Goal: Feedback & Contribution: Submit feedback/report problem

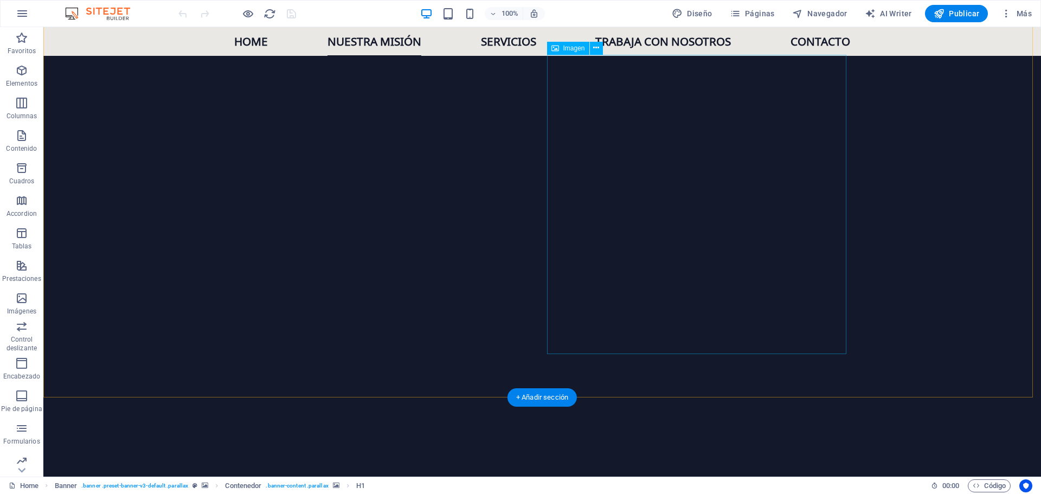
scroll to position [488, 0]
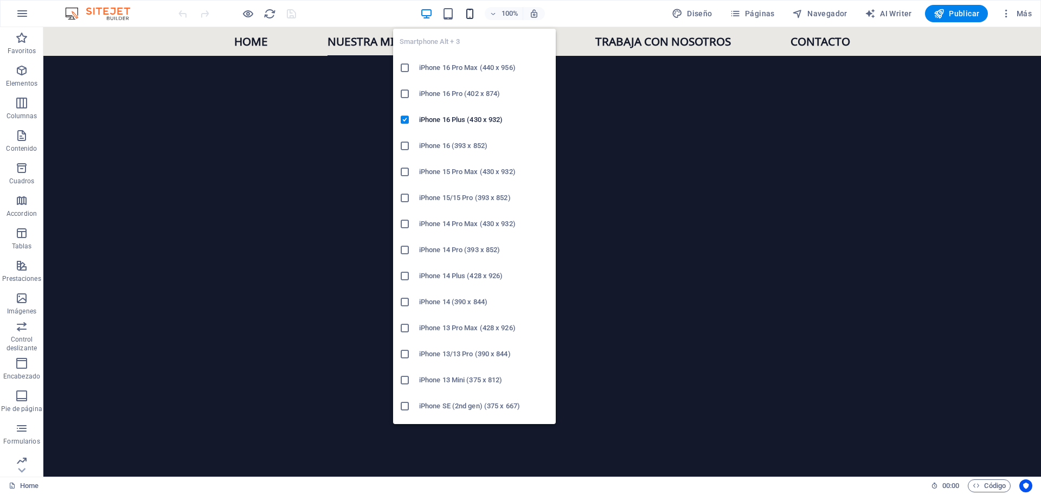
click at [470, 16] on icon "button" at bounding box center [470, 14] width 12 height 12
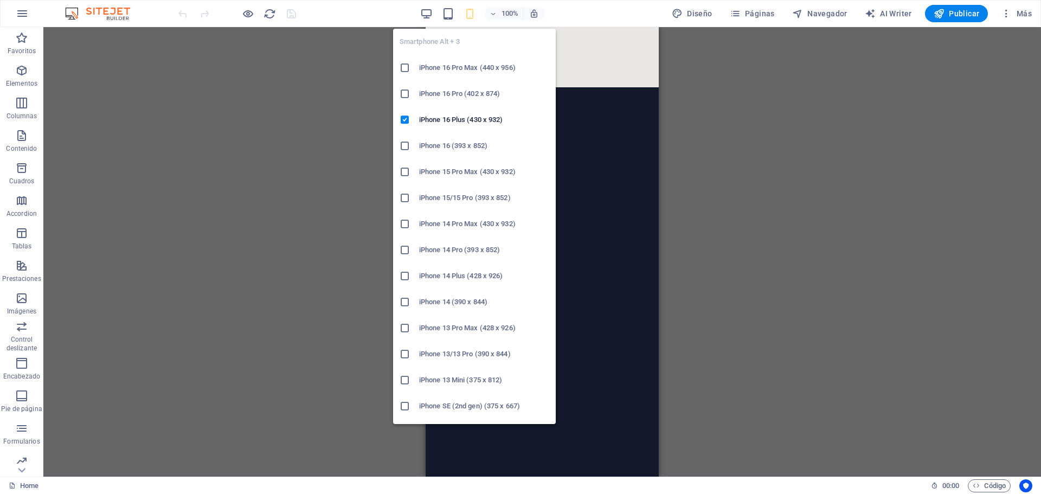
click at [485, 67] on h6 "iPhone 16 Pro Max (440 x 956)" at bounding box center [484, 67] width 130 height 13
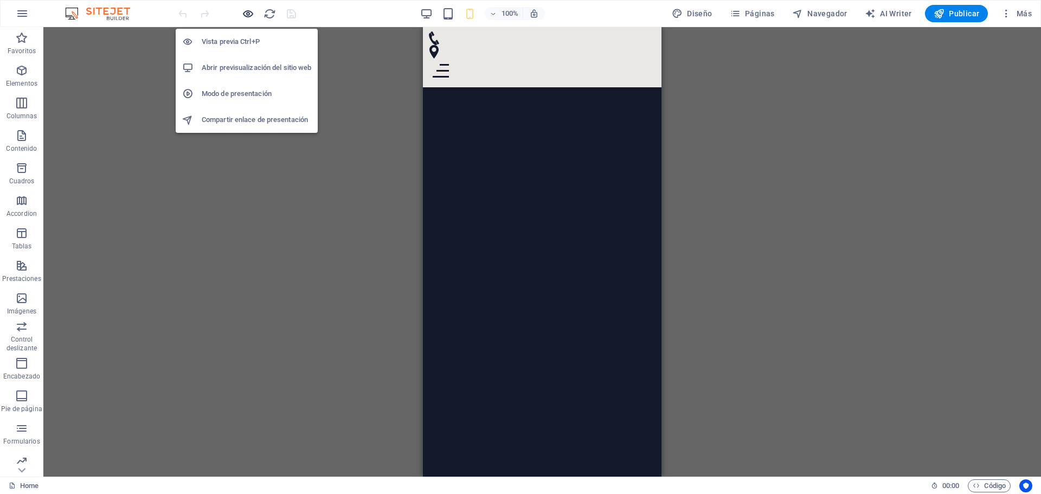
click at [251, 12] on icon "button" at bounding box center [248, 14] width 12 height 12
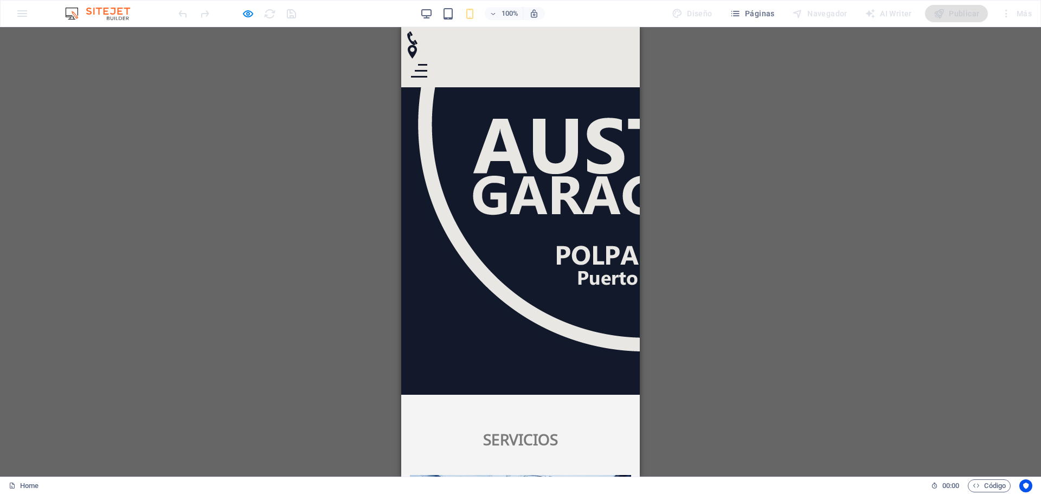
scroll to position [1465, 0]
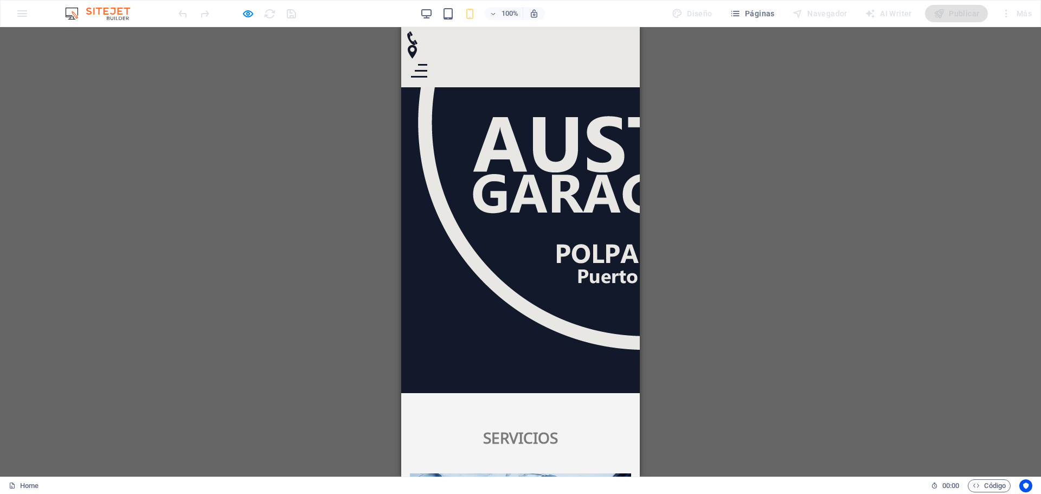
click at [427, 64] on div at bounding box center [419, 71] width 16 height 14
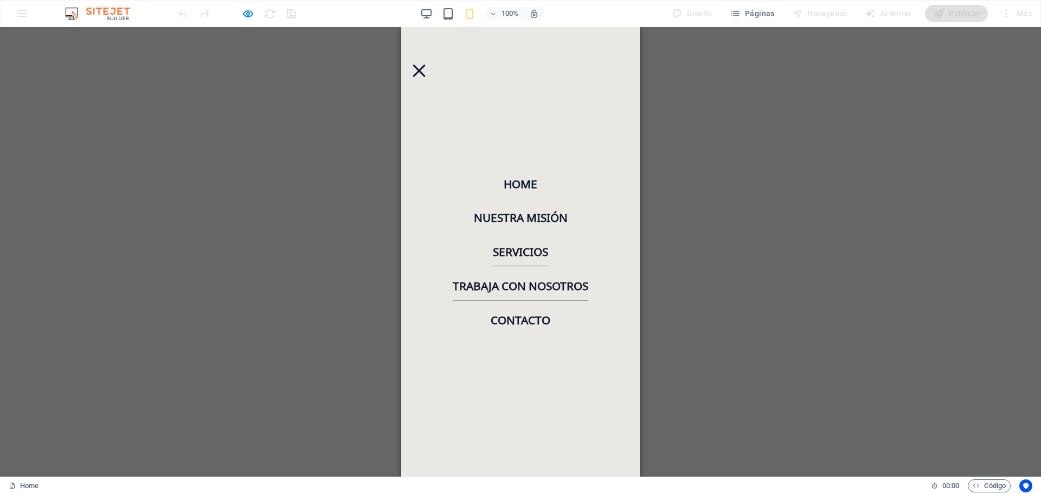
click at [535, 283] on link "Trabaja con nosotros" at bounding box center [521, 286] width 136 height 29
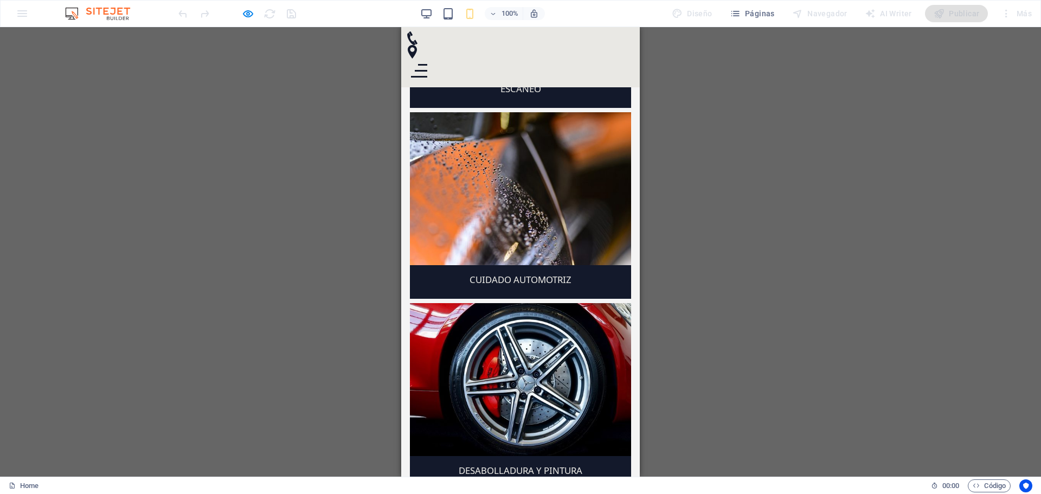
scroll to position [2579, 0]
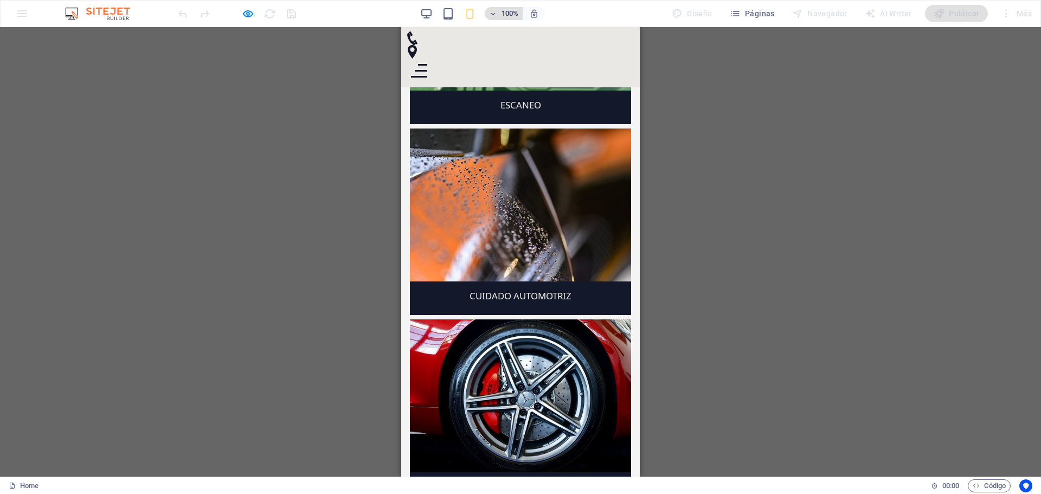
click at [496, 14] on icon "button" at bounding box center [493, 13] width 8 height 7
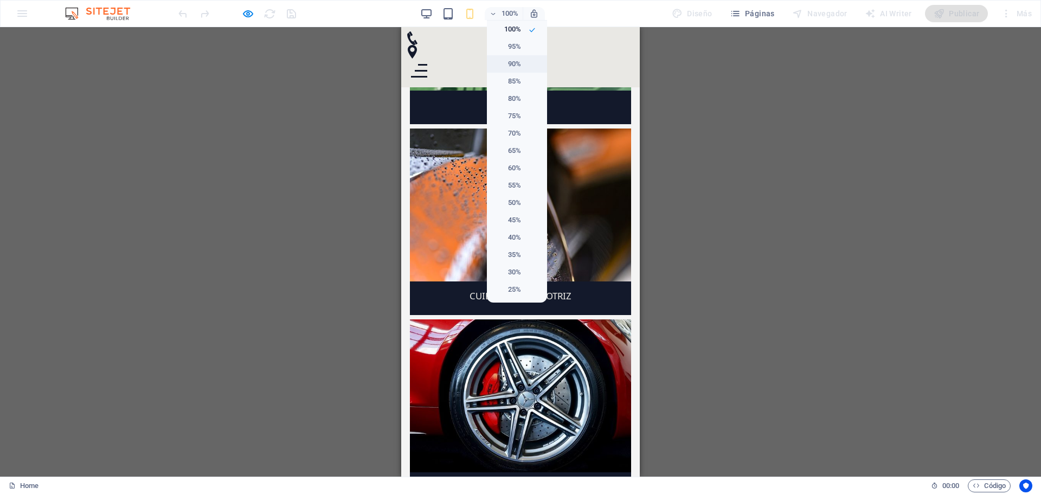
click at [517, 64] on h6 "90%" at bounding box center [508, 63] width 28 height 13
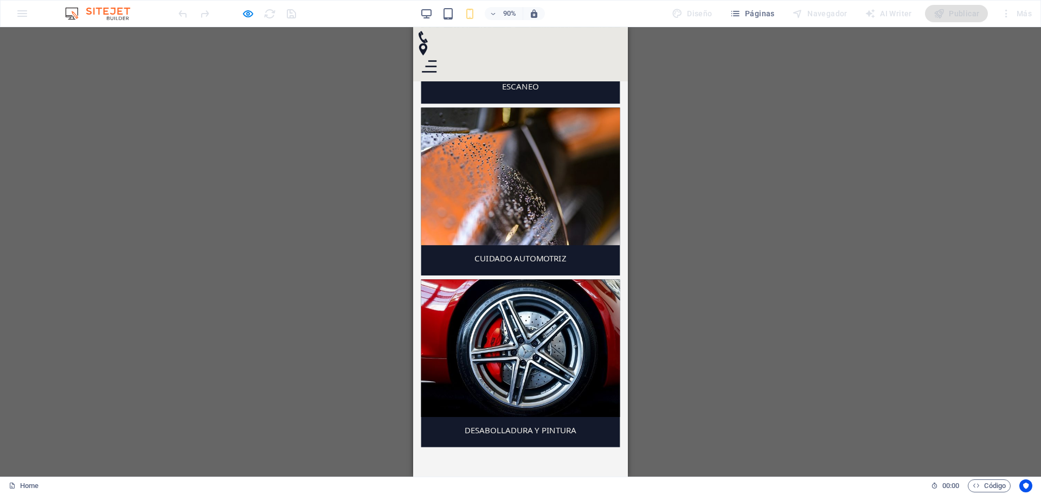
scroll to position [2688, 0]
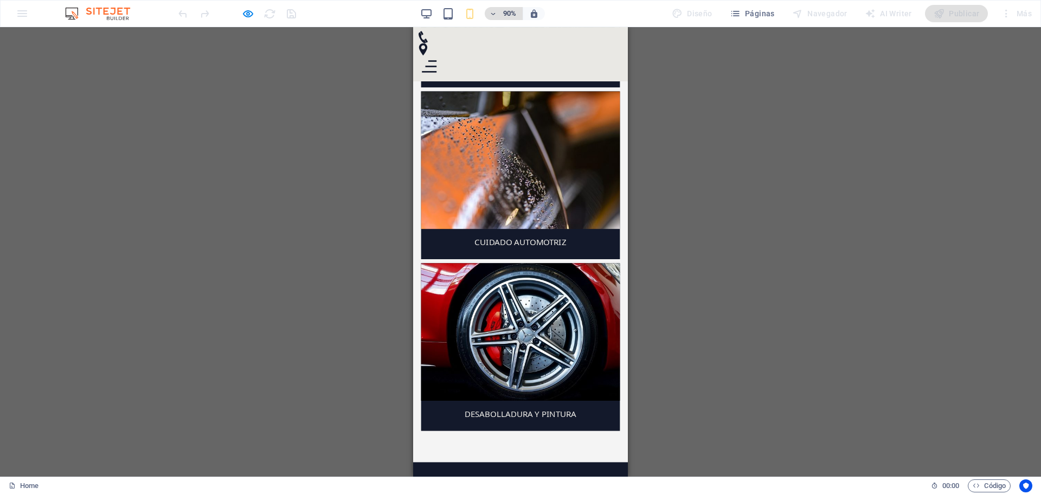
click at [500, 13] on span "90%" at bounding box center [503, 13] width 29 height 13
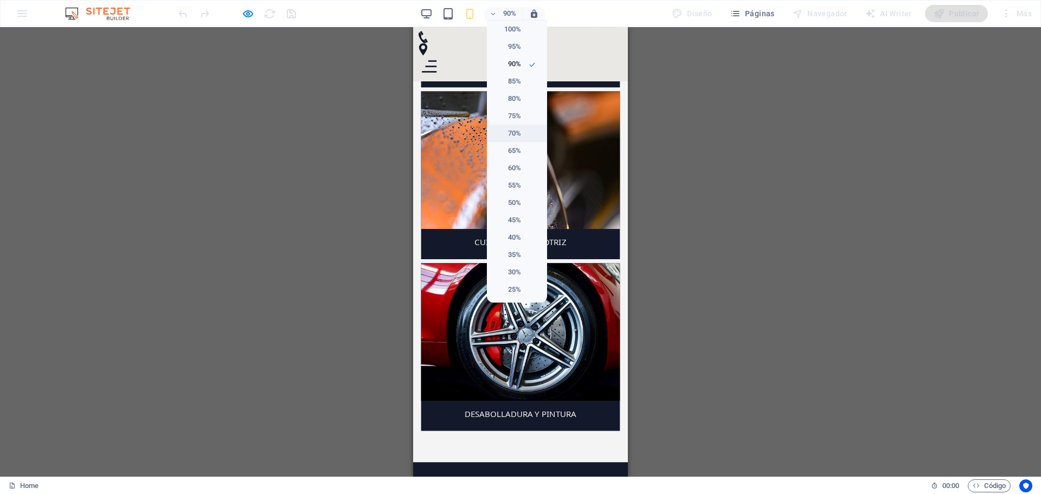
click at [522, 130] on li "70%" at bounding box center [517, 133] width 60 height 17
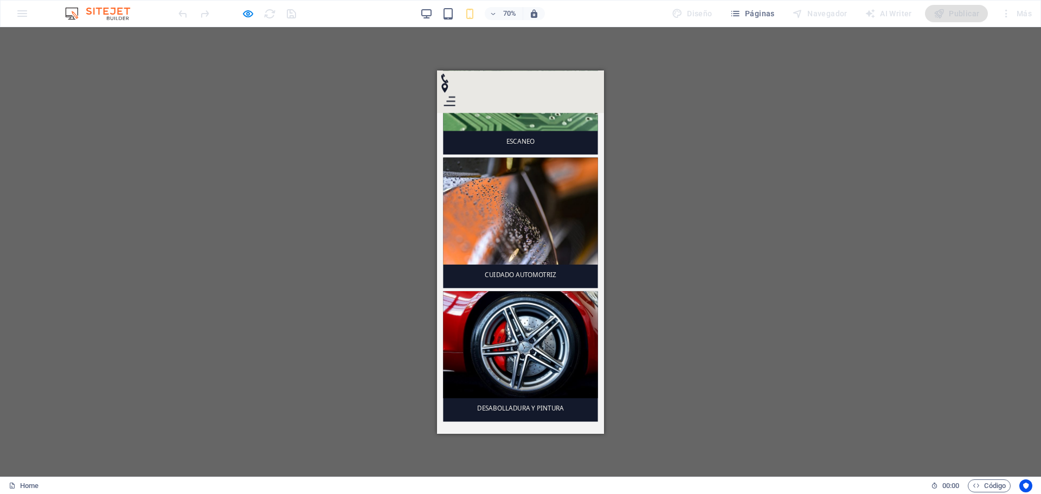
scroll to position [2681, 0]
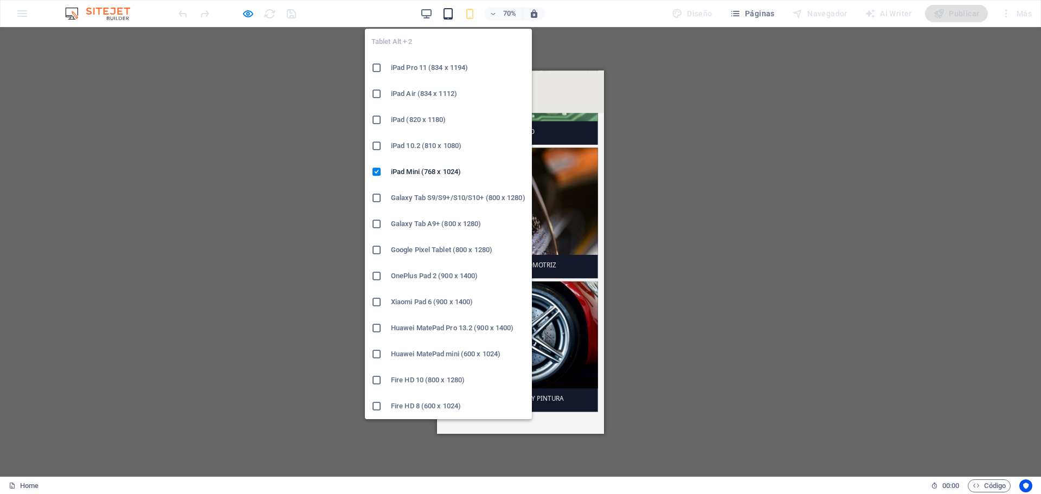
click at [453, 14] on icon "button" at bounding box center [448, 14] width 12 height 12
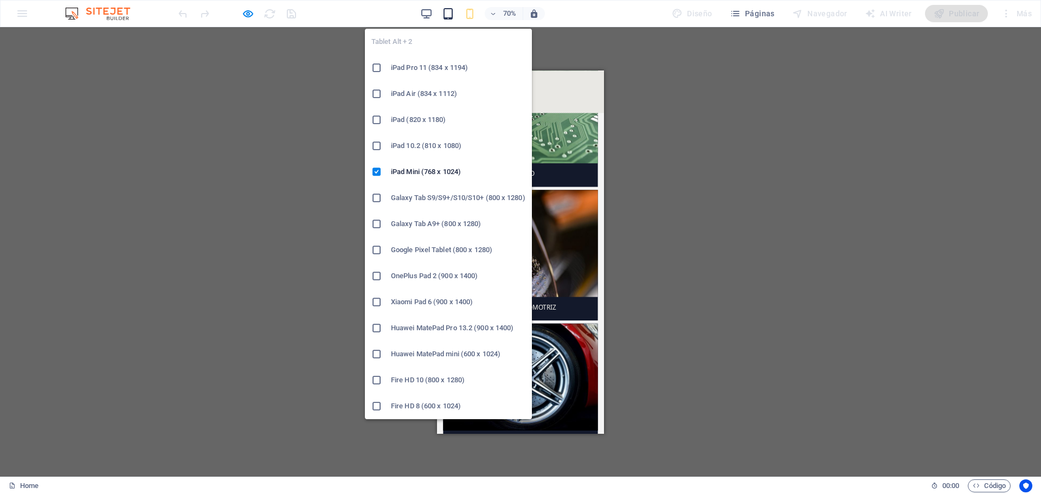
scroll to position [2473, 0]
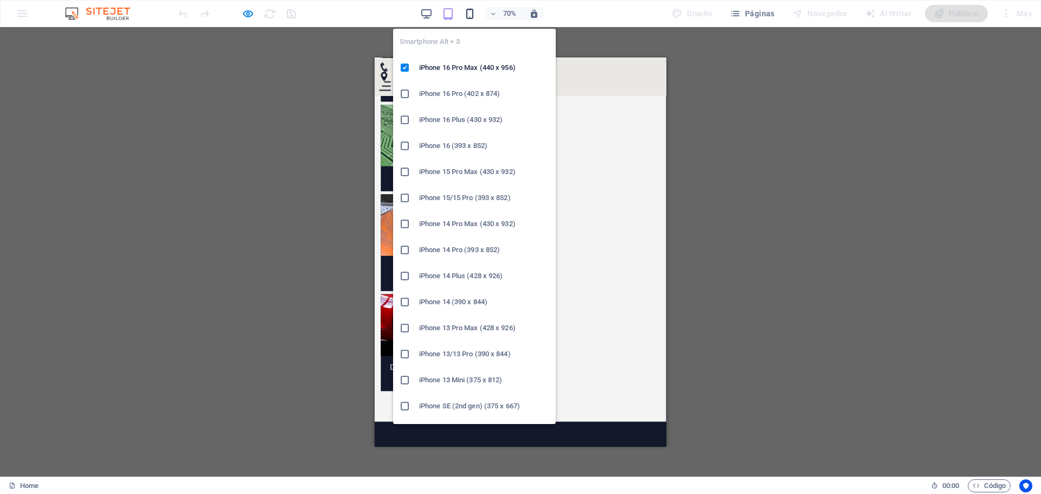
click at [475, 12] on icon "button" at bounding box center [470, 14] width 12 height 12
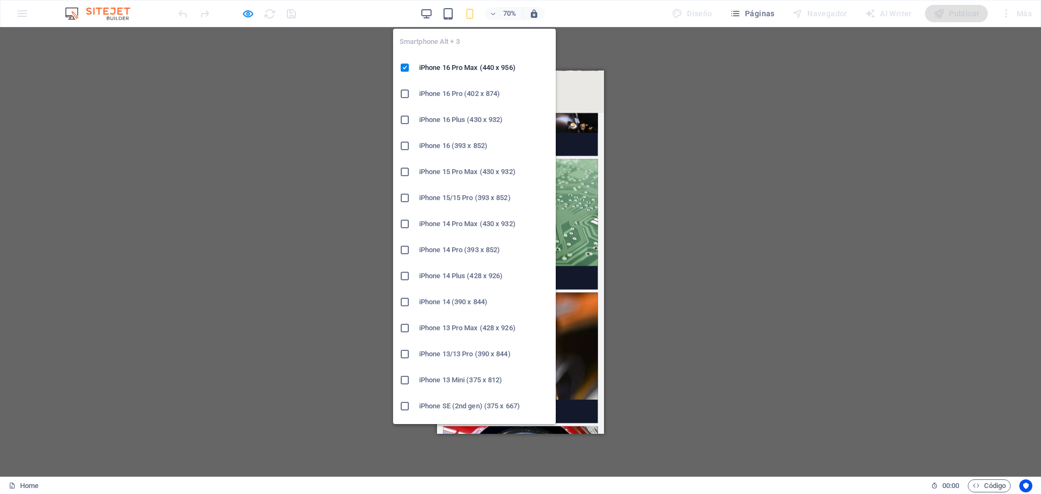
click at [494, 170] on h6 "iPhone 15 Pro Max (430 x 932)" at bounding box center [484, 171] width 130 height 13
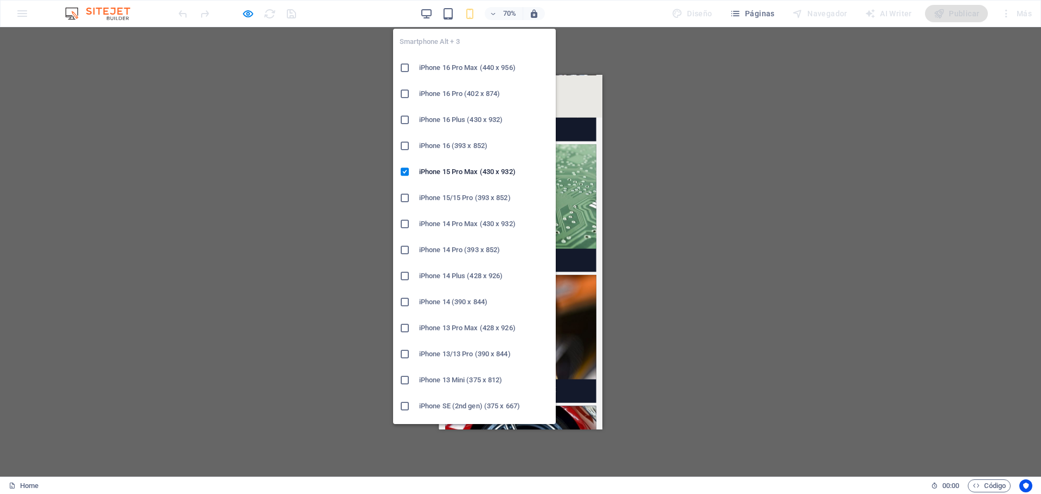
click at [483, 251] on h6 "iPhone 14 Pro (393 x 852)" at bounding box center [484, 250] width 130 height 13
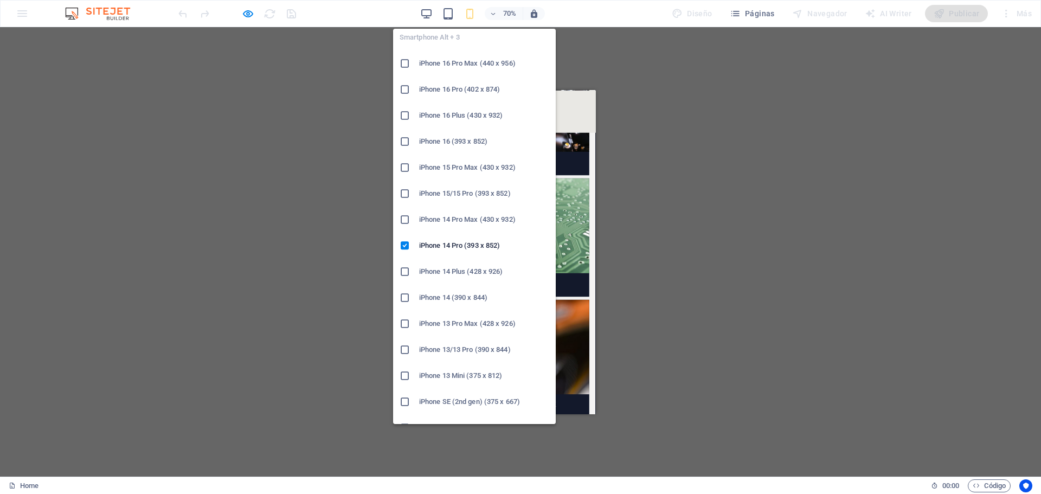
scroll to position [0, 0]
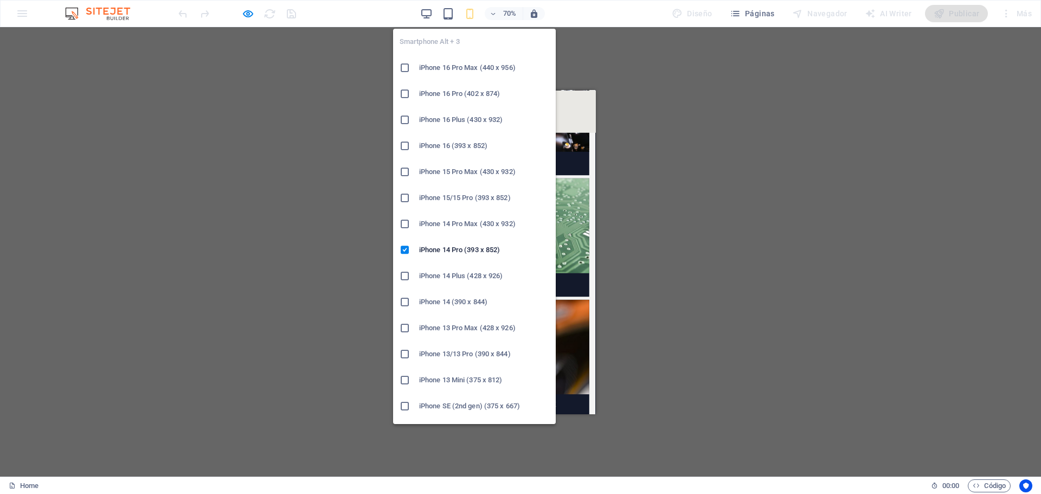
click at [504, 62] on h6 "iPhone 16 Pro Max (440 x 956)" at bounding box center [484, 67] width 130 height 13
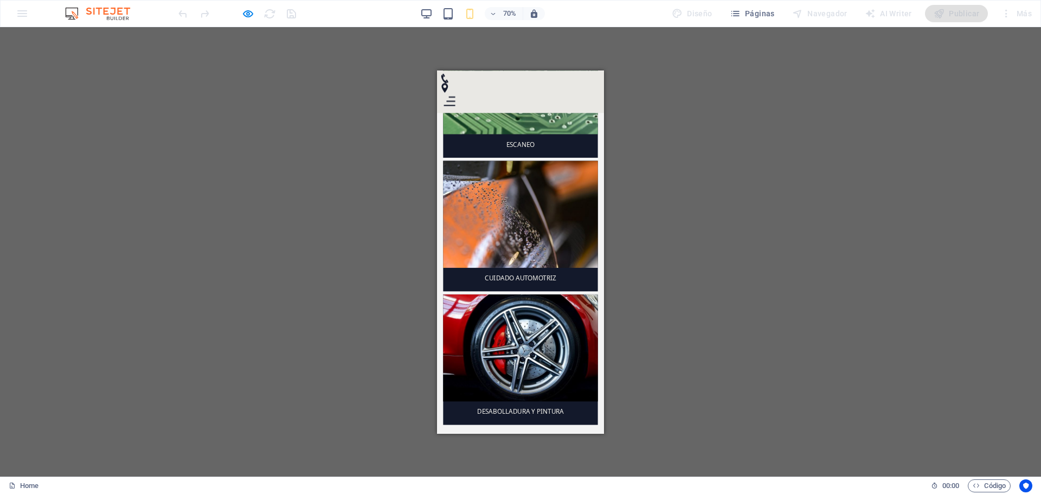
scroll to position [2676, 0]
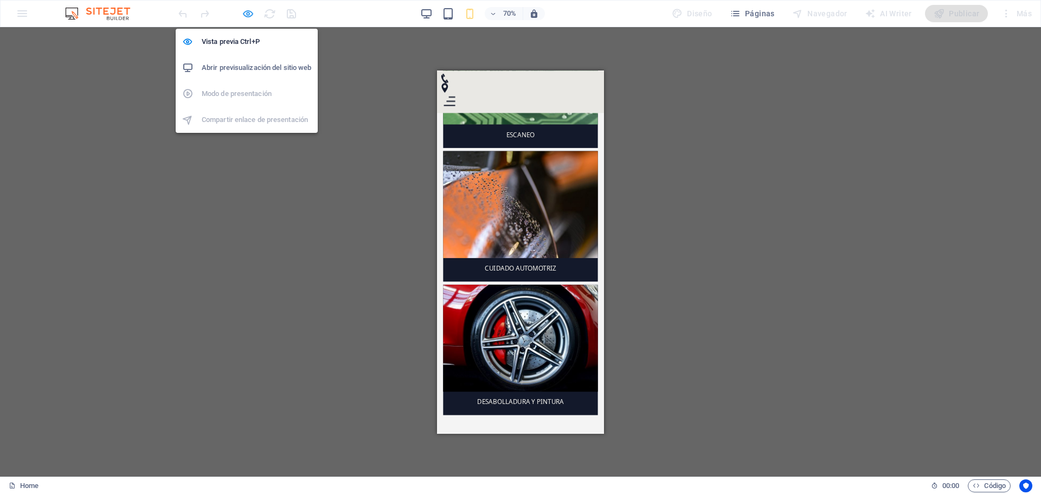
click at [245, 16] on icon "button" at bounding box center [248, 14] width 12 height 12
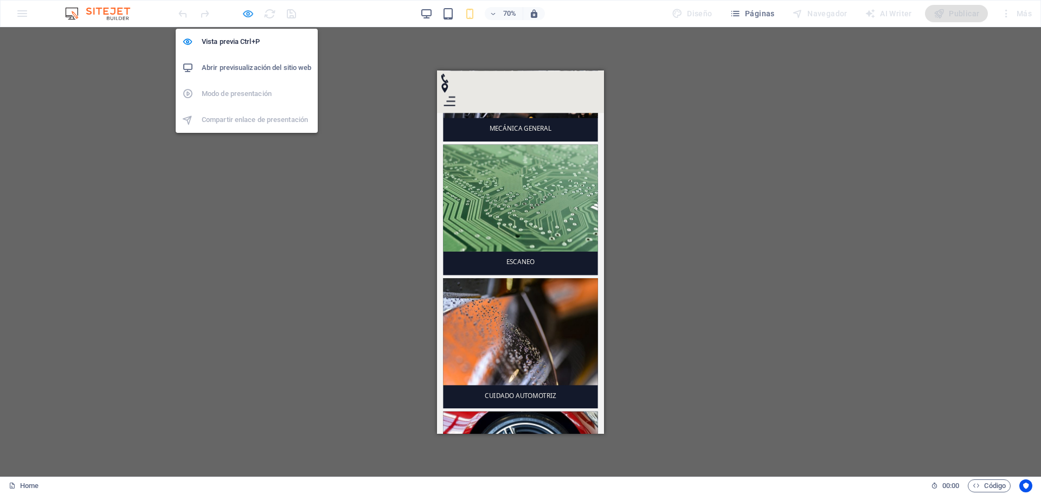
scroll to position [2902, 0]
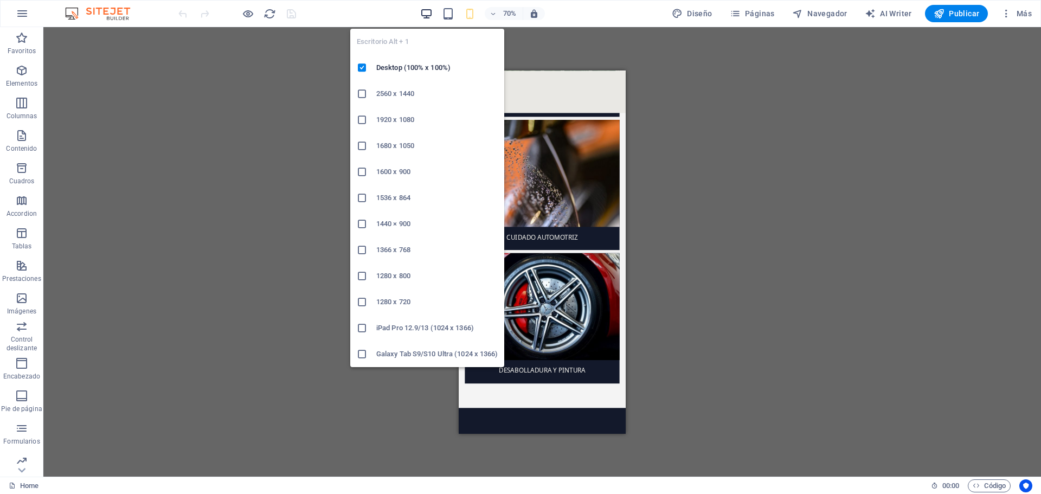
click at [428, 16] on icon "button" at bounding box center [426, 14] width 12 height 12
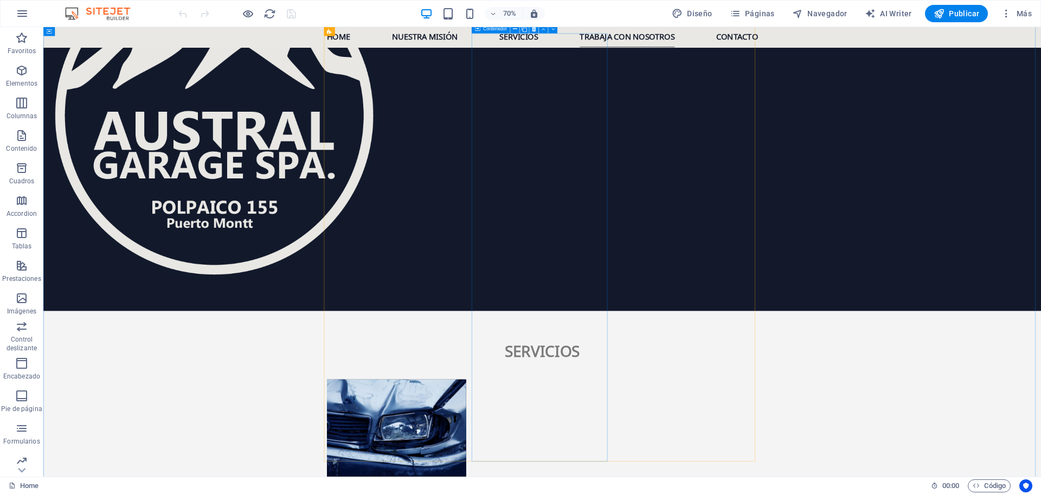
scroll to position [1890, 0]
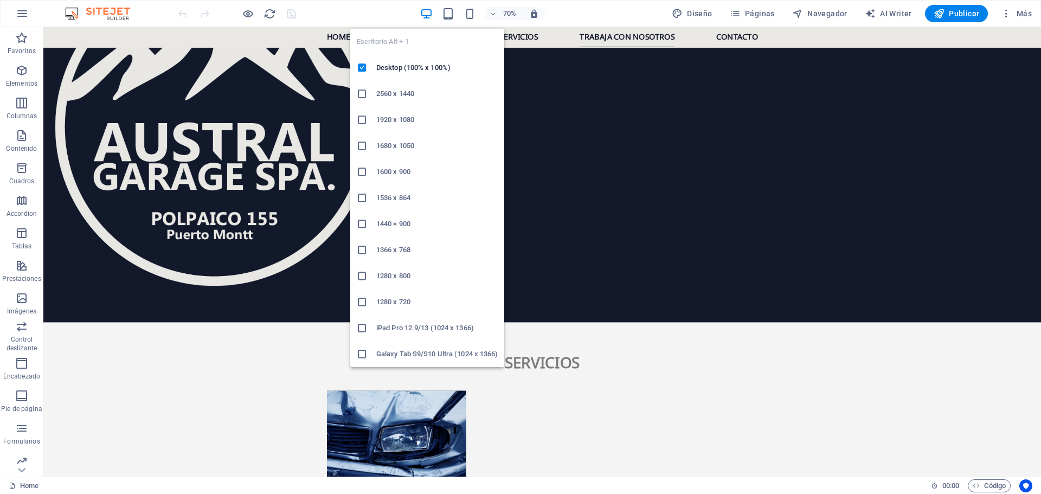
click at [431, 221] on h6 "1440 × 900" at bounding box center [437, 224] width 122 height 13
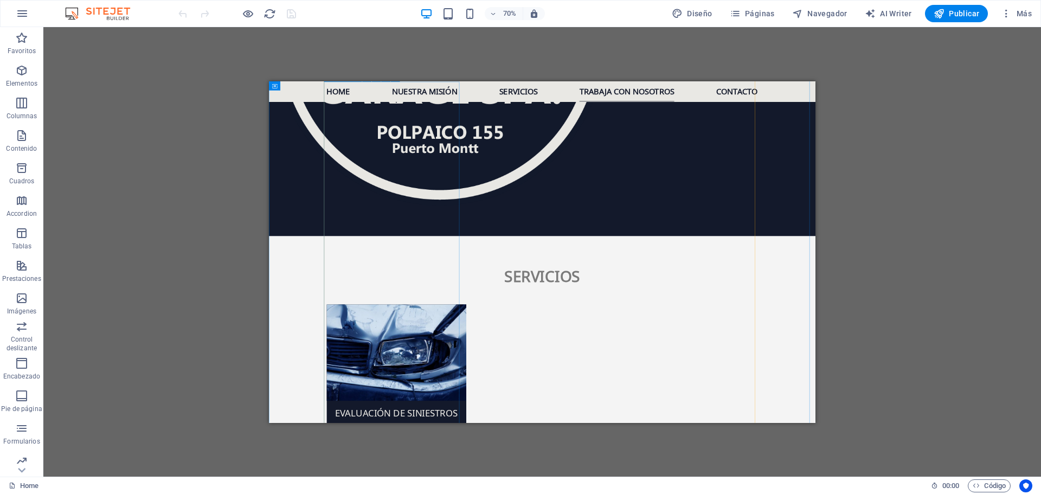
scroll to position [1883, 0]
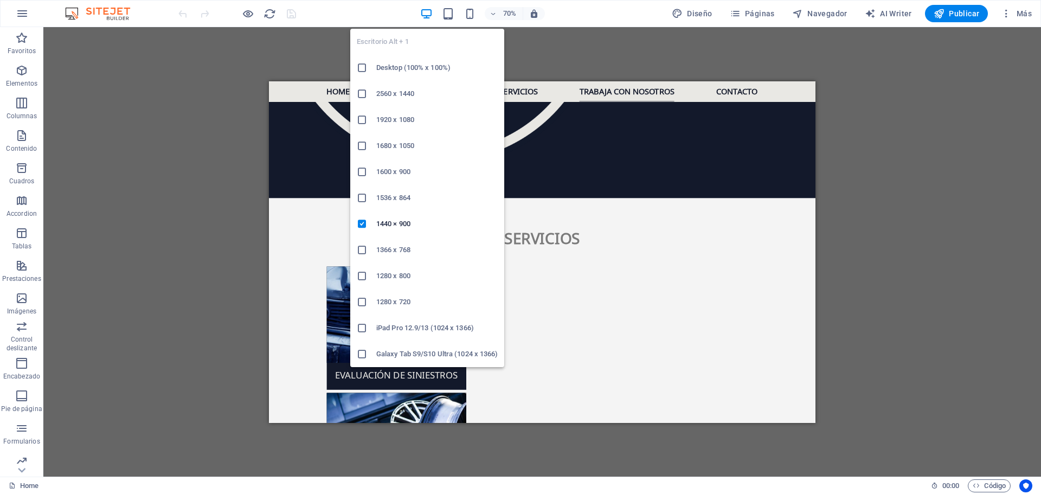
click at [400, 170] on h6 "1600 x 900" at bounding box center [437, 171] width 122 height 13
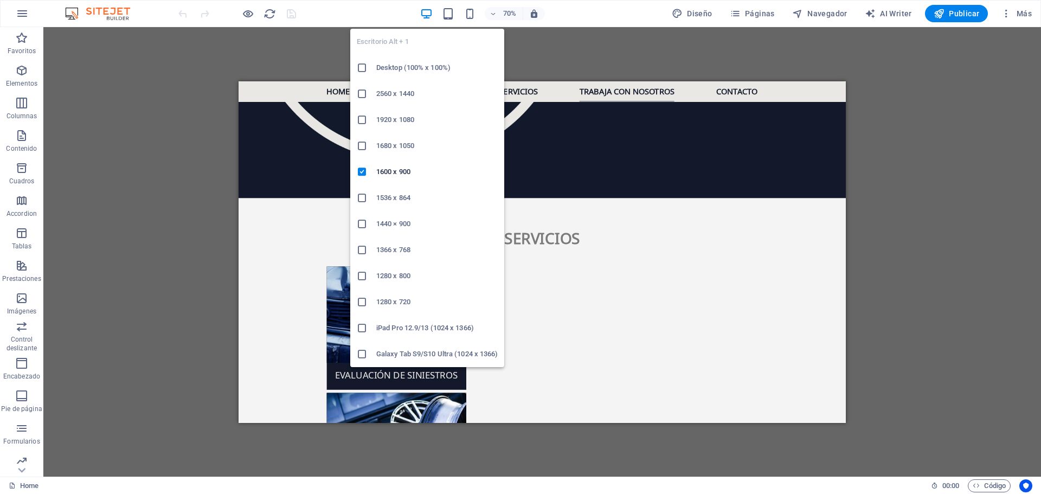
click at [395, 299] on h6 "1280 x 720" at bounding box center [437, 302] width 122 height 13
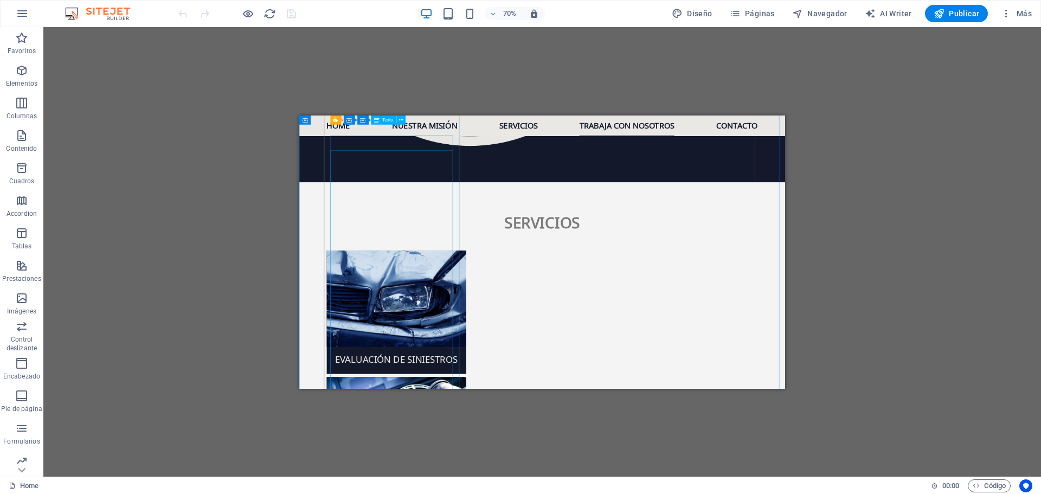
scroll to position [1755, 0]
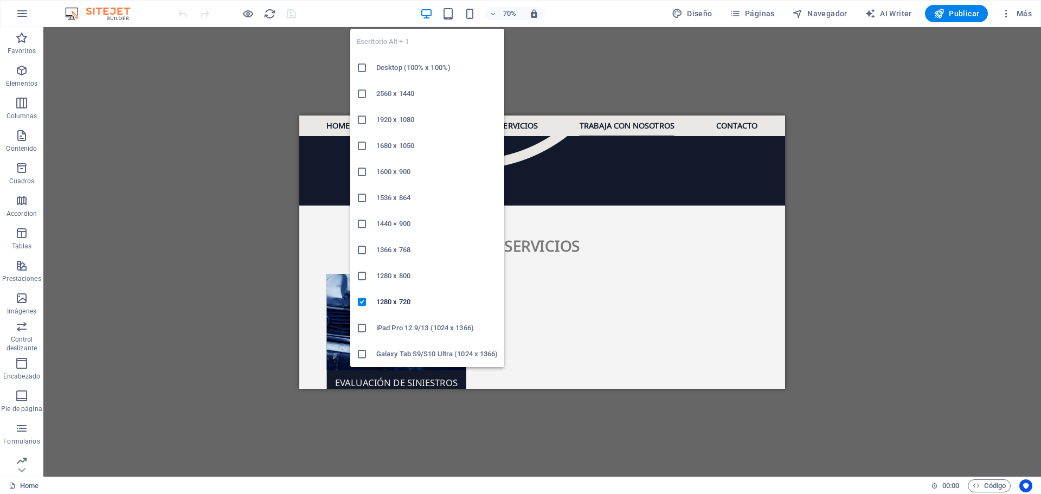
click at [411, 327] on h6 "iPad Pro 12.9/13 (1024 x 1366)" at bounding box center [437, 328] width 122 height 13
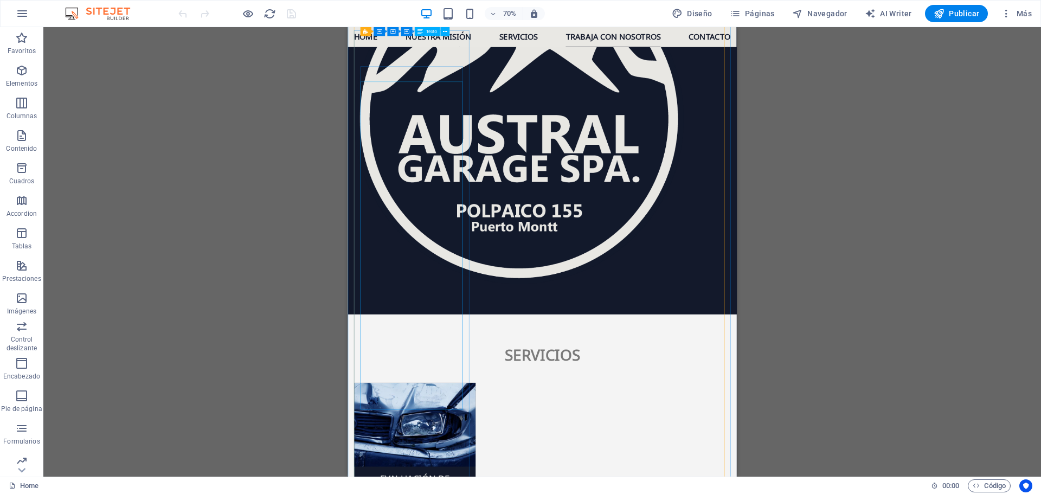
scroll to position [1878, 0]
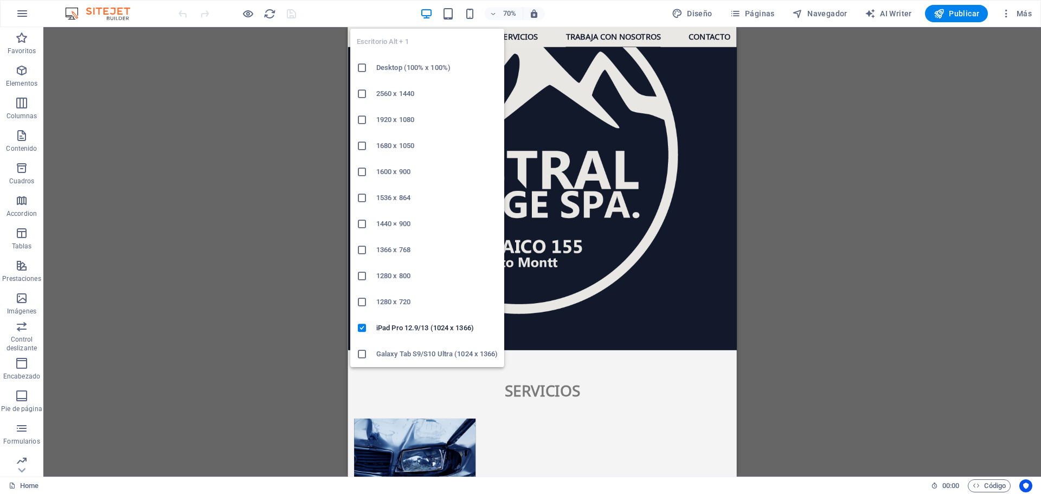
click at [431, 11] on icon "button" at bounding box center [426, 14] width 12 height 12
click at [408, 116] on h6 "1920 x 1080" at bounding box center [437, 119] width 122 height 13
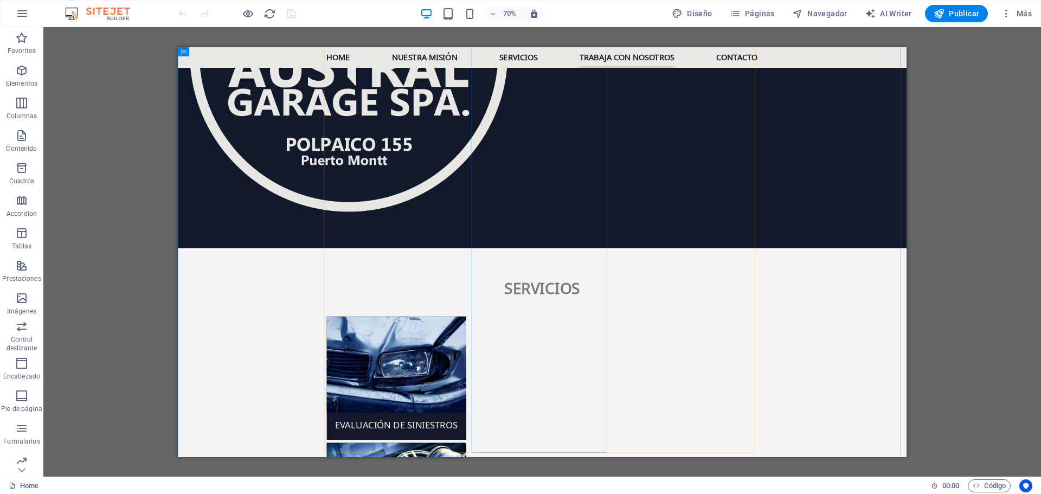
scroll to position [1956, 0]
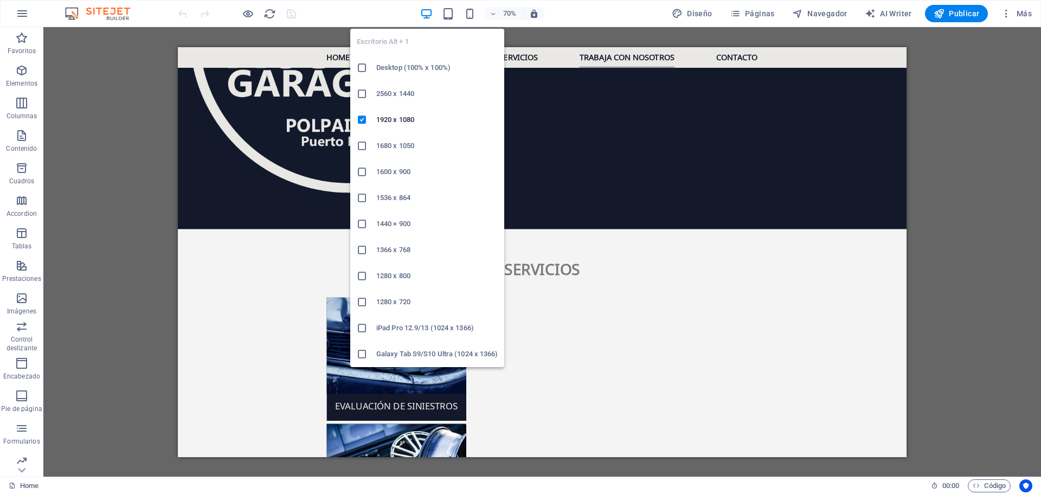
click at [397, 196] on h6 "1536 x 864" at bounding box center [437, 197] width 122 height 13
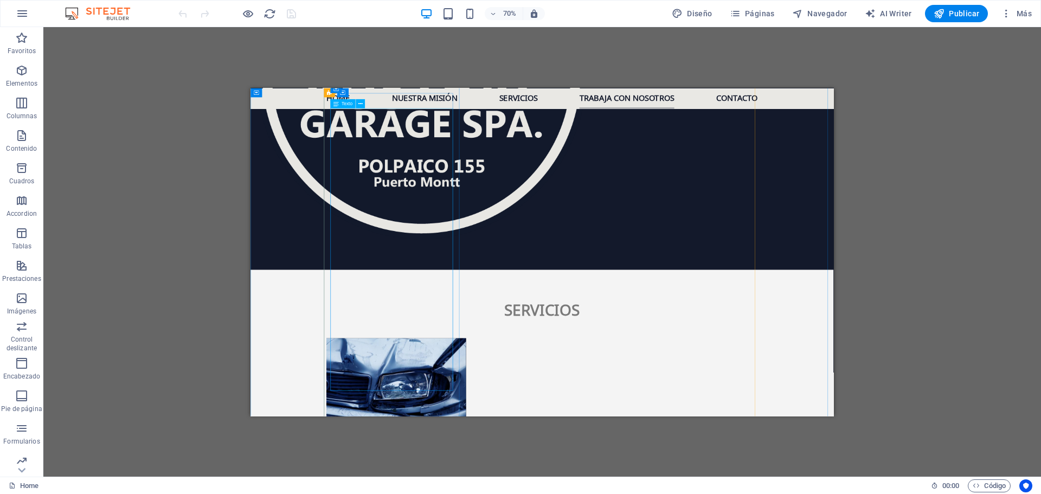
scroll to position [1868, 0]
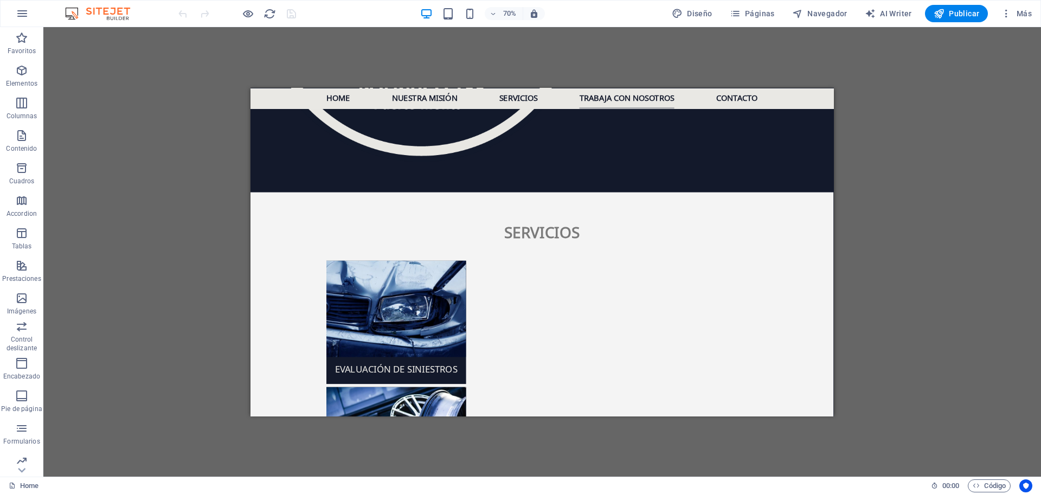
click at [662, 52] on div "Arrastra aquí para reemplazar el contenido existente. Si quieres crear un eleme…" at bounding box center [542, 252] width 998 height 450
click at [494, 10] on icon "button" at bounding box center [493, 13] width 8 height 7
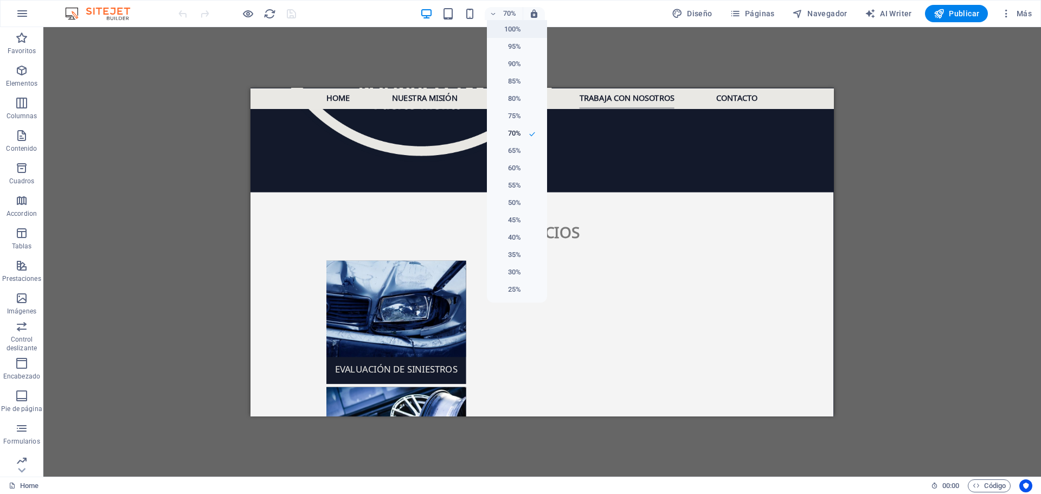
click at [517, 34] on h6 "100%" at bounding box center [508, 29] width 28 height 13
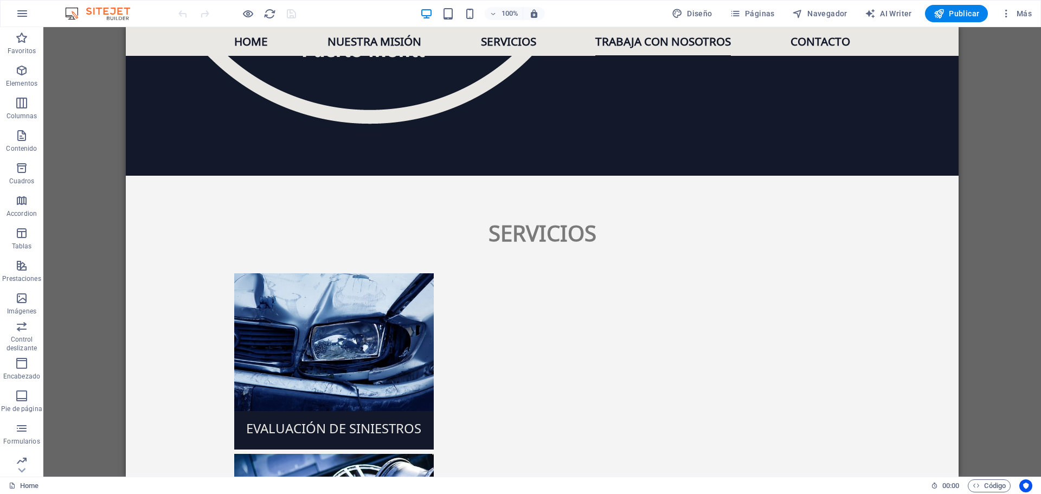
scroll to position [1854, 0]
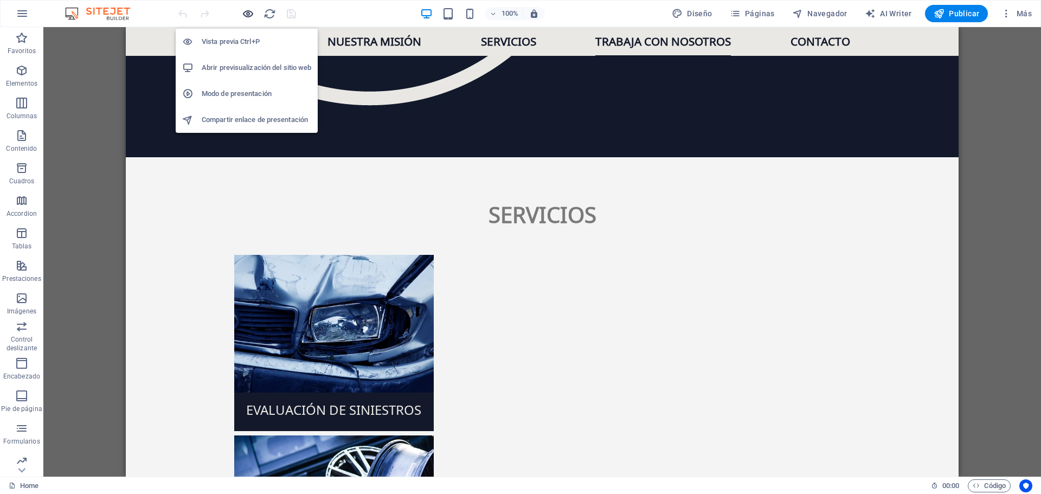
click at [242, 9] on icon "button" at bounding box center [248, 14] width 12 height 12
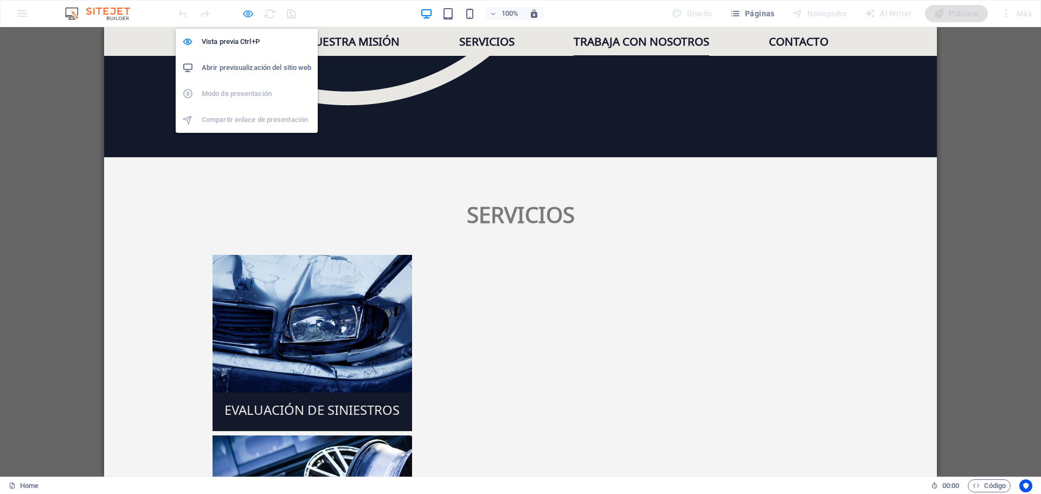
click at [247, 11] on icon "button" at bounding box center [248, 14] width 12 height 12
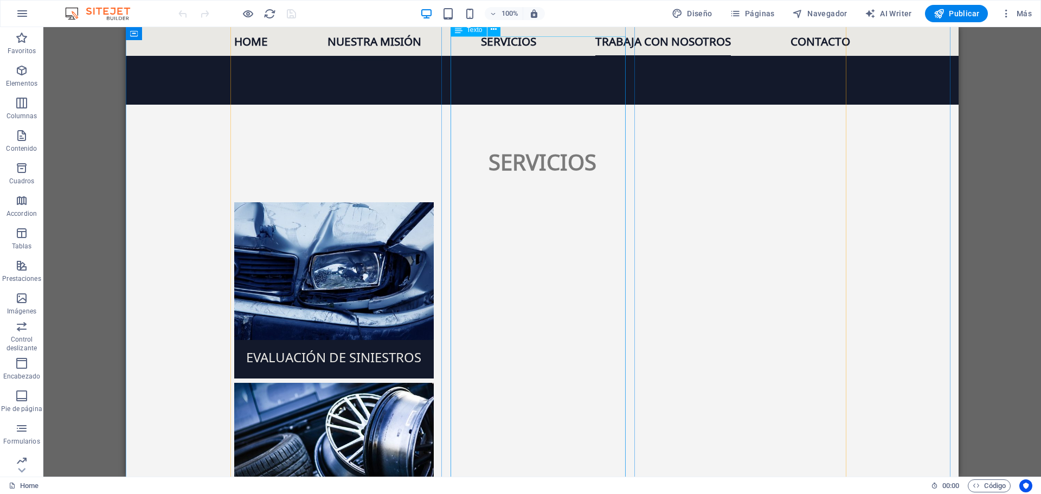
scroll to position [1908, 0]
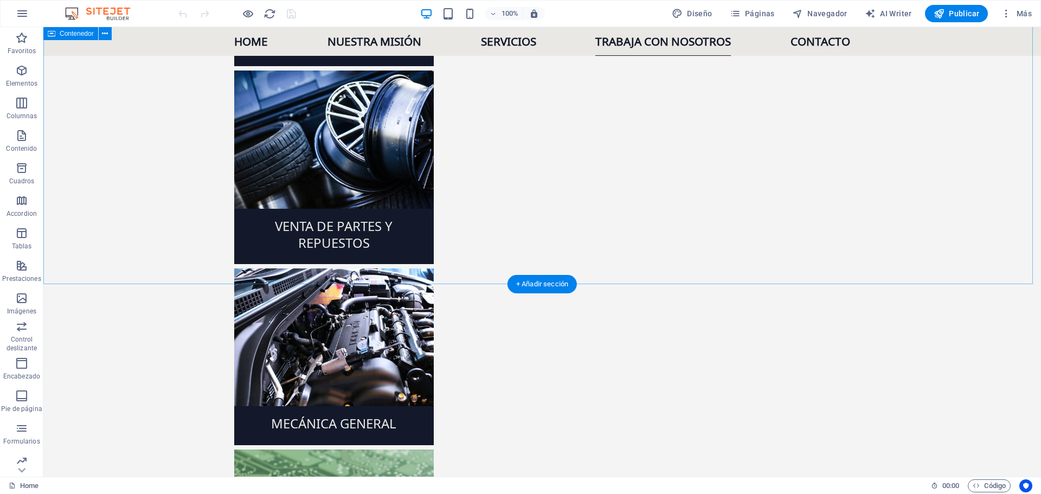
scroll to position [2224, 0]
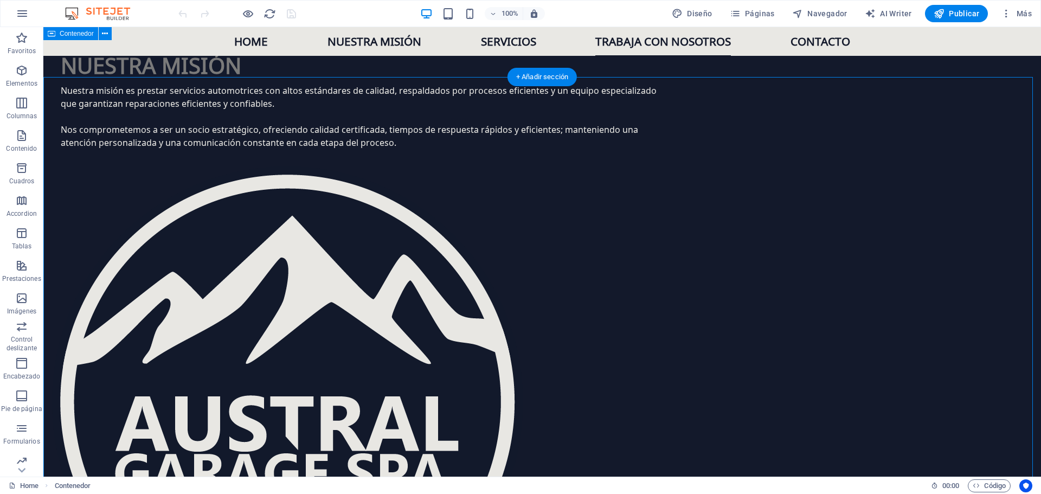
scroll to position [1302, 0]
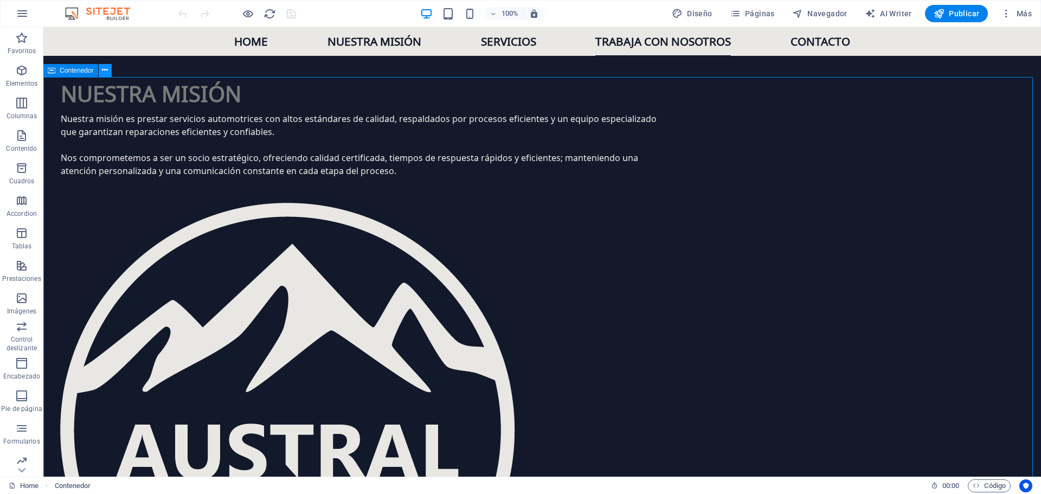
click at [108, 74] on button at bounding box center [105, 70] width 13 height 13
click at [26, 142] on icon "button" at bounding box center [21, 135] width 13 height 13
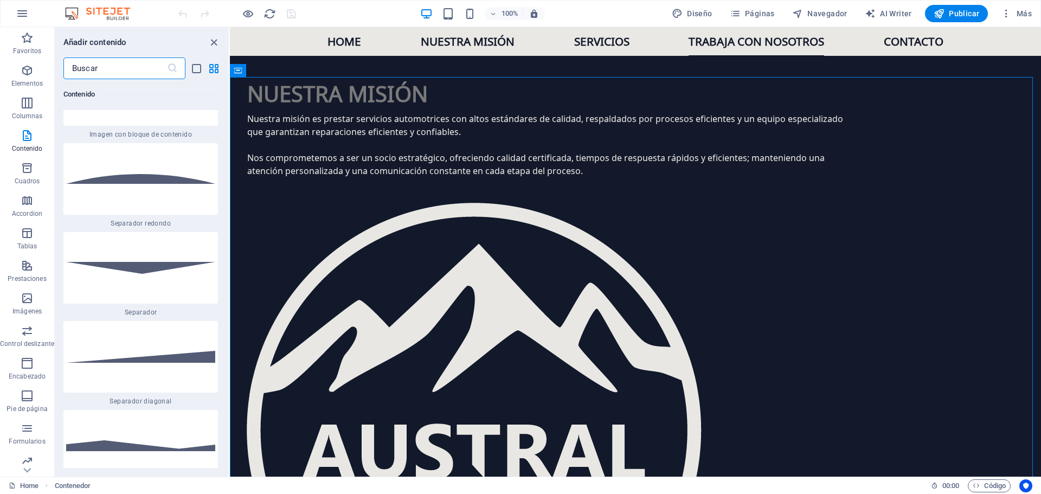
scroll to position [5182, 0]
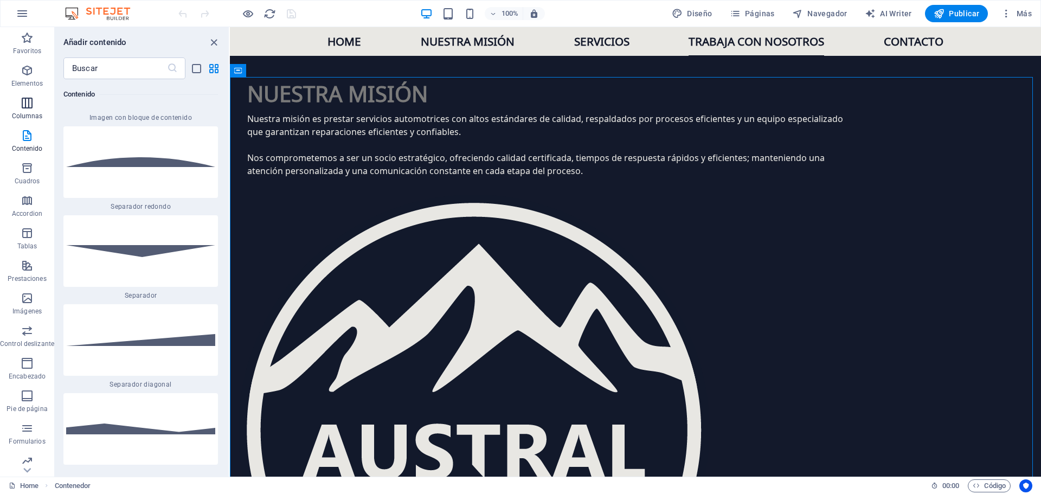
click at [25, 101] on icon "button" at bounding box center [27, 103] width 13 height 13
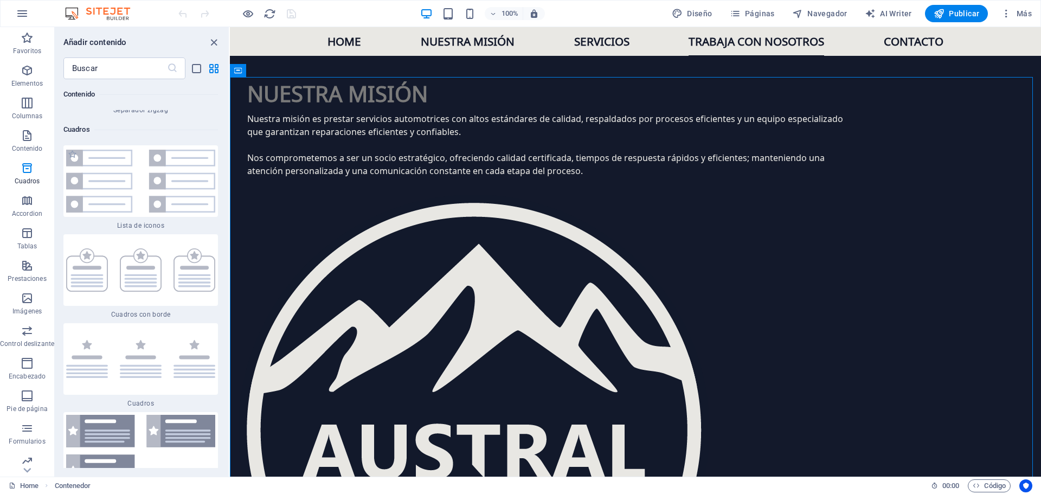
scroll to position [5779, 0]
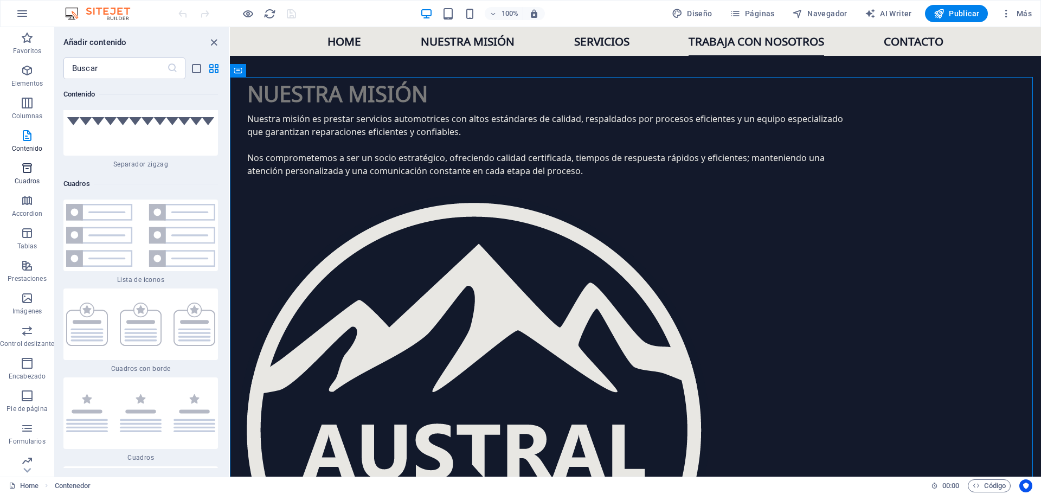
click at [31, 175] on span "Cuadros" at bounding box center [27, 175] width 54 height 26
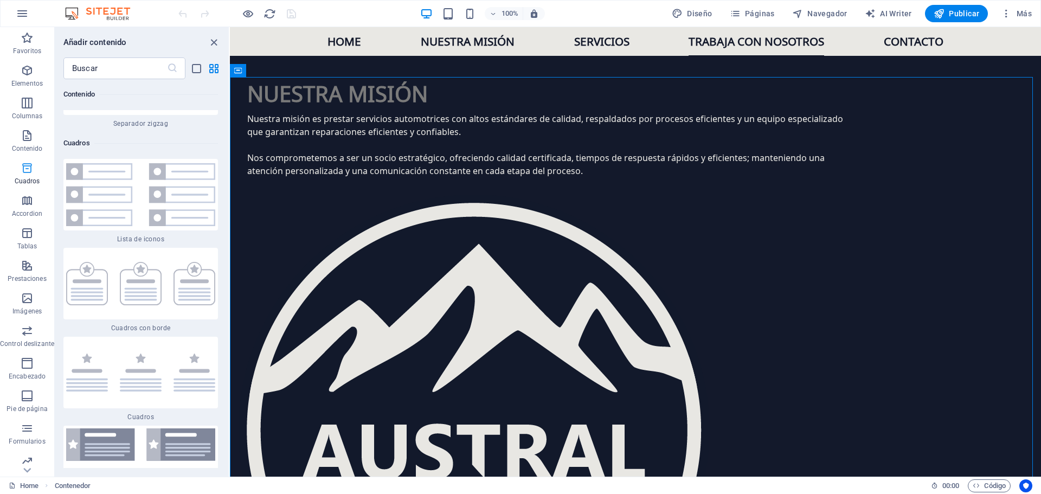
scroll to position [5822, 0]
click at [31, 175] on span "Cuadros" at bounding box center [27, 175] width 54 height 26
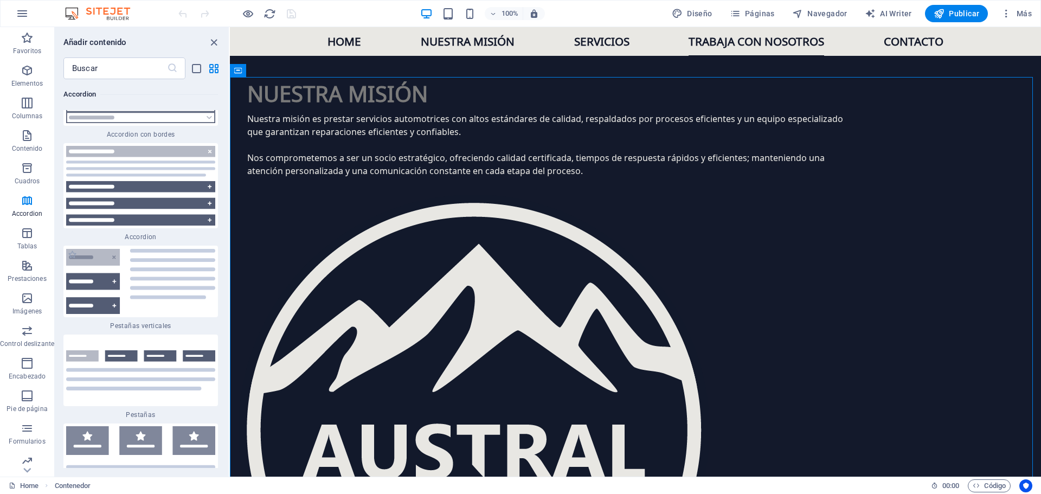
scroll to position [6853, 0]
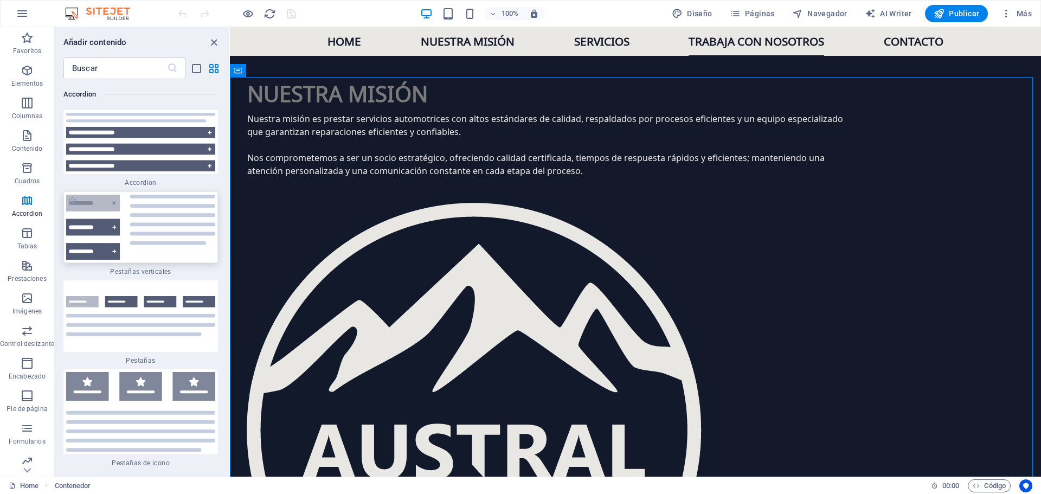
click at [165, 195] on img at bounding box center [140, 227] width 149 height 65
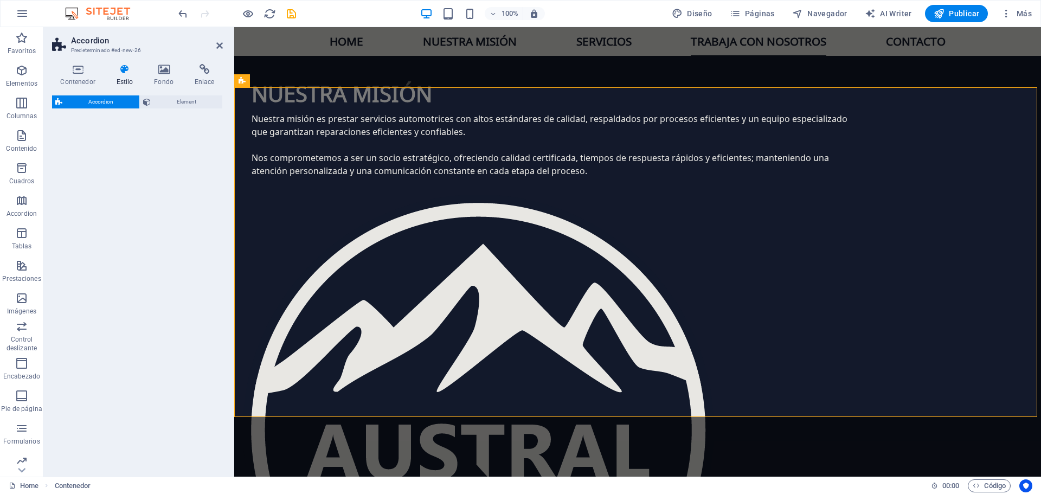
select select "rem"
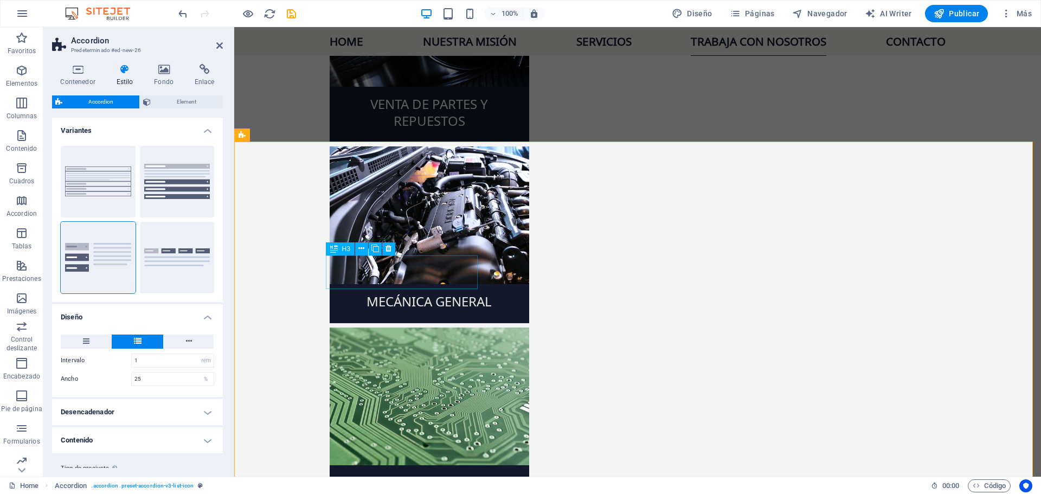
scroll to position [2342, 0]
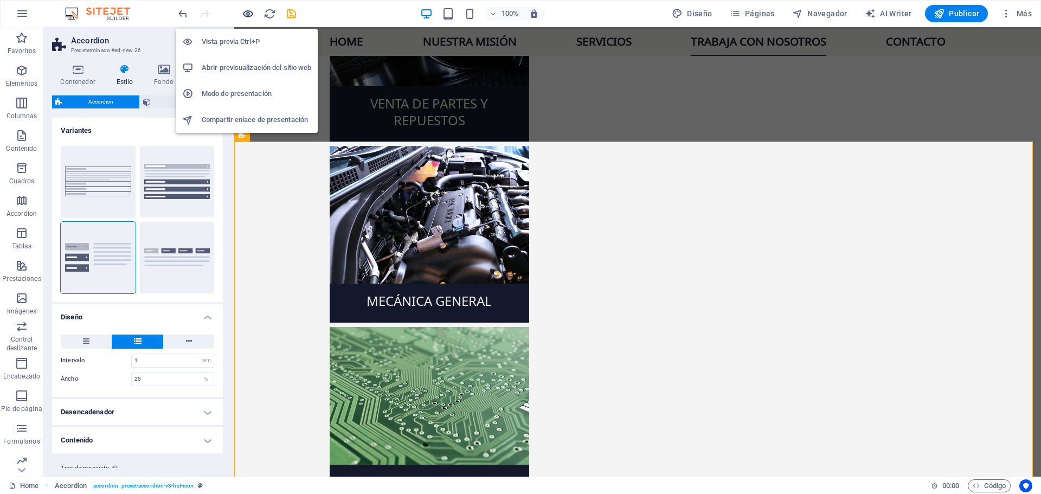
click at [245, 12] on icon "button" at bounding box center [248, 14] width 12 height 12
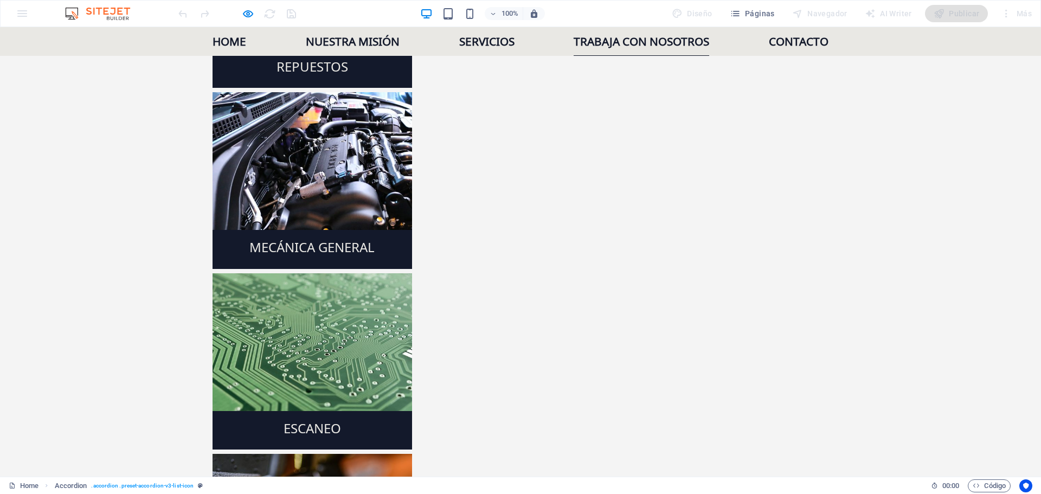
scroll to position [2396, 0]
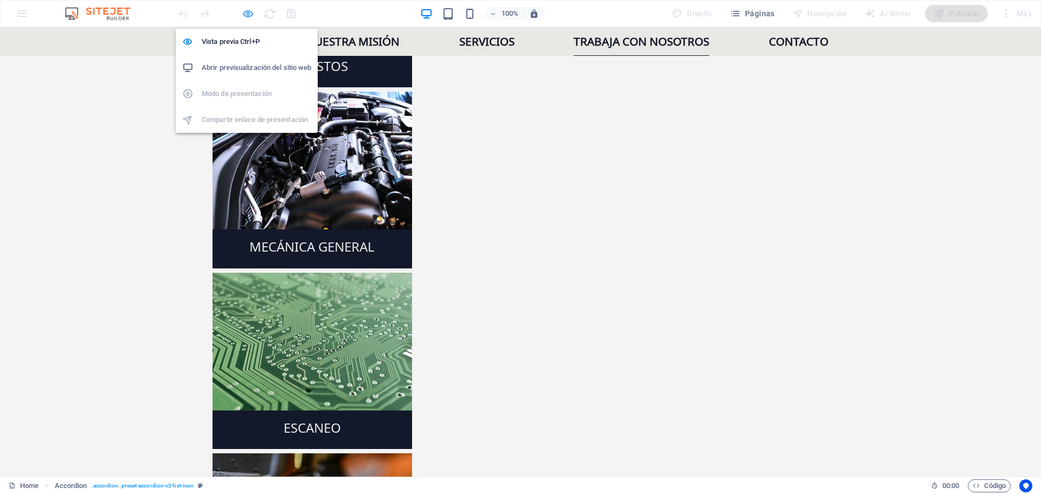
click at [250, 15] on icon "button" at bounding box center [248, 14] width 12 height 12
select select "rem"
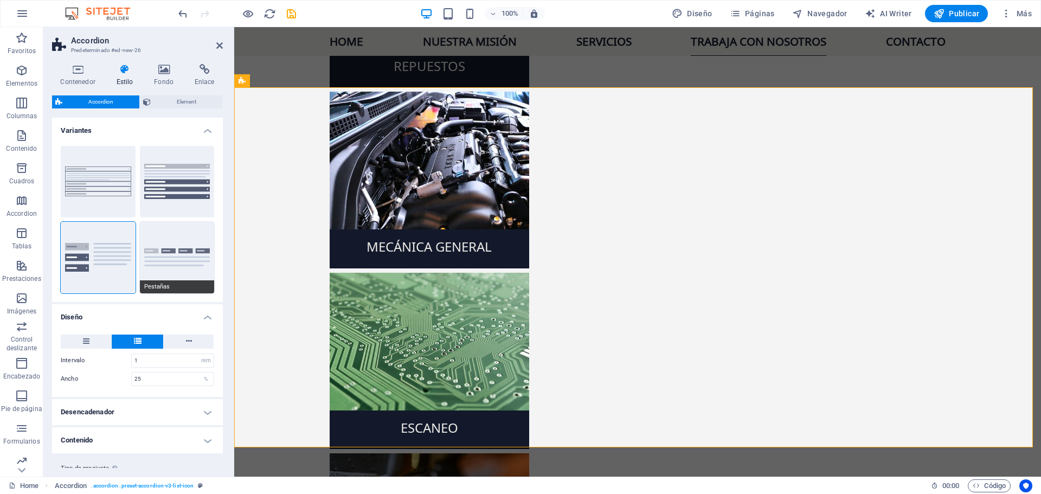
click at [187, 258] on button "Pestañas" at bounding box center [177, 258] width 75 height 72
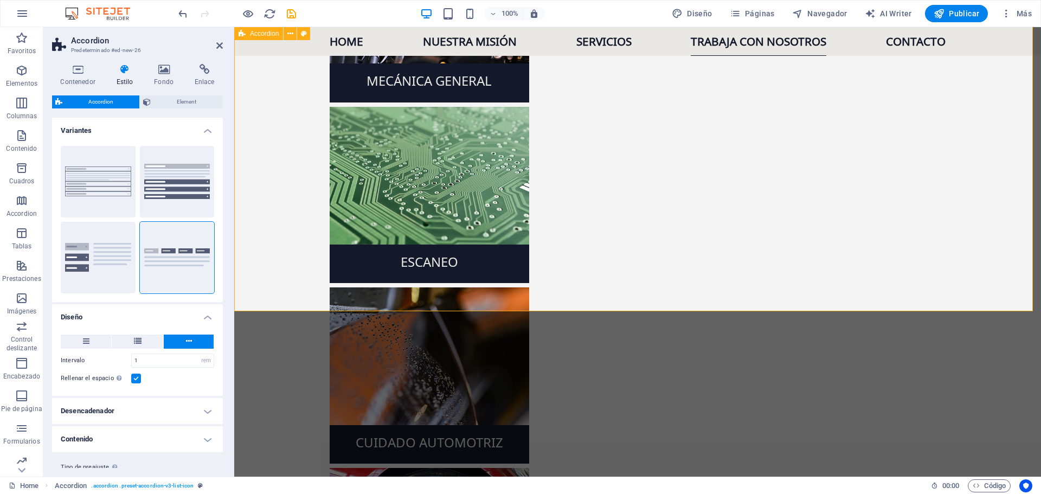
scroll to position [2579, 0]
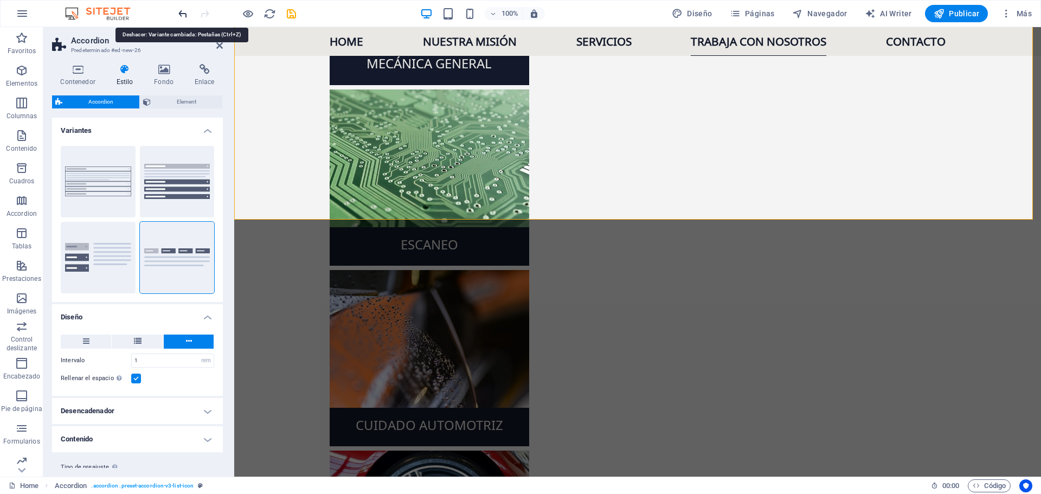
click at [183, 10] on icon "undo" at bounding box center [183, 14] width 12 height 12
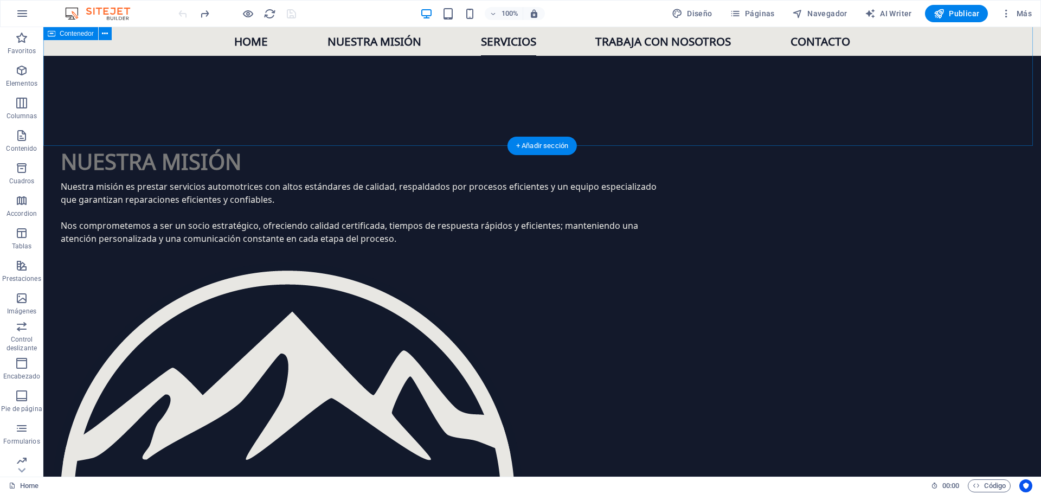
scroll to position [1233, 0]
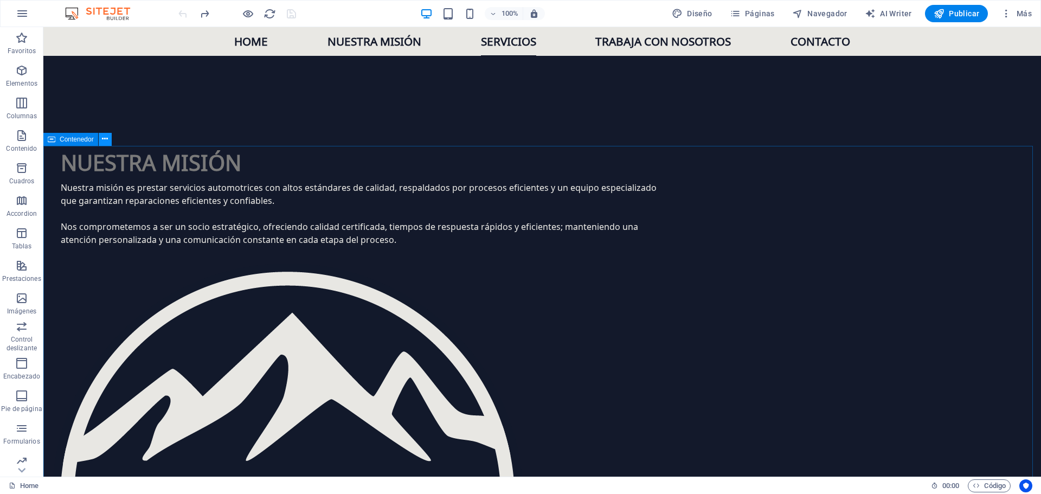
click at [104, 138] on icon at bounding box center [105, 138] width 6 height 11
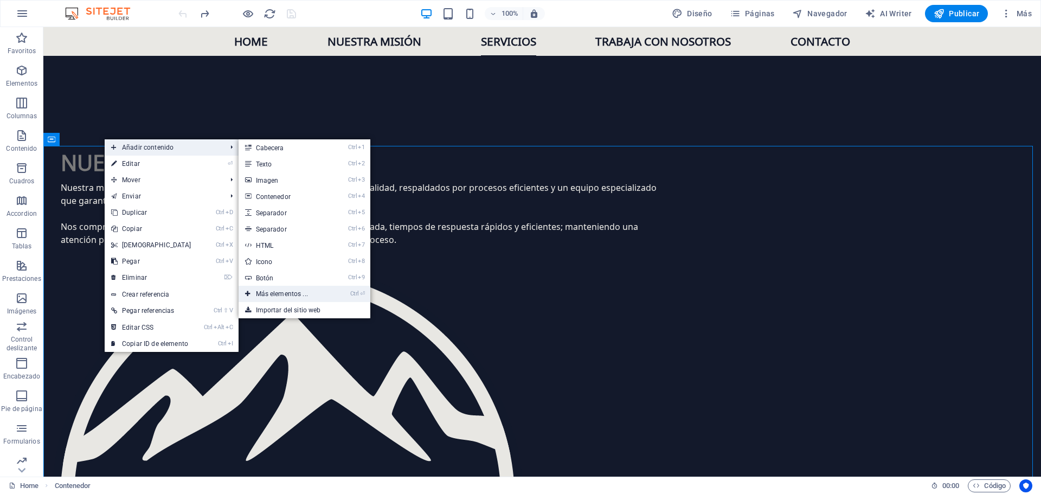
click at [272, 294] on link "Ctrl ⏎ Más elementos ..." at bounding box center [284, 294] width 91 height 16
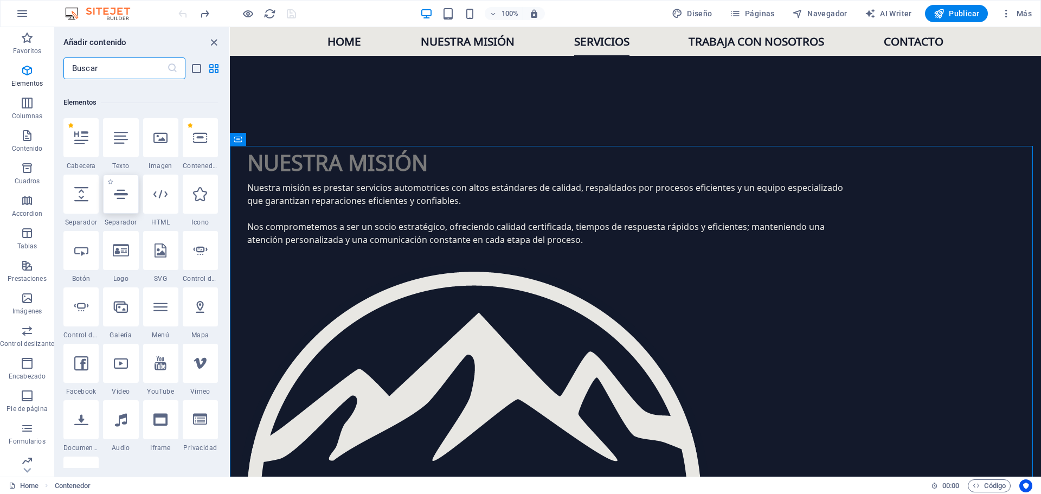
scroll to position [204, 0]
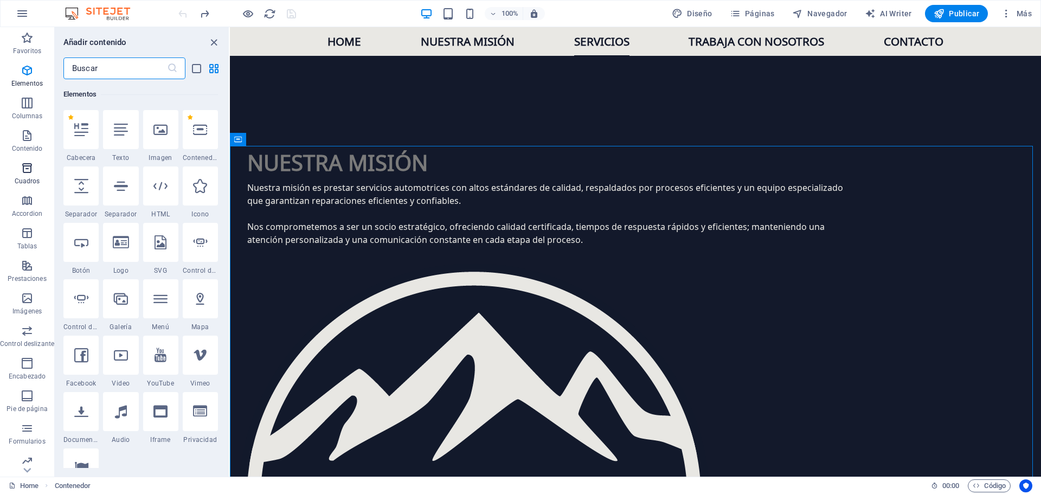
click at [31, 175] on span "Cuadros" at bounding box center [27, 175] width 54 height 26
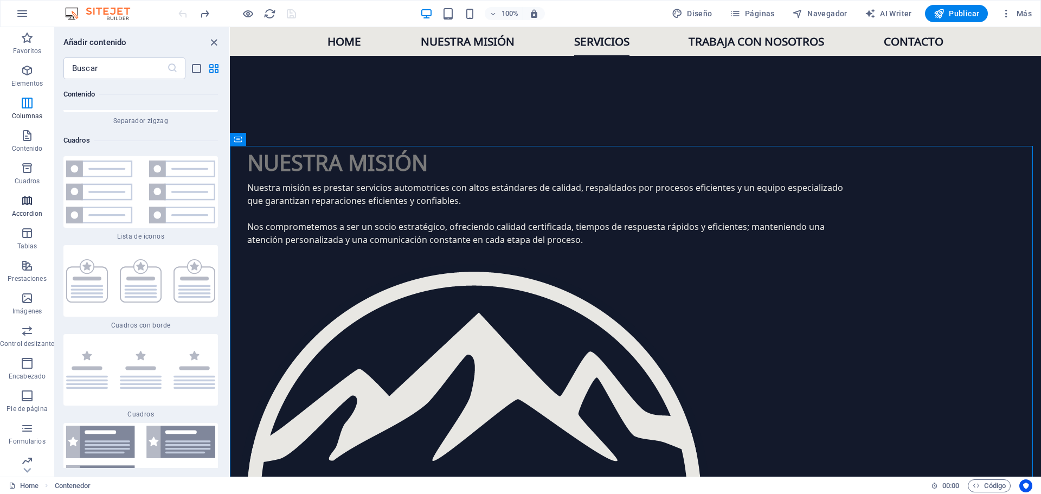
click at [34, 206] on span "Accordion" at bounding box center [27, 207] width 54 height 26
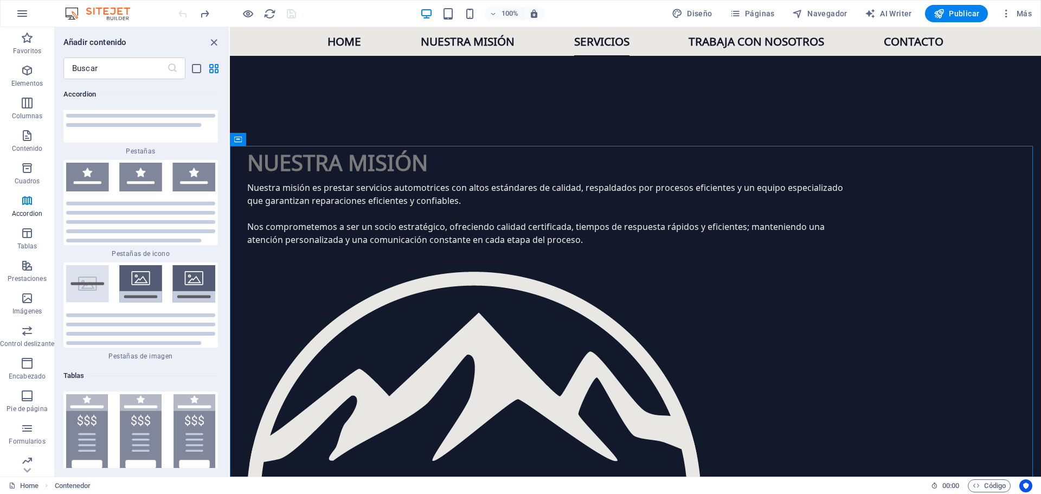
scroll to position [7063, 0]
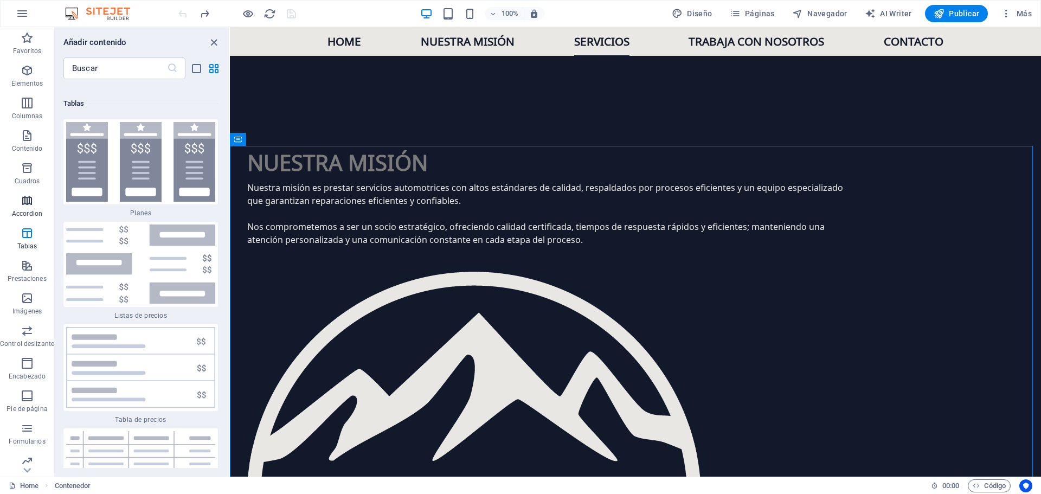
click at [36, 206] on span "Accordion" at bounding box center [27, 207] width 54 height 26
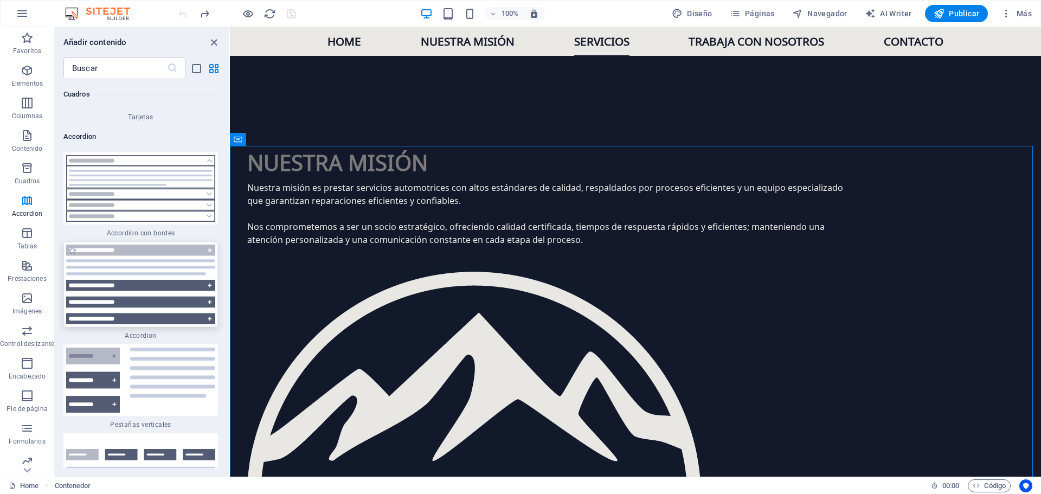
scroll to position [6684, 0]
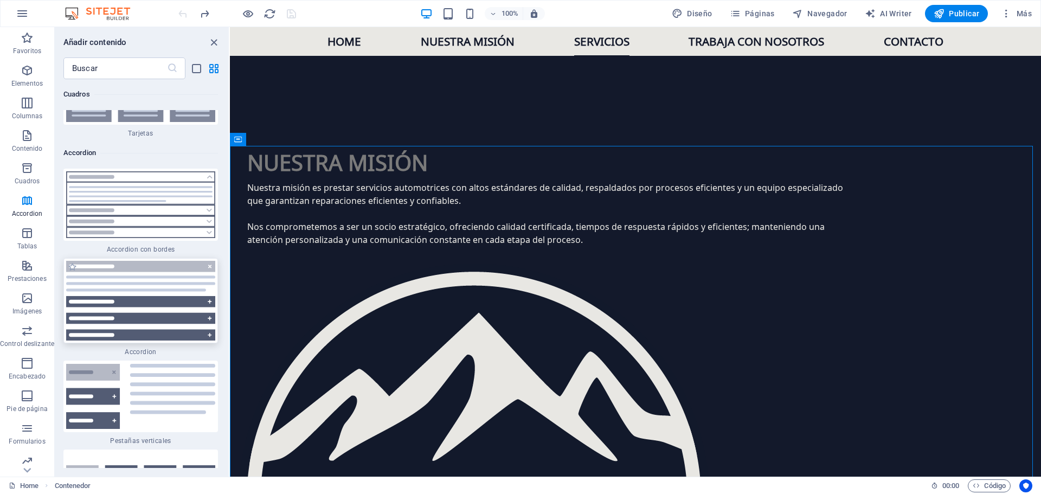
click at [160, 261] on img at bounding box center [140, 301] width 149 height 80
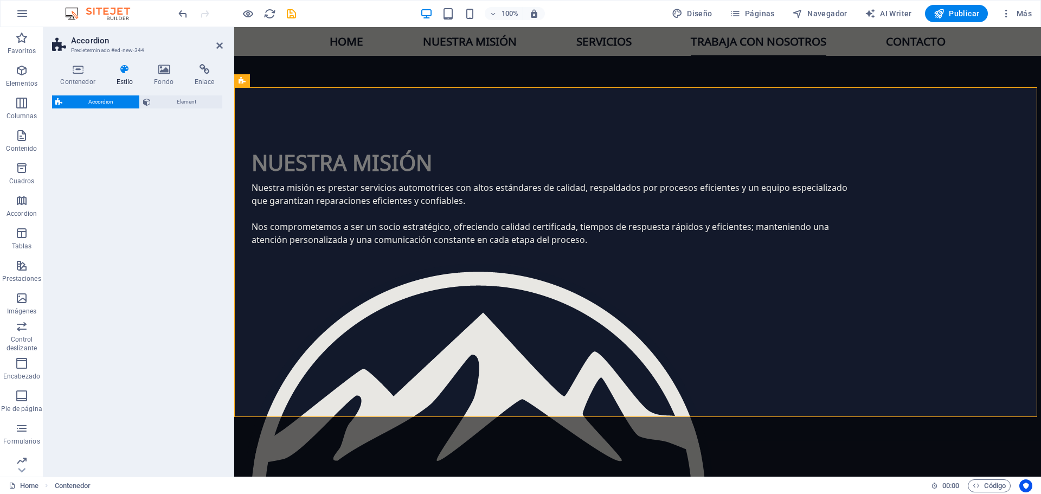
scroll to position [2396, 0]
select select "rem"
select select "preset-accordion-v3-default"
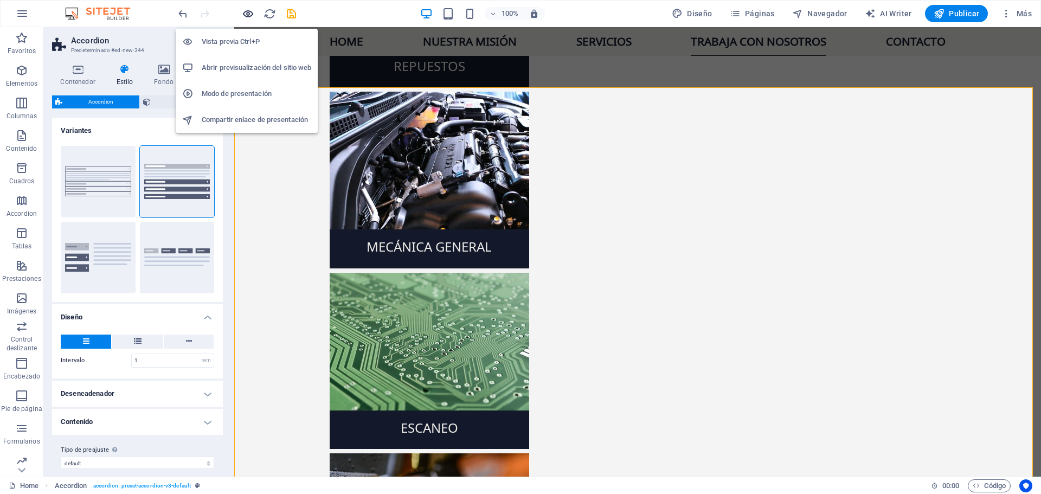
click at [250, 12] on icon "button" at bounding box center [248, 14] width 12 height 12
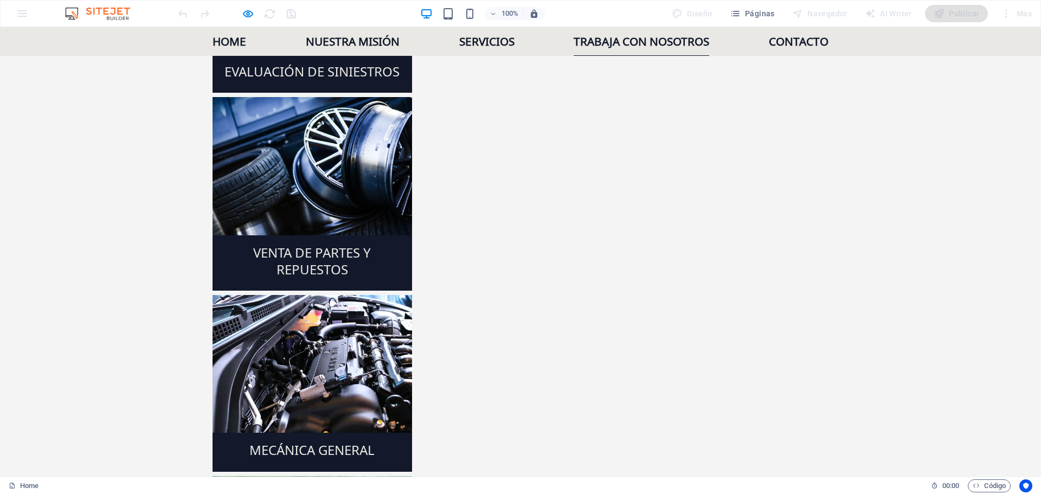
scroll to position [2179, 0]
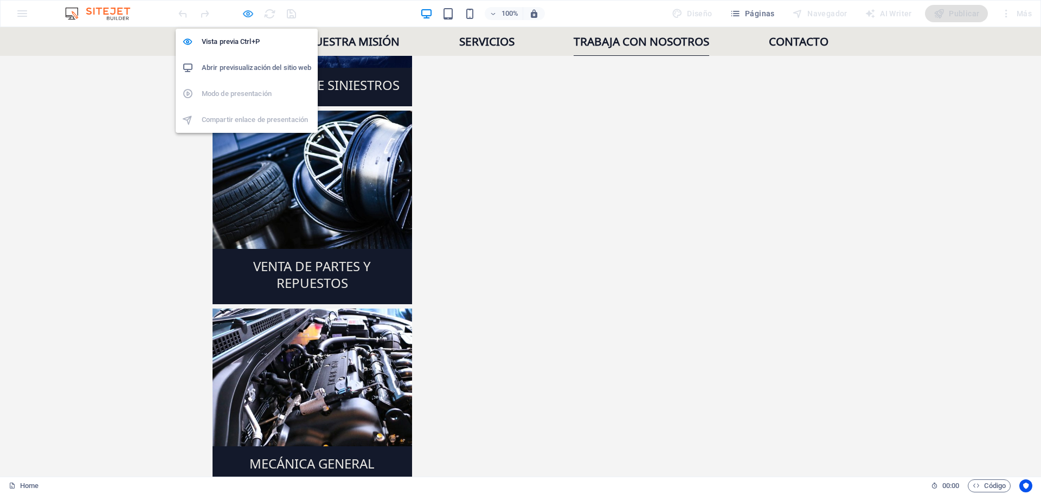
click at [252, 14] on icon "button" at bounding box center [248, 14] width 12 height 12
select select "rem"
select select "preset-accordion-v3-default"
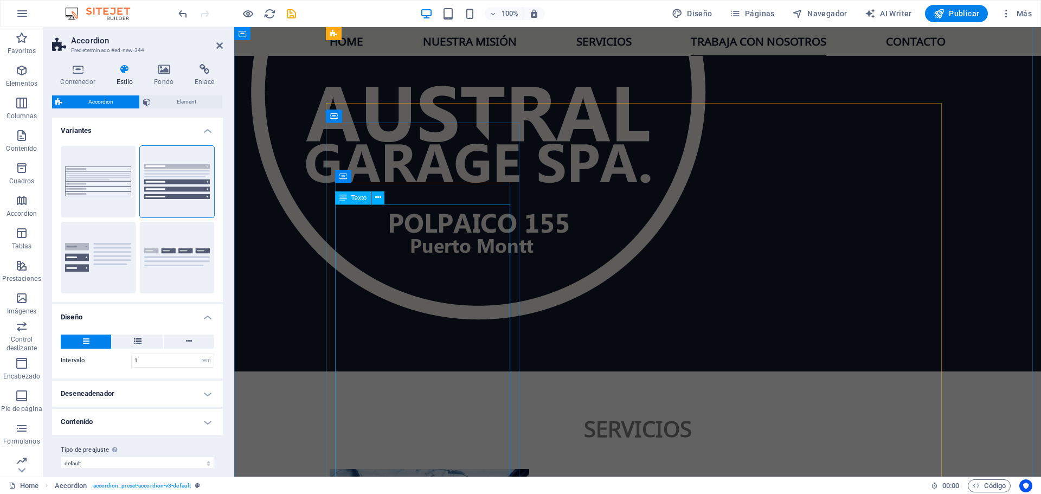
scroll to position [1636, 0]
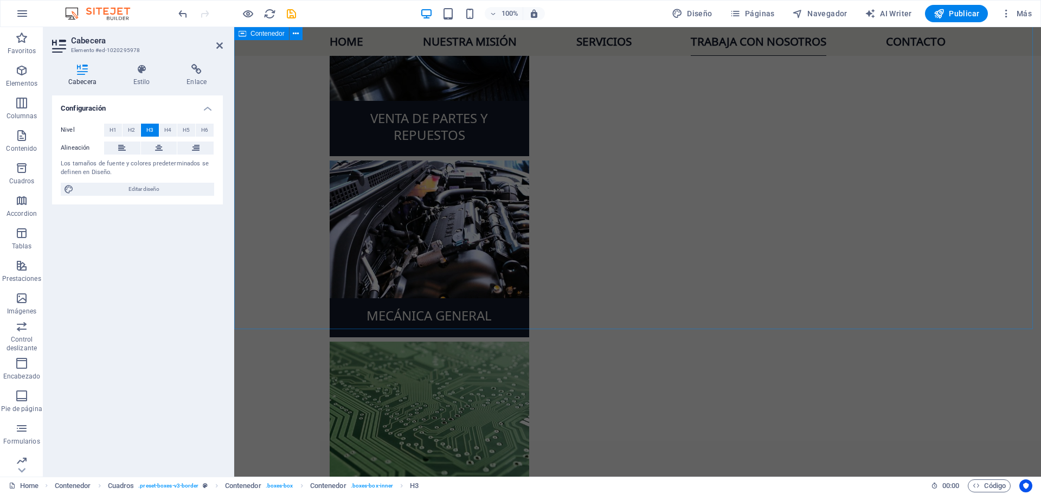
scroll to position [2342, 0]
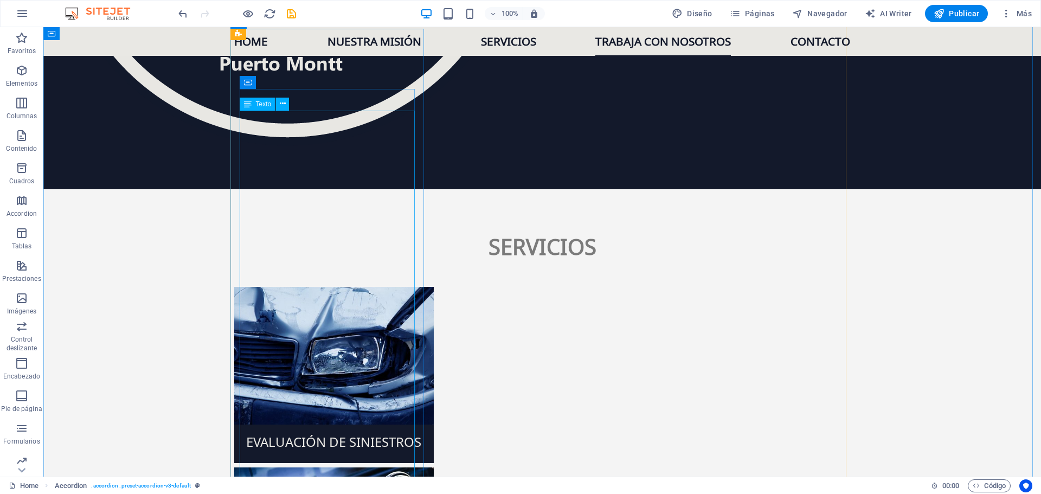
scroll to position [1799, 0]
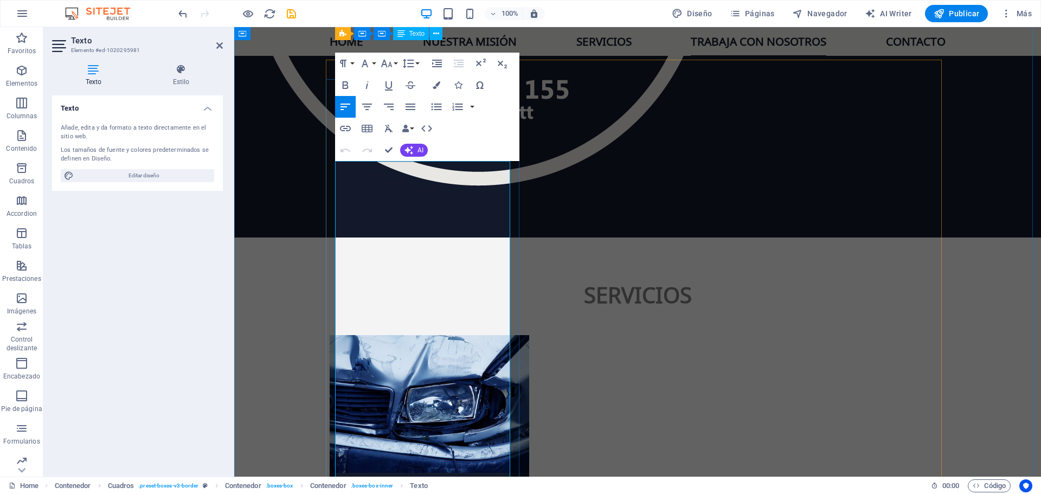
scroll to position [1745, 0]
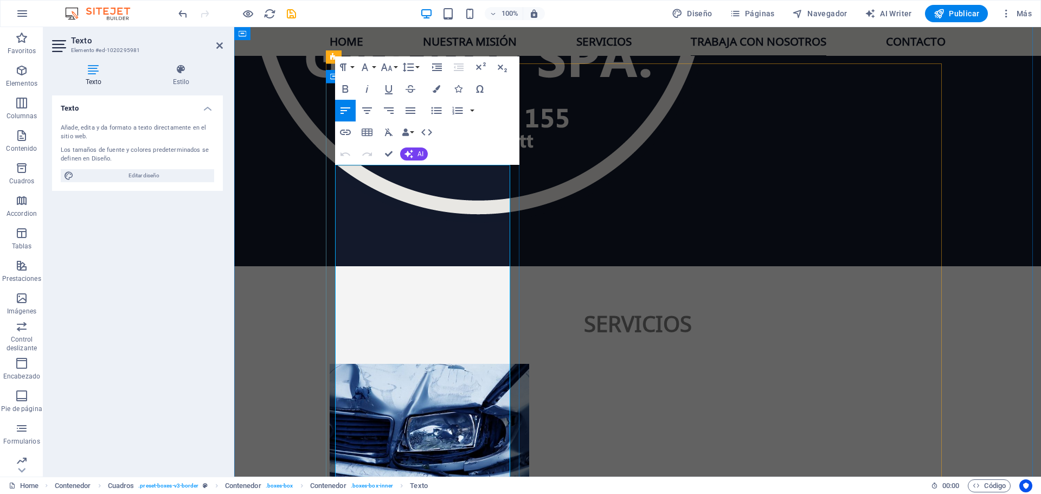
drag, startPoint x: 402, startPoint y: 343, endPoint x: 331, endPoint y: 168, distance: 188.8
copy div "Buscamos un Desabollador con experiencia para integrarse a nuestro equipo. El p…"
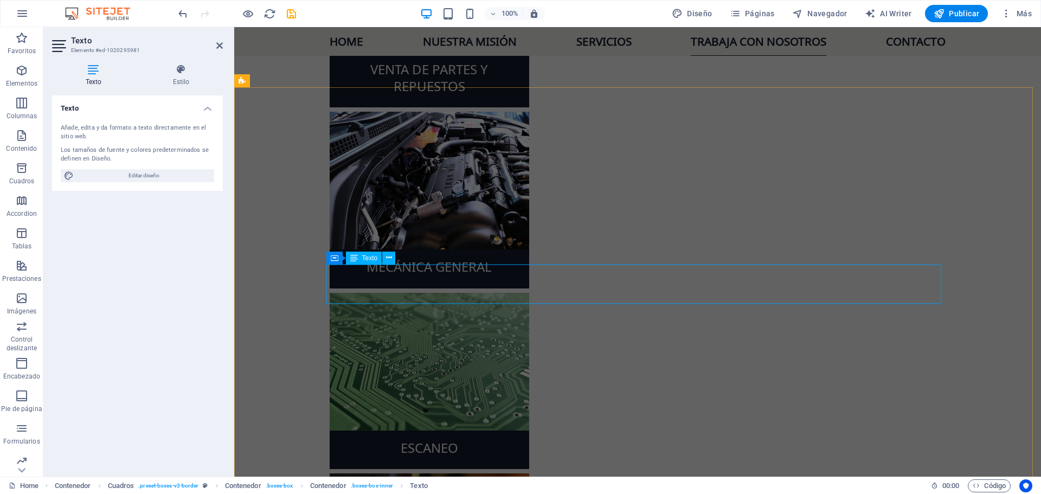
scroll to position [2396, 0]
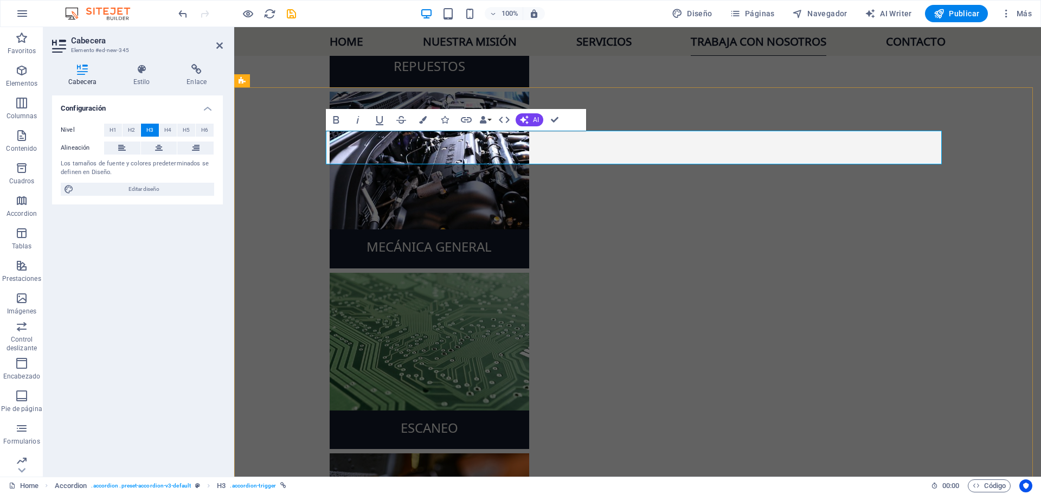
drag, startPoint x: 262, startPoint y: 222, endPoint x: 455, endPoint y: 222, distance: 192.6
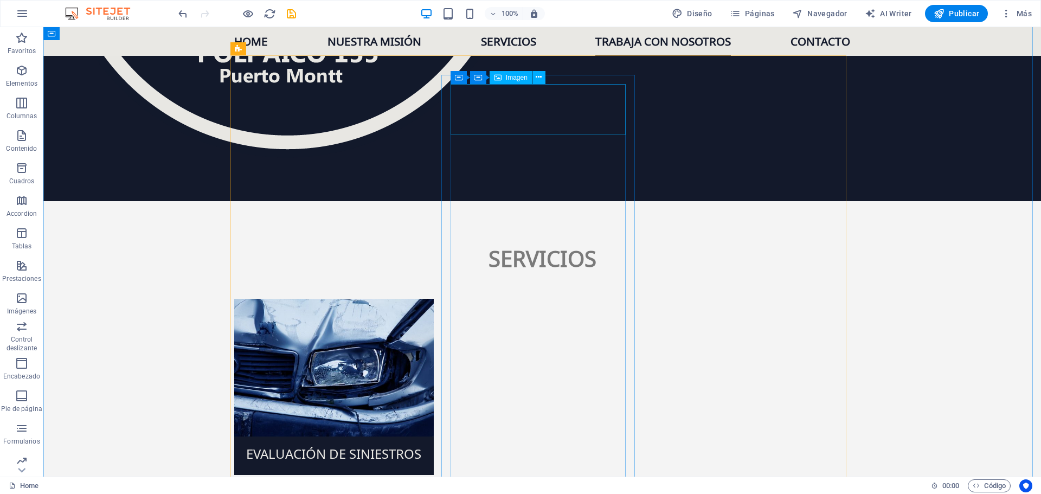
scroll to position [1745, 0]
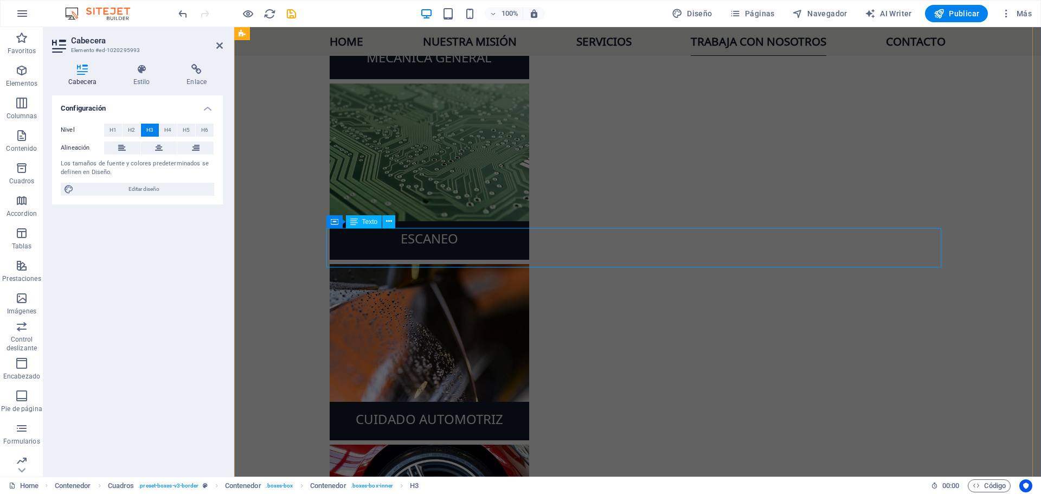
scroll to position [2613, 0]
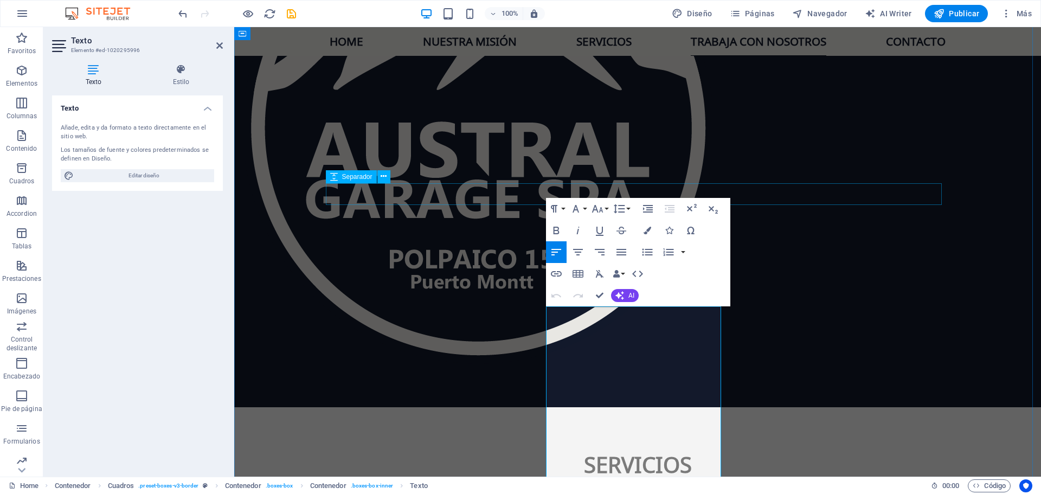
scroll to position [1603, 0]
drag, startPoint x: 603, startPoint y: 387, endPoint x: 534, endPoint y: 289, distance: 120.4
copy div "El Jefe Comercial será responsable de liderar el área de ventas y desarrollo de…"
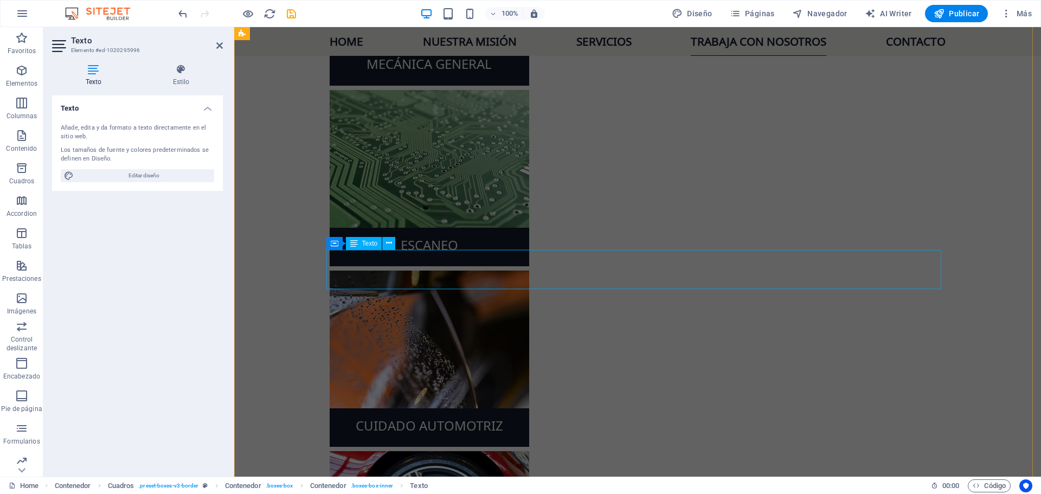
scroll to position [2580, 0]
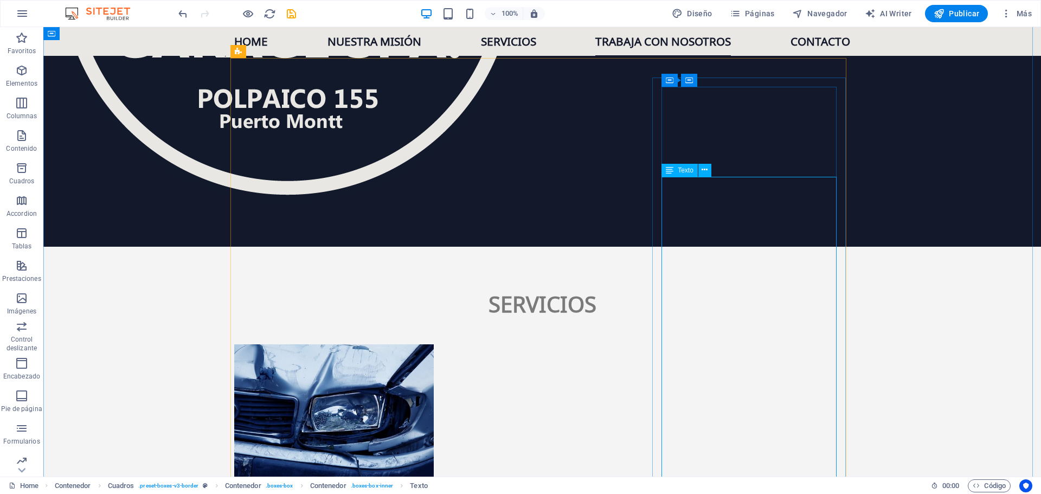
scroll to position [1710, 0]
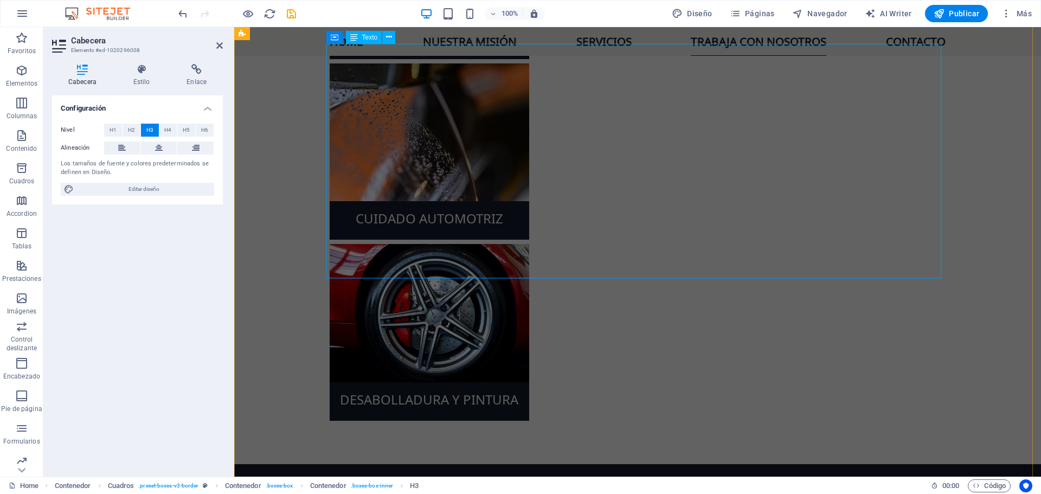
scroll to position [2849, 0]
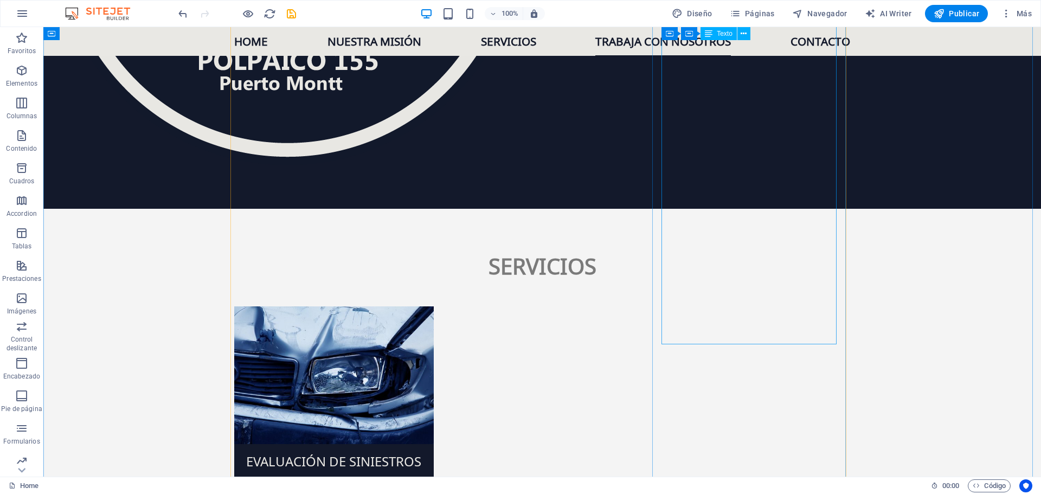
scroll to position [1764, 0]
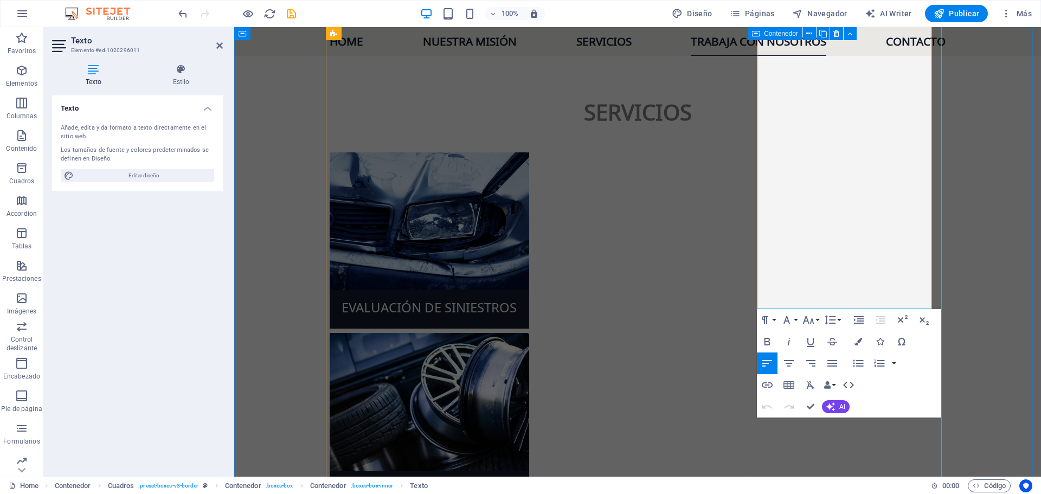
scroll to position [1981, 0]
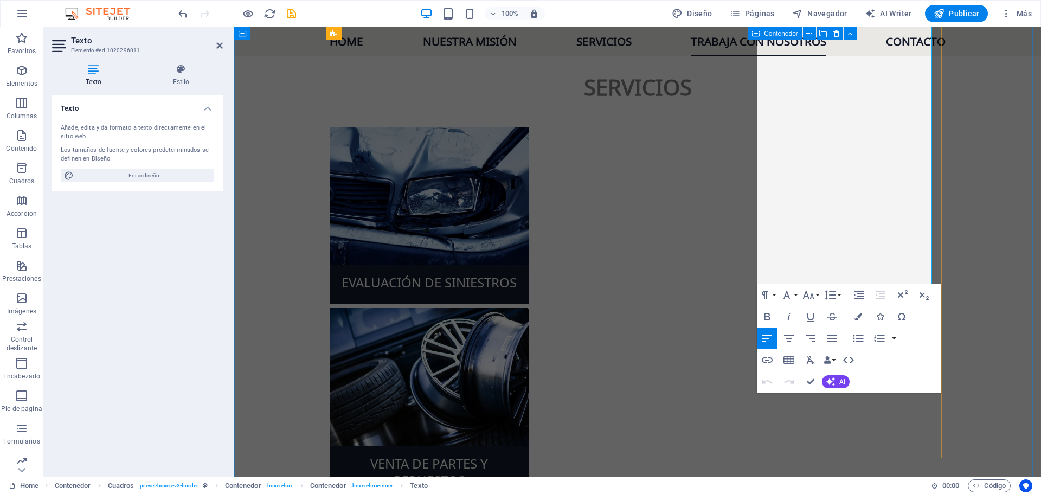
drag, startPoint x: 758, startPoint y: 279, endPoint x: 1062, endPoint y: 327, distance: 307.4
copy div "Buscamos Analista de Administración para apoyar en tareas contables, financiera…"
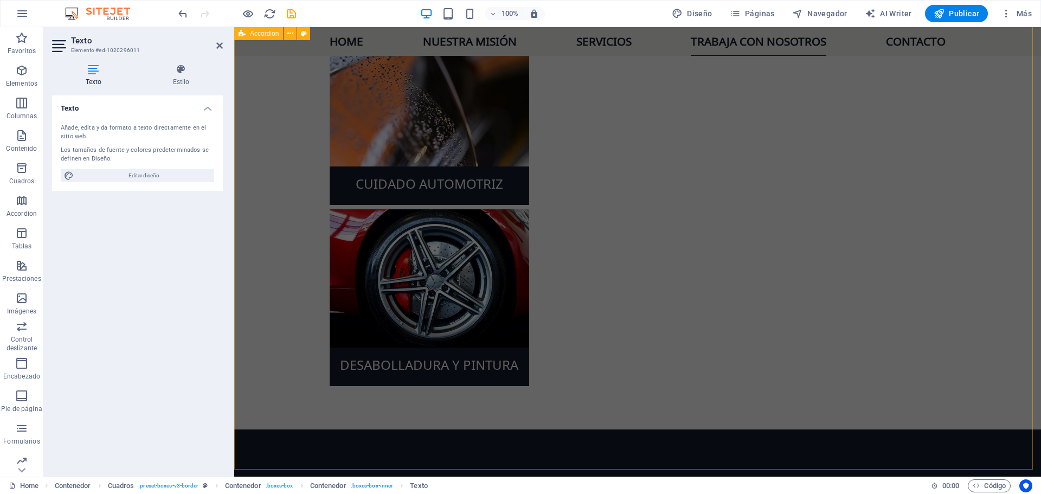
scroll to position [2904, 0]
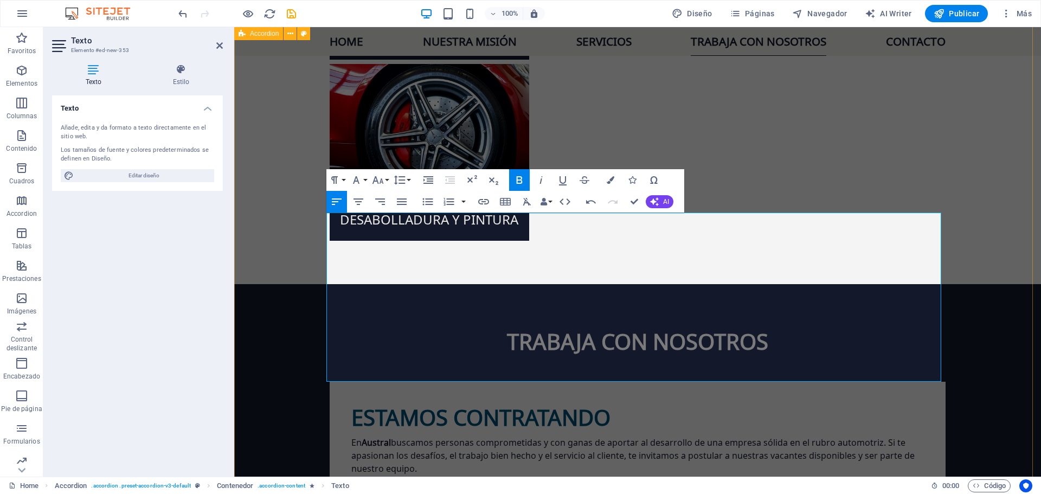
scroll to position [3066, 0]
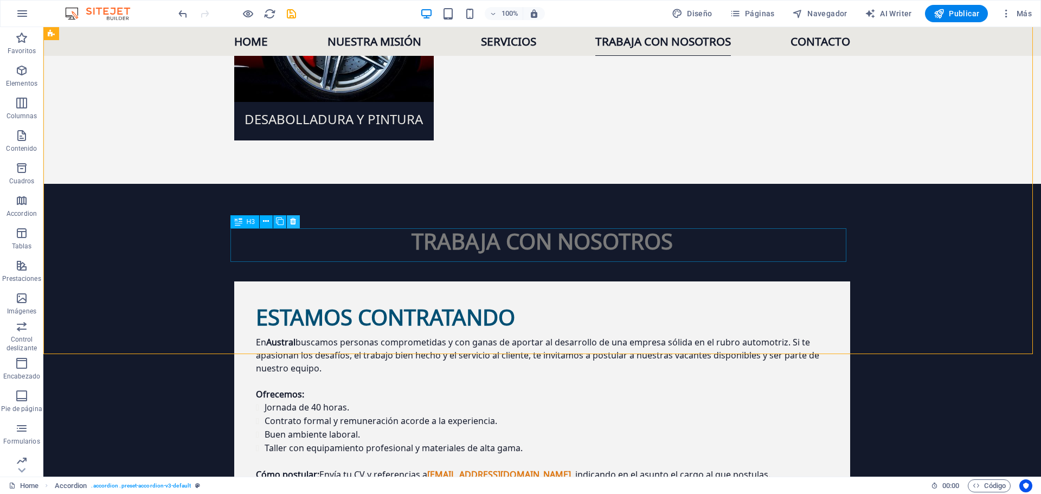
click at [292, 219] on icon at bounding box center [293, 221] width 6 height 11
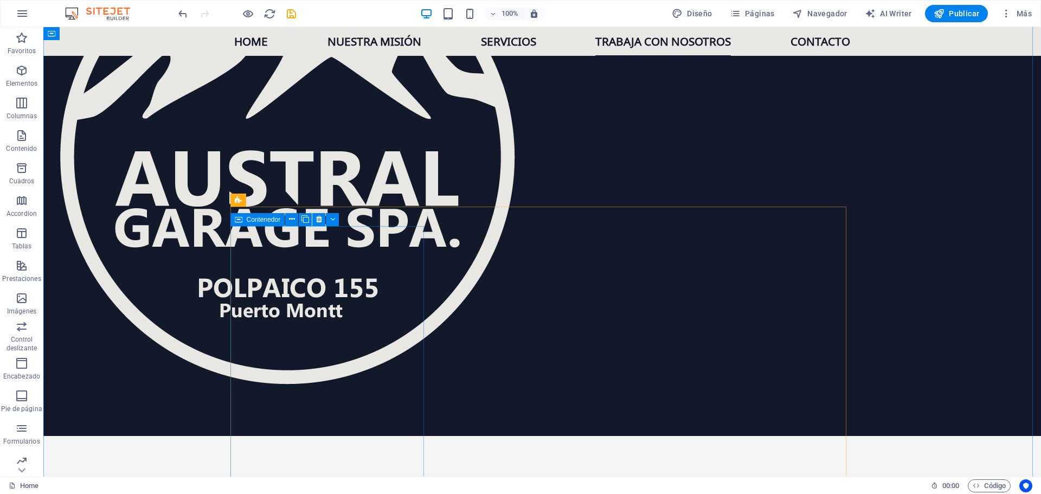
scroll to position [1602, 0]
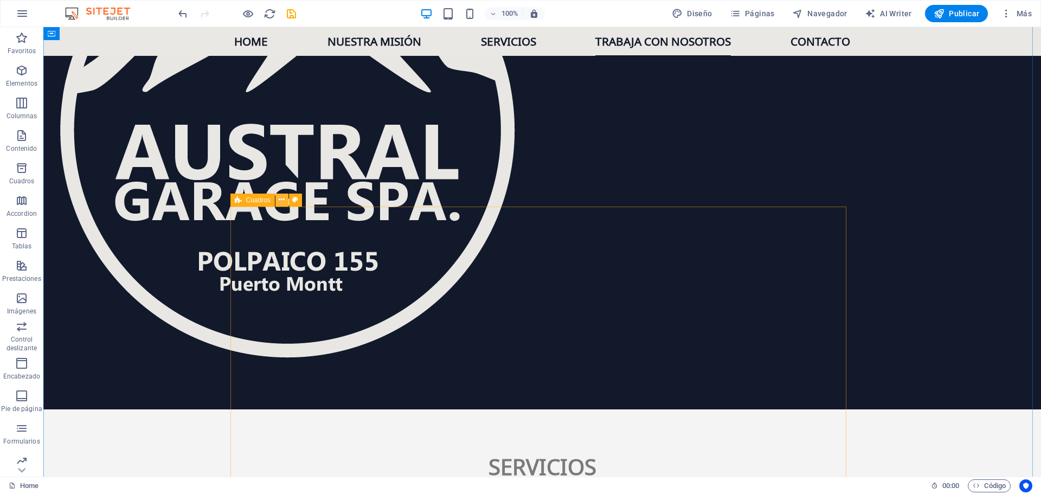
click at [283, 201] on icon at bounding box center [282, 199] width 6 height 11
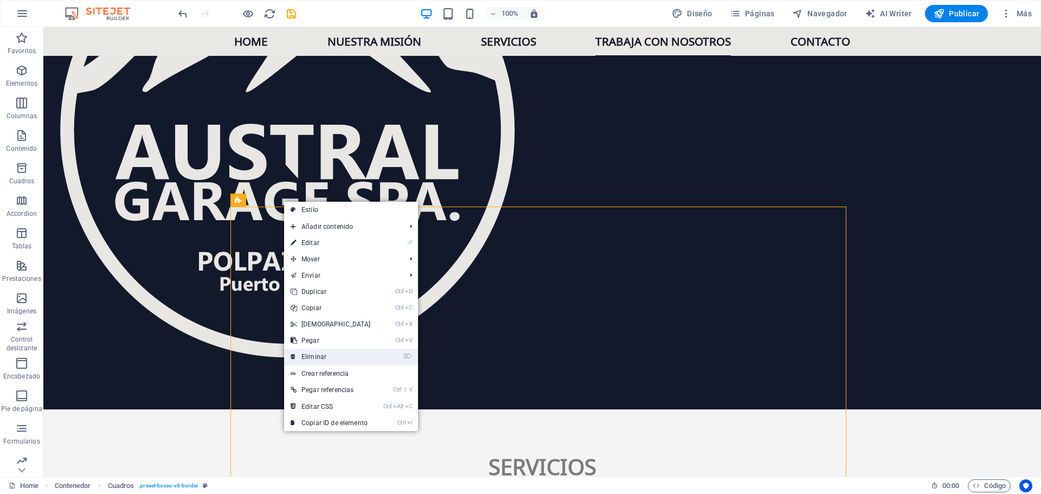
click at [328, 349] on link "⌦ Eliminar" at bounding box center [330, 357] width 93 height 16
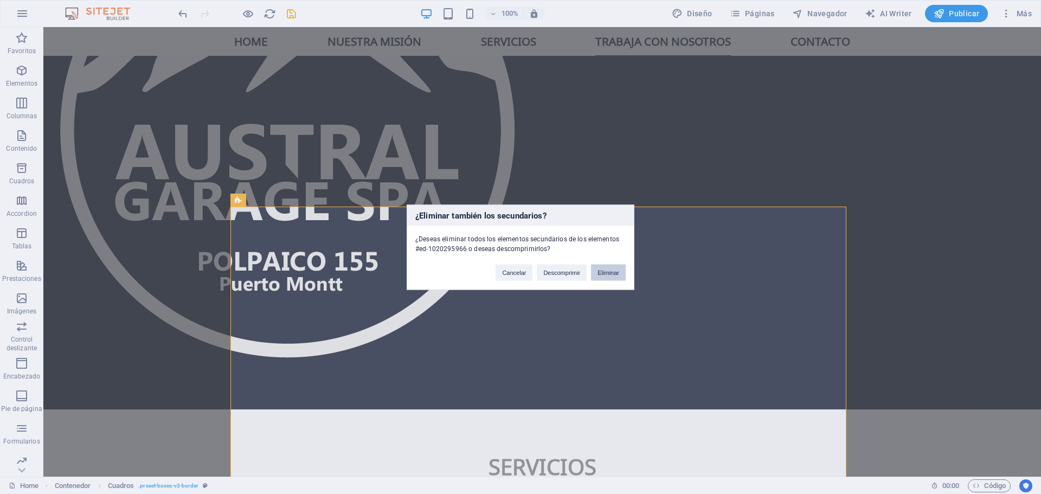
drag, startPoint x: 602, startPoint y: 271, endPoint x: 506, endPoint y: 235, distance: 102.8
click at [602, 271] on button "Eliminar" at bounding box center [608, 272] width 35 height 16
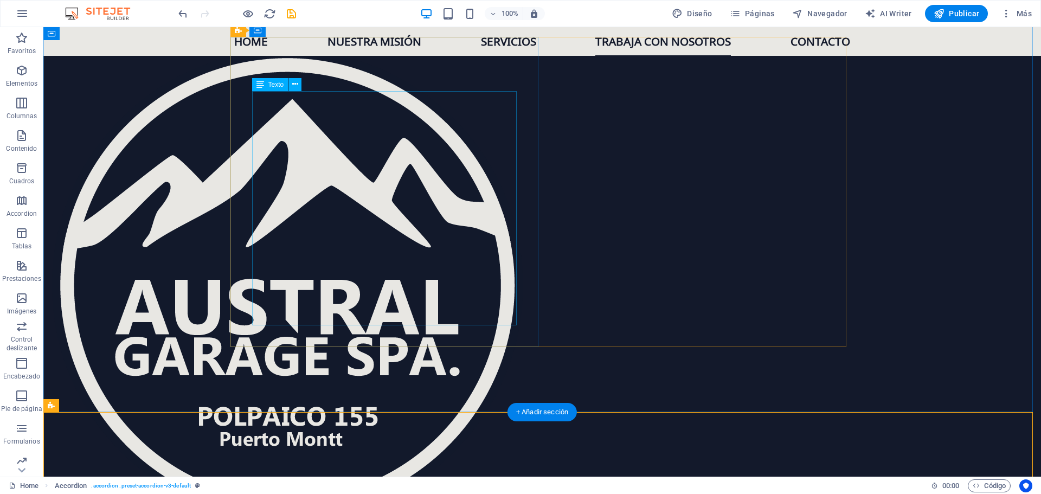
scroll to position [1493, 0]
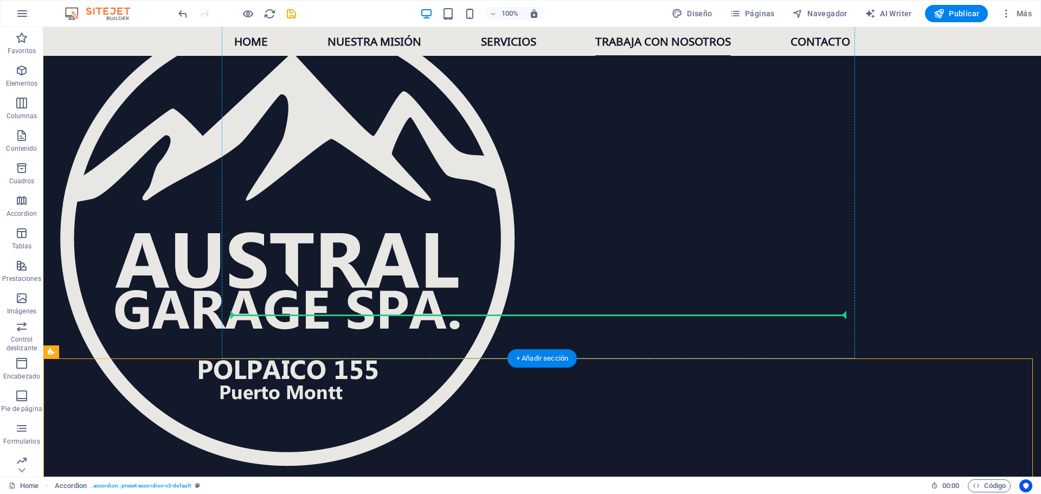
drag, startPoint x: 463, startPoint y: 368, endPoint x: 483, endPoint y: 312, distance: 59.9
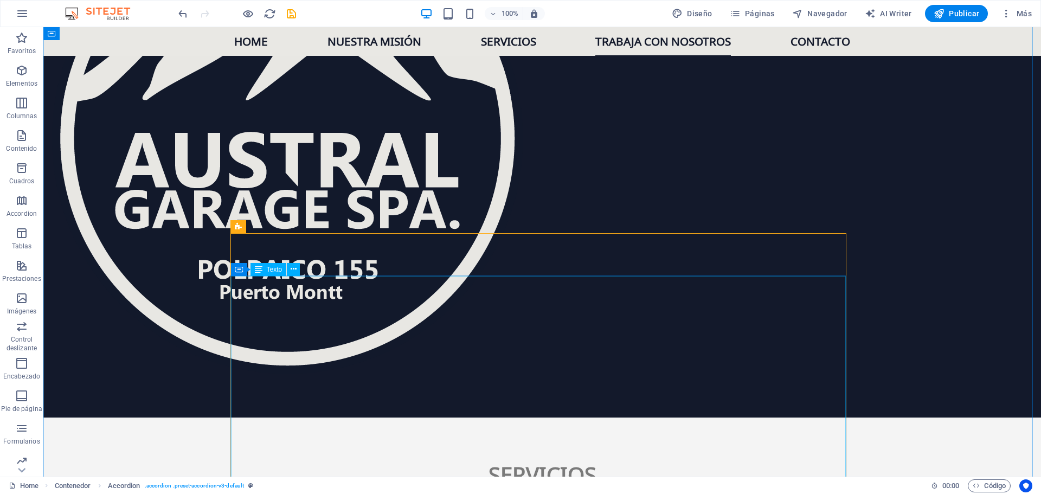
scroll to position [1602, 0]
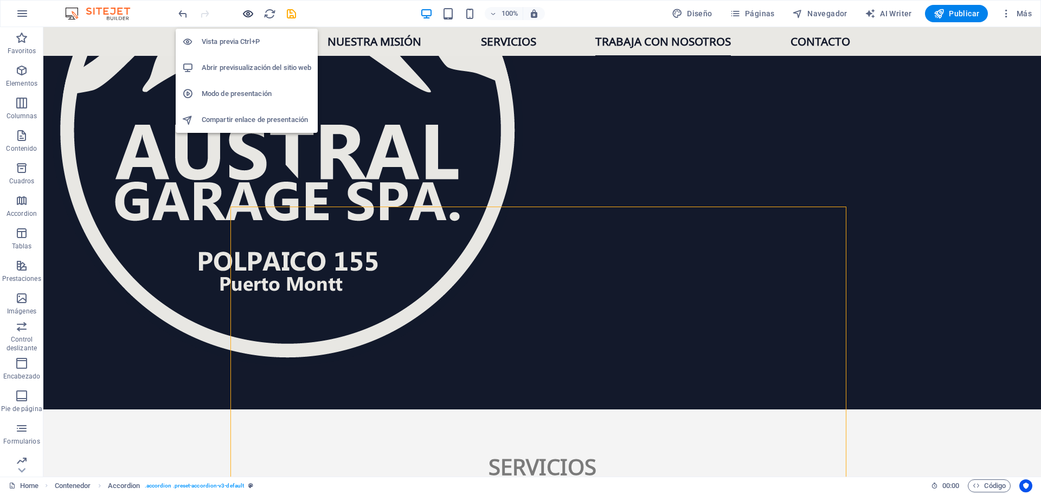
click at [245, 13] on icon "button" at bounding box center [248, 14] width 12 height 12
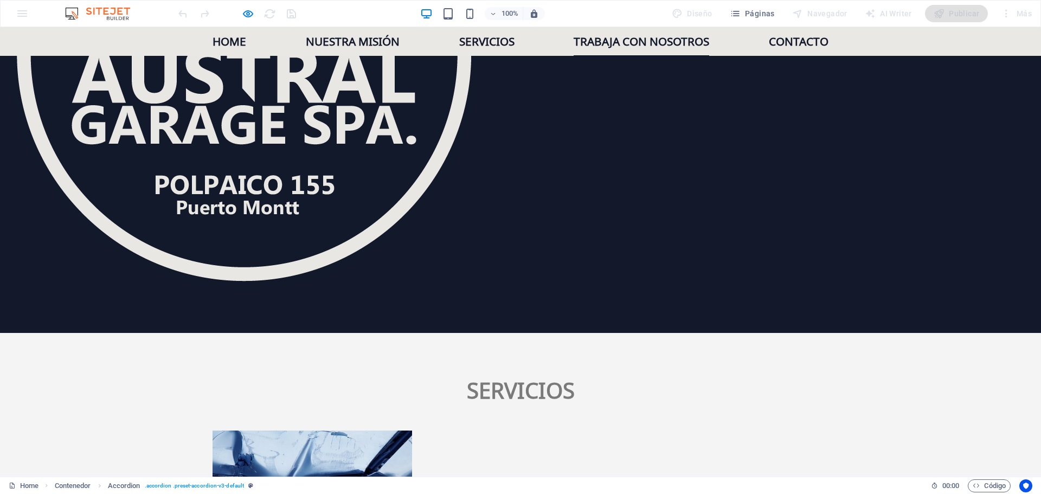
scroll to position [1656, 0]
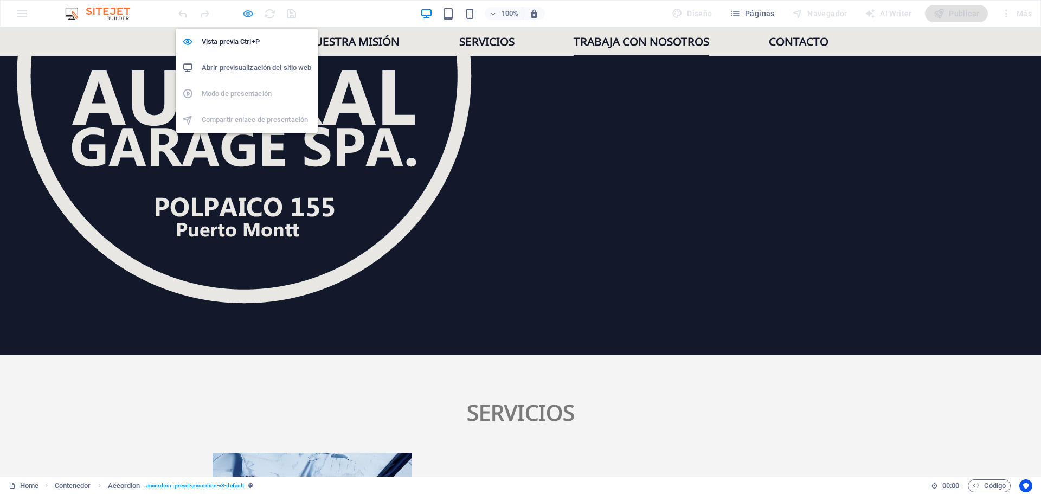
click at [246, 13] on icon "button" at bounding box center [248, 14] width 12 height 12
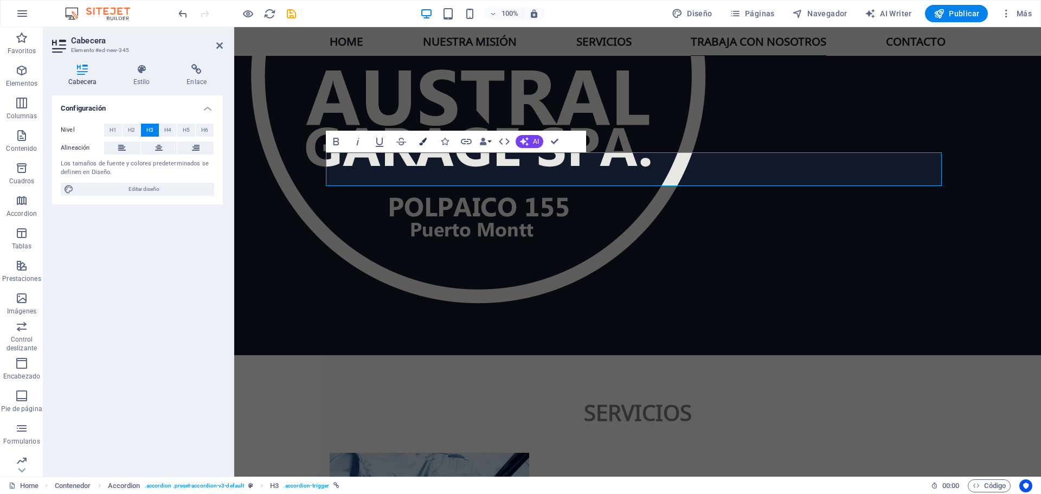
click at [424, 140] on icon "button" at bounding box center [423, 142] width 8 height 8
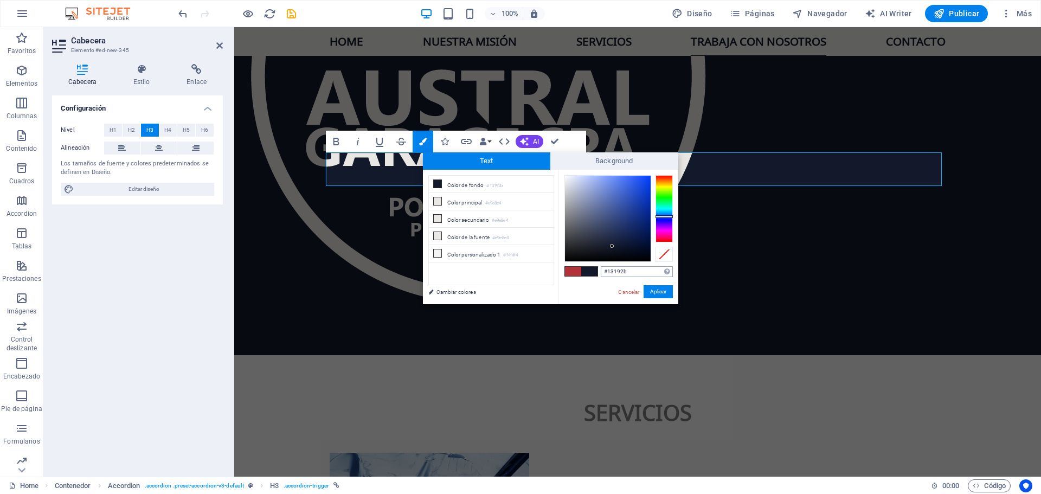
click at [621, 273] on input "#13192b" at bounding box center [637, 271] width 72 height 11
type input "#Buscamos Analista de Administración para apoyar en tareas contables, financier…"
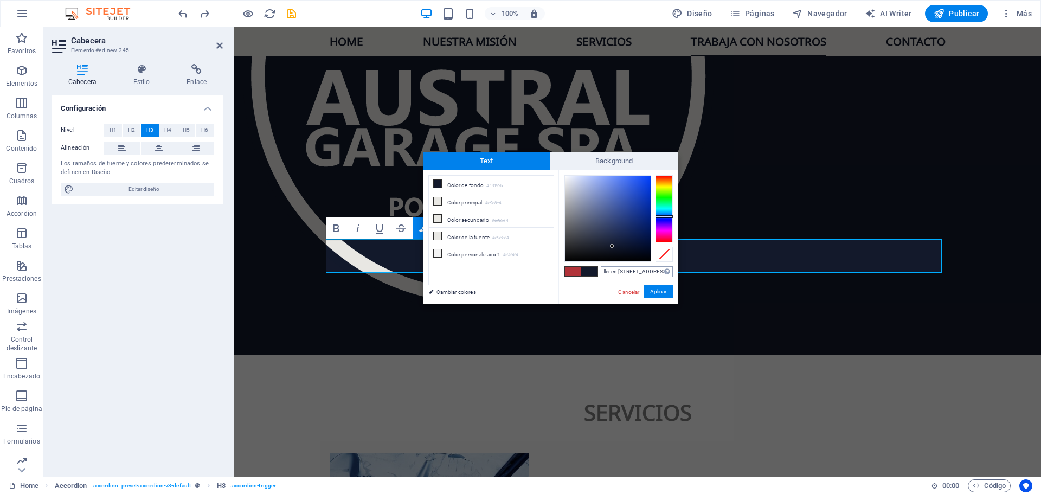
click at [648, 271] on input "#Buscamos Analista de Administración para apoyar en tareas contables, financier…" at bounding box center [637, 271] width 72 height 11
paste input "DD7610"
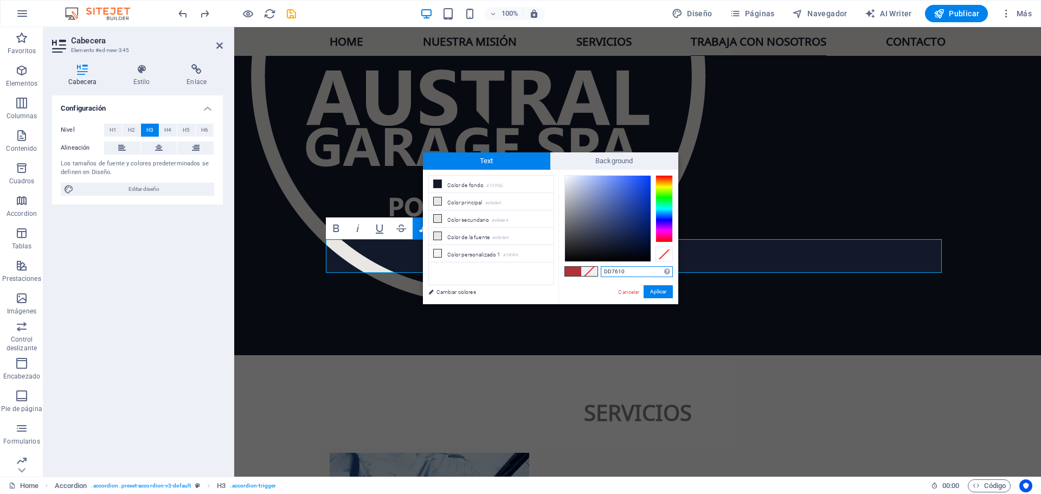
type input "#dd7610"
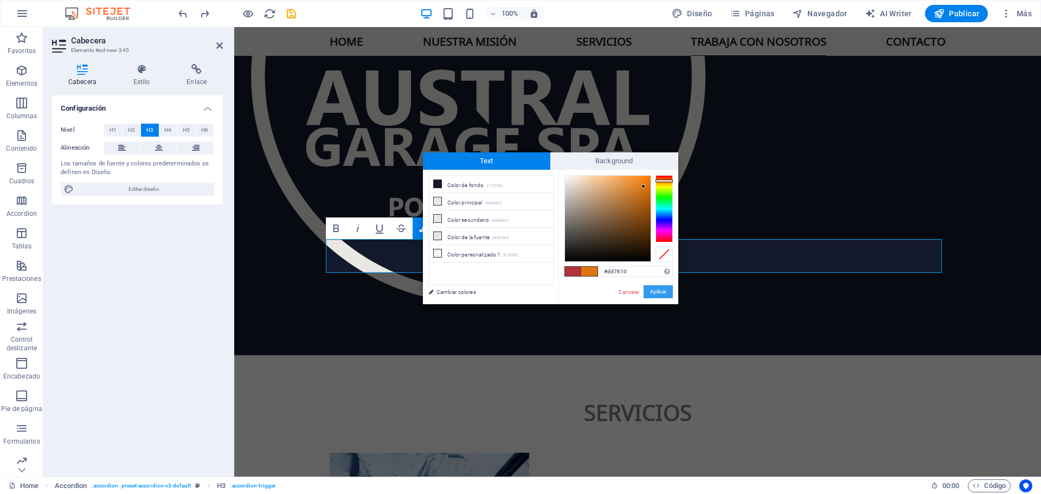
click at [667, 297] on button "Aplicar" at bounding box center [658, 291] width 29 height 13
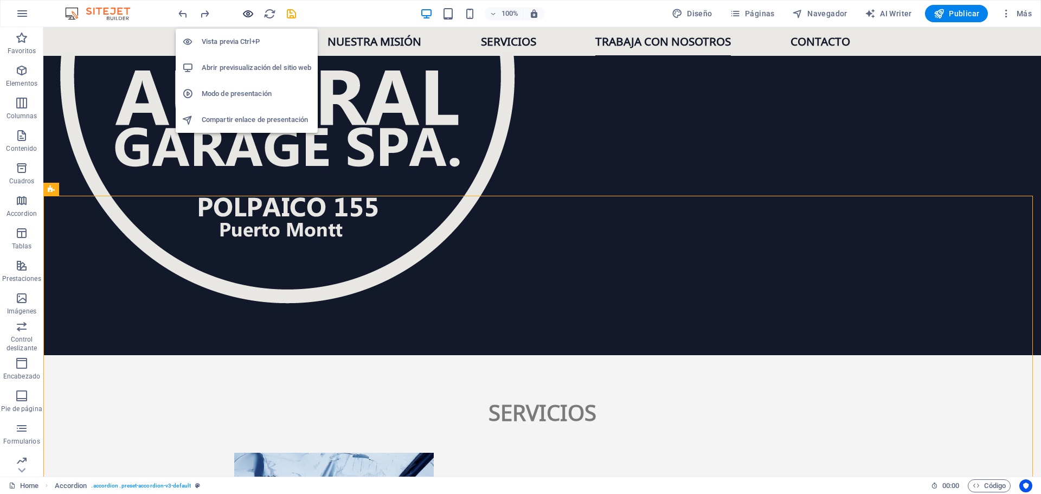
click at [248, 11] on icon "button" at bounding box center [248, 14] width 12 height 12
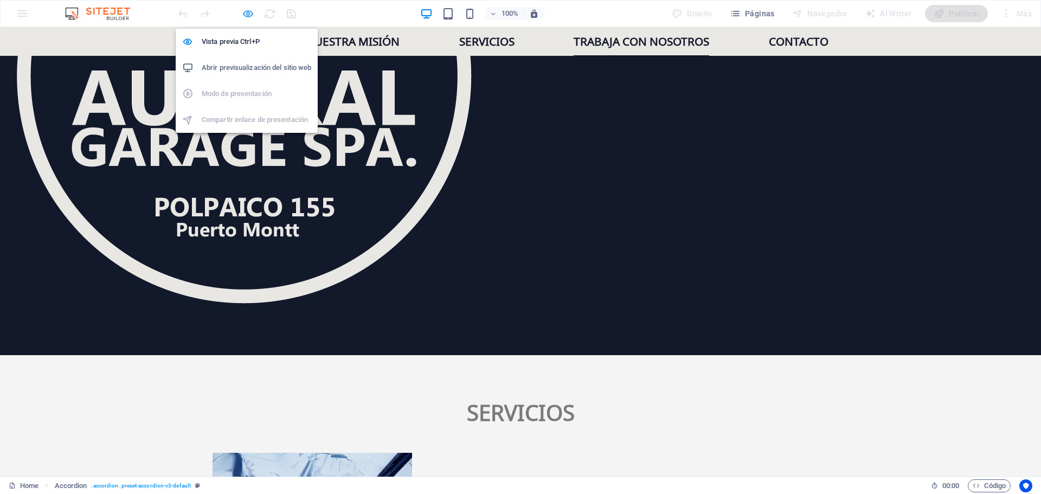
click at [248, 16] on icon "button" at bounding box center [248, 14] width 12 height 12
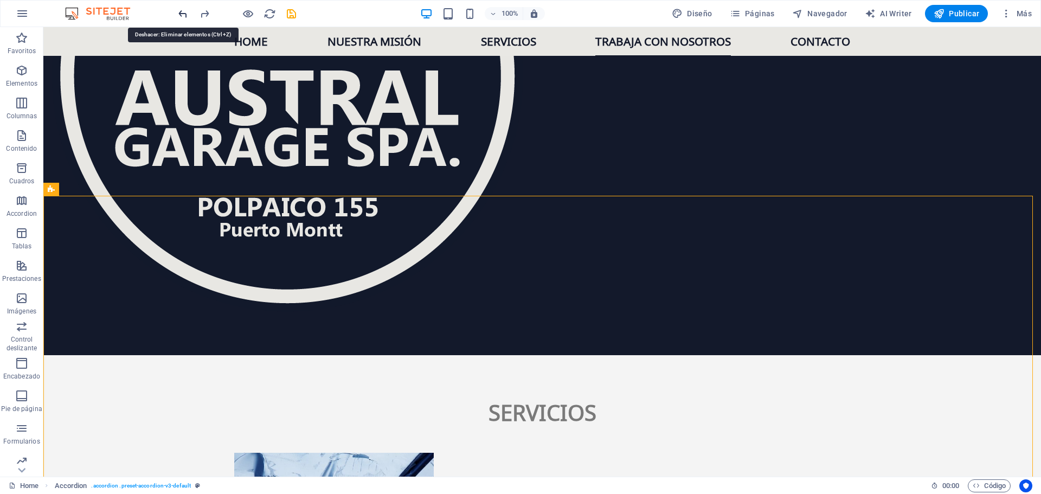
click at [184, 14] on icon "undo" at bounding box center [183, 14] width 12 height 12
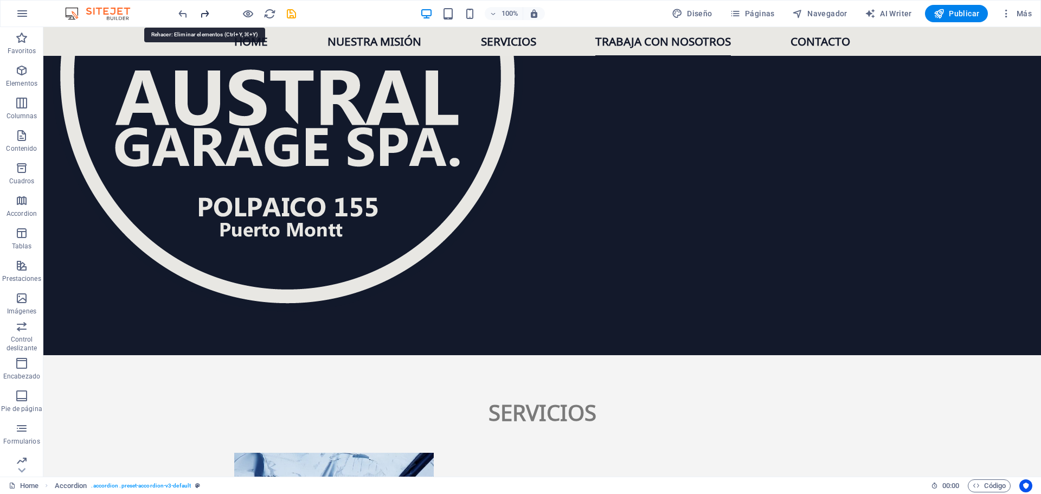
drag, startPoint x: 201, startPoint y: 16, endPoint x: 184, endPoint y: 47, distance: 35.2
click at [201, 16] on icon "redo" at bounding box center [205, 14] width 12 height 12
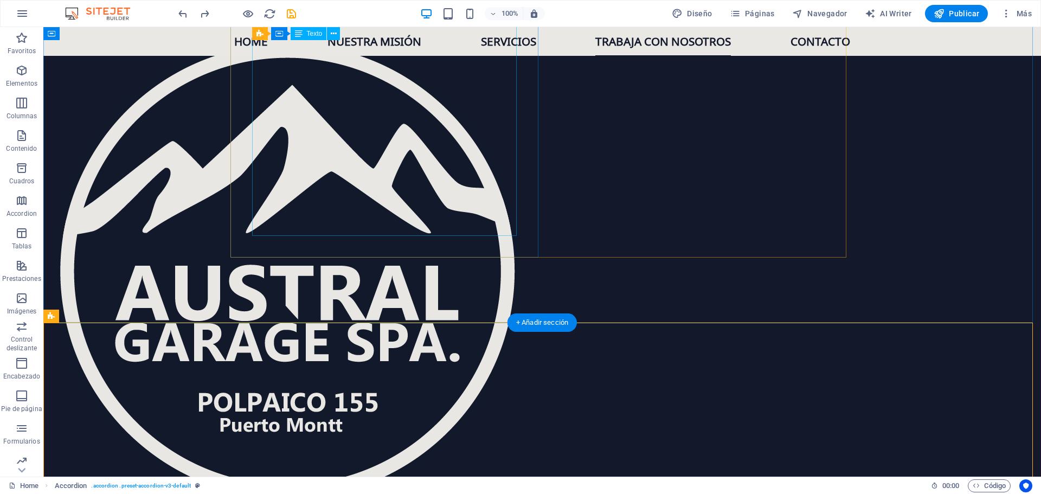
scroll to position [1439, 0]
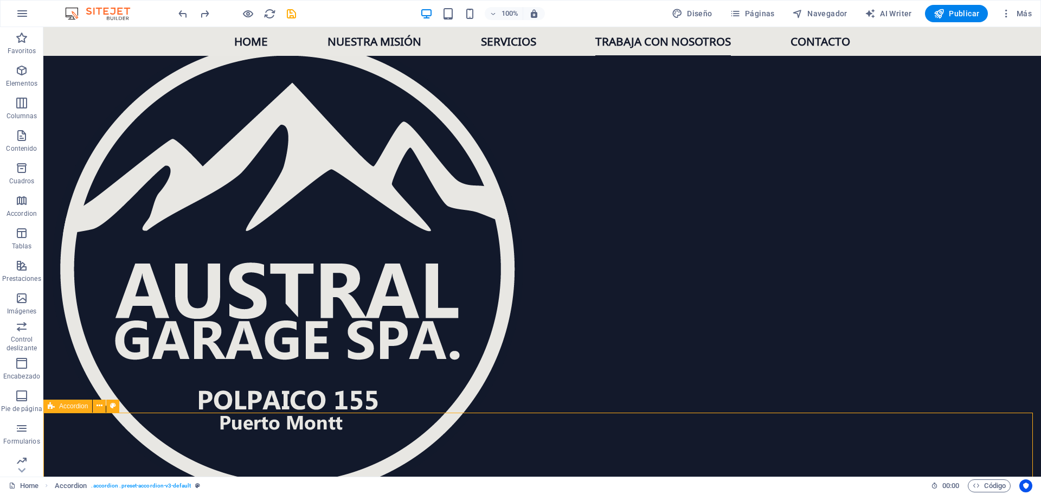
scroll to position [1465, 0]
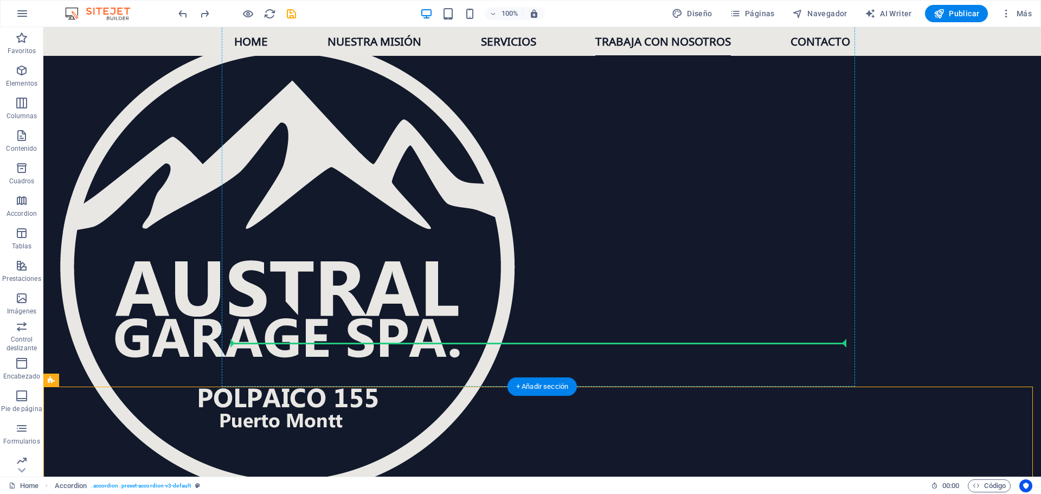
drag, startPoint x: 118, startPoint y: 436, endPoint x: 299, endPoint y: 340, distance: 205.0
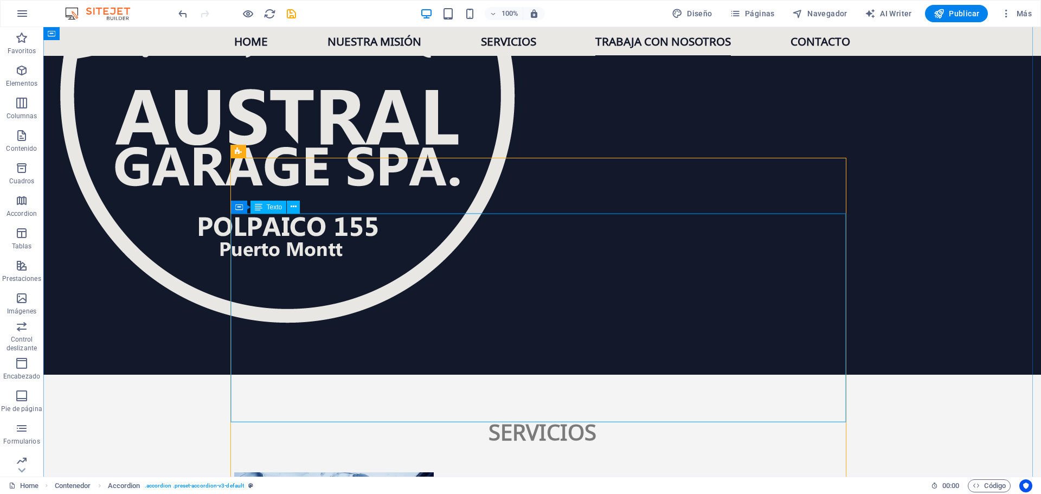
scroll to position [1628, 0]
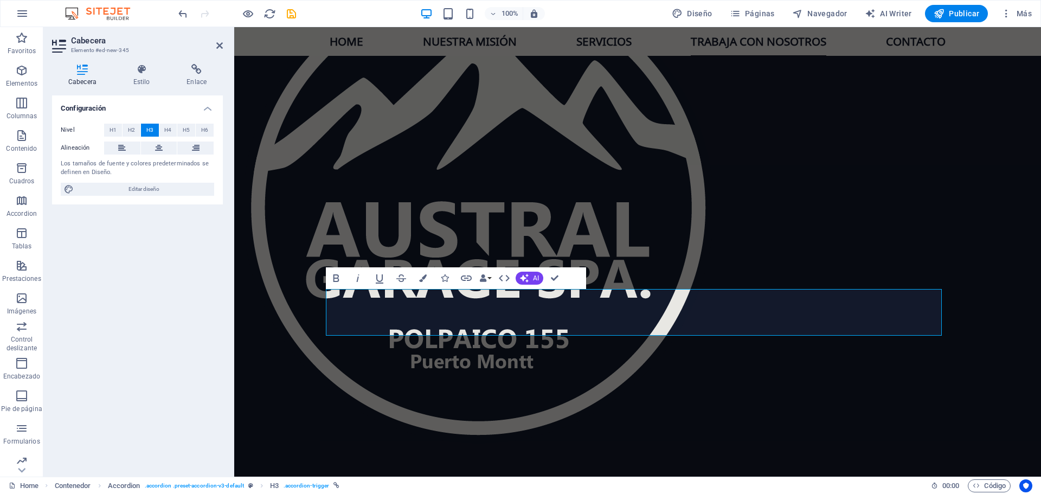
scroll to position [1519, 0]
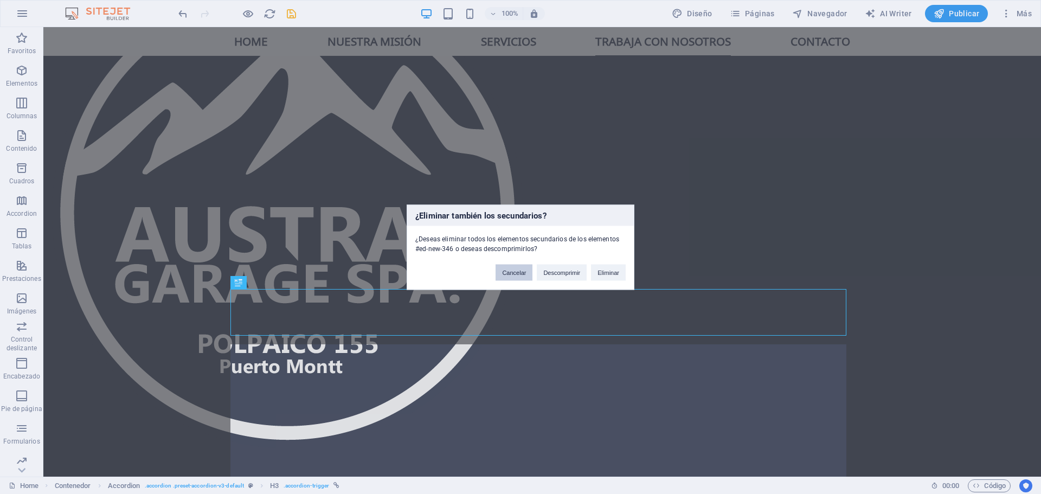
click at [517, 278] on button "Cancelar" at bounding box center [514, 272] width 37 height 16
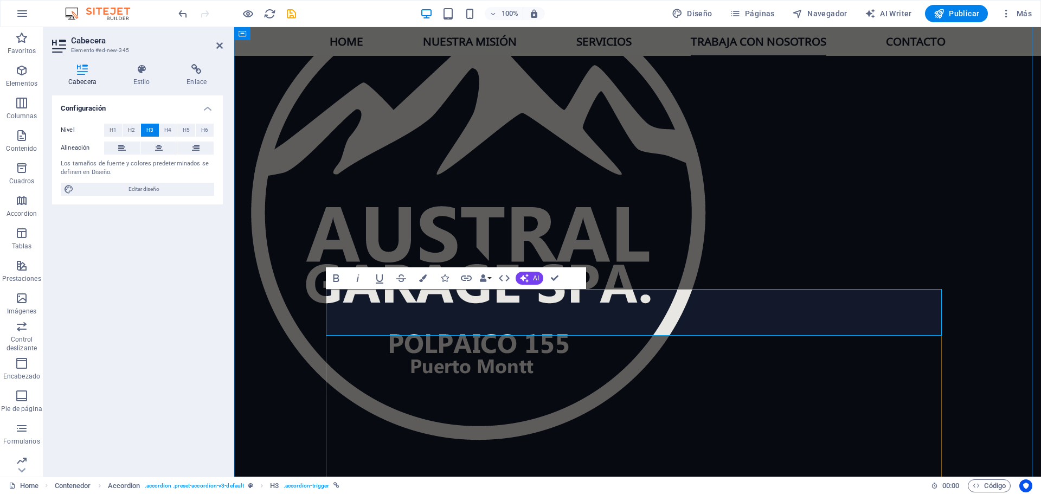
click at [425, 273] on button "Colors" at bounding box center [423, 278] width 21 height 22
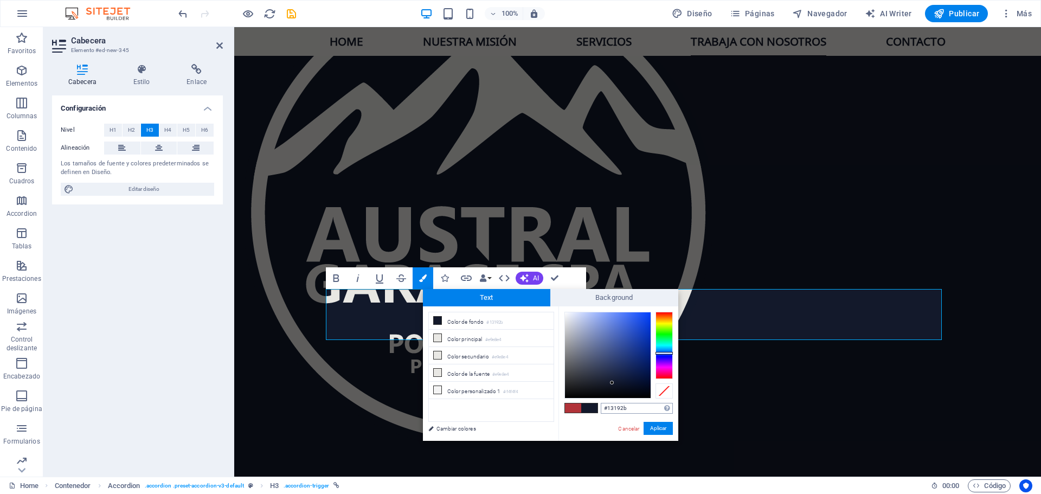
click at [620, 405] on input "#13192b" at bounding box center [637, 408] width 72 height 11
type input "#dd7610"
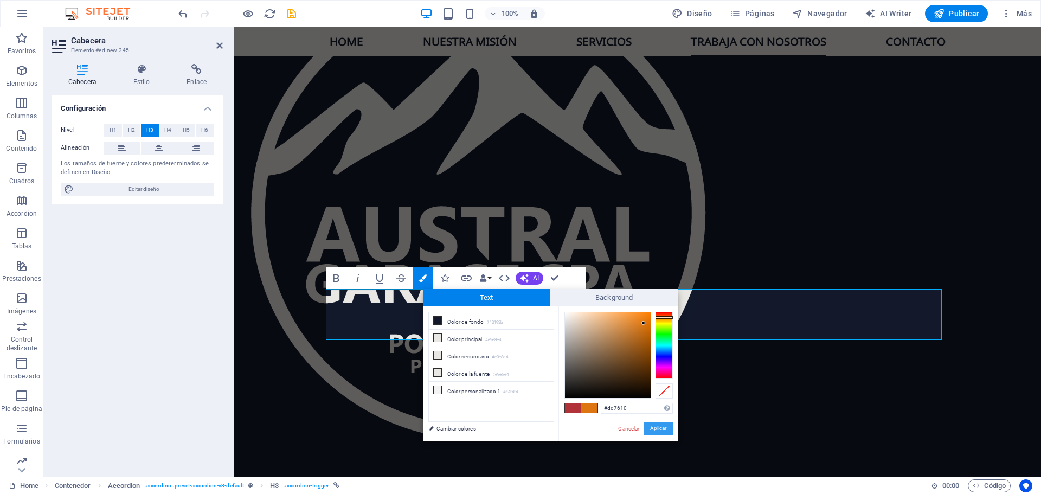
click at [662, 430] on button "Aplicar" at bounding box center [658, 428] width 29 height 13
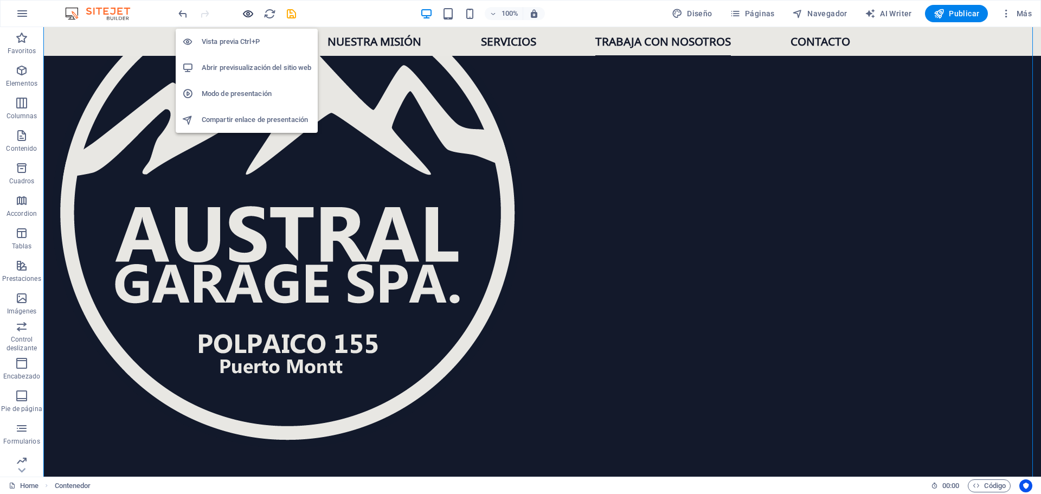
click at [244, 13] on icon "button" at bounding box center [248, 14] width 12 height 12
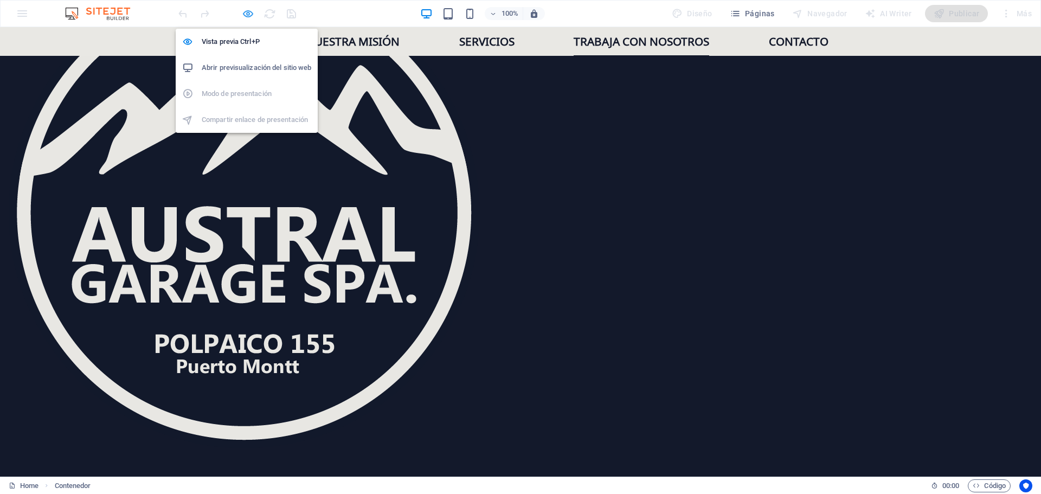
click at [251, 10] on icon "button" at bounding box center [248, 14] width 12 height 12
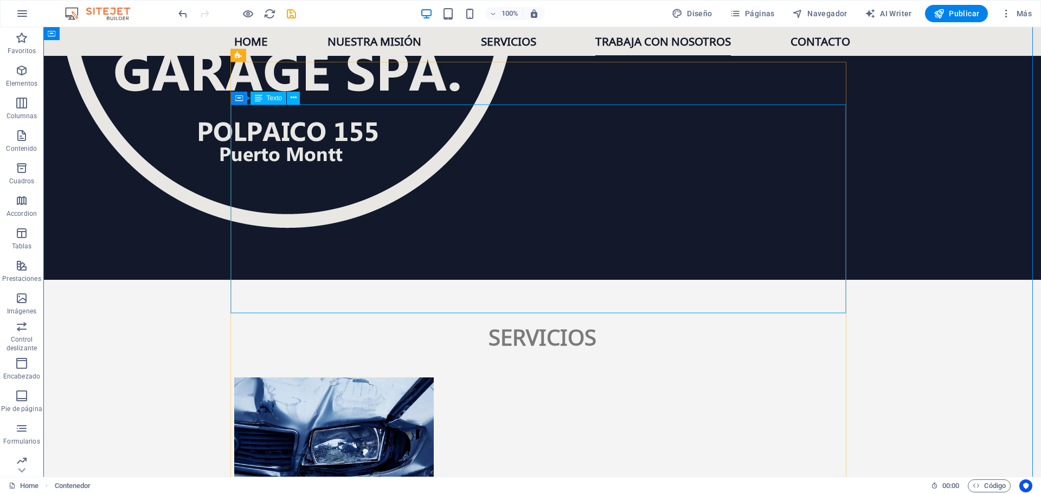
scroll to position [1791, 0]
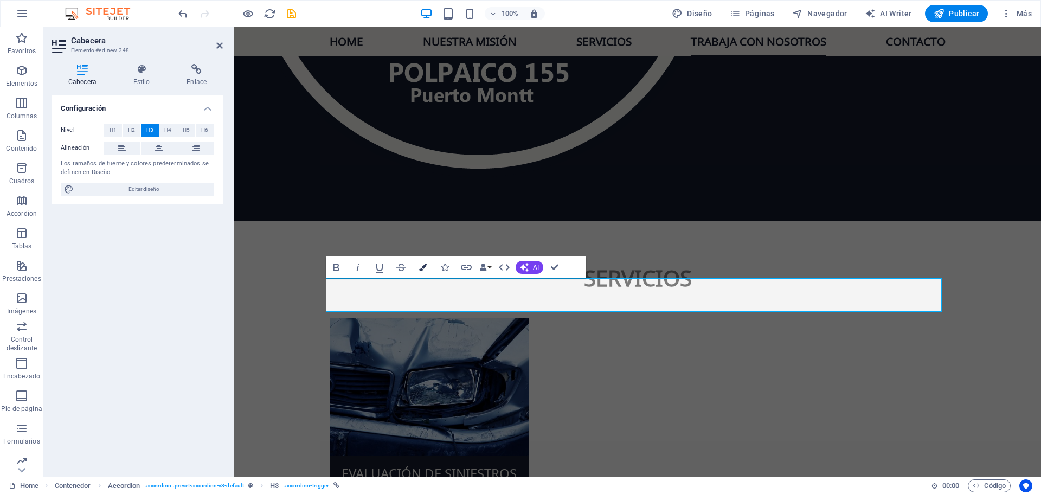
click at [425, 269] on icon "button" at bounding box center [423, 268] width 8 height 8
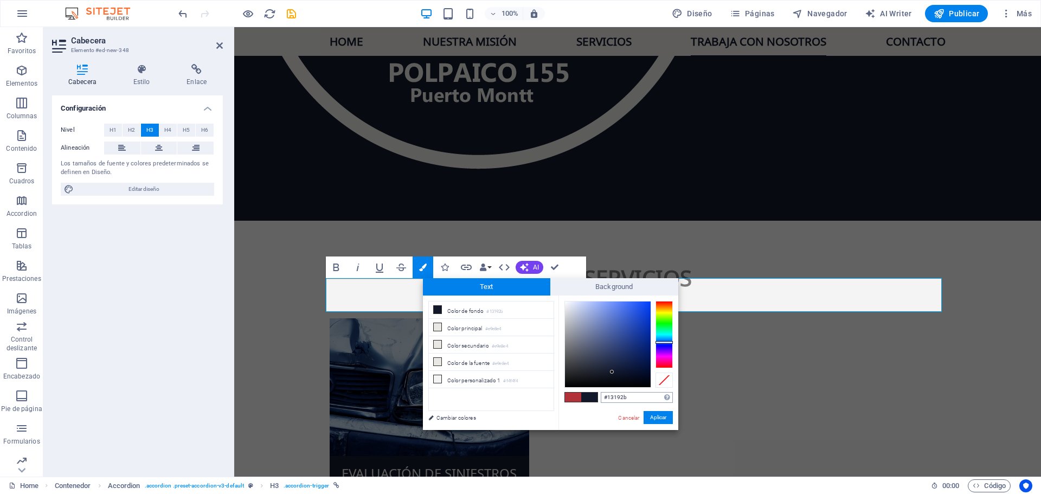
click at [622, 398] on input "#13192b" at bounding box center [637, 397] width 72 height 11
type input "#dd7610"
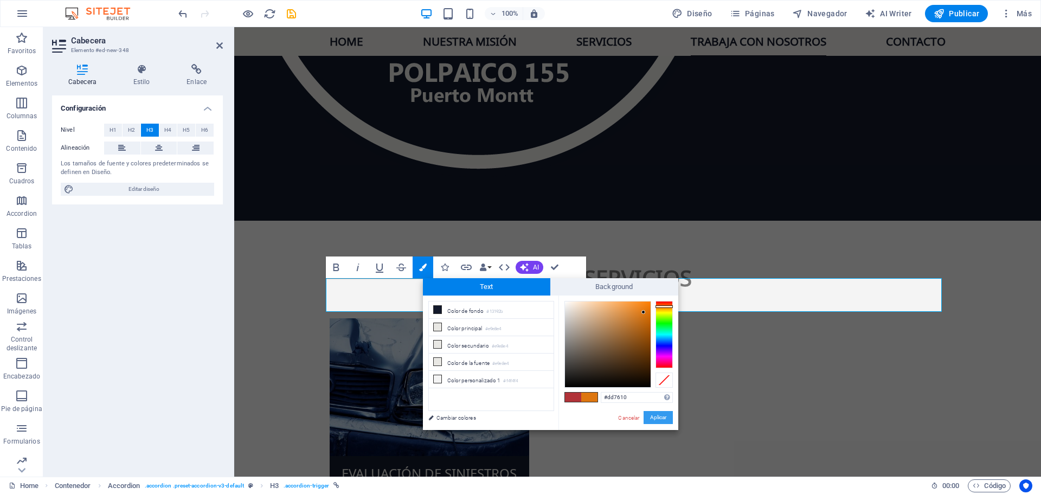
drag, startPoint x: 658, startPoint y: 417, endPoint x: 309, endPoint y: 330, distance: 359.8
click at [658, 417] on button "Aplicar" at bounding box center [658, 417] width 29 height 13
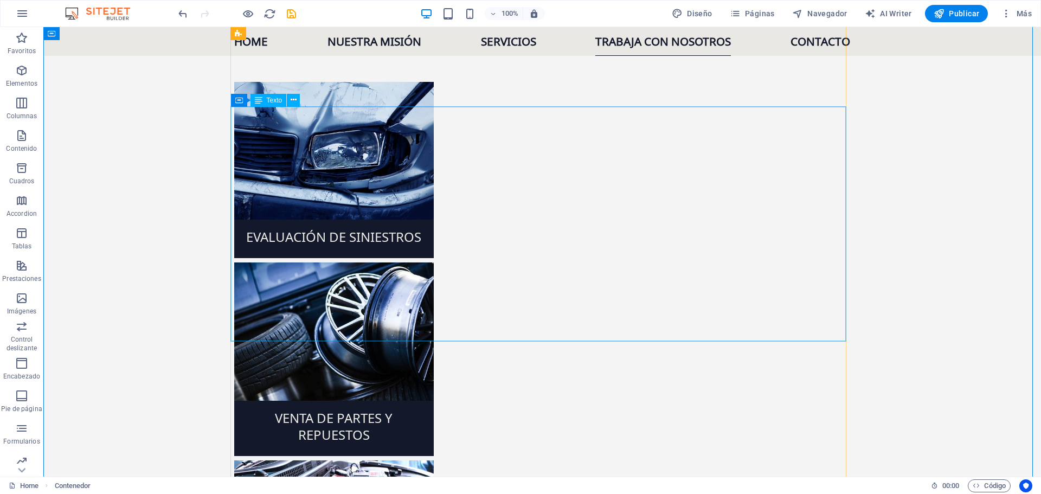
scroll to position [2062, 0]
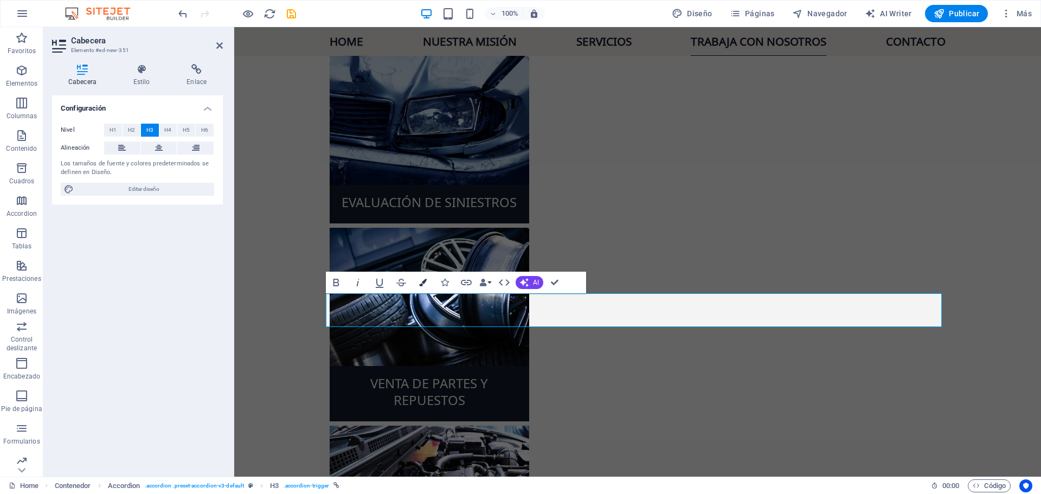
click at [424, 286] on icon "button" at bounding box center [423, 283] width 8 height 8
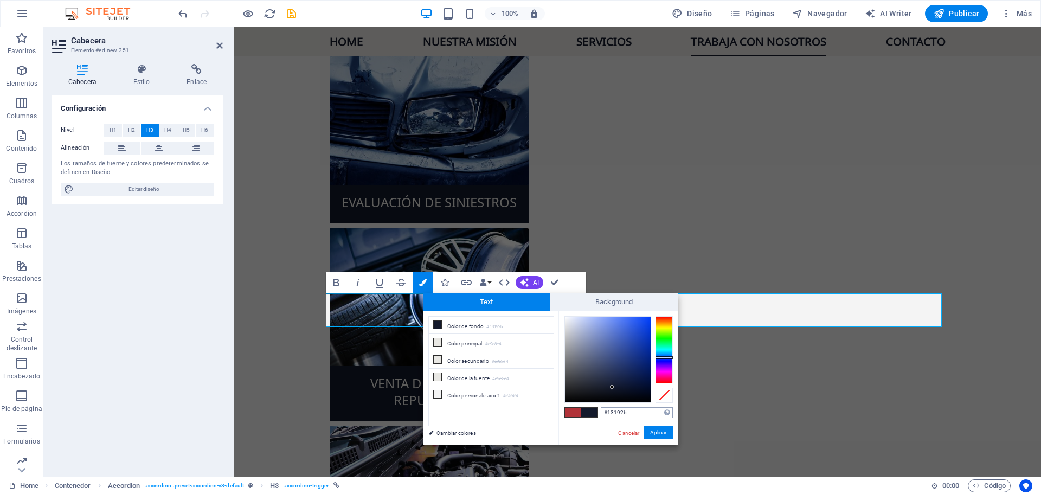
click at [615, 415] on input "#13192b" at bounding box center [637, 412] width 72 height 11
type input "#dd7610"
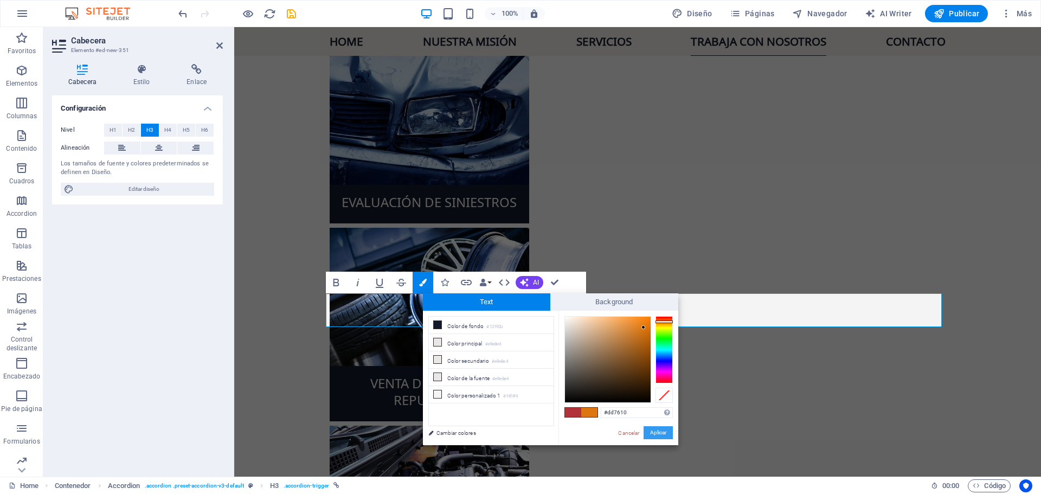
drag, startPoint x: 664, startPoint y: 433, endPoint x: 419, endPoint y: 393, distance: 249.0
click at [664, 433] on button "Aplicar" at bounding box center [658, 432] width 29 height 13
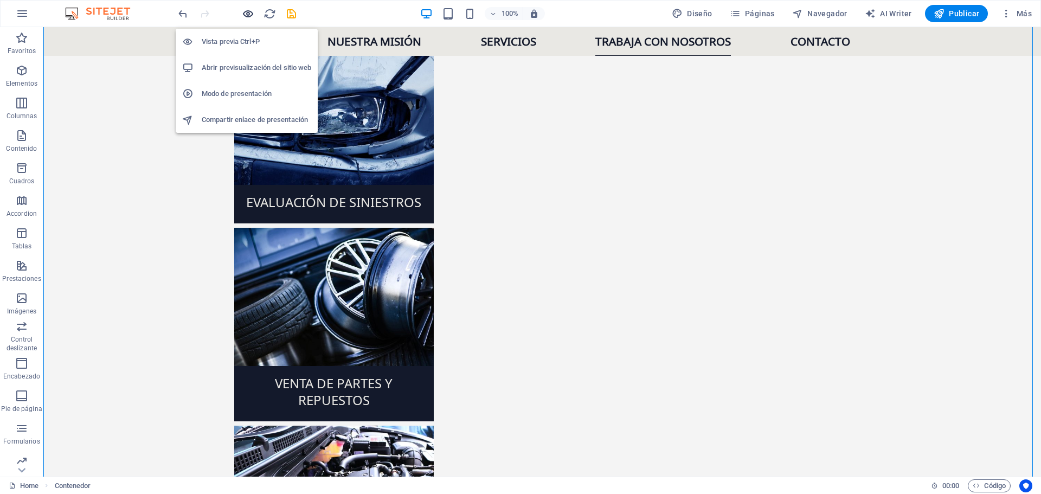
click at [251, 10] on icon "button" at bounding box center [248, 14] width 12 height 12
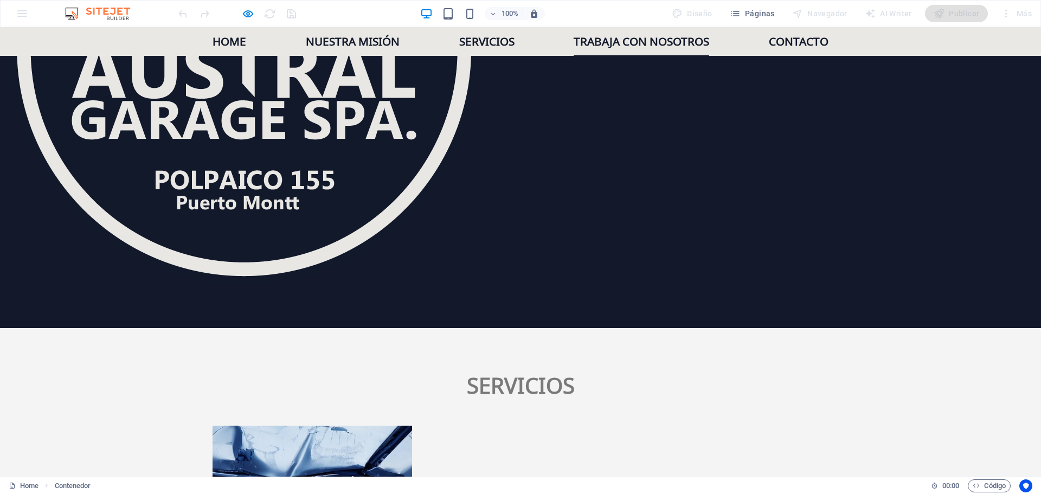
scroll to position [1616, 0]
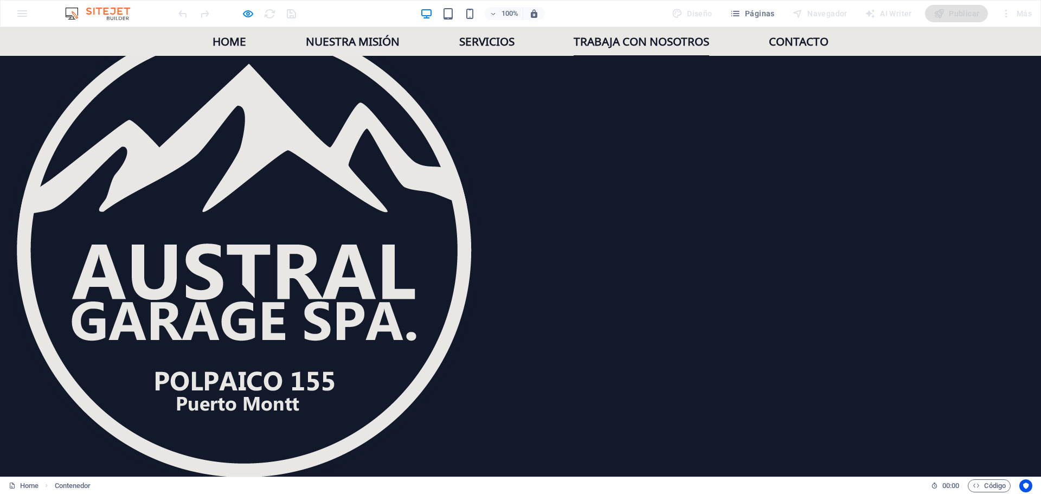
scroll to position [1507, 0]
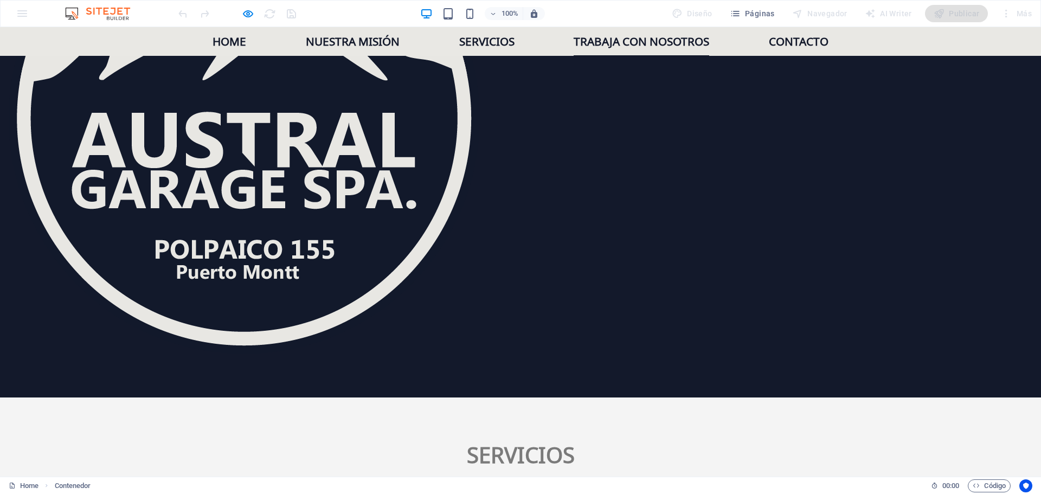
scroll to position [1616, 0]
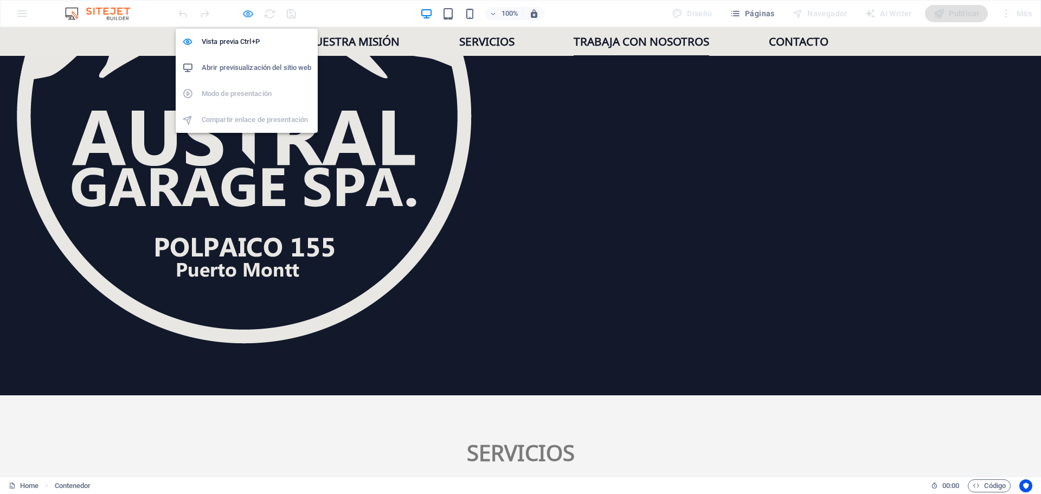
click at [244, 9] on icon "button" at bounding box center [248, 14] width 12 height 12
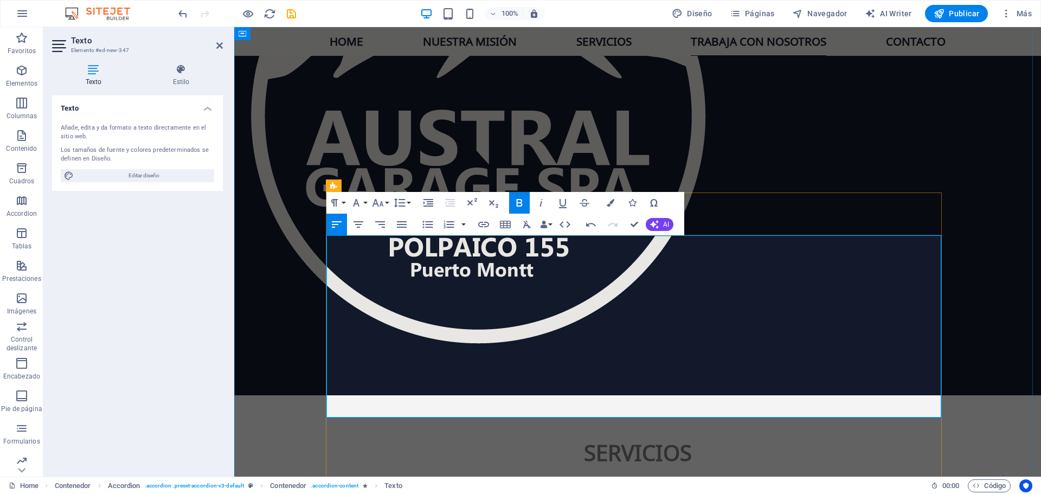
drag, startPoint x: 864, startPoint y: 347, endPoint x: 380, endPoint y: 361, distance: 484.6
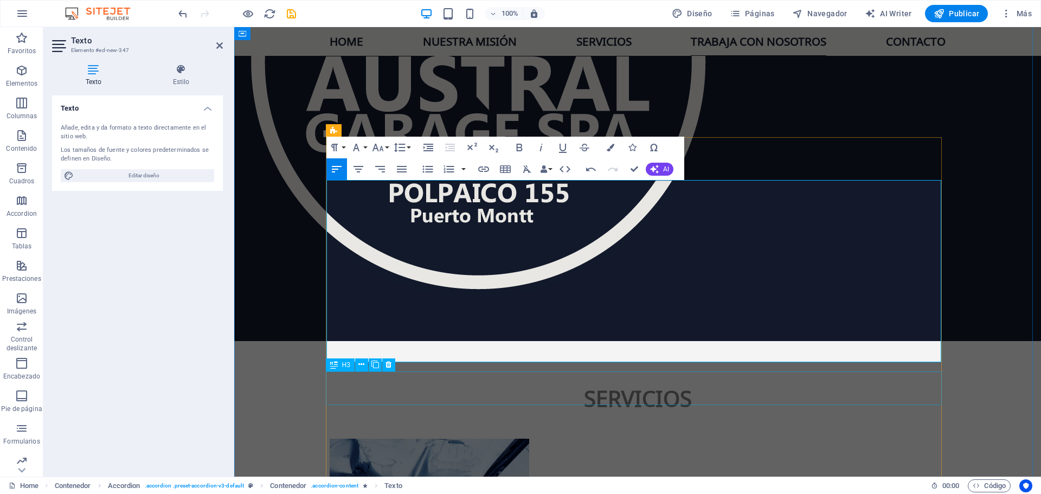
scroll to position [1724, 0]
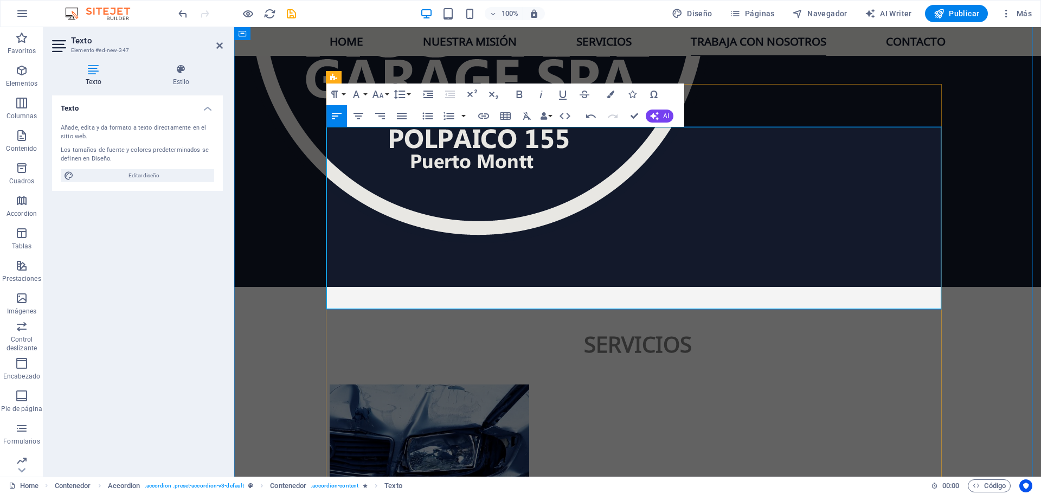
drag, startPoint x: 435, startPoint y: 289, endPoint x: 566, endPoint y: 286, distance: 130.7
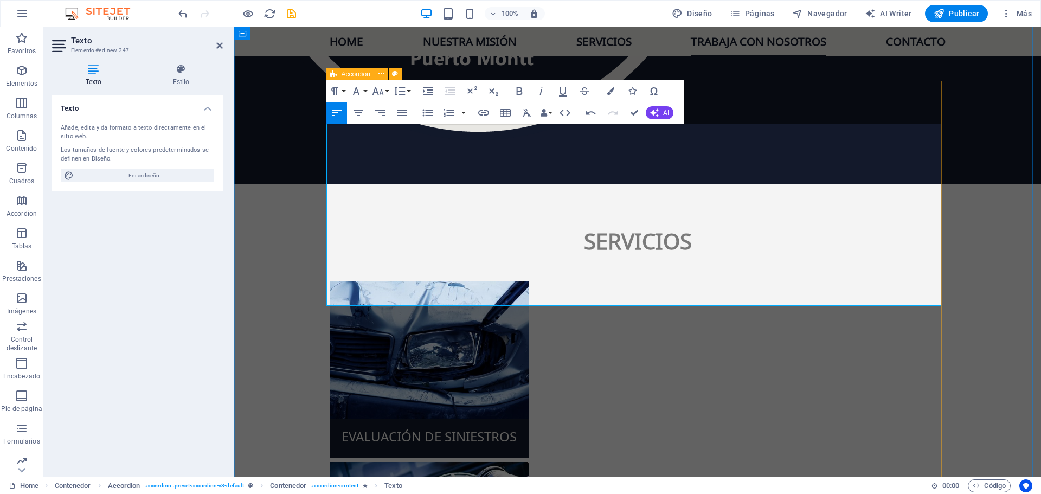
scroll to position [1833, 0]
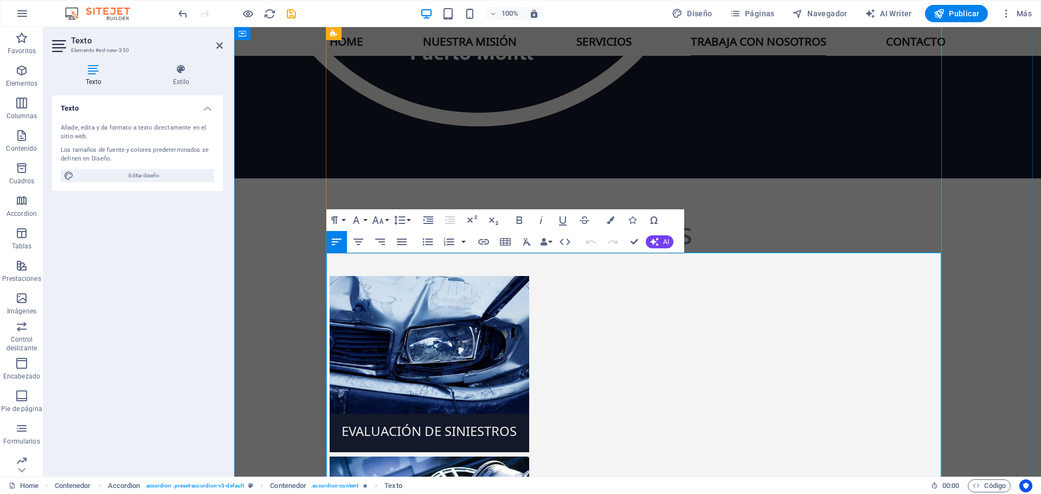
drag, startPoint x: 509, startPoint y: 263, endPoint x: 548, endPoint y: 263, distance: 39.6
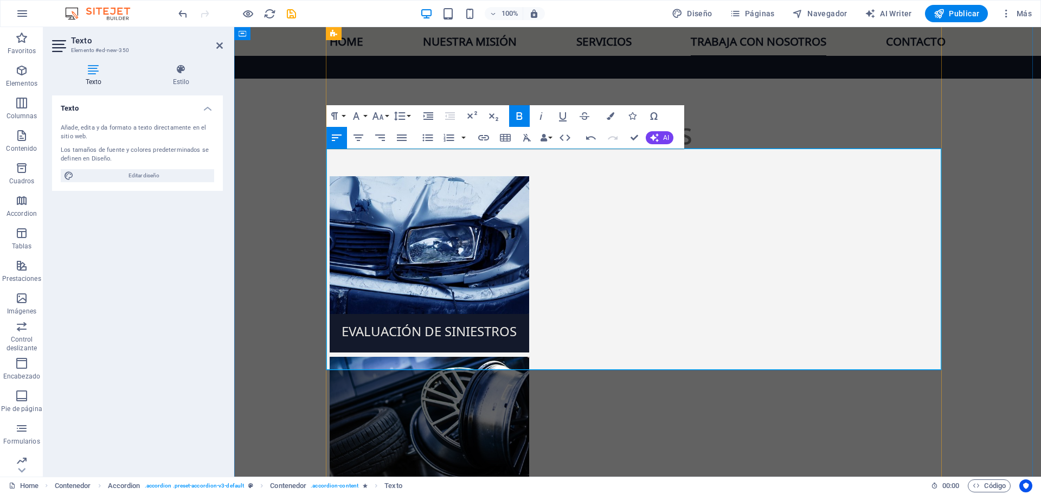
scroll to position [1941, 0]
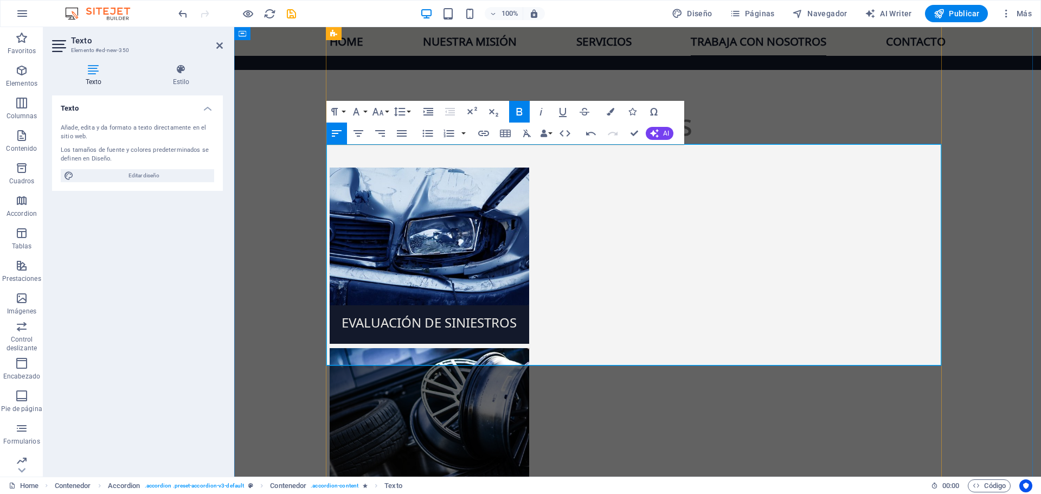
drag, startPoint x: 615, startPoint y: 271, endPoint x: 683, endPoint y: 270, distance: 68.4
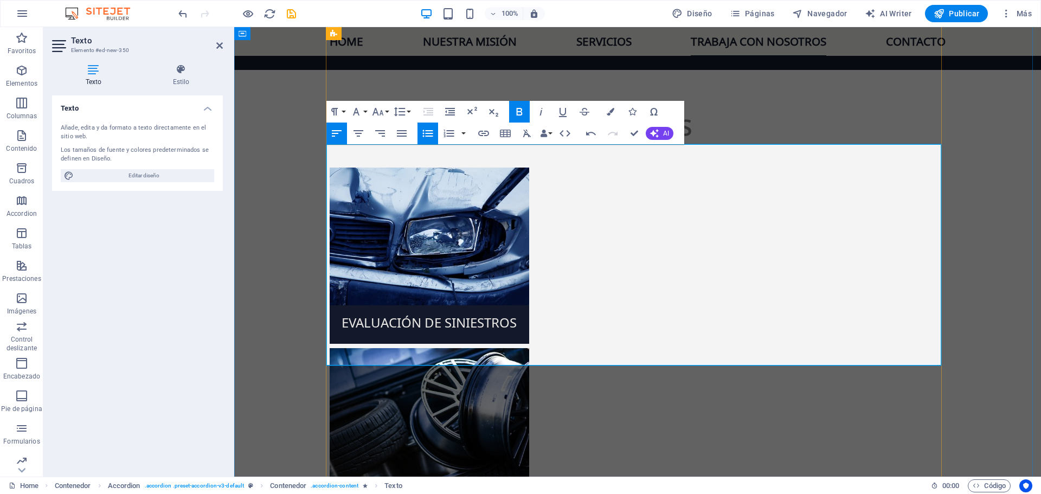
drag, startPoint x: 610, startPoint y: 271, endPoint x: 660, endPoint y: 267, distance: 50.0
drag, startPoint x: 703, startPoint y: 271, endPoint x: 802, endPoint y: 273, distance: 99.3
drag, startPoint x: 376, startPoint y: 268, endPoint x: 521, endPoint y: 265, distance: 145.4
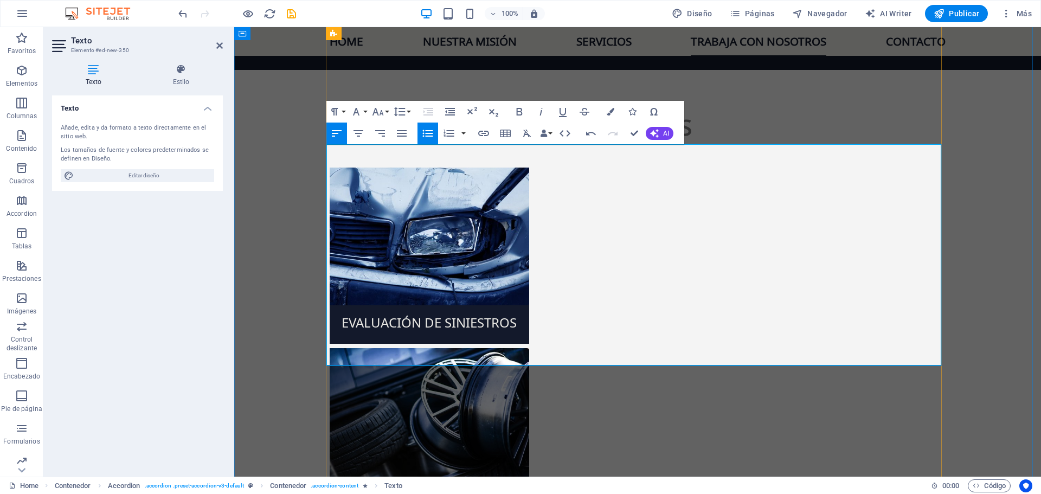
drag, startPoint x: 560, startPoint y: 270, endPoint x: 613, endPoint y: 270, distance: 53.7
drag, startPoint x: 375, startPoint y: 270, endPoint x: 651, endPoint y: 272, distance: 275.6
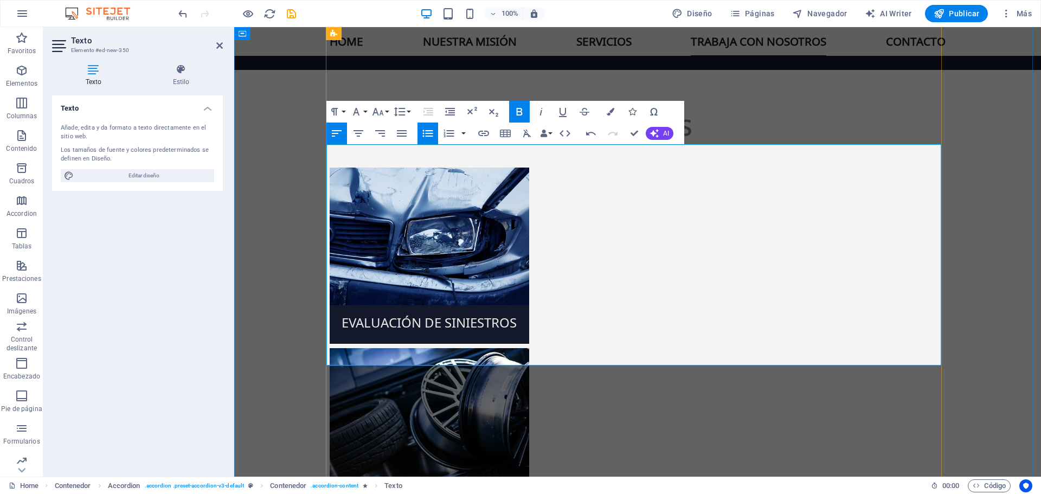
click at [521, 113] on icon "button" at bounding box center [519, 112] width 6 height 8
drag, startPoint x: 336, startPoint y: 216, endPoint x: 635, endPoint y: 216, distance: 299.4
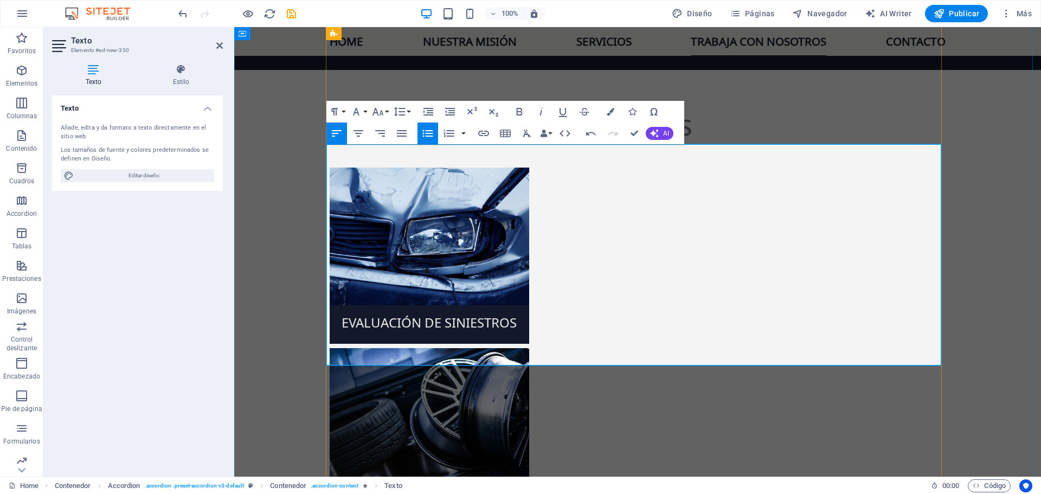
drag, startPoint x: 357, startPoint y: 202, endPoint x: 451, endPoint y: 204, distance: 93.3
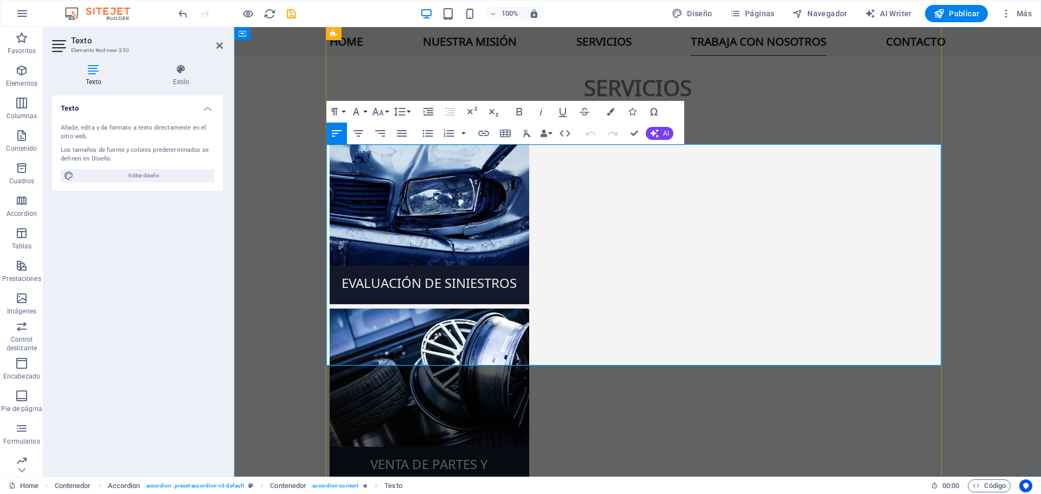
scroll to position [1996, 0]
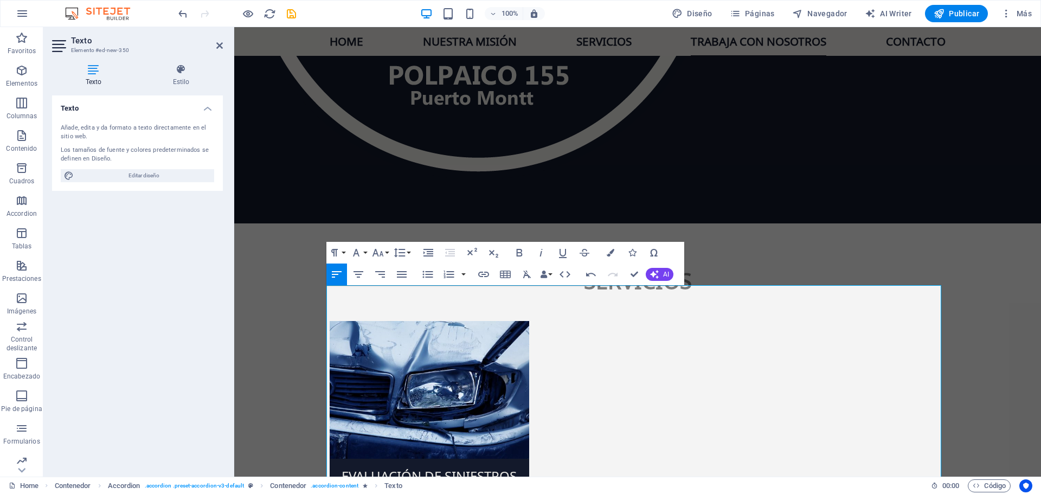
scroll to position [1779, 0]
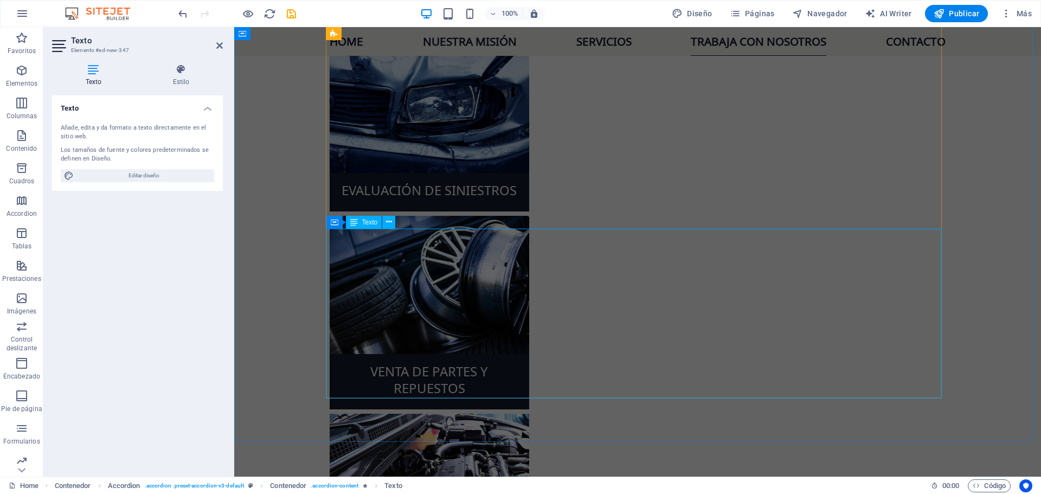
scroll to position [2104, 0]
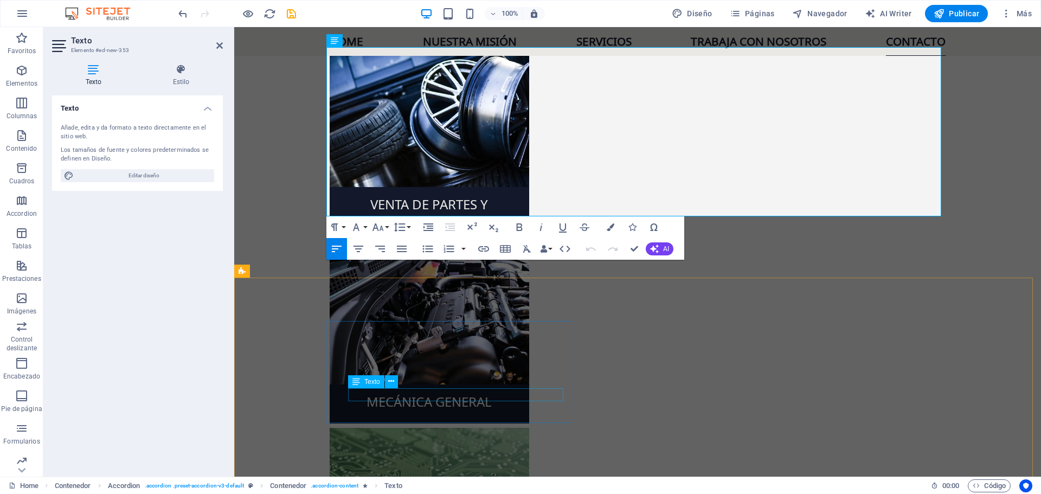
scroll to position [2328, 0]
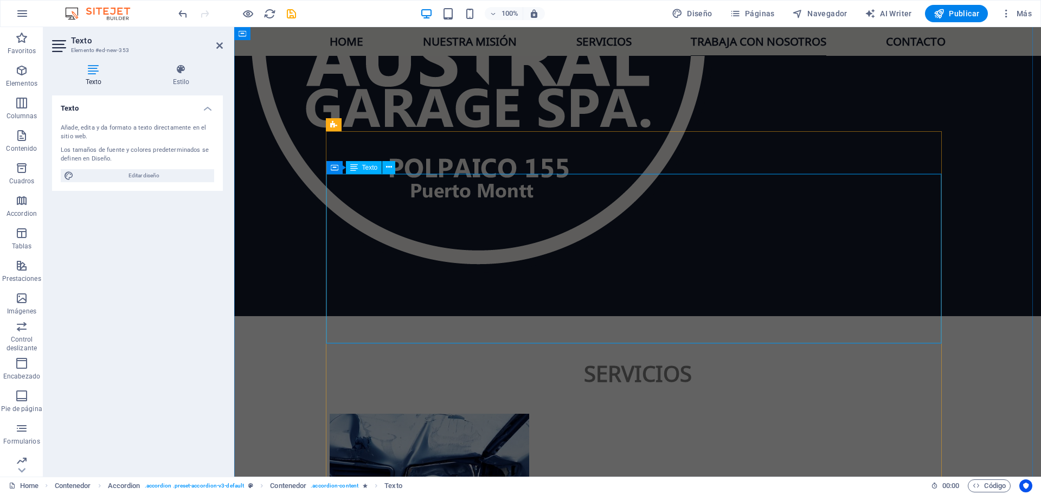
scroll to position [1677, 0]
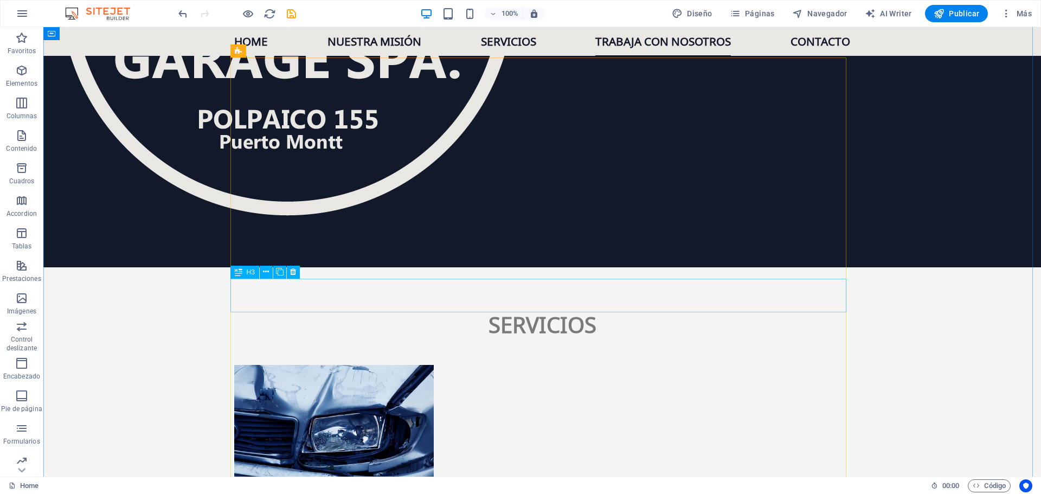
scroll to position [1725, 0]
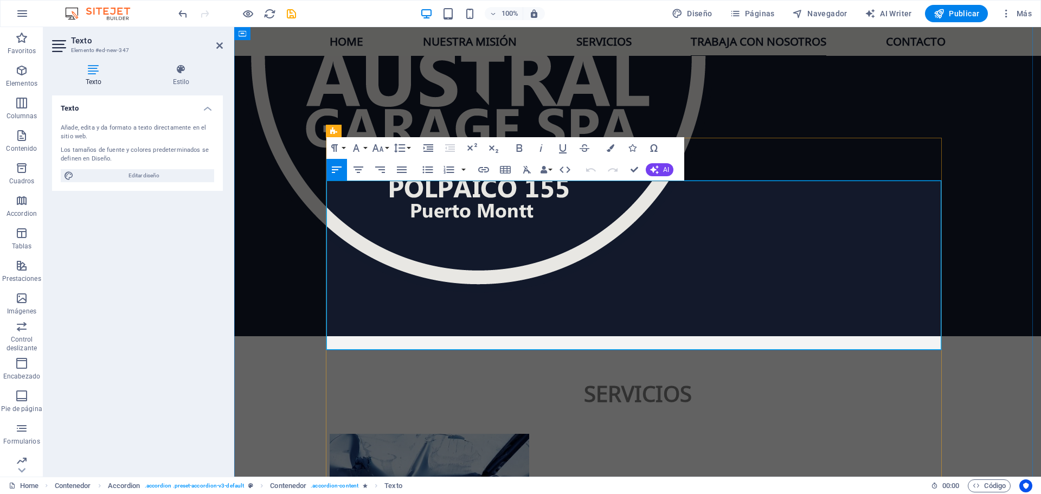
scroll to position [1671, 0]
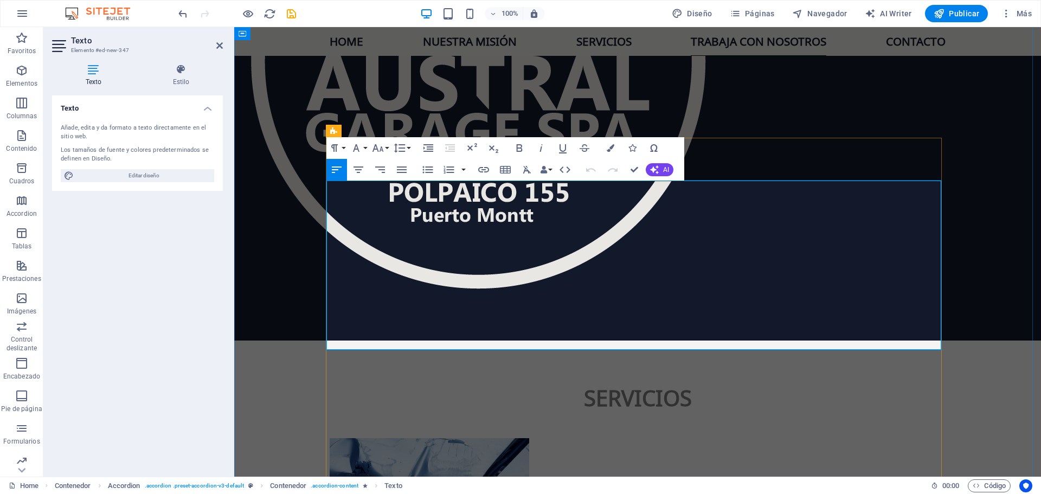
drag, startPoint x: 556, startPoint y: 240, endPoint x: 635, endPoint y: 240, distance: 79.2
click at [612, 149] on icon "button" at bounding box center [611, 148] width 8 height 8
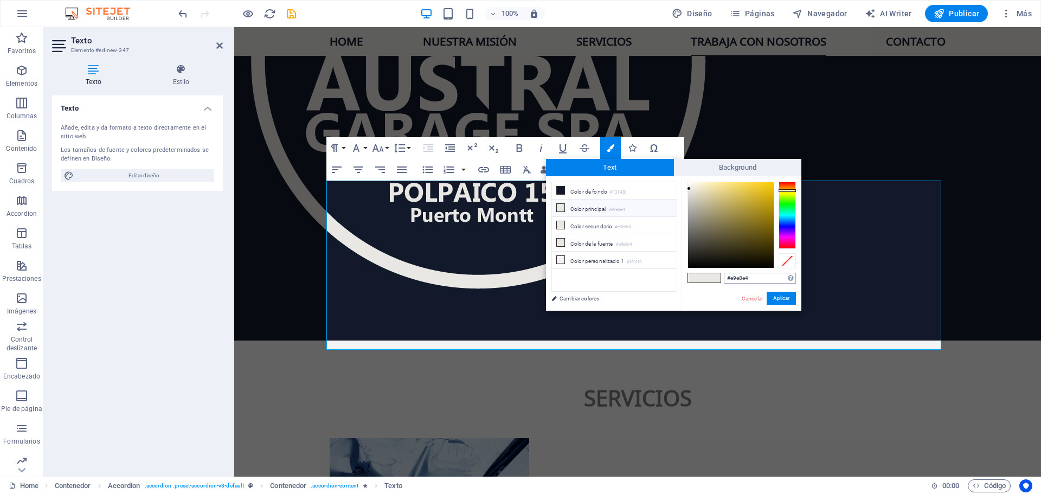
click at [746, 279] on input "#e9e8e4" at bounding box center [760, 278] width 72 height 11
click at [751, 299] on link "Cancelar" at bounding box center [752, 299] width 23 height 8
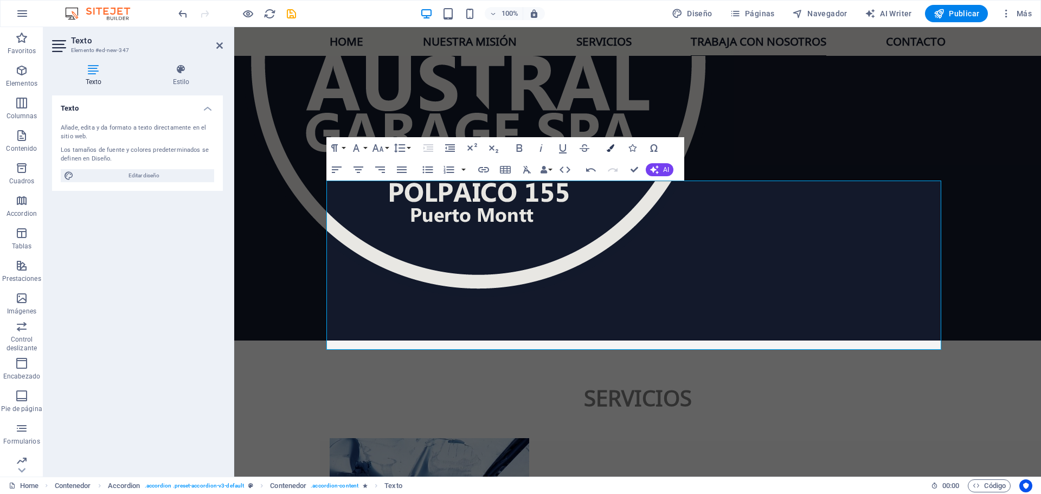
click at [612, 149] on icon "button" at bounding box center [611, 148] width 8 height 8
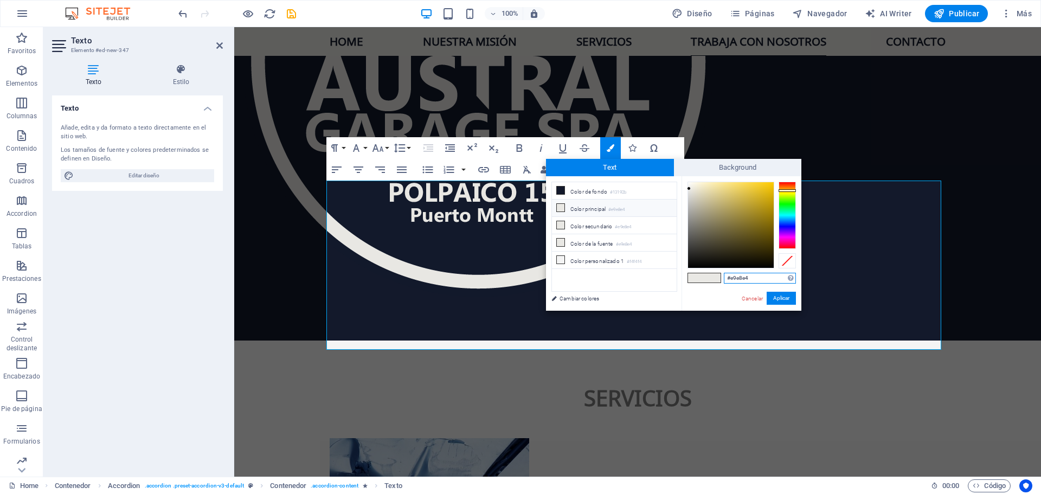
click at [742, 278] on input "#e9e8e4" at bounding box center [760, 278] width 72 height 11
click at [754, 302] on link "Cancelar" at bounding box center [752, 299] width 23 height 8
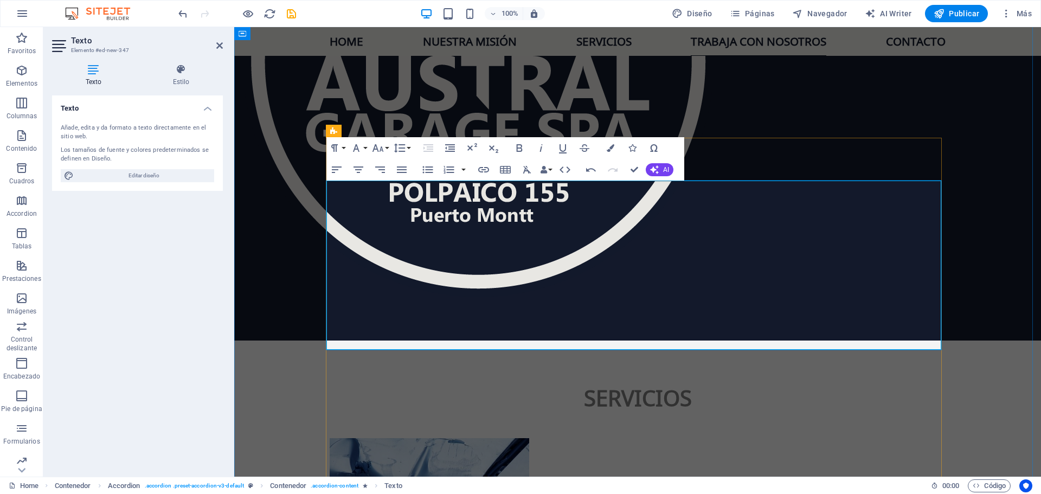
drag, startPoint x: 336, startPoint y: 239, endPoint x: 642, endPoint y: 242, distance: 305.9
click at [612, 149] on icon "button" at bounding box center [611, 148] width 8 height 8
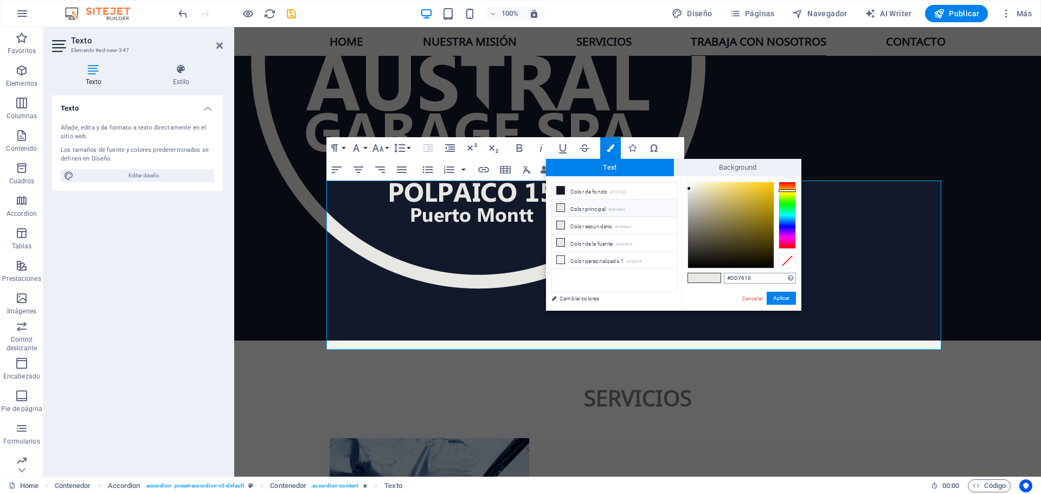
type input "#dd7610"
drag, startPoint x: 779, startPoint y: 300, endPoint x: 473, endPoint y: 258, distance: 309.4
click at [779, 300] on button "Aplicar" at bounding box center [781, 298] width 29 height 13
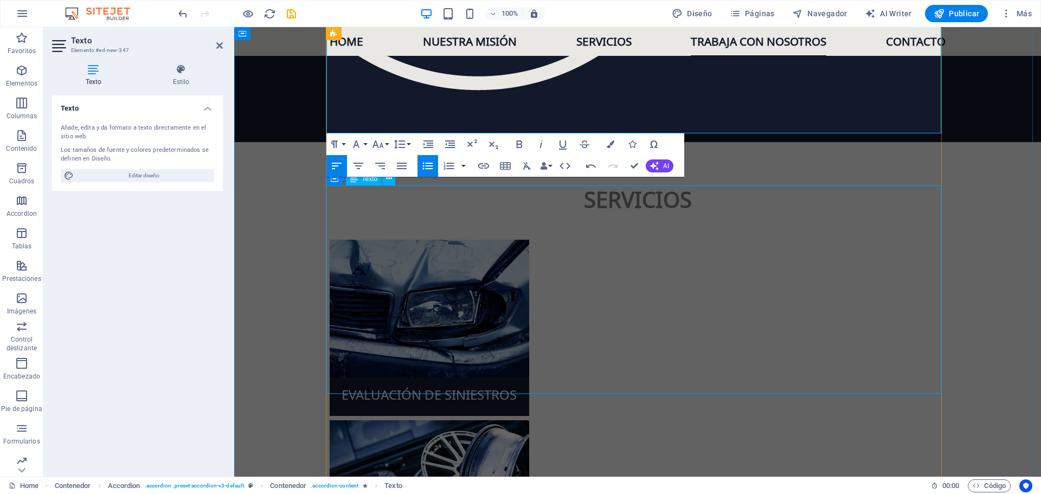
scroll to position [1888, 0]
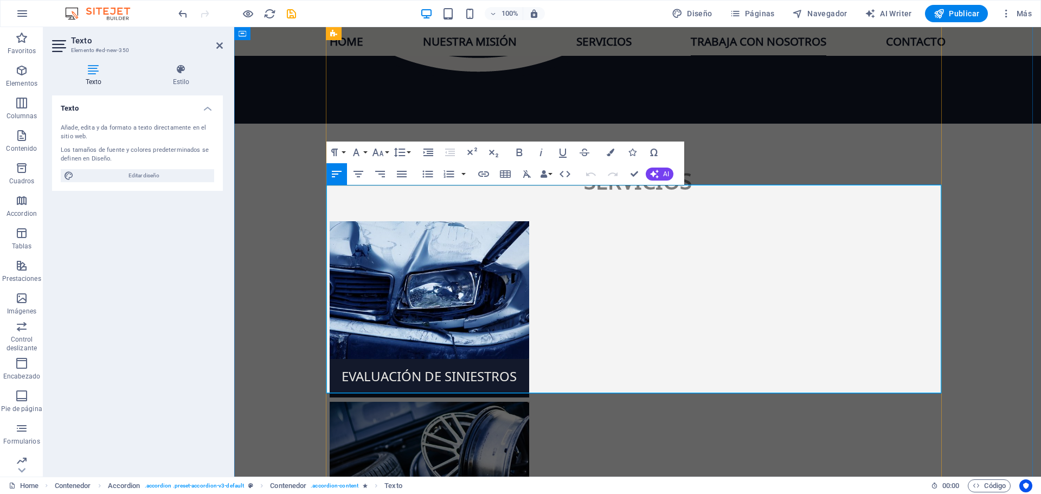
drag, startPoint x: 336, startPoint y: 311, endPoint x: 741, endPoint y: 309, distance: 405.7
click at [606, 152] on button "Colors" at bounding box center [610, 153] width 21 height 22
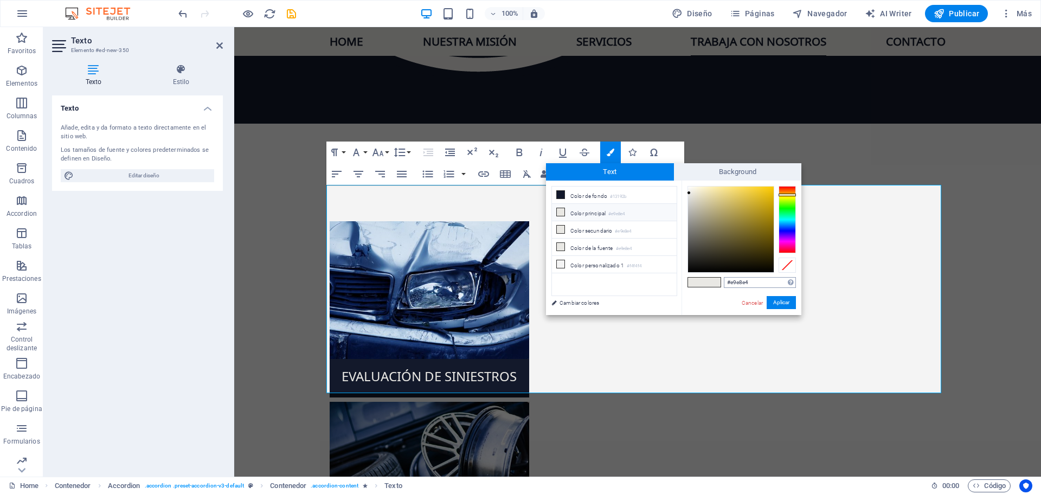
click at [745, 281] on input "#e9e8e4" at bounding box center [760, 282] width 72 height 11
type input "#dd7610"
click at [781, 301] on button "Aplicar" at bounding box center [781, 302] width 29 height 13
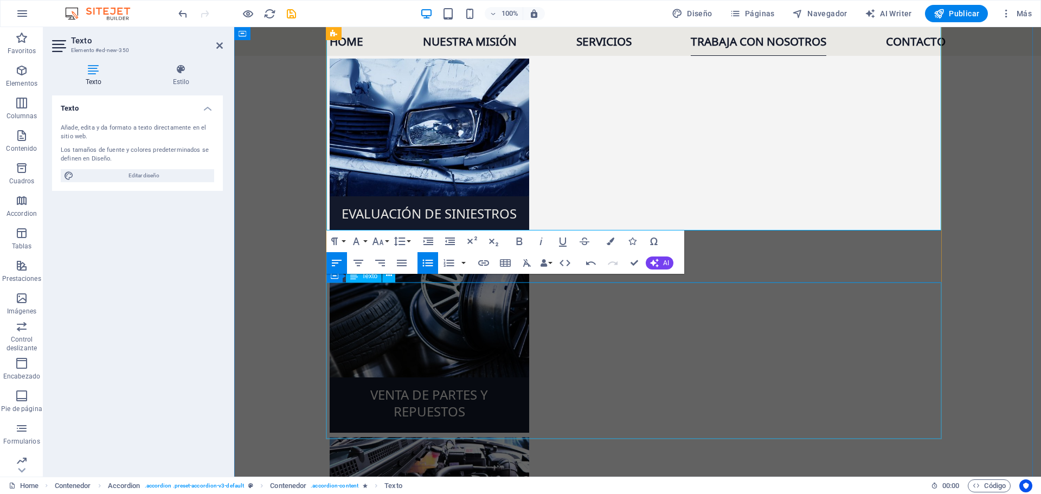
scroll to position [2105, 0]
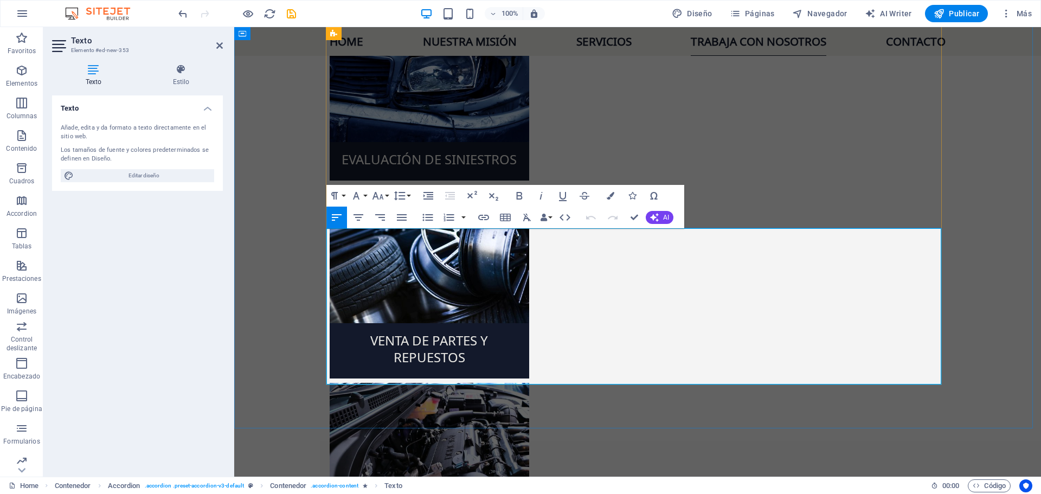
drag, startPoint x: 335, startPoint y: 325, endPoint x: 401, endPoint y: 327, distance: 66.7
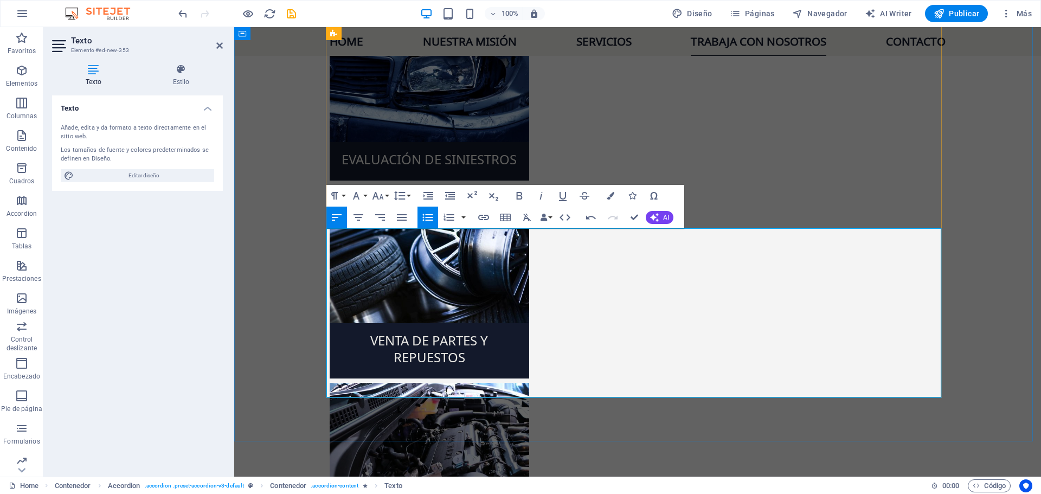
click at [522, 199] on icon "button" at bounding box center [519, 195] width 13 height 13
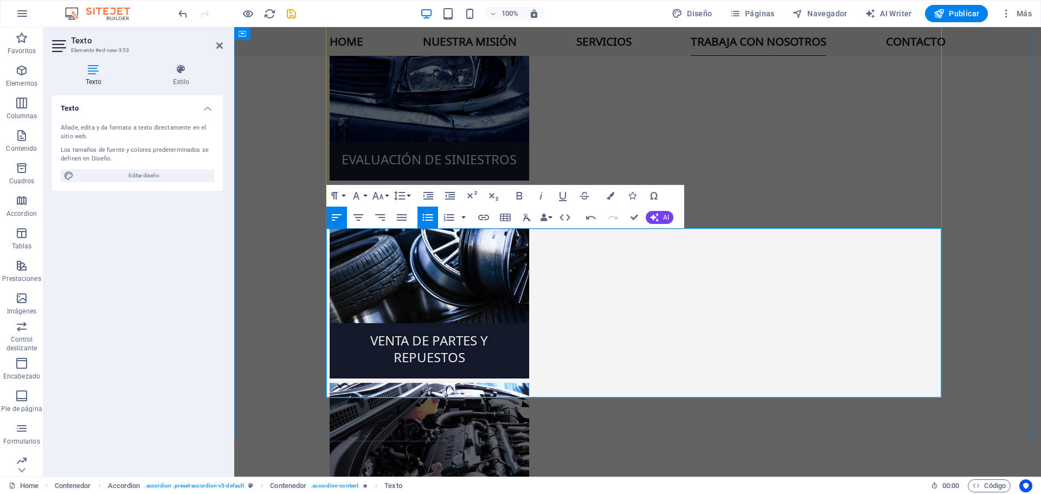
click at [610, 197] on icon "button" at bounding box center [611, 196] width 8 height 8
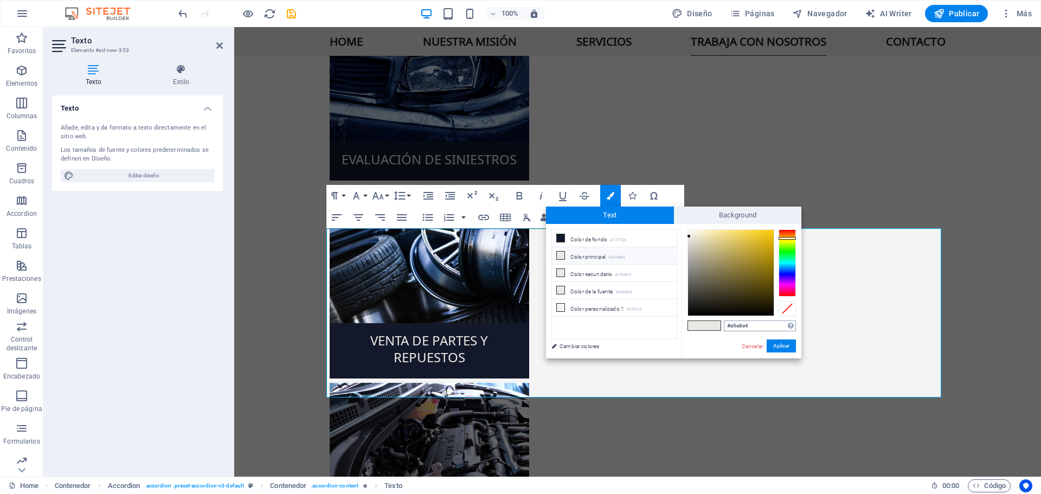
click at [746, 328] on input "#e9e8e4" at bounding box center [760, 326] width 72 height 11
type input "#dd7610"
click at [790, 343] on button "Aplicar" at bounding box center [781, 346] width 29 height 13
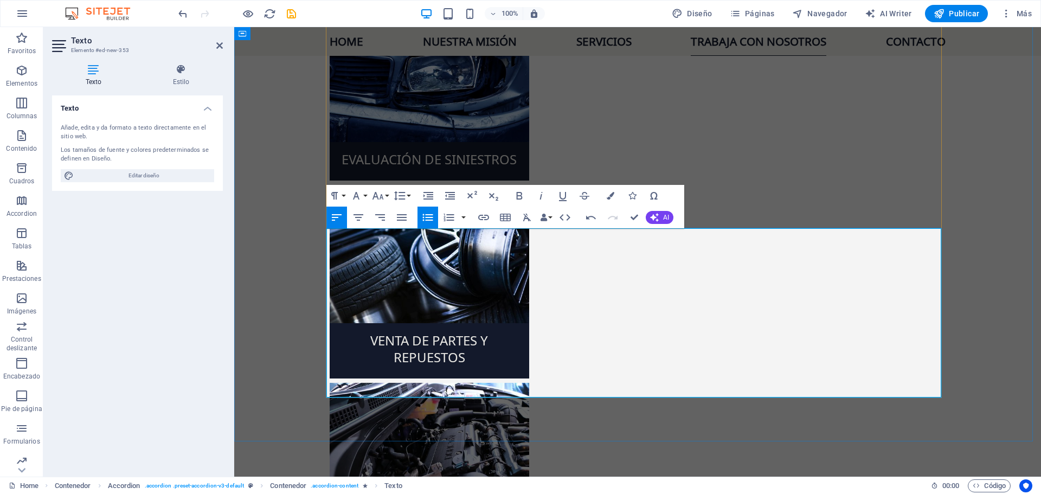
click at [521, 197] on icon "button" at bounding box center [519, 196] width 6 height 8
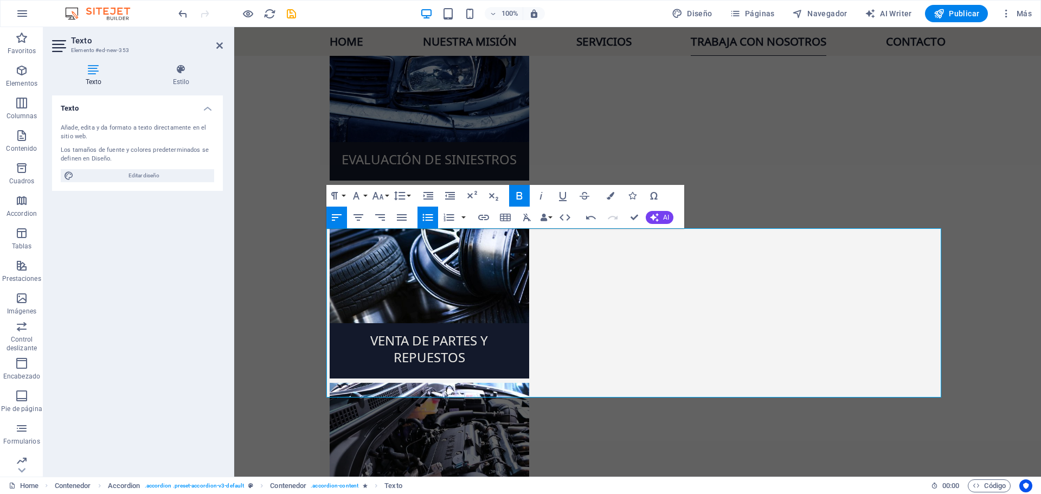
click at [521, 197] on icon "button" at bounding box center [519, 196] width 6 height 8
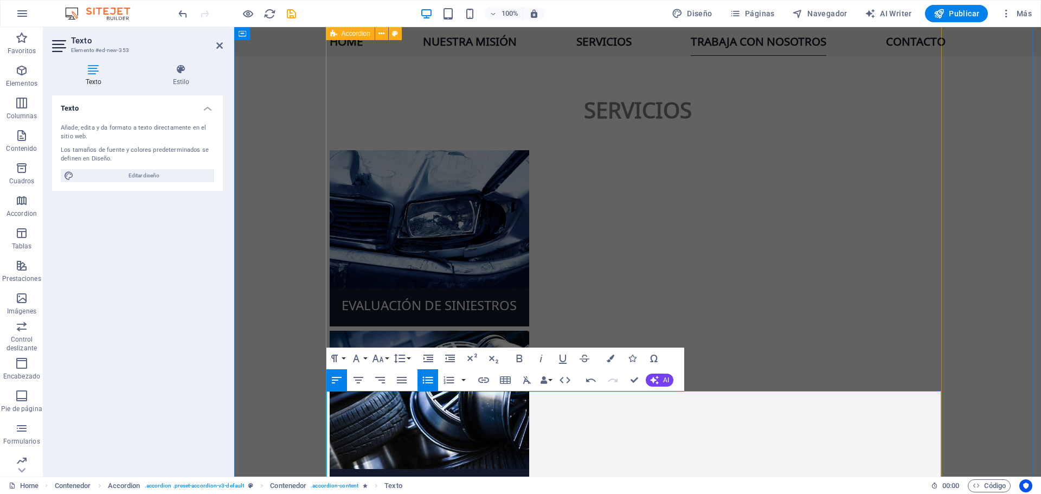
scroll to position [1942, 0]
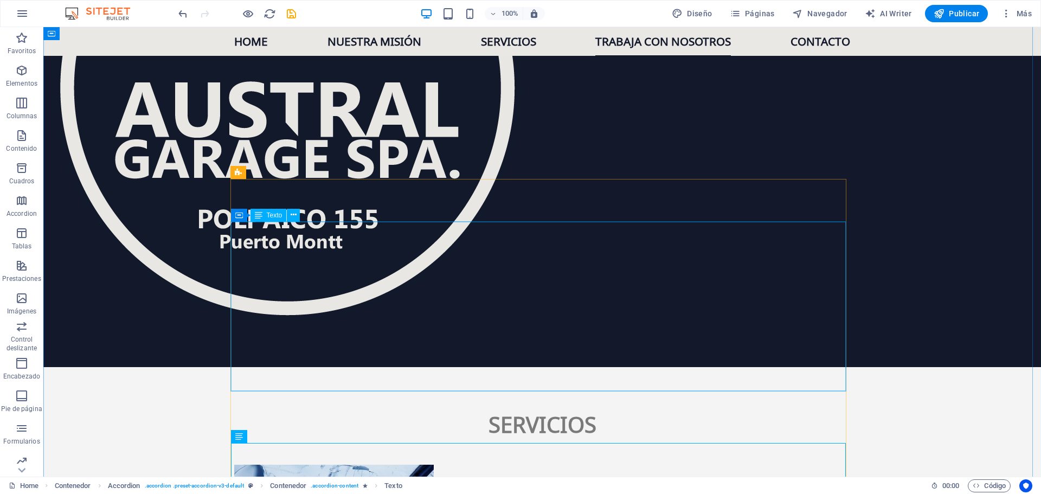
scroll to position [1671, 0]
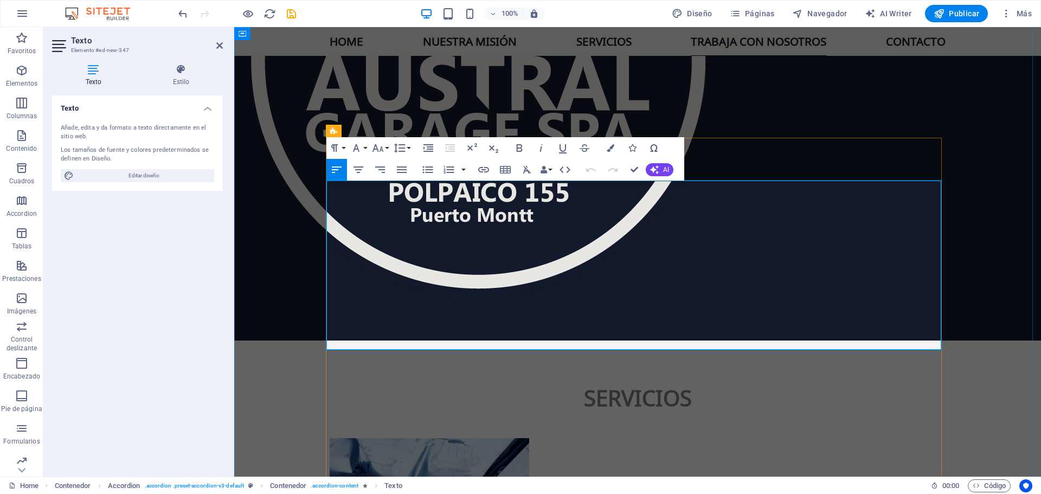
drag, startPoint x: 522, startPoint y: 149, endPoint x: 266, endPoint y: 156, distance: 255.6
click at [522, 149] on icon "button" at bounding box center [519, 148] width 6 height 8
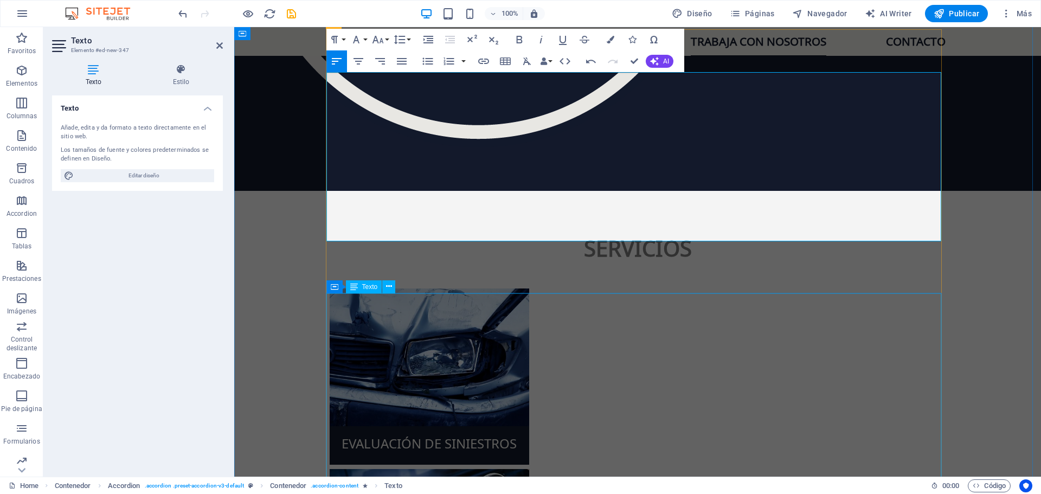
scroll to position [1942, 0]
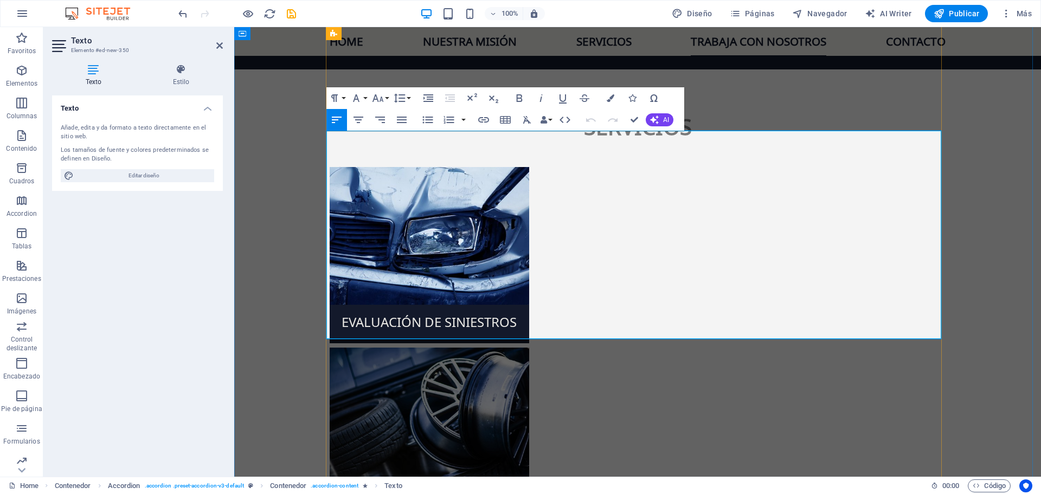
click at [517, 96] on icon "button" at bounding box center [519, 98] width 6 height 8
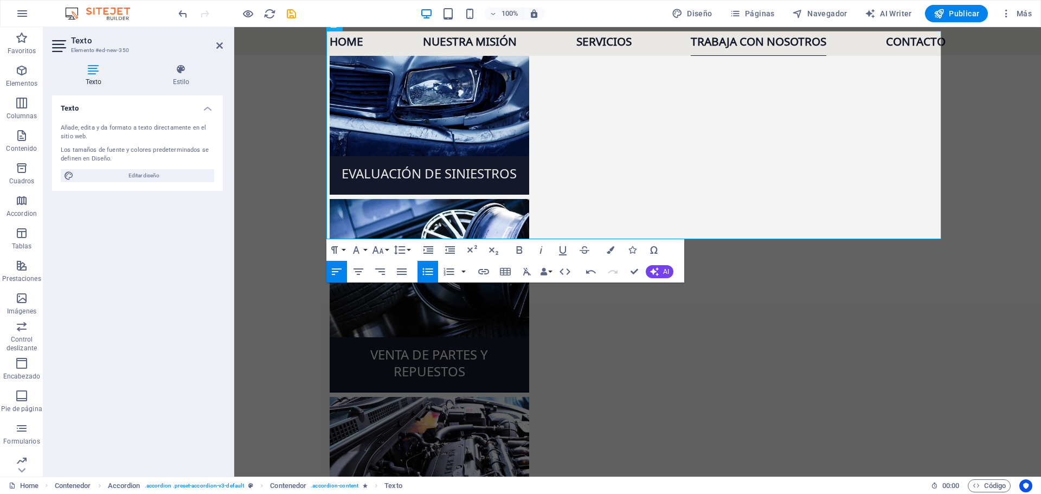
scroll to position [2105, 0]
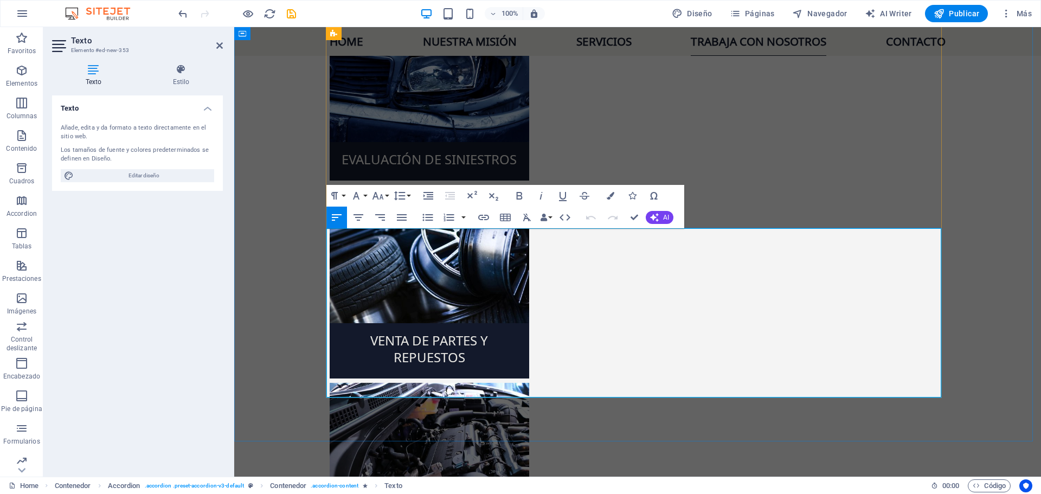
click at [515, 195] on icon "button" at bounding box center [519, 195] width 13 height 13
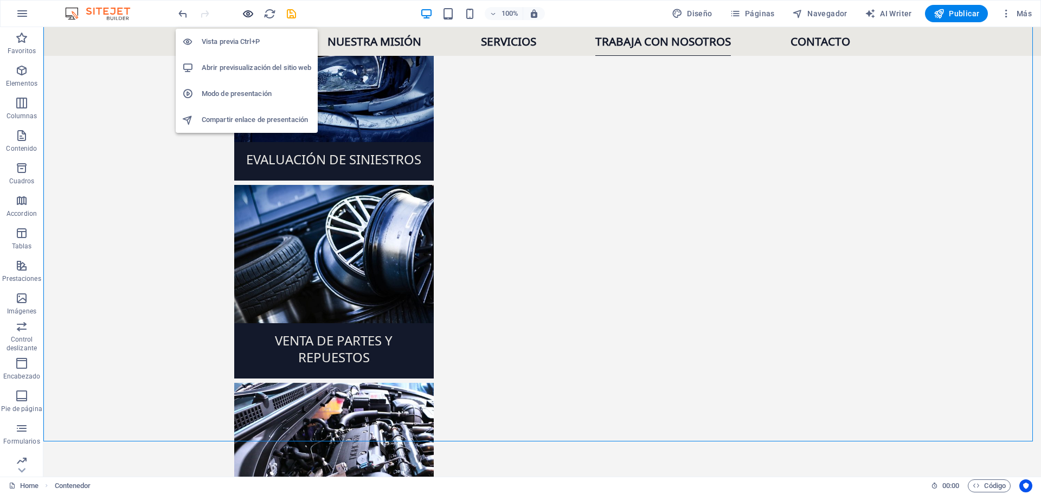
click at [251, 12] on icon "button" at bounding box center [248, 14] width 12 height 12
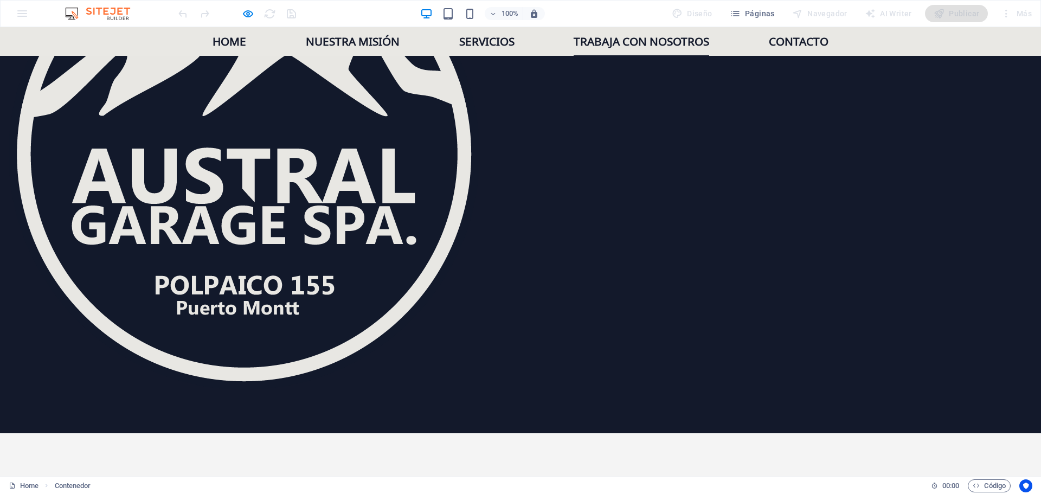
scroll to position [1577, 0]
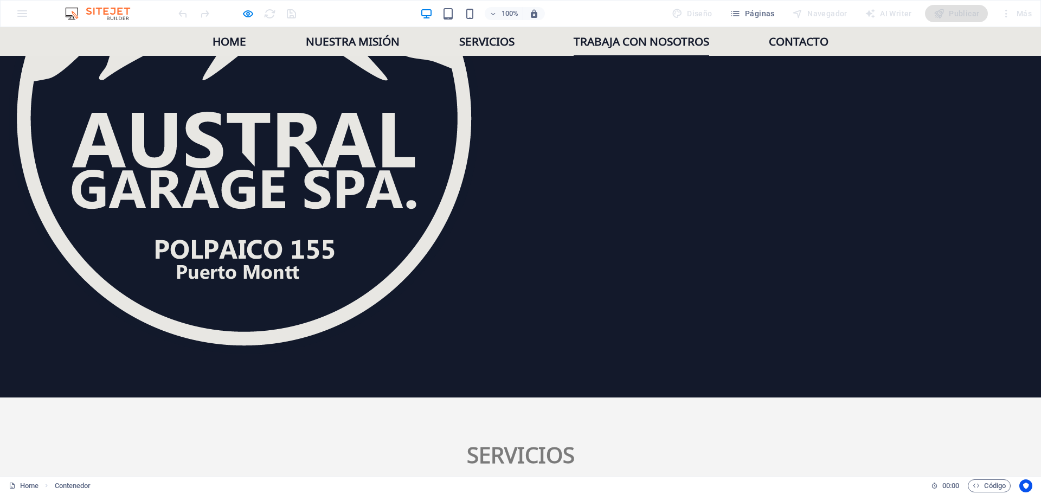
scroll to position [1631, 0]
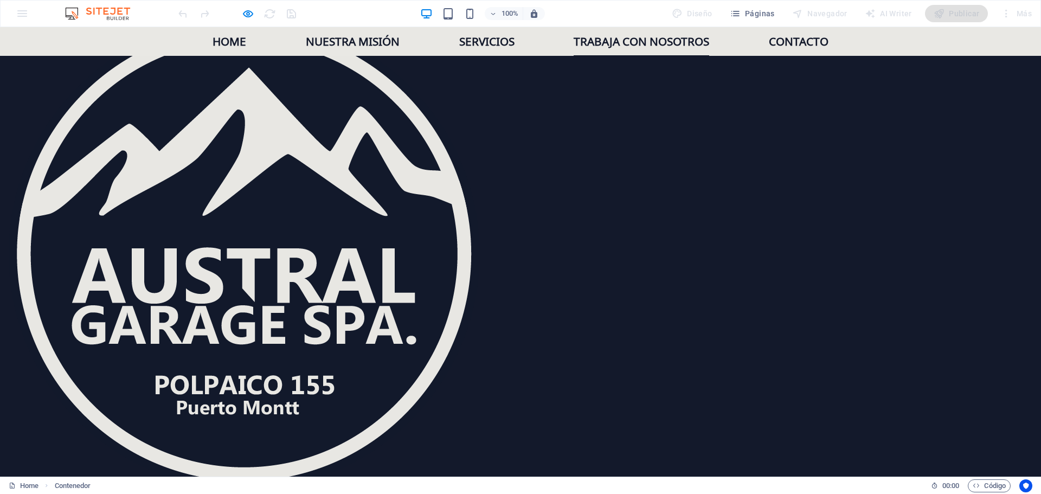
scroll to position [1523, 0]
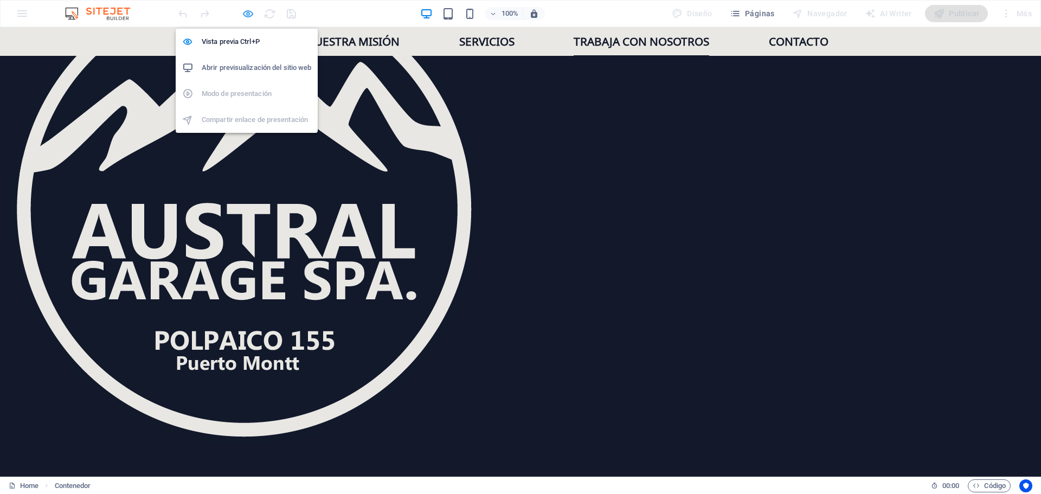
click at [251, 15] on icon "button" at bounding box center [248, 14] width 12 height 12
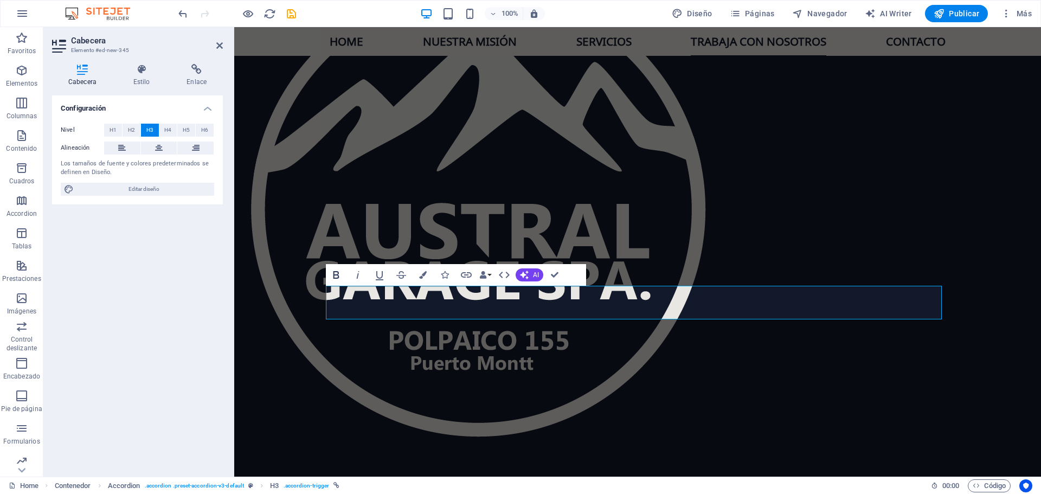
click at [336, 273] on icon "button" at bounding box center [336, 274] width 13 height 13
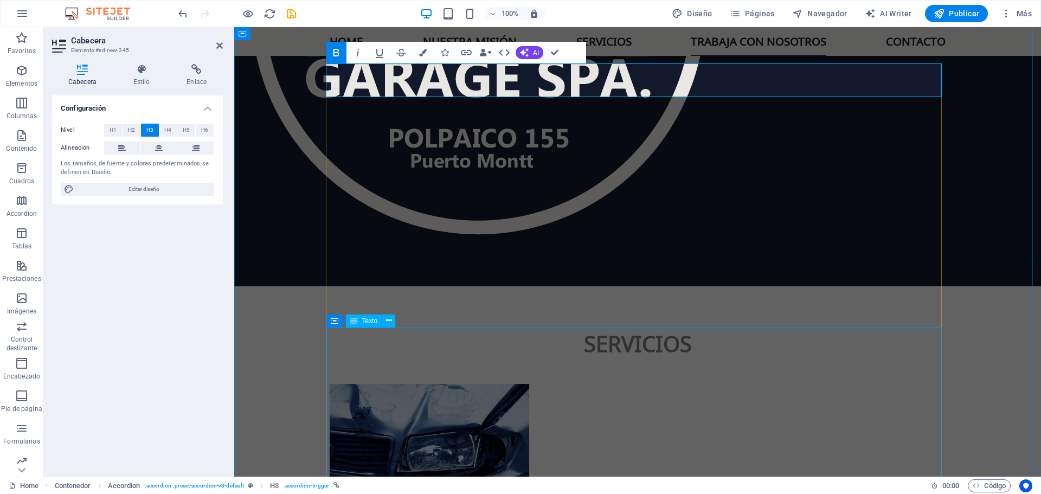
scroll to position [1794, 0]
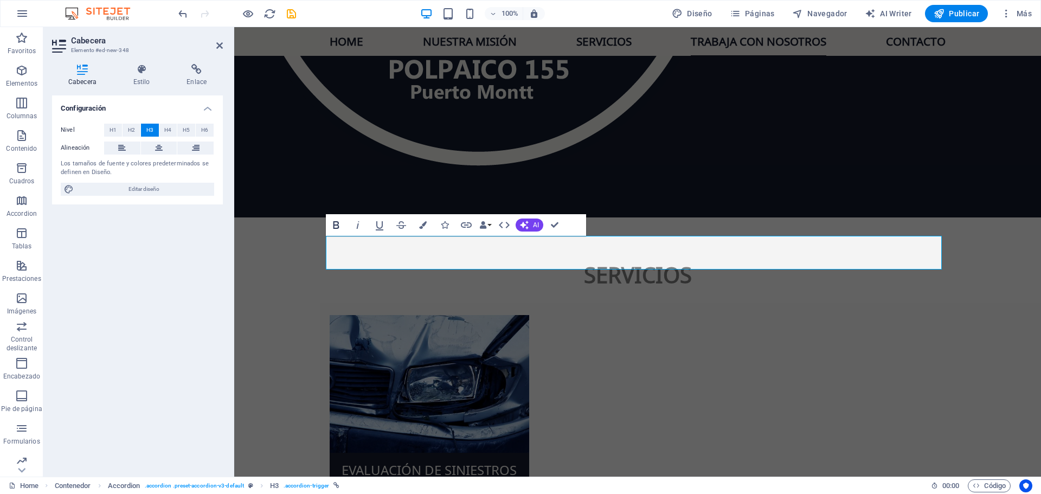
click at [335, 227] on icon "button" at bounding box center [336, 225] width 13 height 13
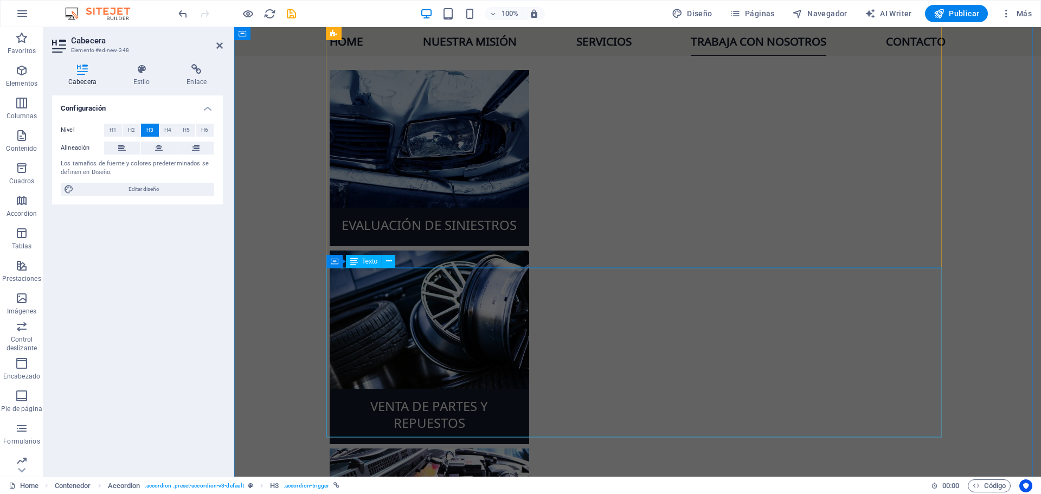
scroll to position [2065, 0]
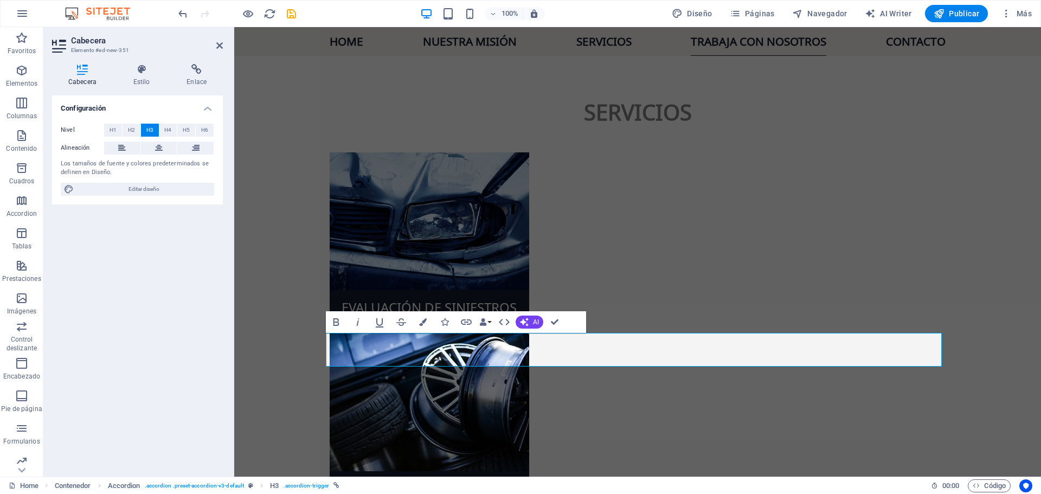
scroll to position [1957, 0]
click at [341, 318] on icon "button" at bounding box center [336, 322] width 13 height 13
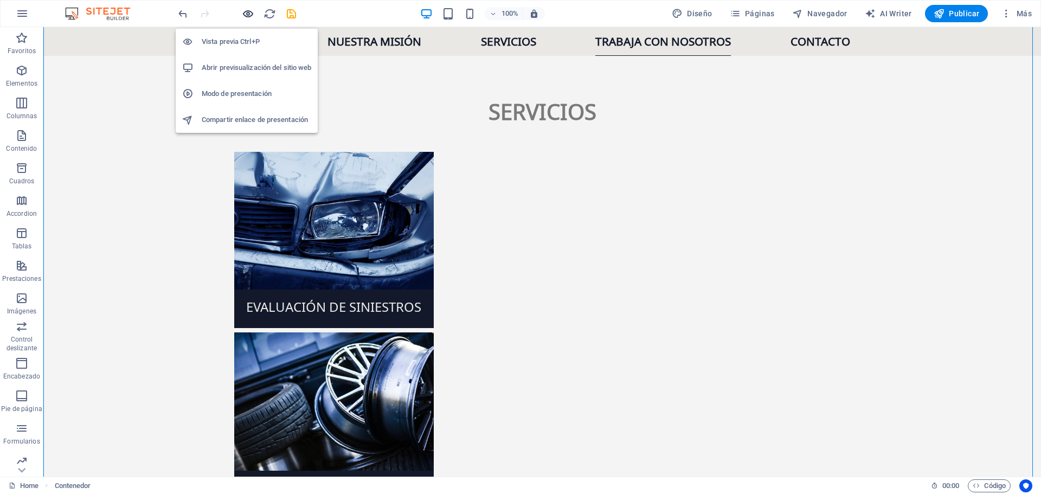
click at [250, 13] on icon "button" at bounding box center [248, 14] width 12 height 12
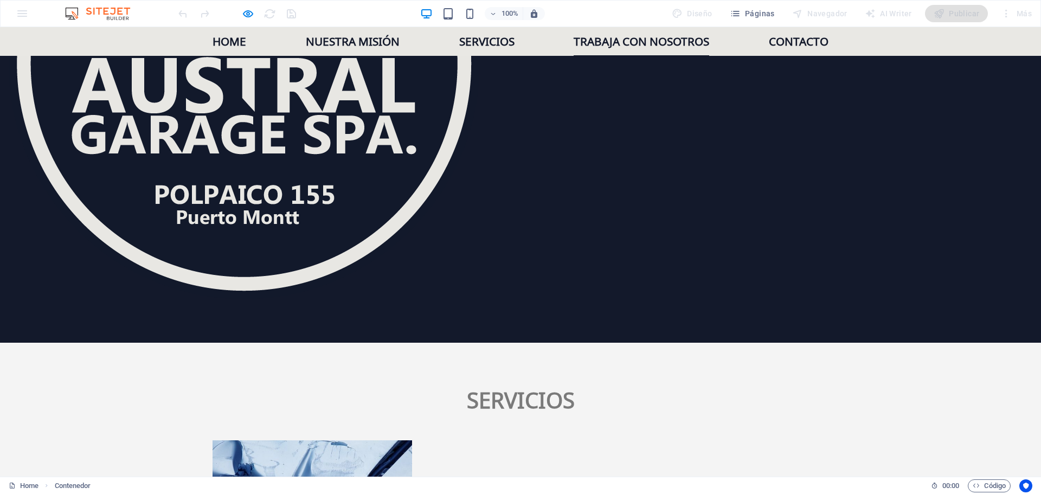
scroll to position [1631, 0]
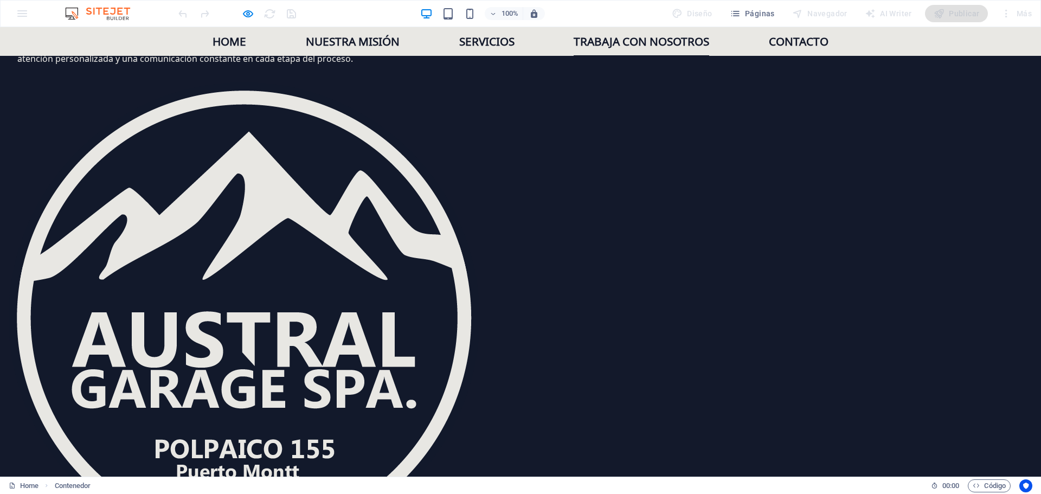
scroll to position [1360, 0]
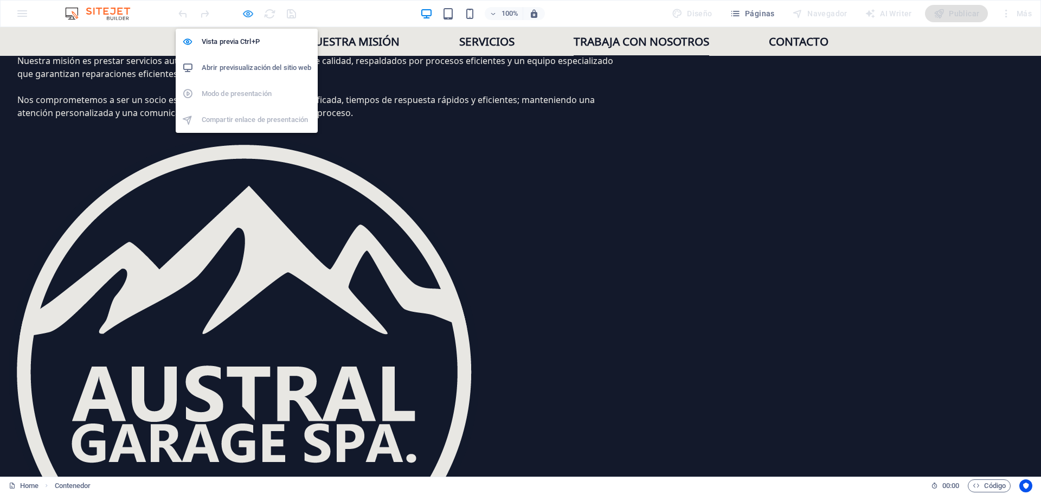
click at [251, 11] on icon "button" at bounding box center [248, 14] width 12 height 12
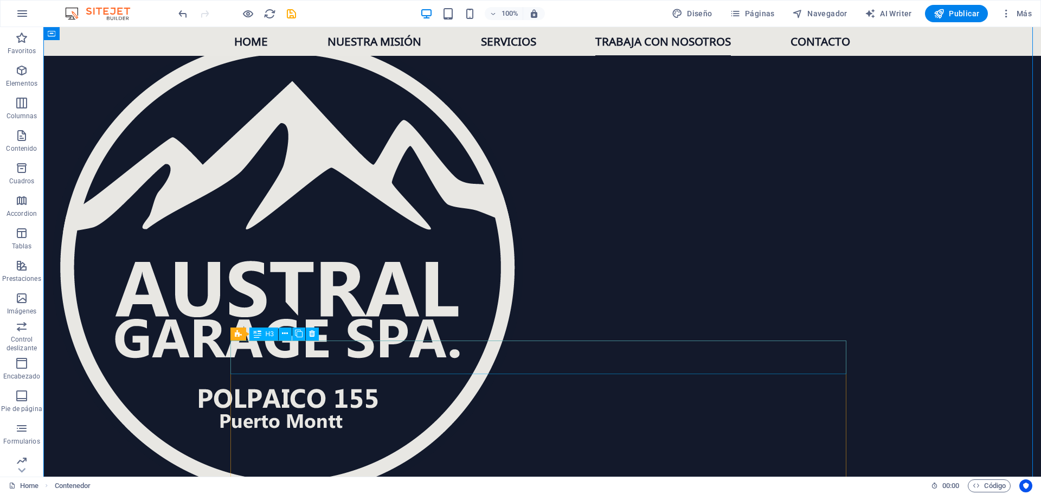
scroll to position [1468, 0]
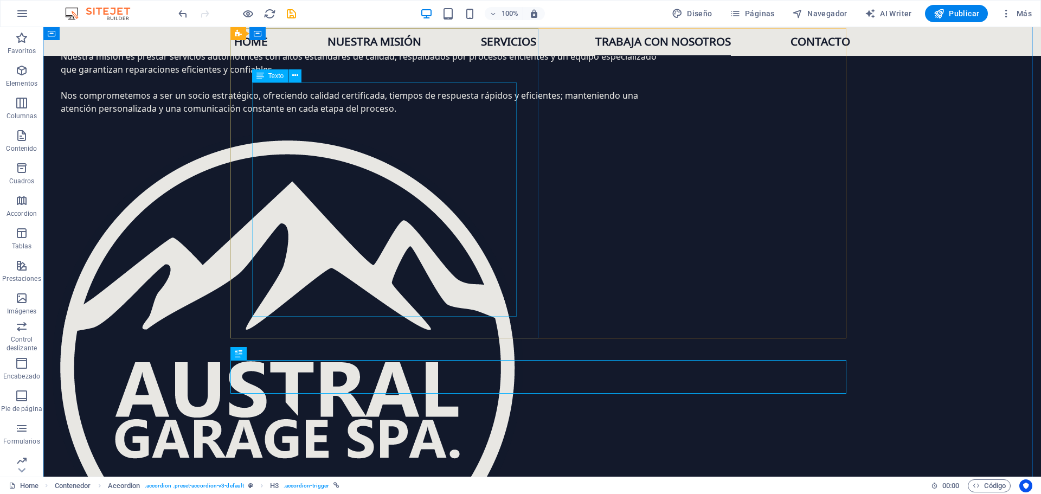
scroll to position [1360, 0]
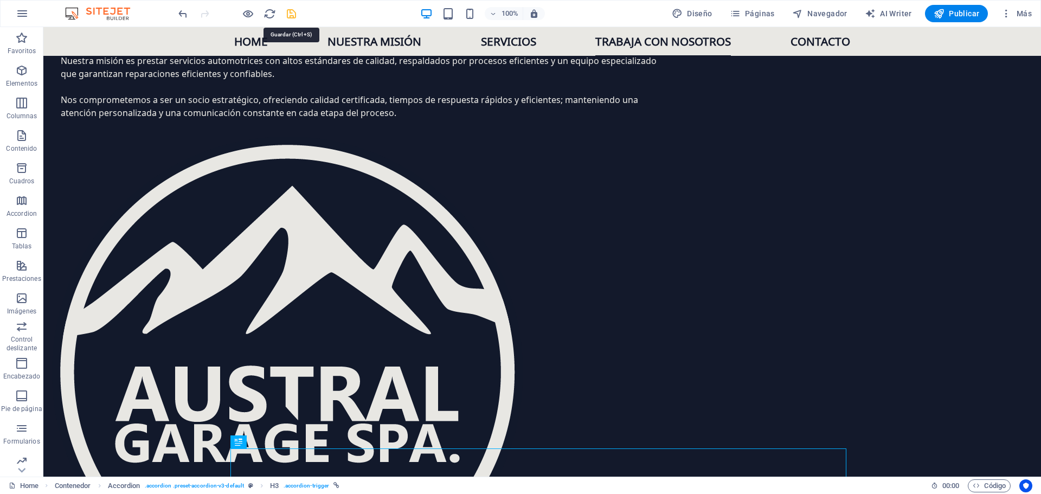
click at [294, 11] on icon "save" at bounding box center [291, 14] width 12 height 12
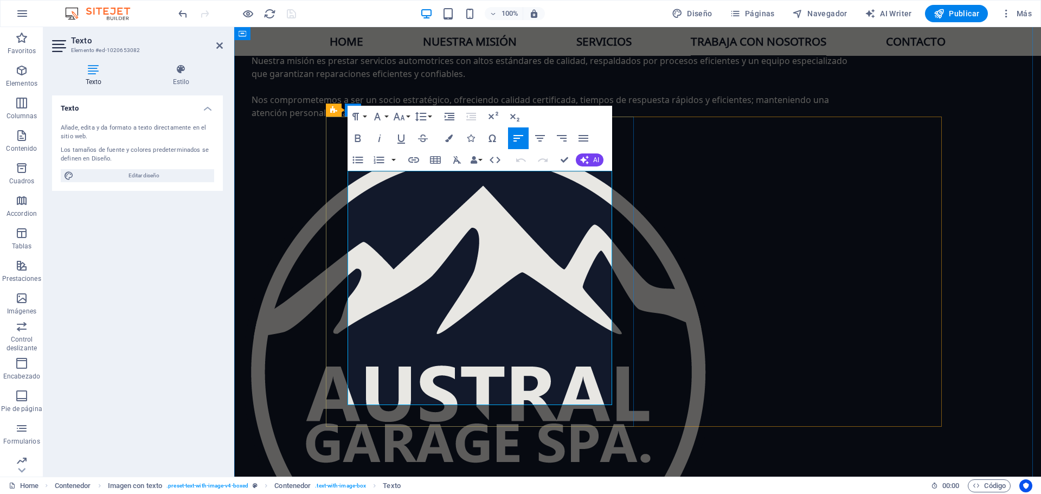
drag, startPoint x: 474, startPoint y: 179, endPoint x: 548, endPoint y: 180, distance: 74.3
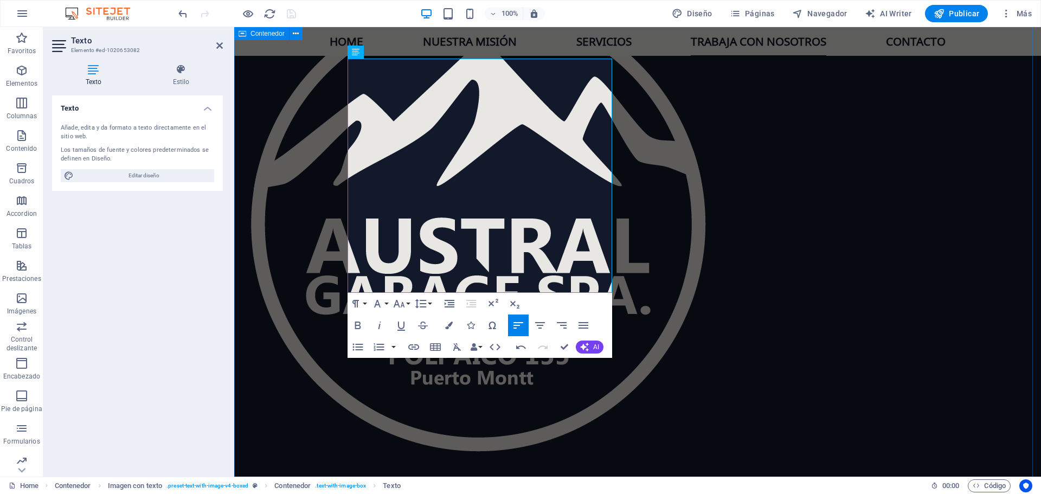
scroll to position [1523, 0]
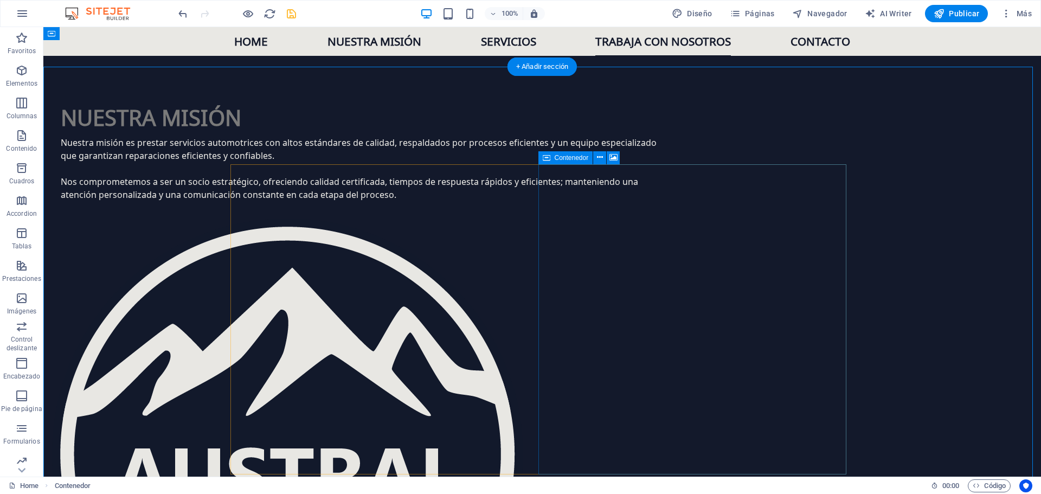
scroll to position [1251, 0]
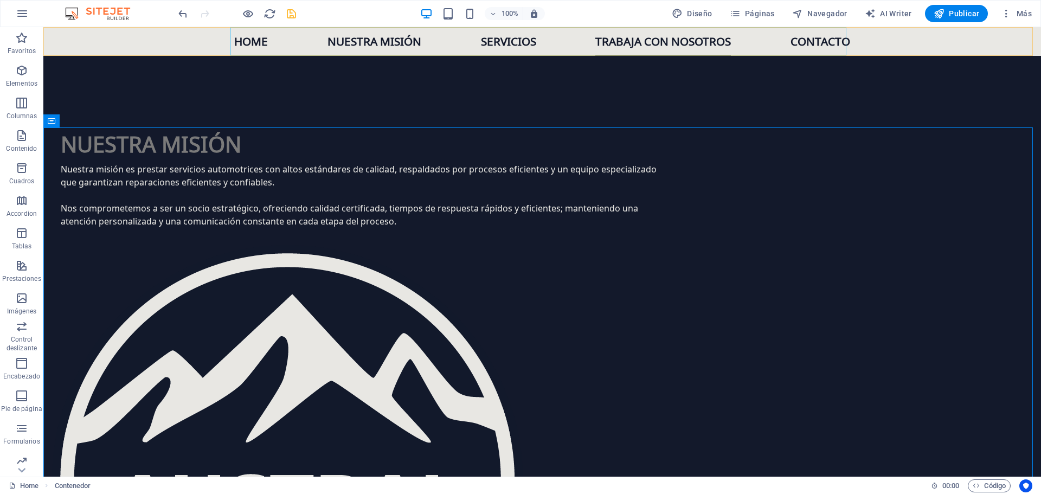
click at [662, 35] on nav "Home Nuestra misión Servicios Trabaja con nosotros Contacto" at bounding box center [542, 41] width 616 height 29
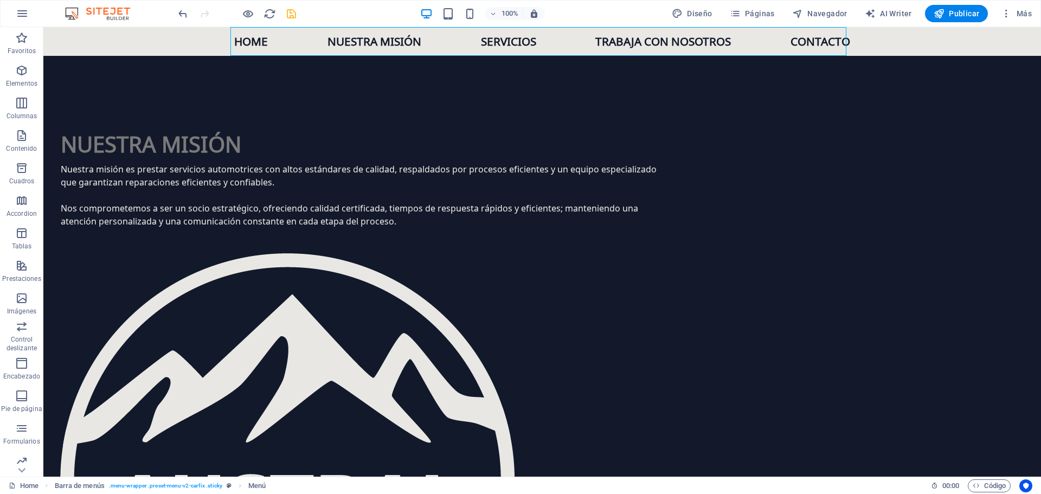
click at [623, 44] on nav "Home Nuestra misión Servicios Trabaja con nosotros Contacto" at bounding box center [542, 41] width 616 height 29
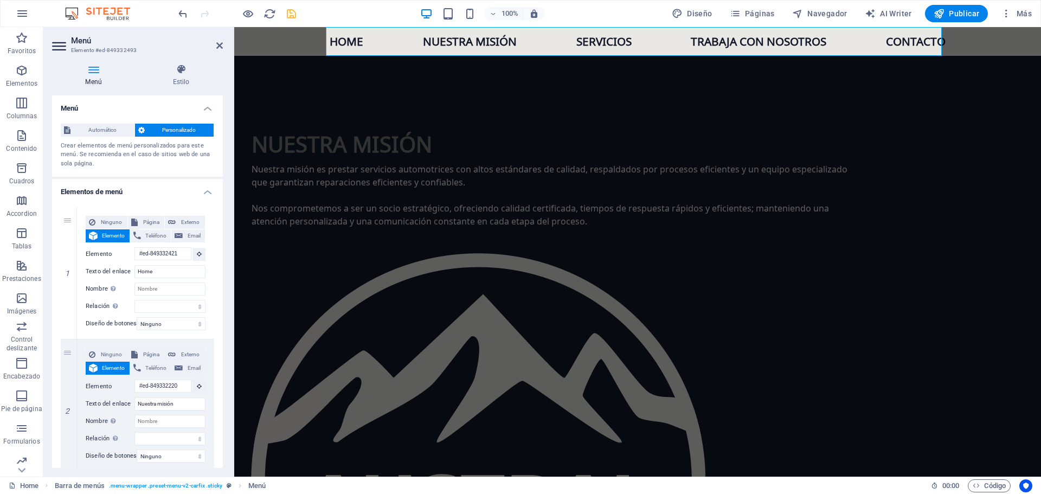
click at [713, 38] on nav "Home Nuestra misión Servicios Trabaja con nosotros Contacto" at bounding box center [638, 41] width 616 height 29
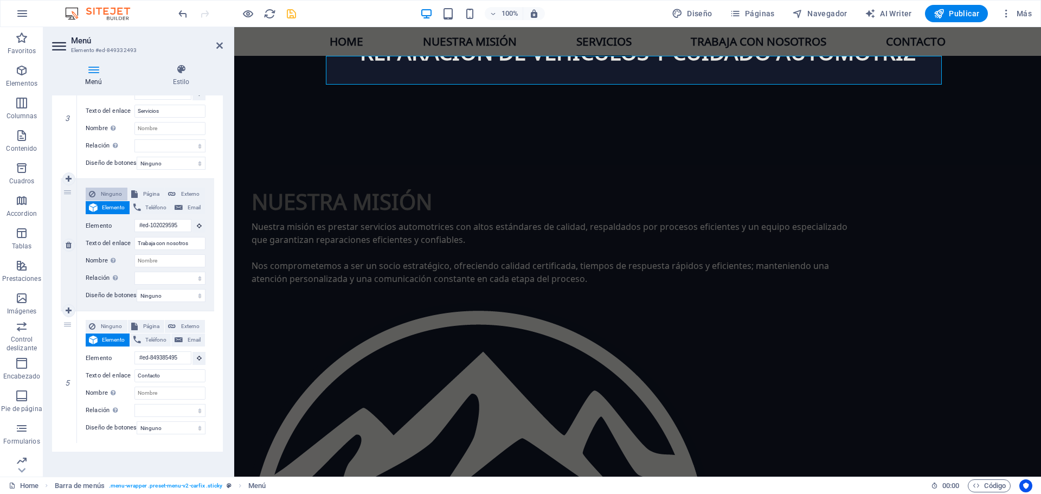
scroll to position [434, 0]
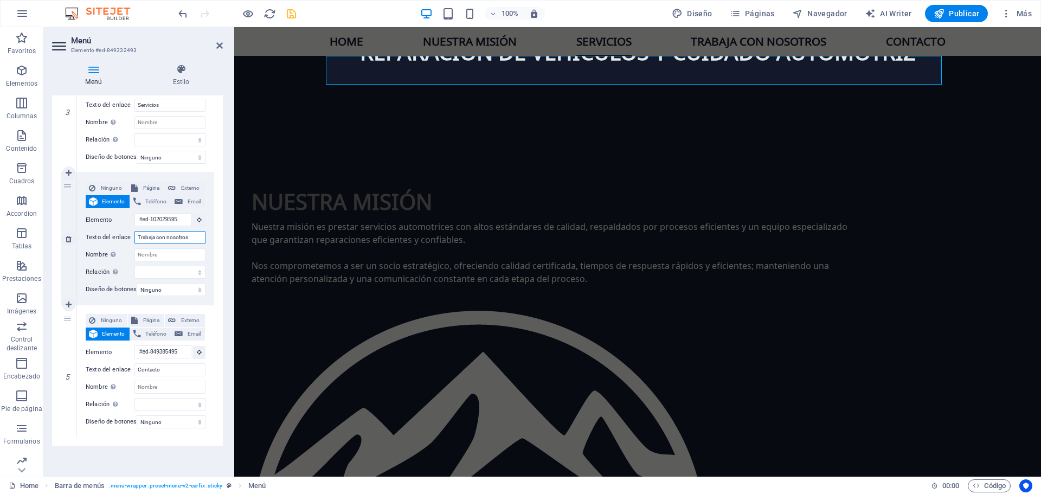
click at [155, 235] on input "Trabaja con nosotros" at bounding box center [170, 237] width 71 height 13
click at [68, 185] on div "4" at bounding box center [69, 239] width 16 height 132
select select
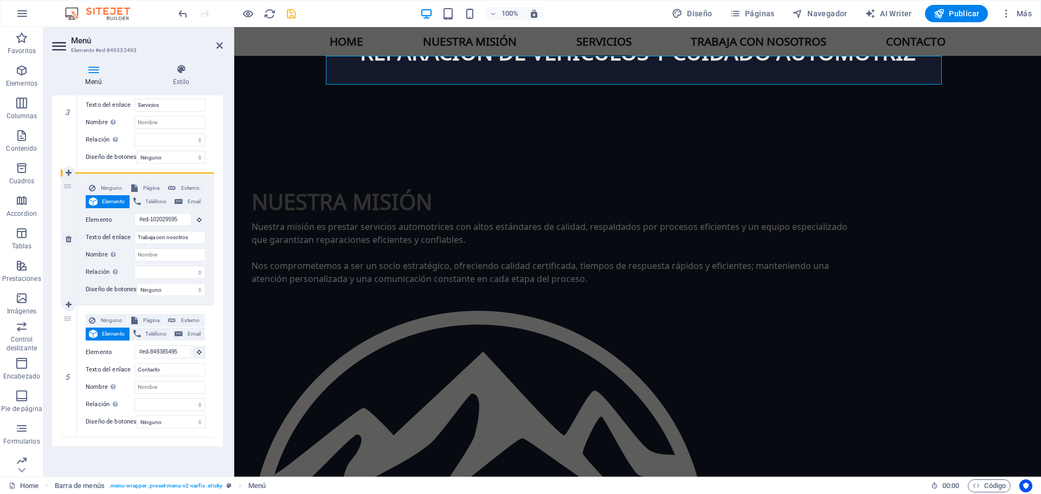
select select
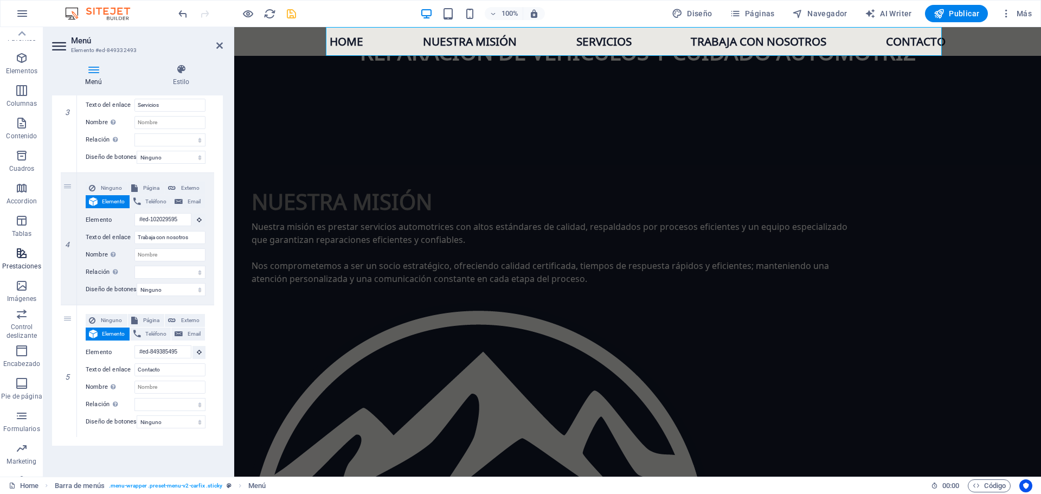
scroll to position [0, 0]
click at [181, 79] on h4 "Estilo" at bounding box center [181, 75] width 84 height 23
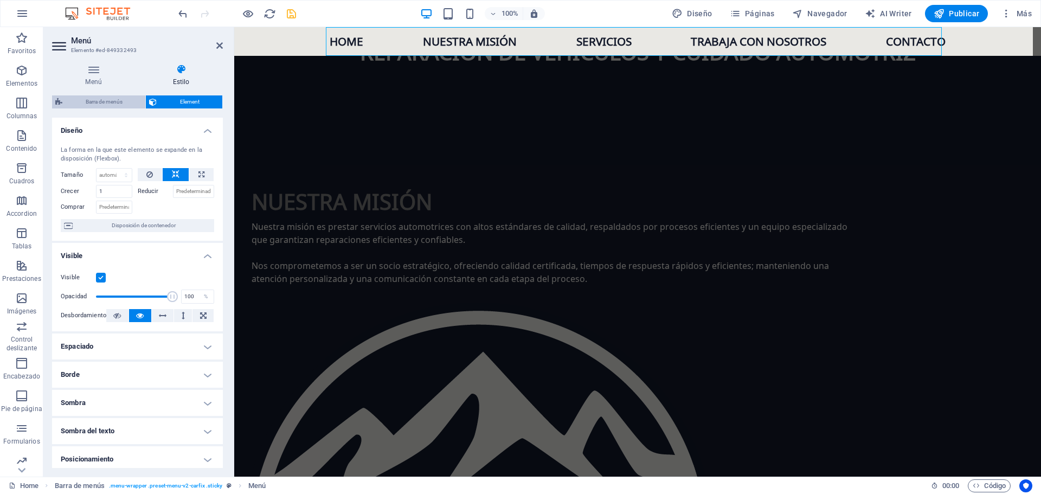
click at [98, 100] on span "Barra de menús" at bounding box center [104, 101] width 76 height 13
select select "rem"
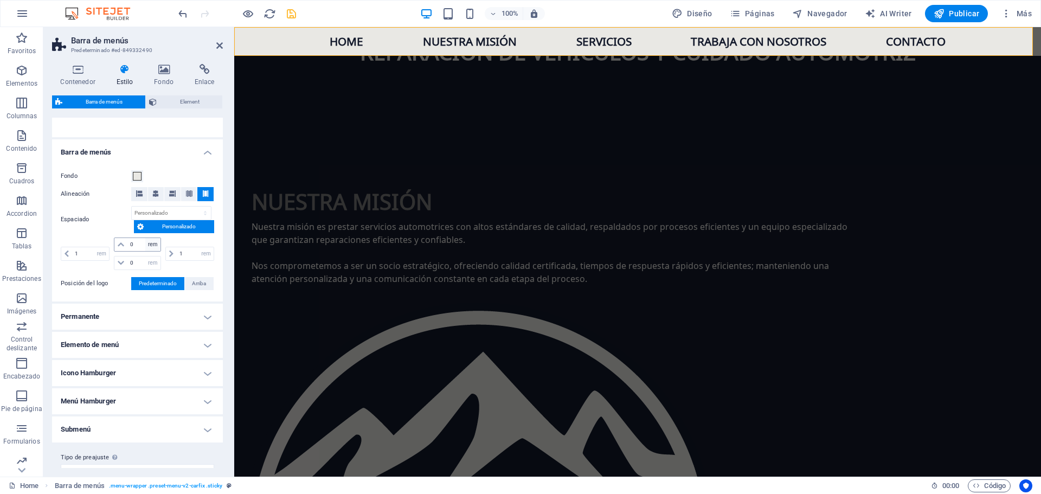
scroll to position [181, 0]
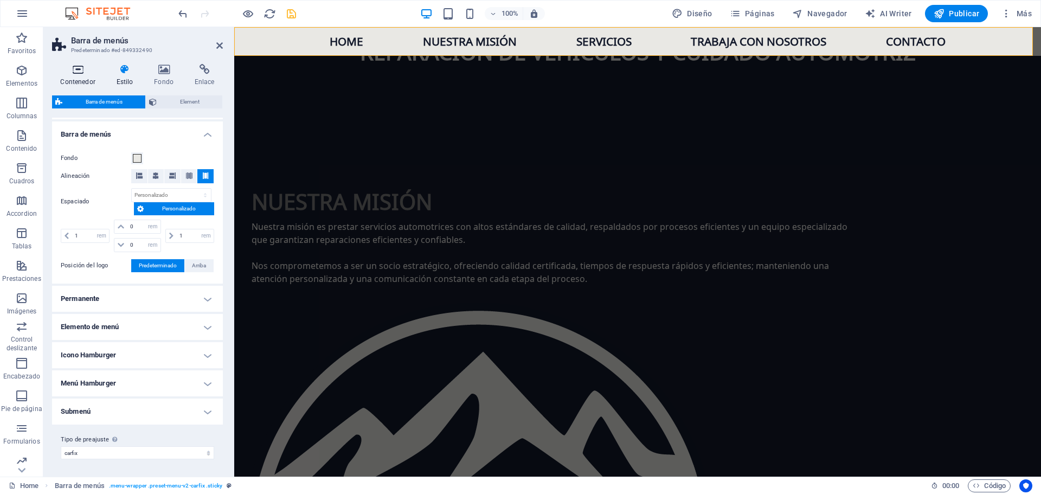
click at [71, 70] on icon at bounding box center [78, 69] width 52 height 11
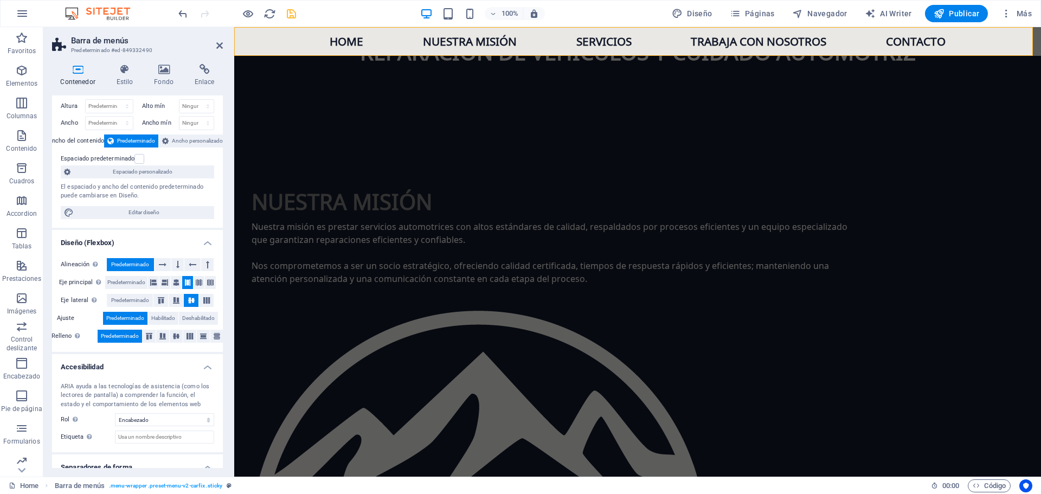
scroll to position [0, 0]
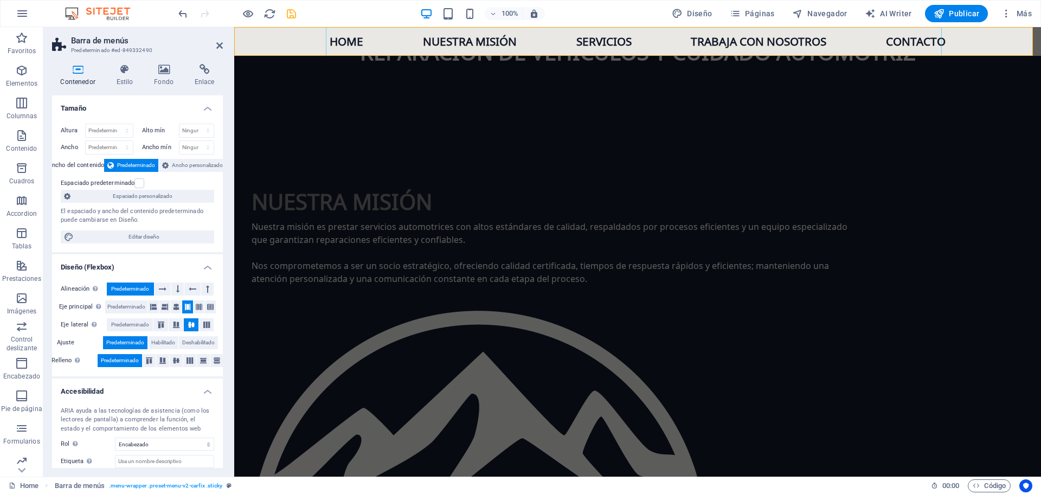
click at [724, 41] on nav "Home Nuestra misión Servicios Trabaja con nosotros Contacto" at bounding box center [638, 41] width 616 height 29
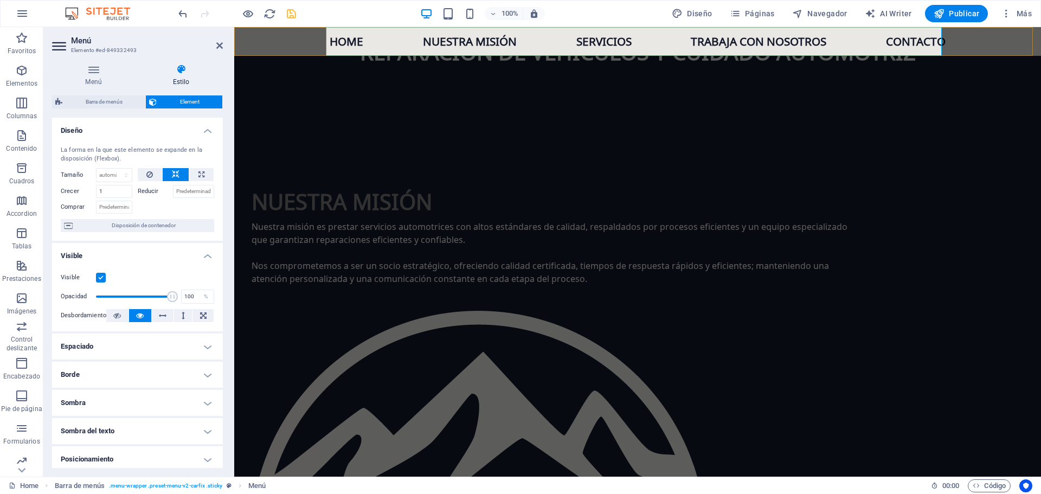
click at [788, 39] on nav "Home Nuestra misión Servicios Trabaja con nosotros Contacto" at bounding box center [638, 41] width 616 height 29
click at [708, 41] on nav "Home Nuestra misión Servicios Trabaja con nosotros Contacto" at bounding box center [638, 41] width 616 height 29
click at [97, 76] on h4 "Menú" at bounding box center [95, 75] width 87 height 23
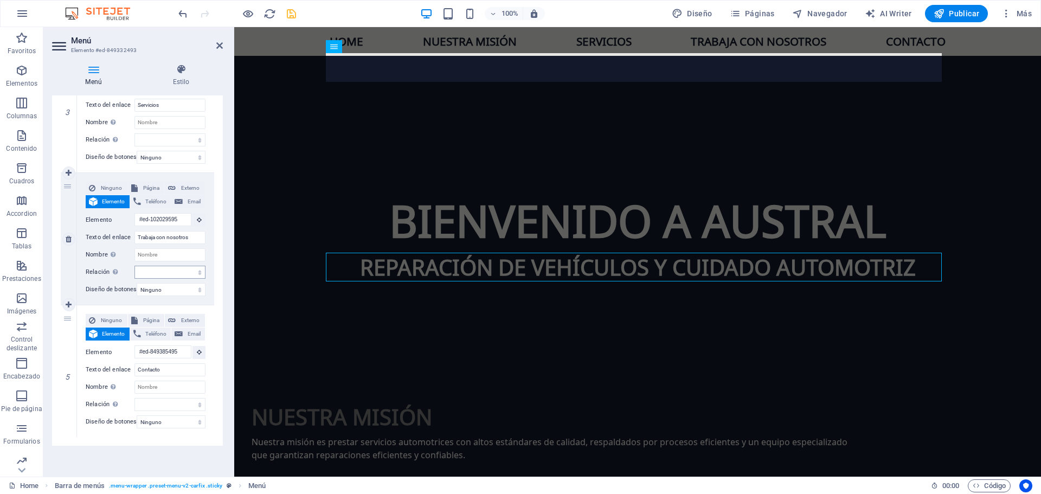
scroll to position [965, 0]
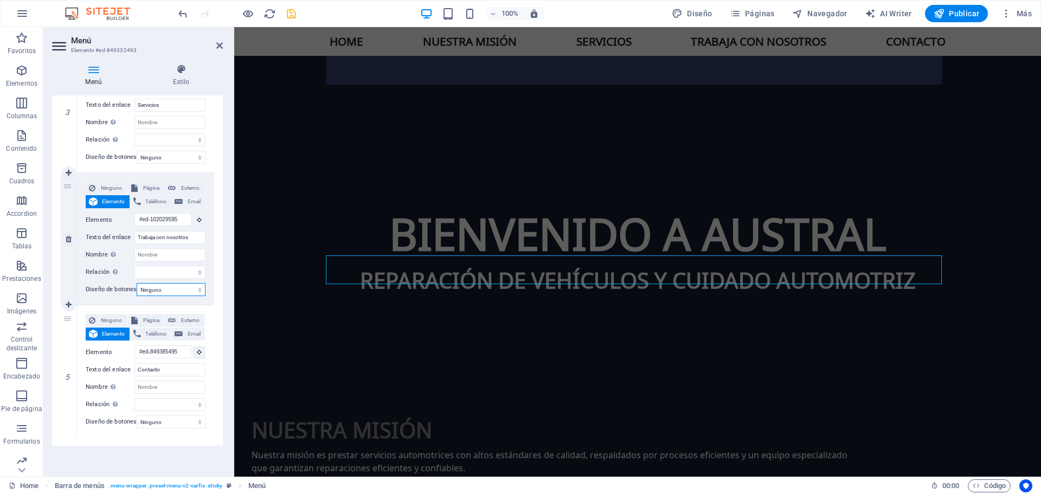
click at [177, 289] on select "Ninguno Predeterminado Principal Secundario" at bounding box center [171, 289] width 69 height 13
click at [103, 285] on label "Diseño de botones" at bounding box center [111, 289] width 51 height 13
click at [137, 285] on select "Ninguno Predeterminado Principal Secundario" at bounding box center [171, 289] width 69 height 13
click at [176, 250] on input "Nombre Una descripción adicional del enlace no debería ser igual al texto del e…" at bounding box center [170, 254] width 71 height 13
type input "Estamos contratando!"
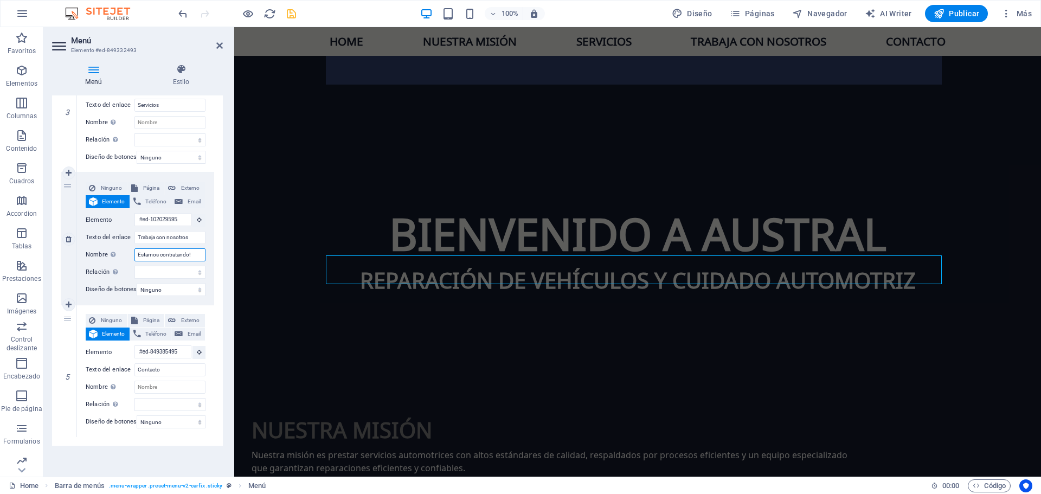
select select
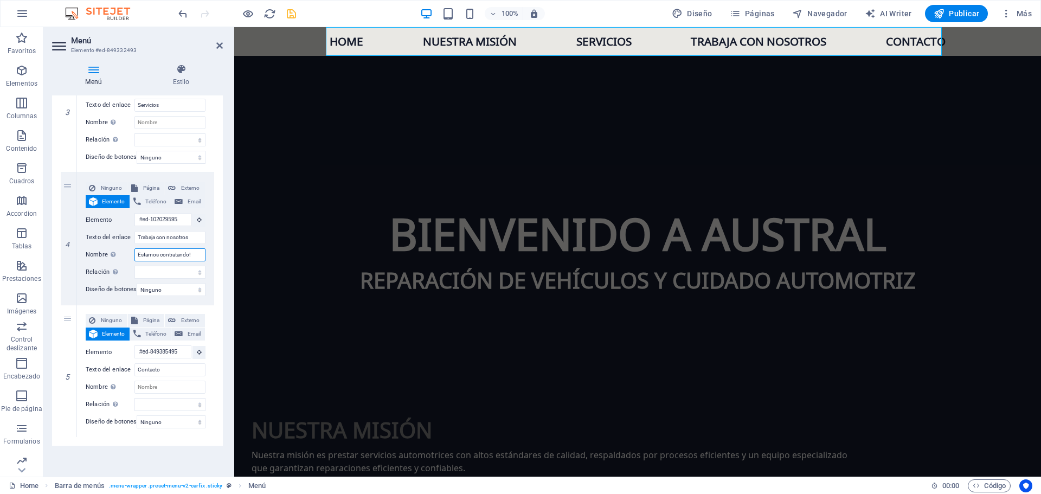
type input "Estamos contratando!"
click at [223, 229] on div "Menú Estilo Menú Automático Personalizado Crear elementos de menú personalizado…" at bounding box center [137, 265] width 188 height 421
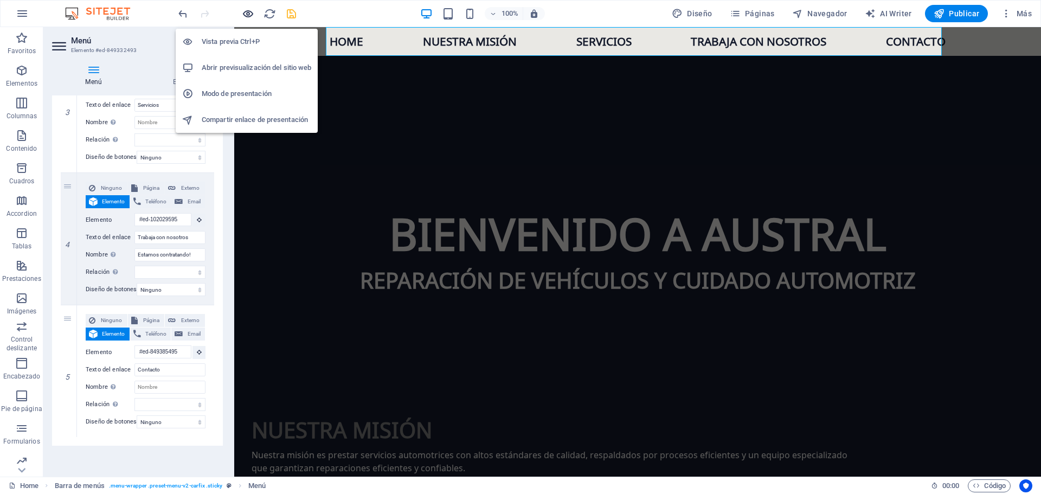
click at [246, 12] on icon "button" at bounding box center [248, 14] width 12 height 12
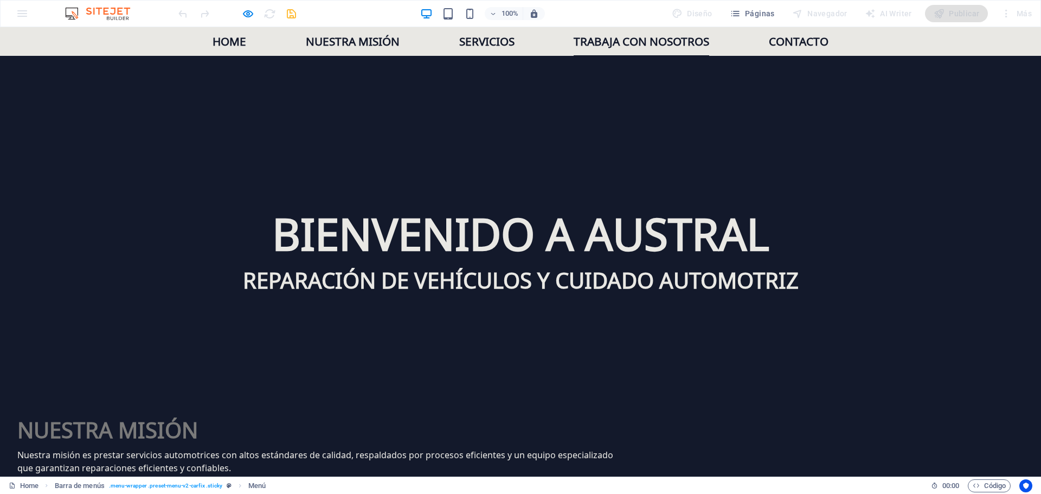
click at [608, 40] on link "Trabaja con nosotros" at bounding box center [642, 41] width 136 height 29
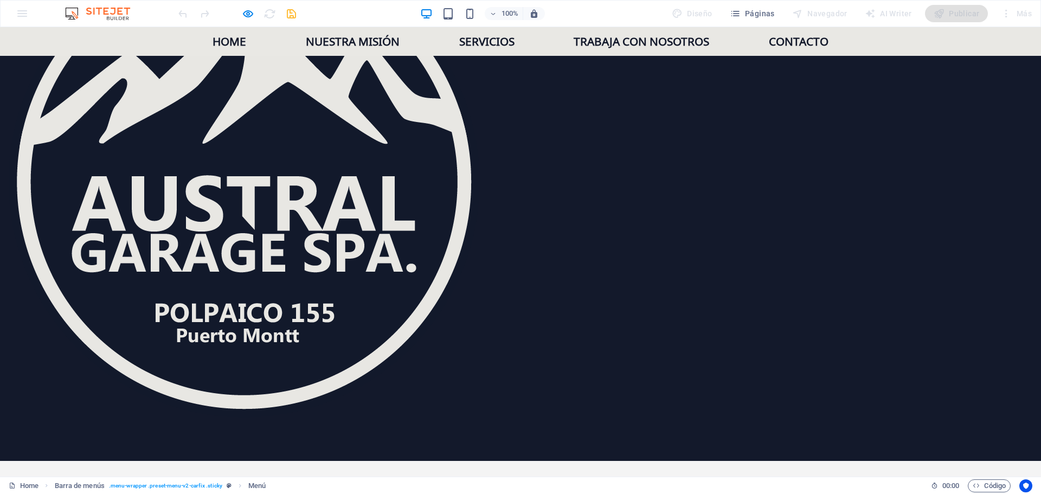
scroll to position [1583, 0]
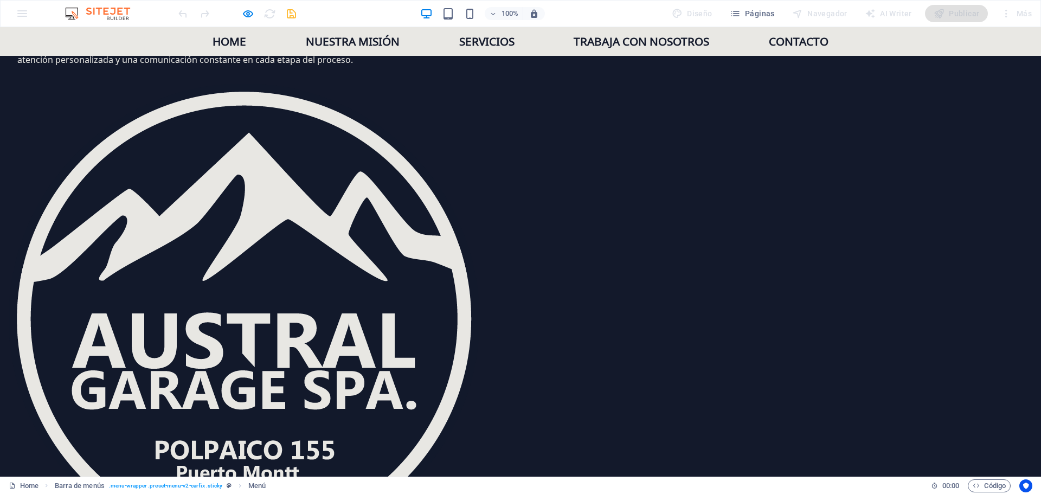
scroll to position [1366, 0]
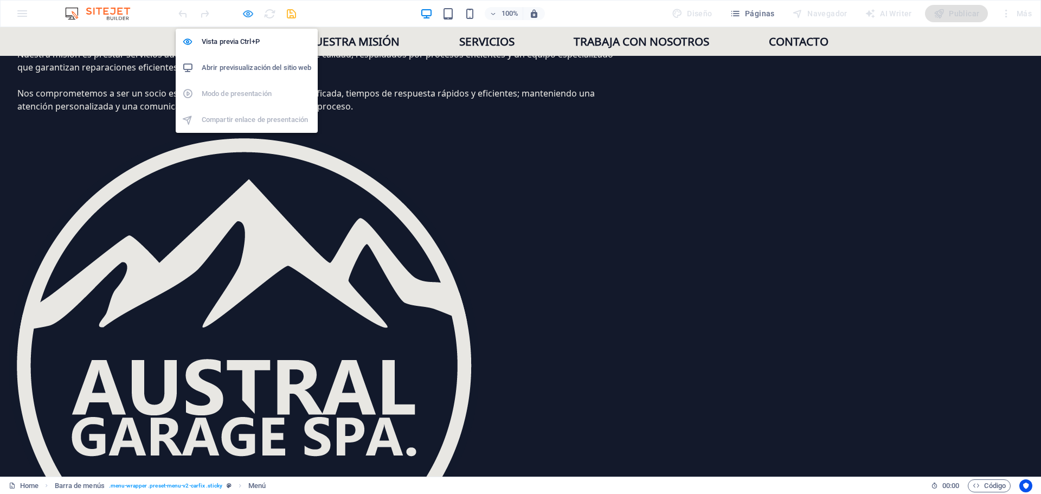
click at [245, 15] on icon "button" at bounding box center [248, 14] width 12 height 12
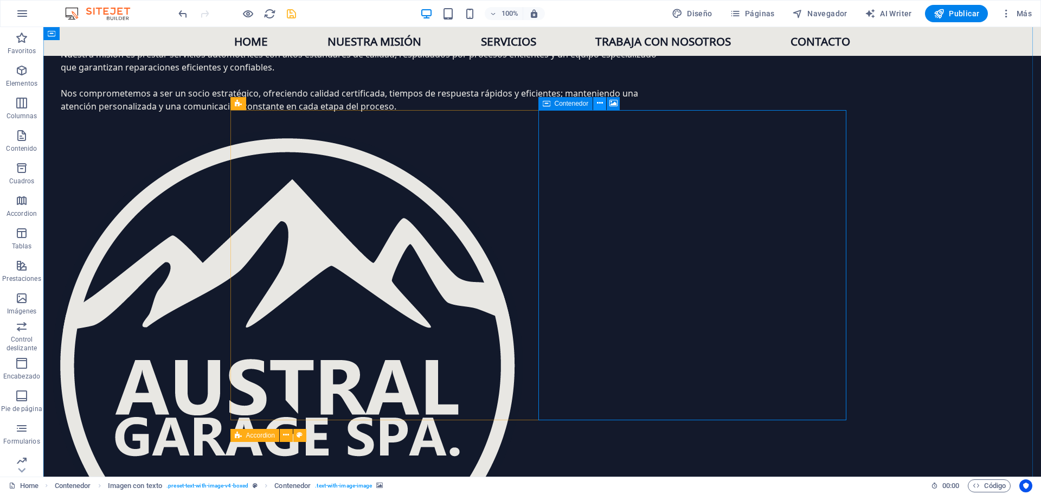
click at [602, 105] on icon at bounding box center [600, 103] width 6 height 11
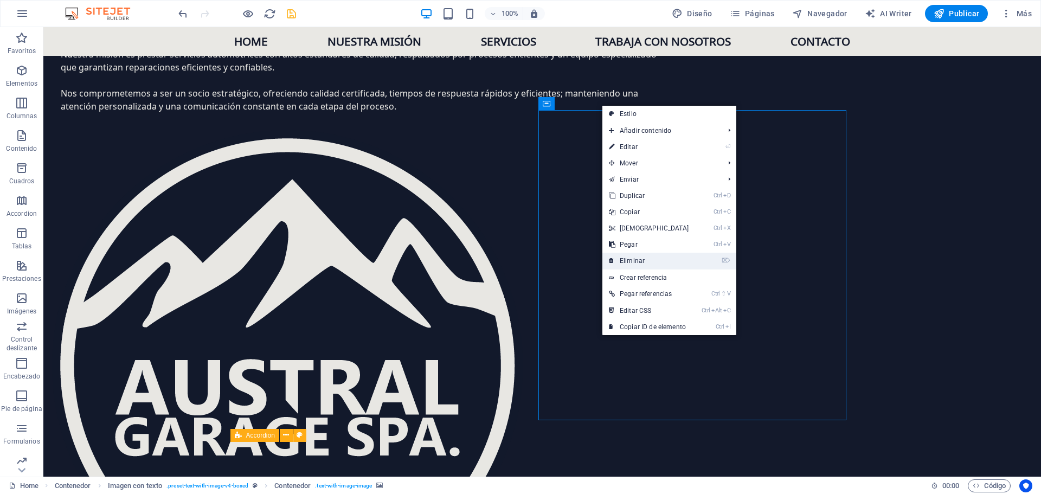
click at [643, 260] on link "⌦ Eliminar" at bounding box center [649, 261] width 93 height 16
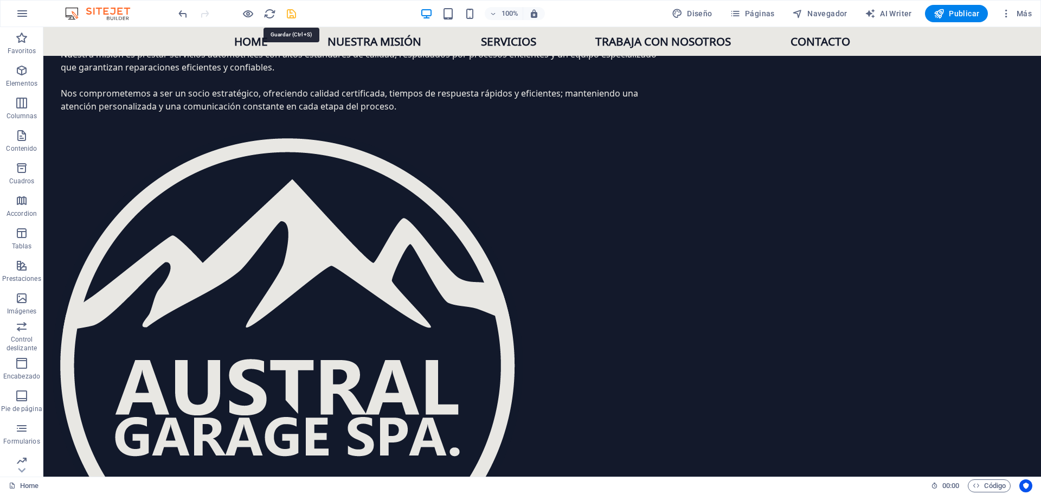
click at [290, 12] on icon "save" at bounding box center [291, 14] width 12 height 12
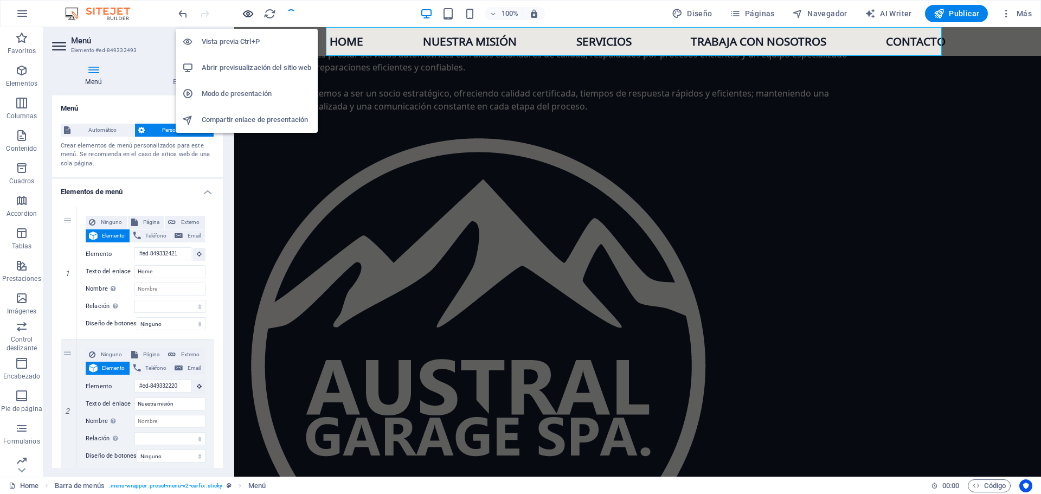
click at [250, 13] on icon "button" at bounding box center [248, 14] width 12 height 12
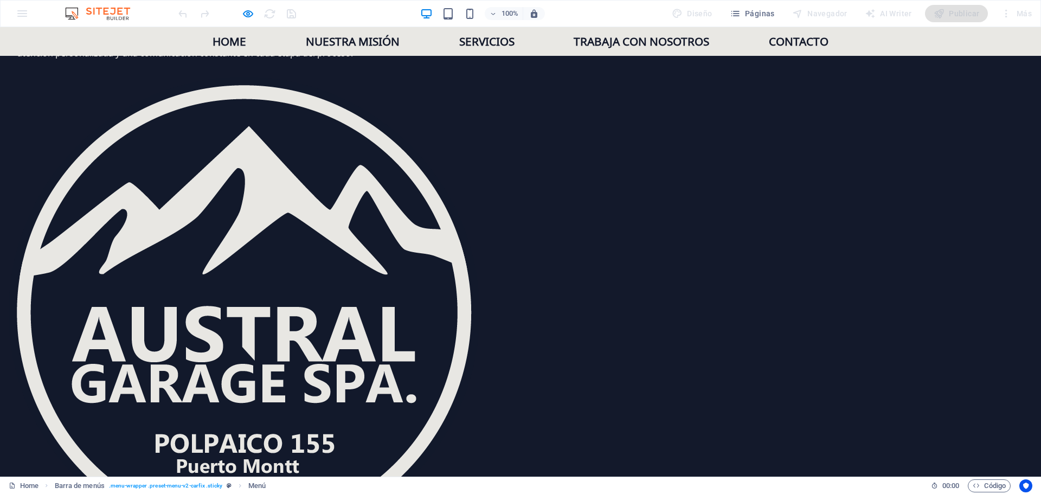
scroll to position [1421, 0]
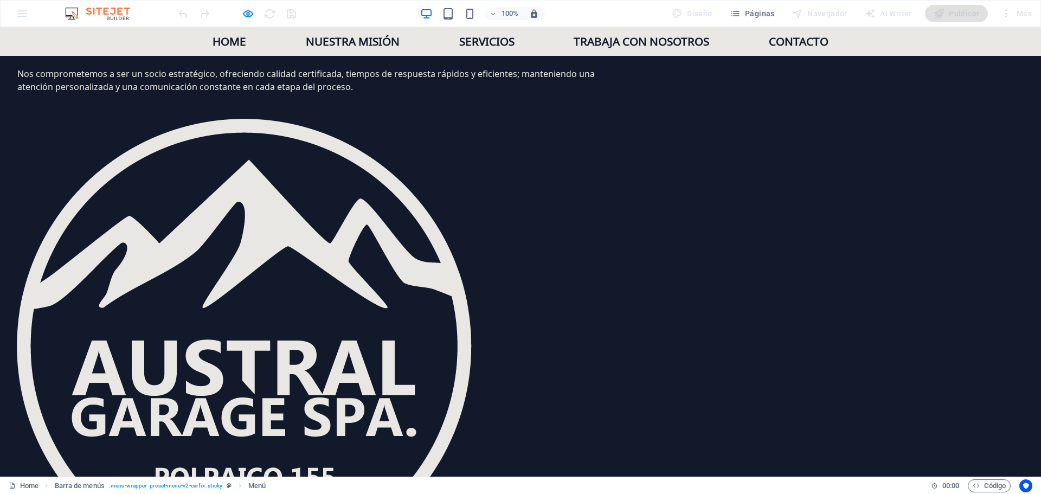
scroll to position [1366, 0]
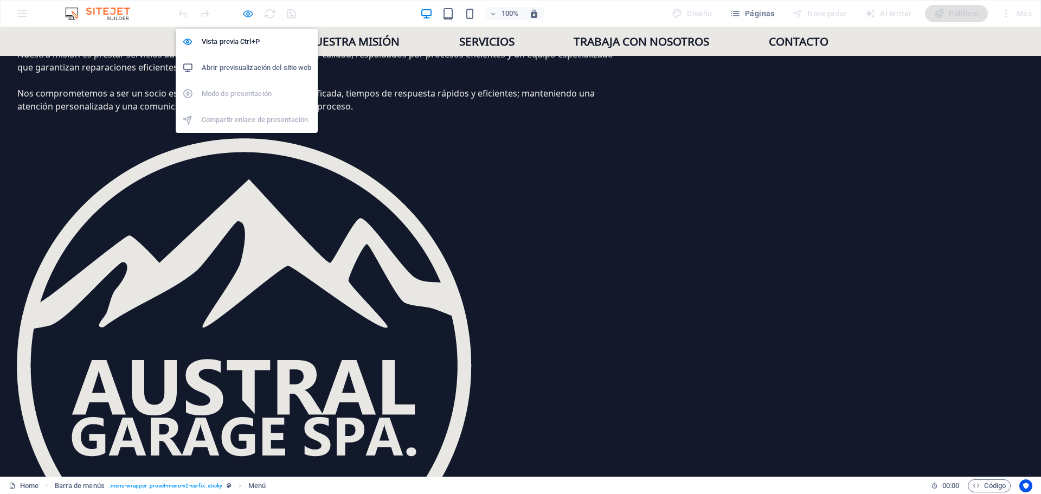
click at [244, 11] on icon "button" at bounding box center [248, 14] width 12 height 12
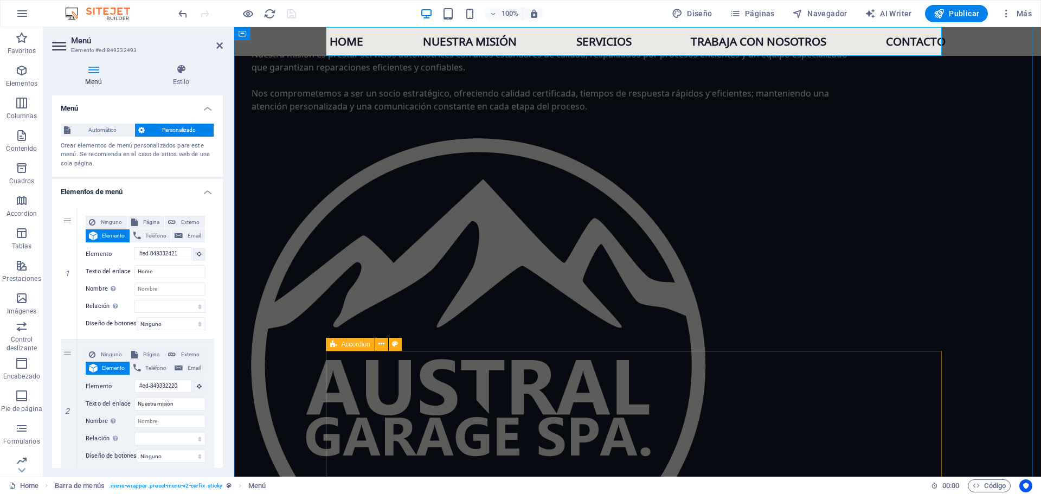
click at [350, 344] on span "Accordion" at bounding box center [356, 344] width 29 height 7
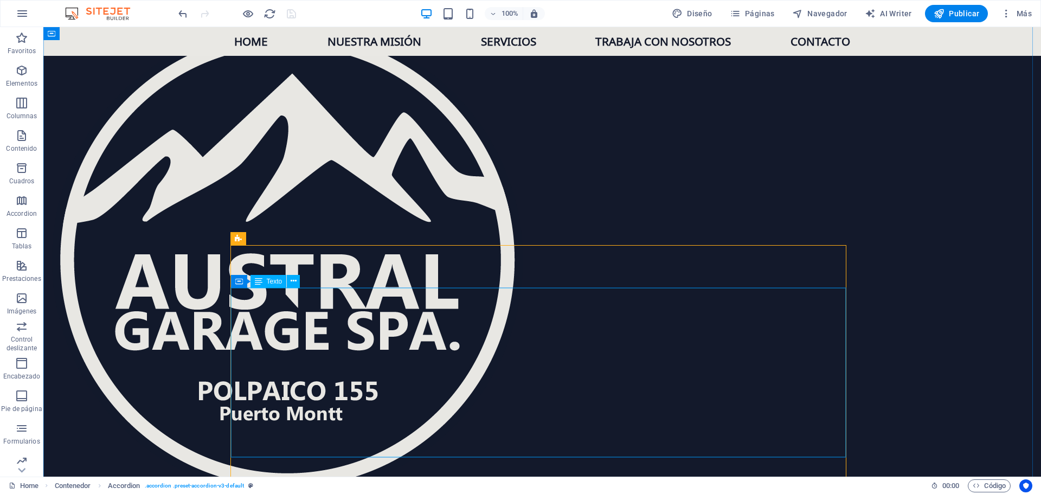
scroll to position [1475, 0]
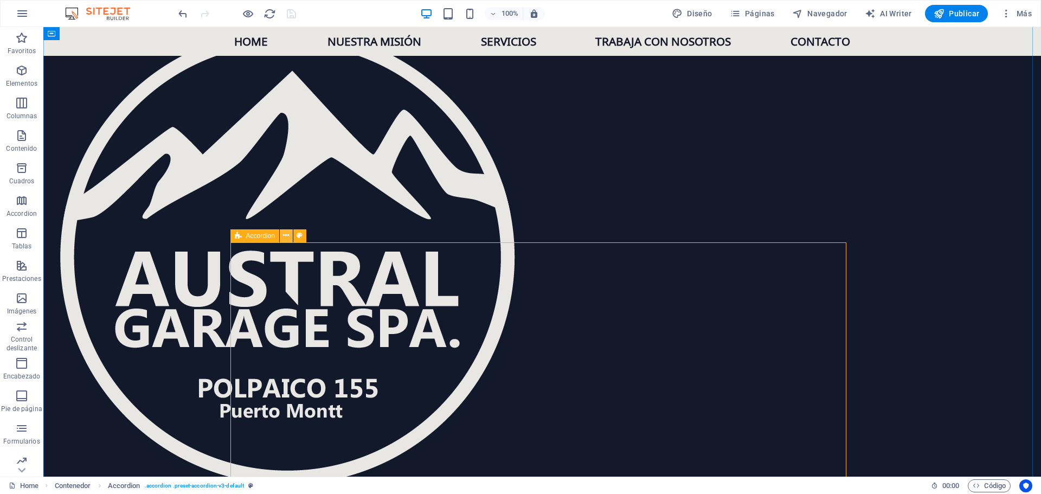
click at [286, 235] on icon at bounding box center [286, 235] width 6 height 11
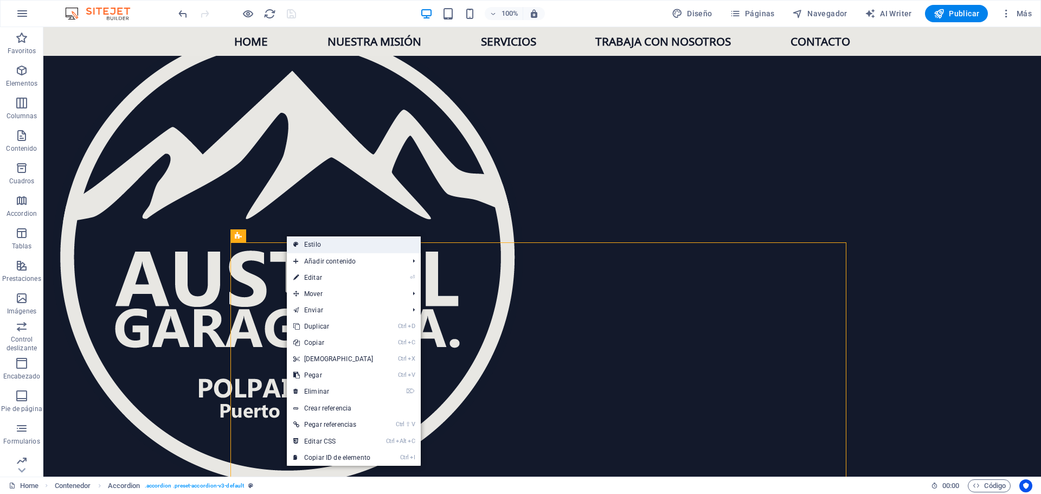
click at [315, 245] on link "Estilo" at bounding box center [354, 244] width 134 height 16
select select "rem"
select select "preset-accordion-v3-default"
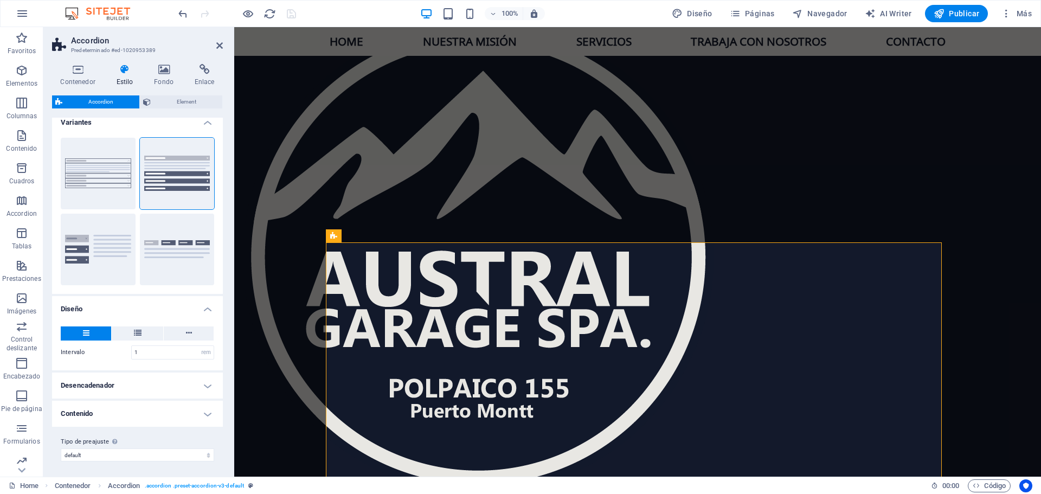
scroll to position [10, 0]
click at [80, 77] on h4 "Contenedor" at bounding box center [80, 75] width 56 height 23
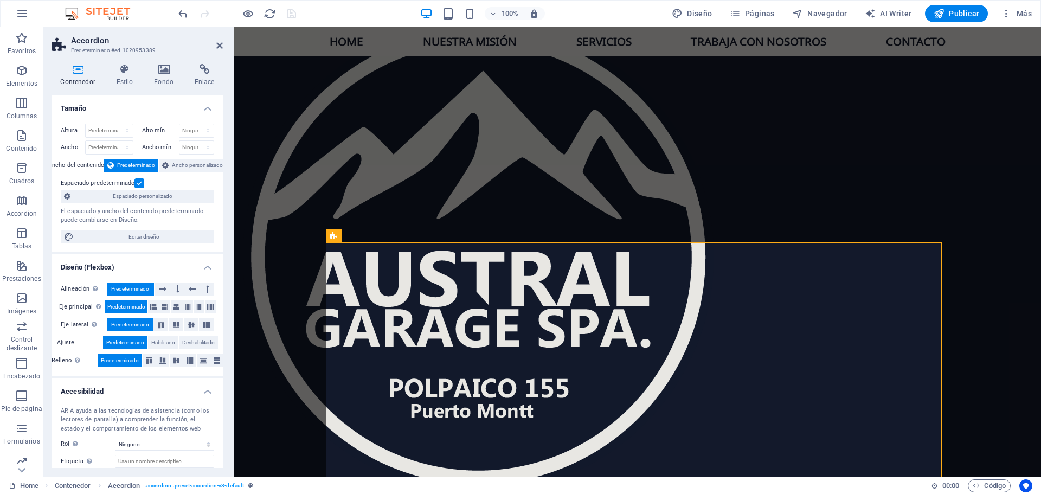
click at [209, 108] on h4 "Tamaño" at bounding box center [137, 105] width 171 height 20
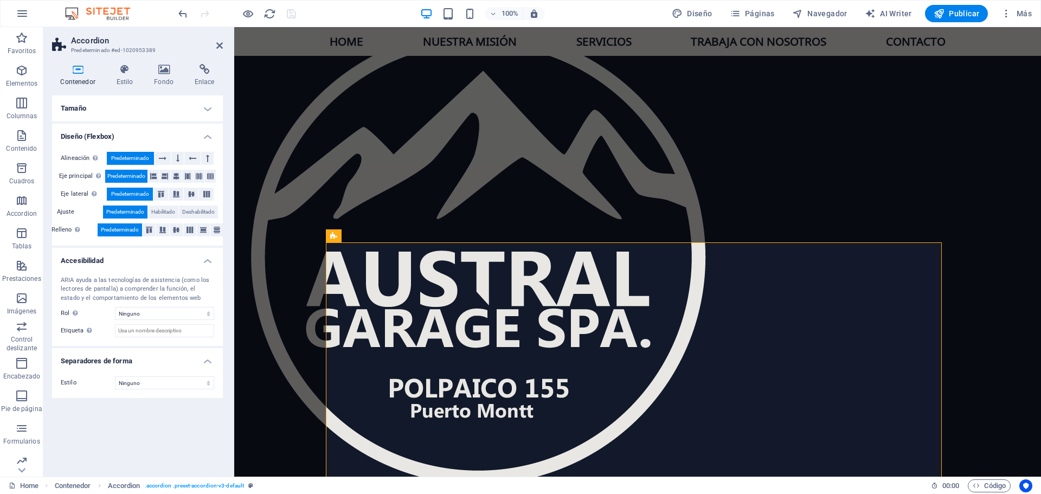
click at [201, 135] on h4 "Diseño (Flexbox)" at bounding box center [137, 134] width 171 height 20
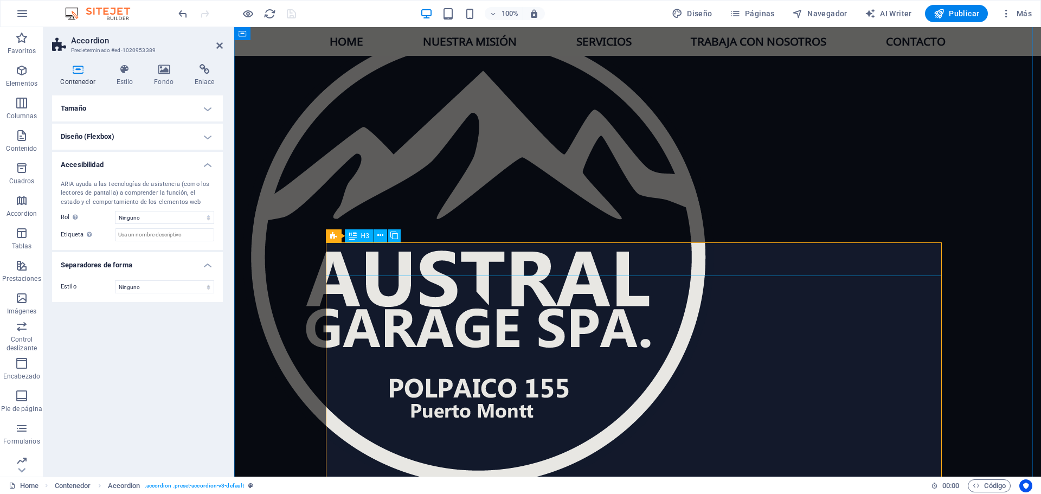
click at [123, 78] on h4 "Estilo" at bounding box center [127, 75] width 38 height 23
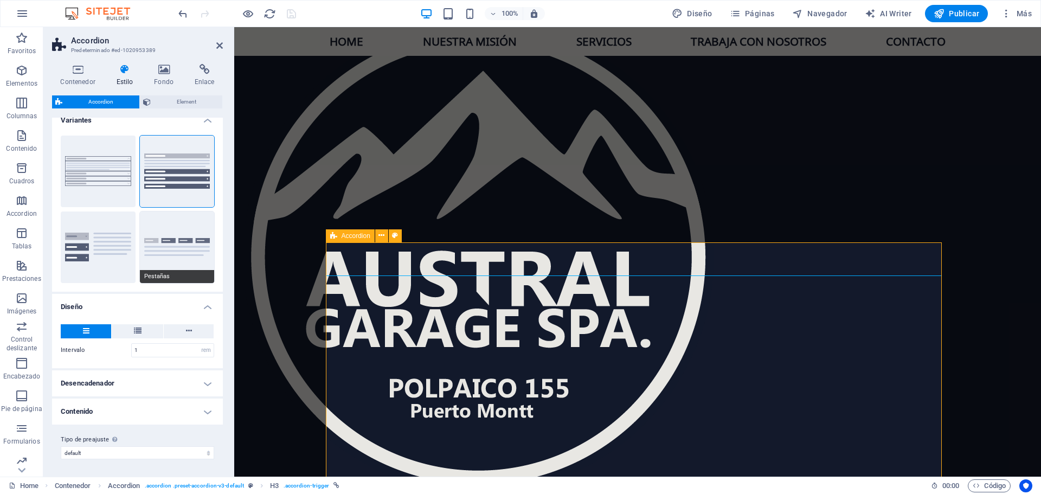
click at [165, 246] on button "Pestañas" at bounding box center [177, 248] width 75 height 72
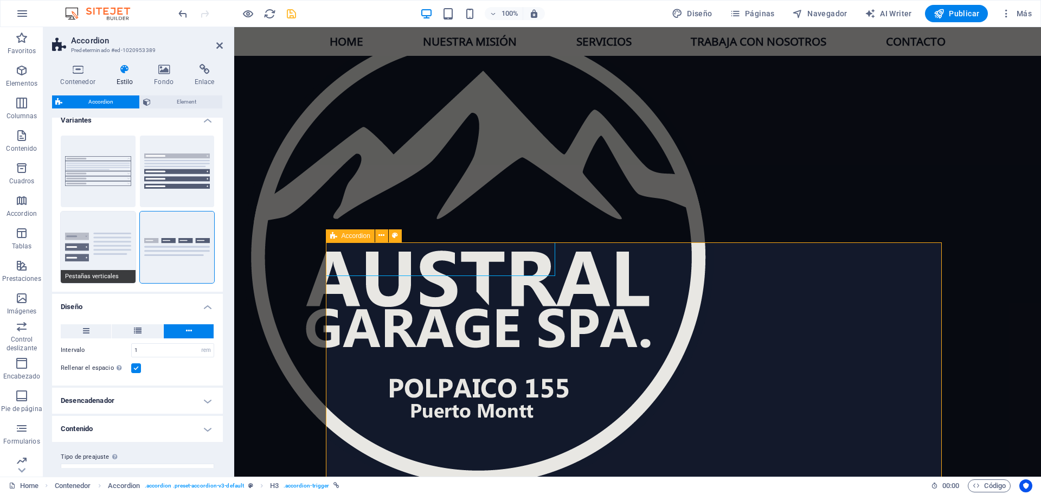
click at [99, 249] on button "Pestañas verticales" at bounding box center [98, 248] width 75 height 72
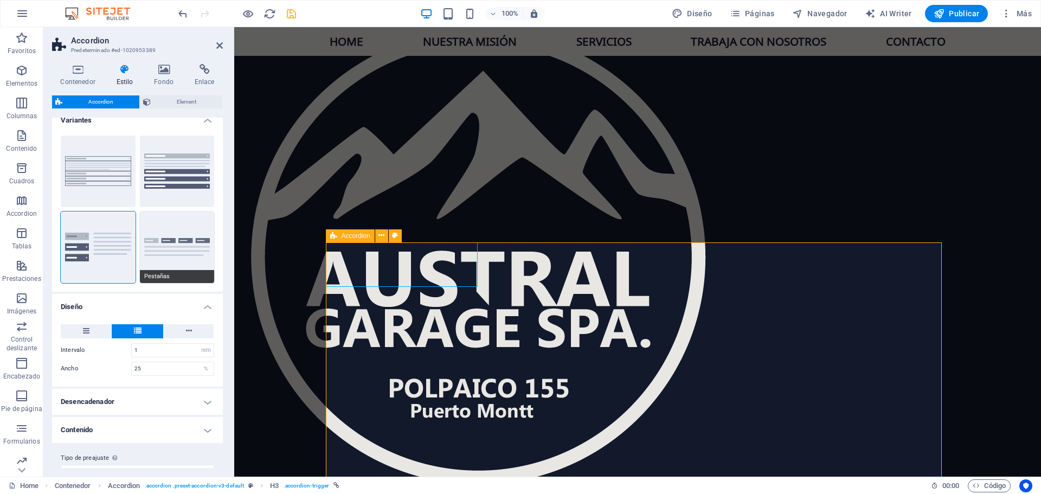
click at [169, 238] on button "Pestañas" at bounding box center [177, 248] width 75 height 72
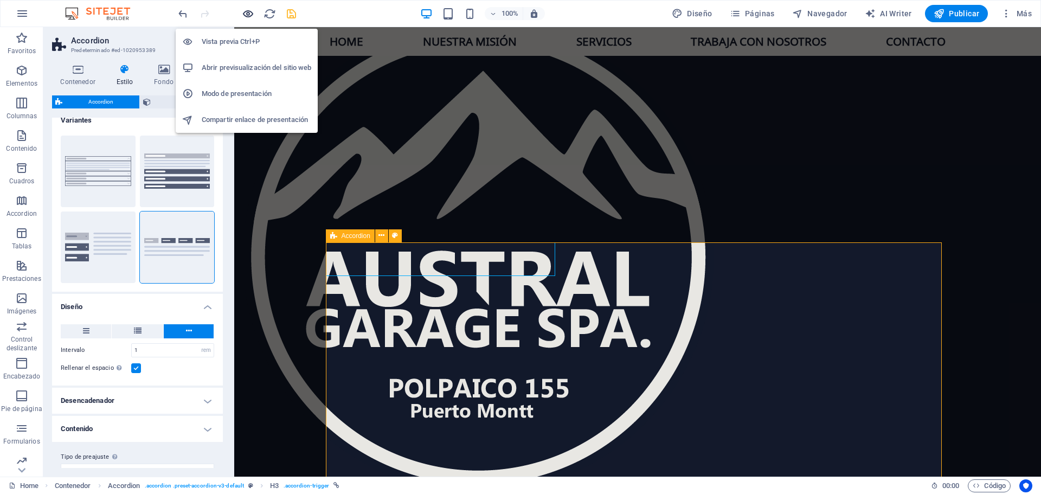
click at [245, 14] on icon "button" at bounding box center [248, 14] width 12 height 12
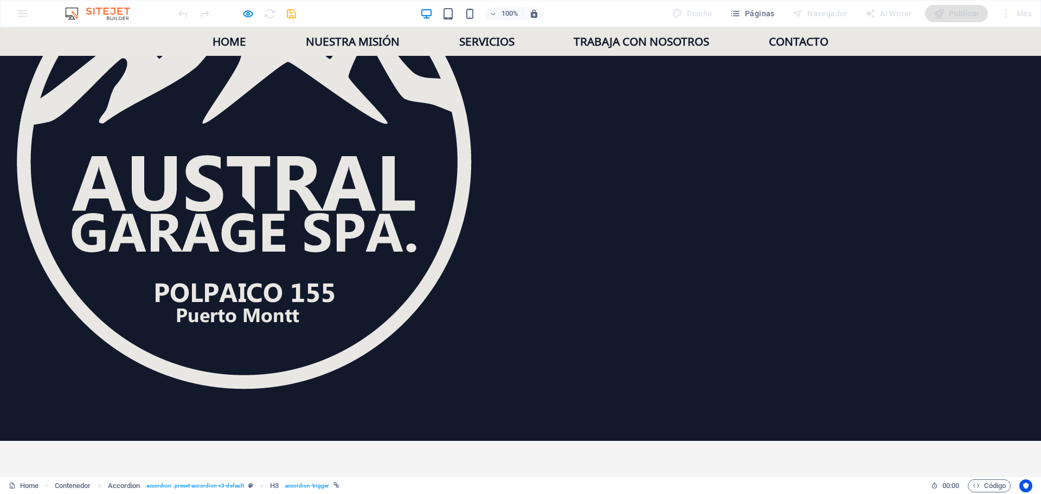
scroll to position [1583, 0]
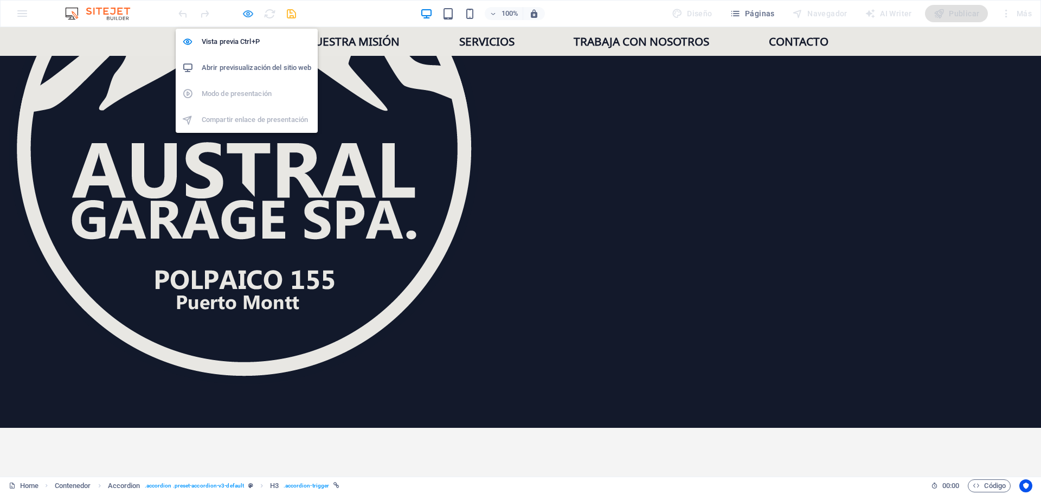
click at [250, 8] on icon "button" at bounding box center [248, 14] width 12 height 12
select select "rem"
select select "preset-accordion-v3-default"
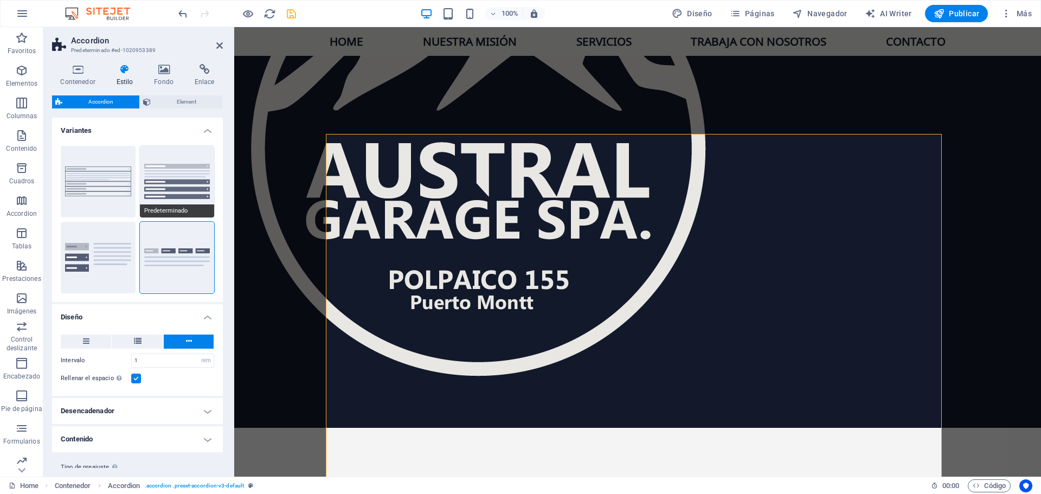
click at [163, 178] on button "Predeterminado" at bounding box center [177, 182] width 75 height 72
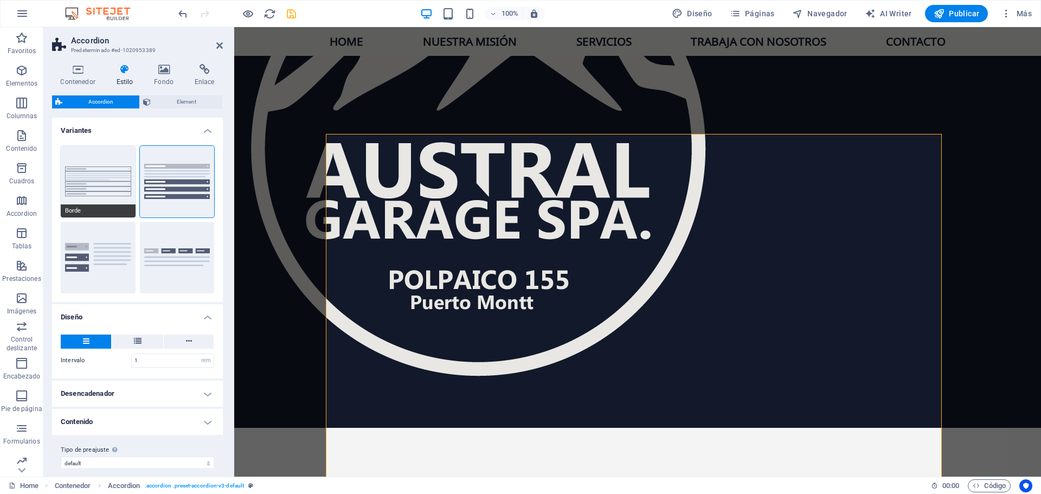
click at [100, 175] on button "Borde" at bounding box center [98, 182] width 75 height 72
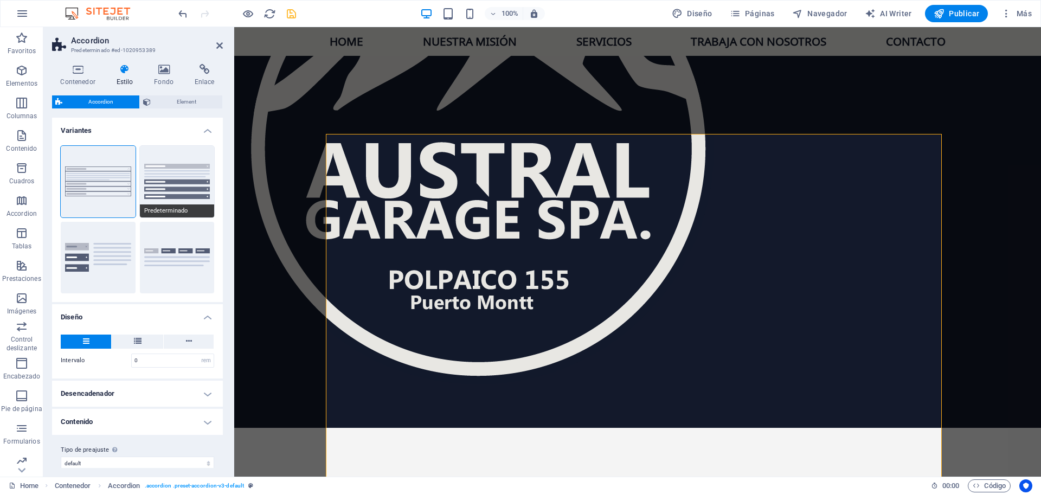
click at [180, 177] on button "Predeterminado" at bounding box center [177, 182] width 75 height 72
type input "1"
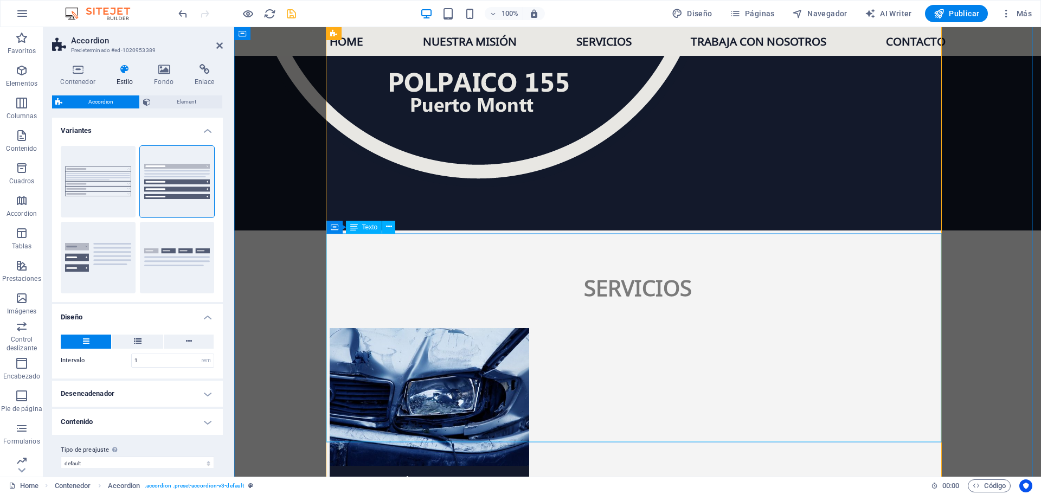
scroll to position [1746, 0]
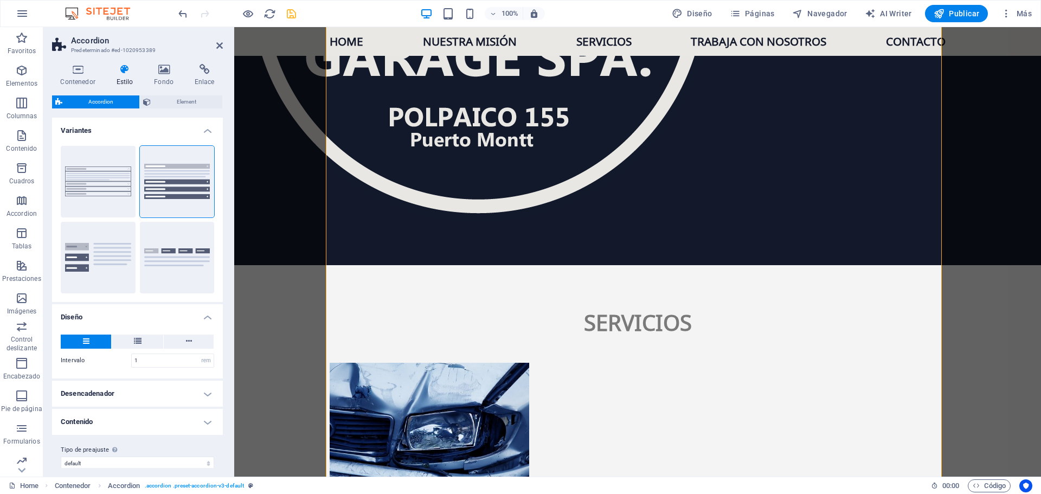
click at [203, 130] on h4 "Variantes" at bounding box center [137, 128] width 171 height 20
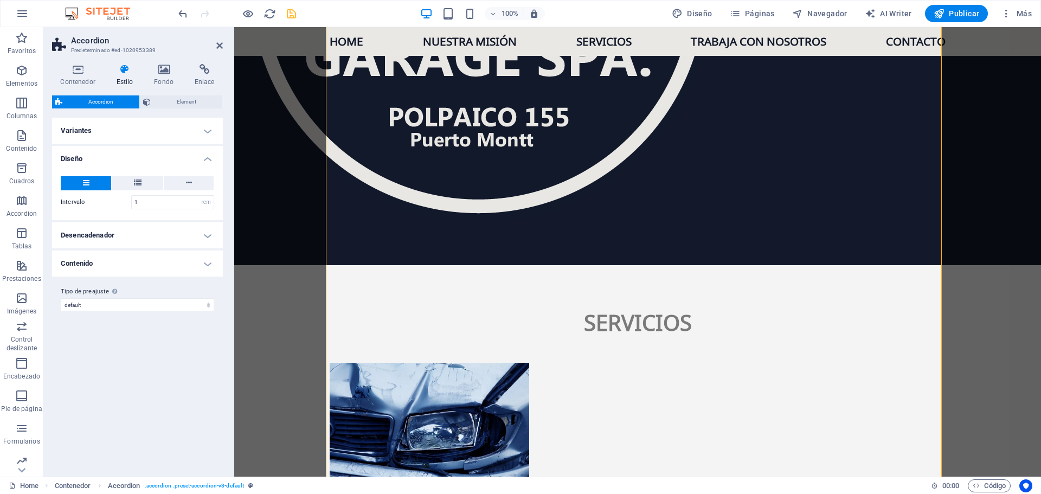
click at [145, 234] on h4 "Desencadenador" at bounding box center [137, 235] width 171 height 26
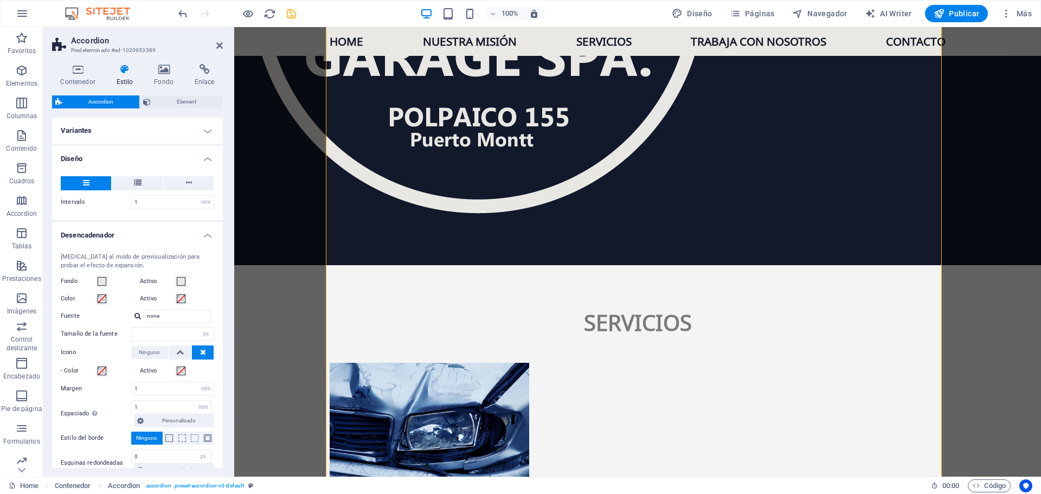
scroll to position [108, 0]
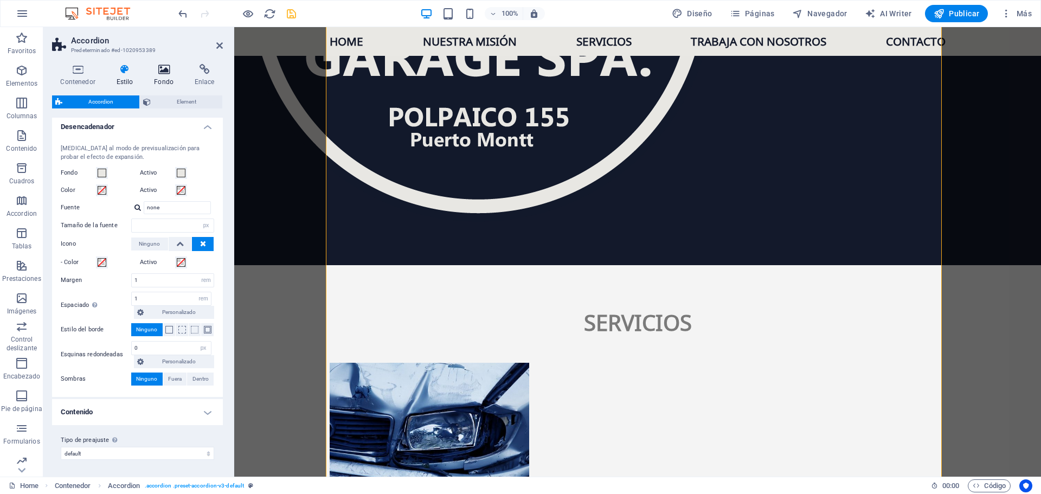
click at [170, 72] on icon at bounding box center [164, 69] width 36 height 11
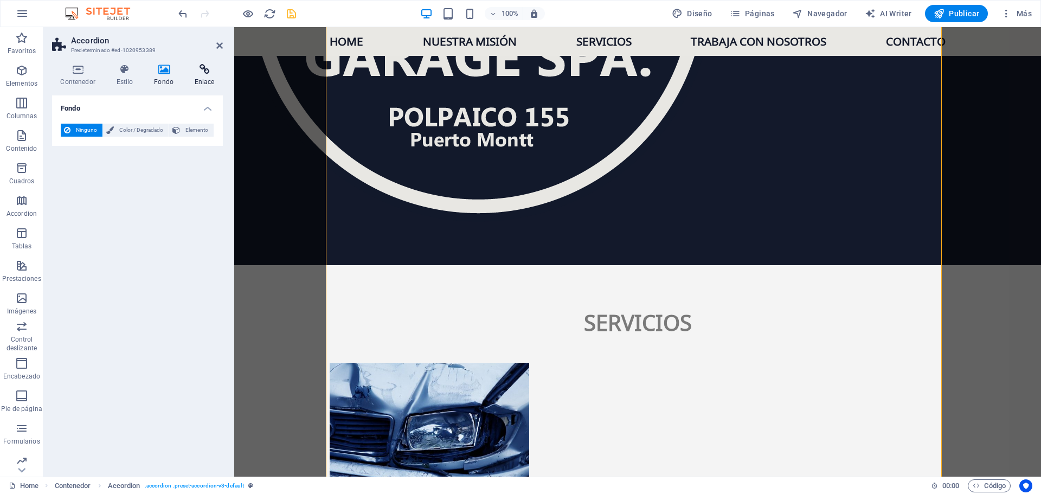
click at [206, 71] on icon at bounding box center [204, 69] width 37 height 11
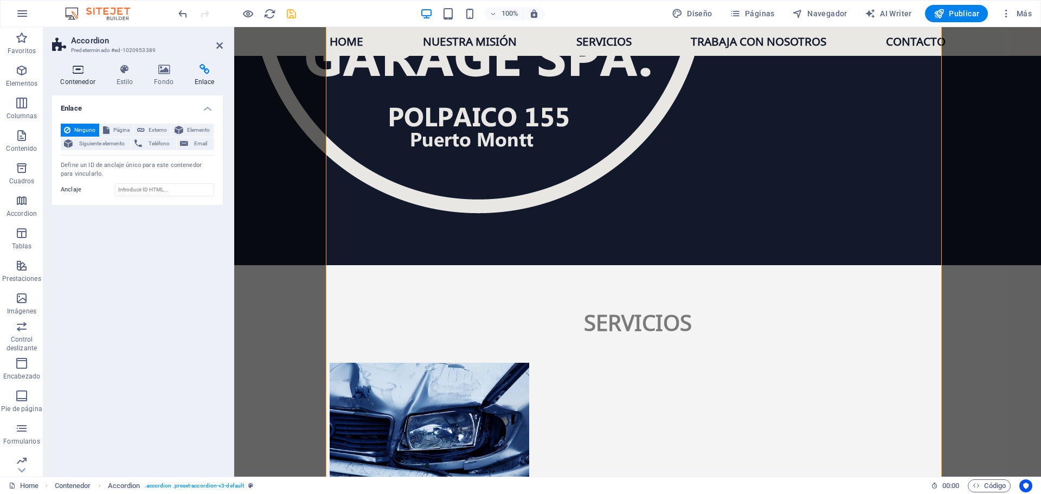
click at [86, 71] on icon at bounding box center [78, 69] width 52 height 11
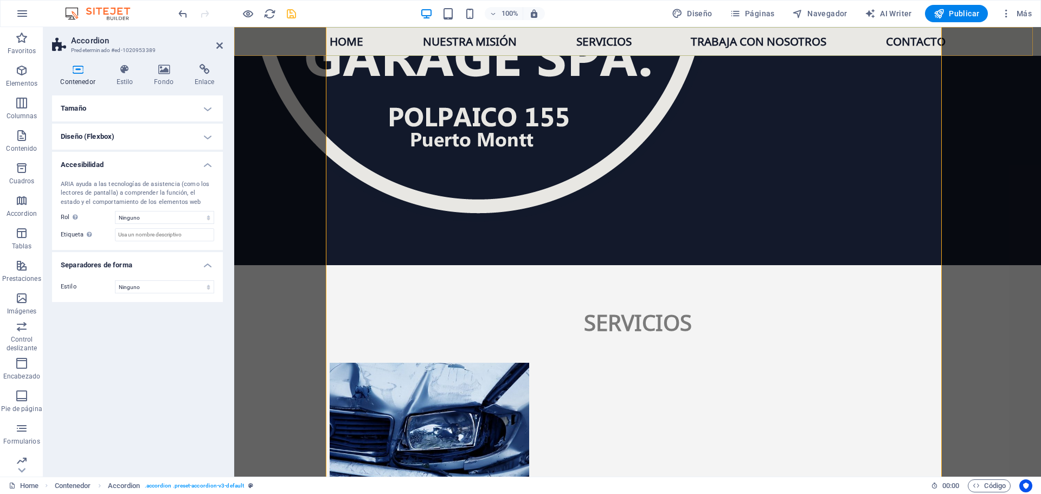
click at [366, 35] on nav "Home Nuestra misión Servicios Trabaja con nosotros Contacto" at bounding box center [638, 41] width 616 height 29
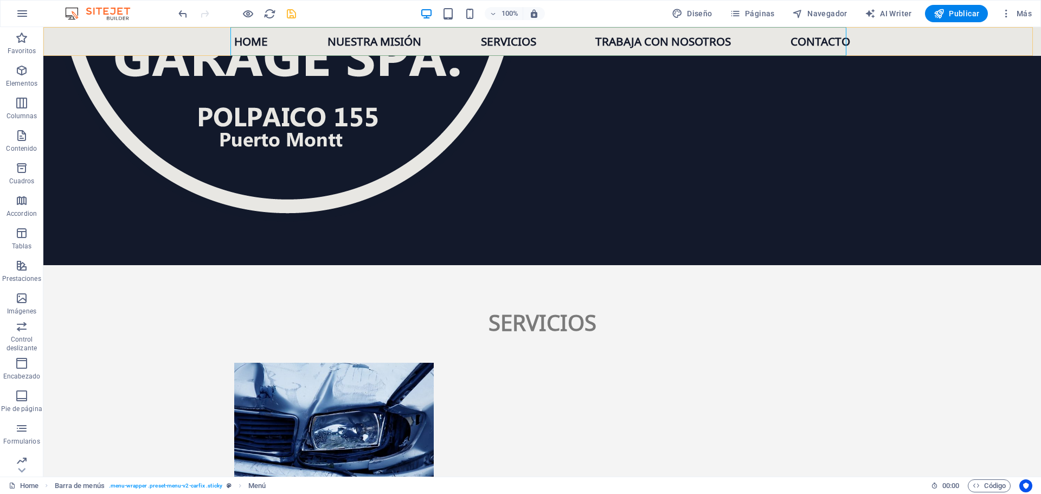
click at [397, 41] on nav "Home Nuestra misión Servicios Trabaja con nosotros Contacto" at bounding box center [542, 41] width 616 height 29
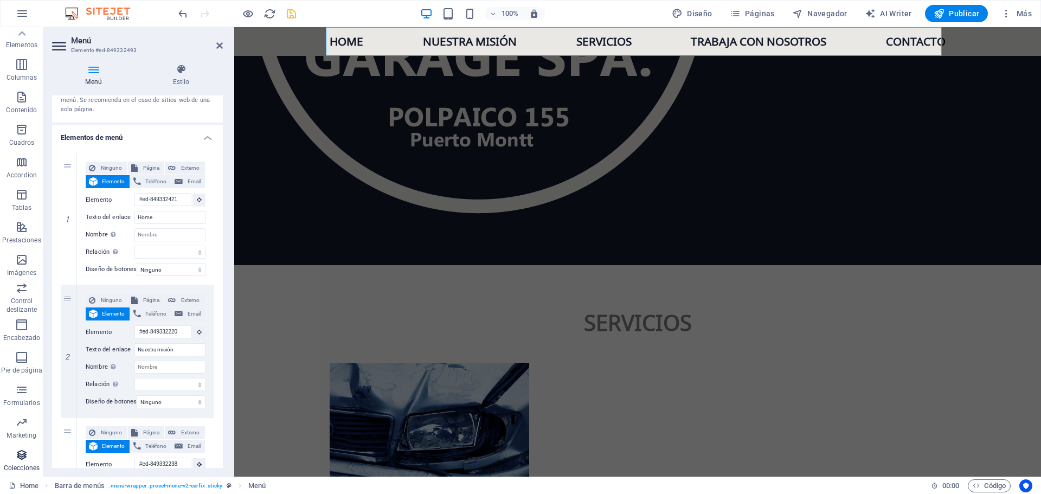
scroll to position [0, 0]
click at [204, 136] on h4 "Elementos de menú" at bounding box center [137, 135] width 171 height 20
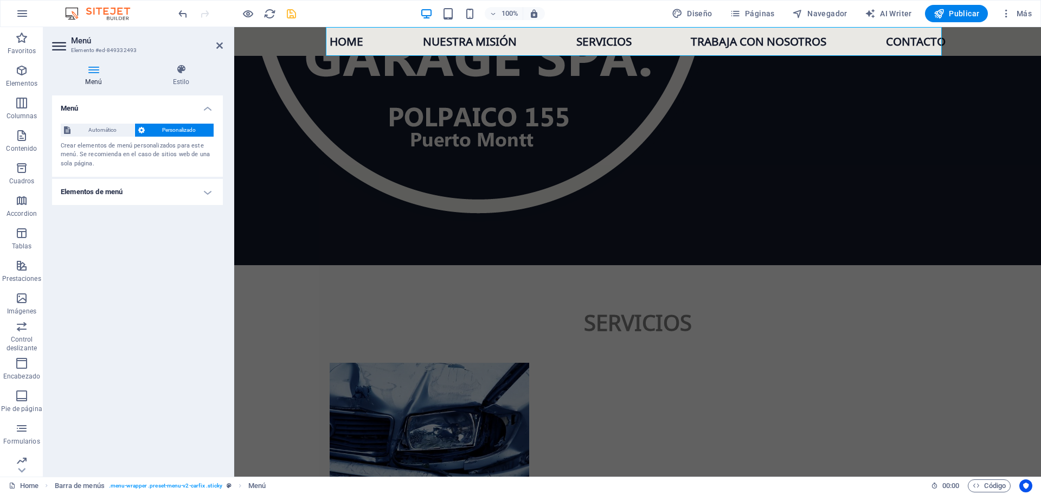
click at [138, 188] on h4 "Elementos de menú" at bounding box center [137, 192] width 171 height 26
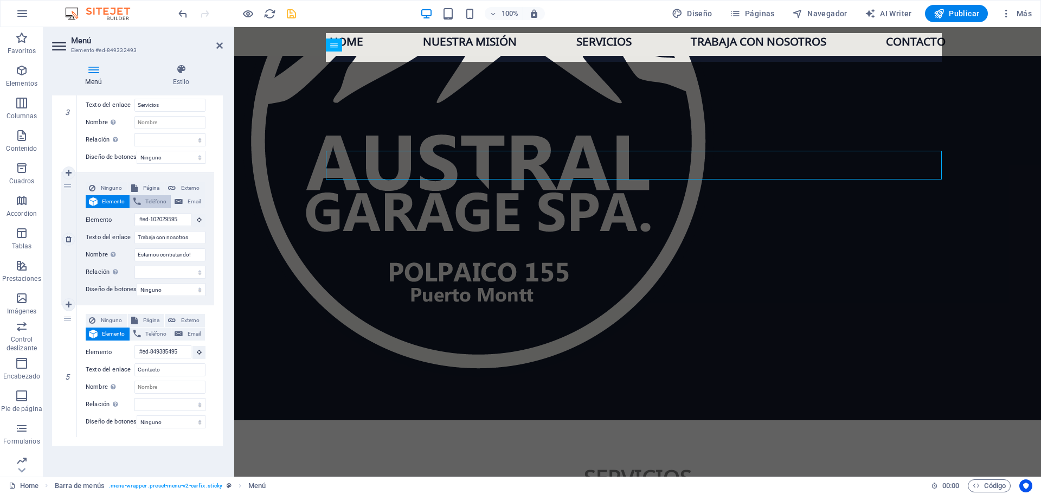
scroll to position [1589, 0]
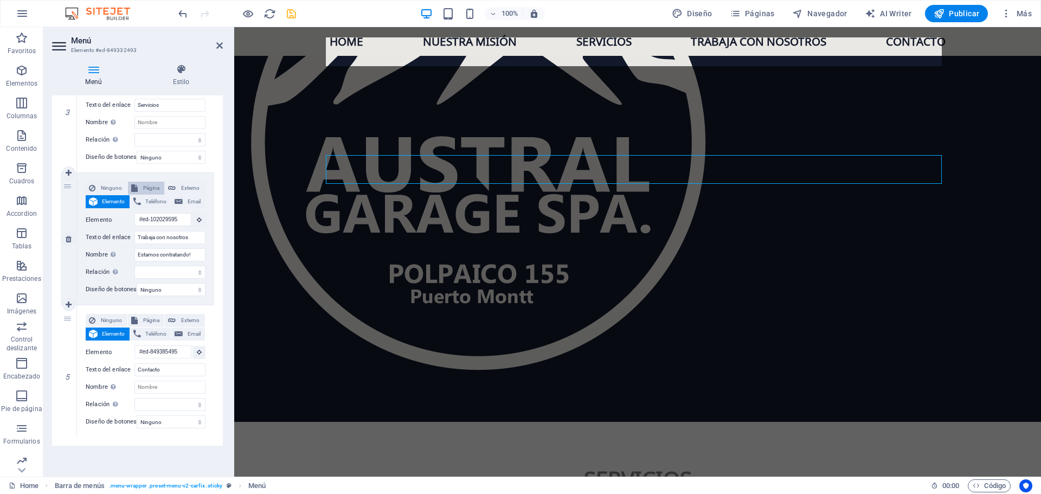
click at [147, 182] on span "Página" at bounding box center [151, 188] width 21 height 13
select select
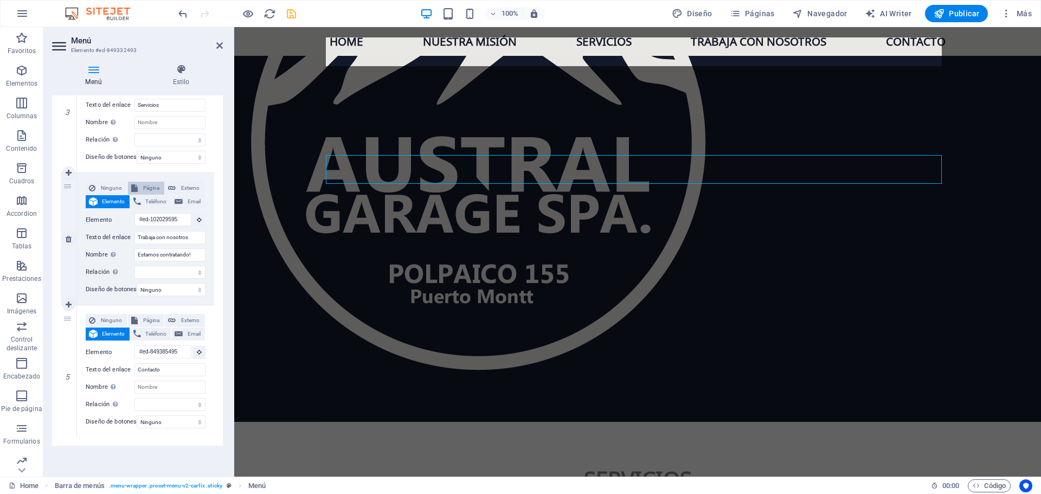
select select
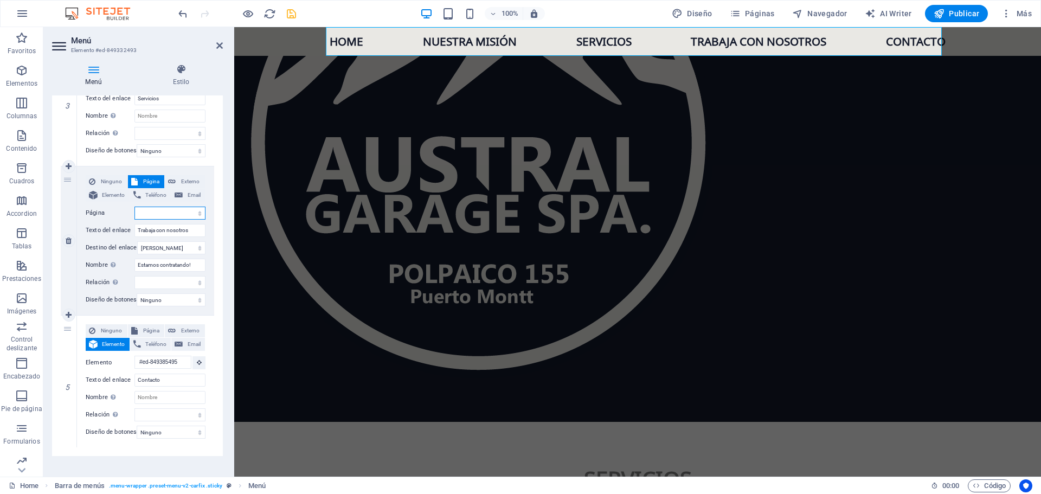
click at [150, 213] on select "Home" at bounding box center [170, 213] width 71 height 13
click at [739, 11] on icon "button" at bounding box center [735, 13] width 11 height 11
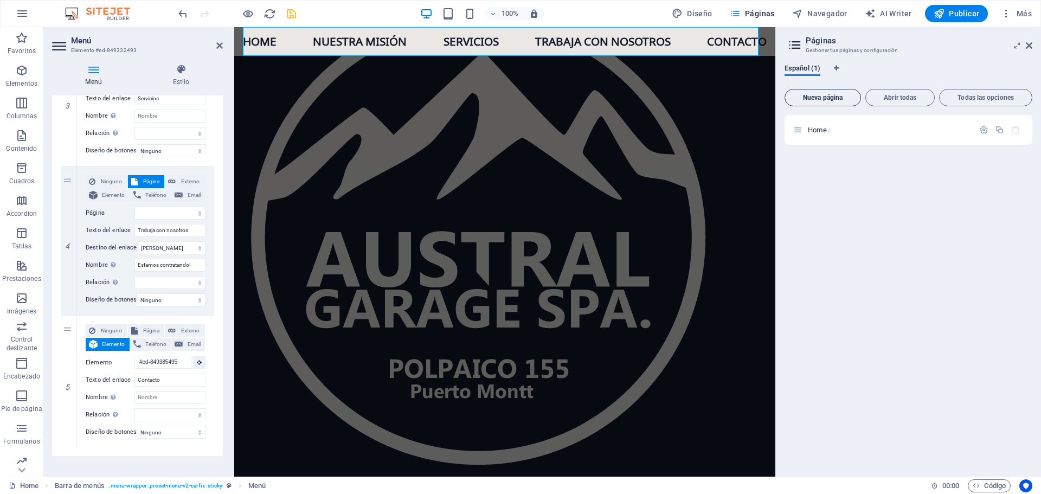
click at [826, 93] on button "Nueva página" at bounding box center [823, 97] width 76 height 17
select select
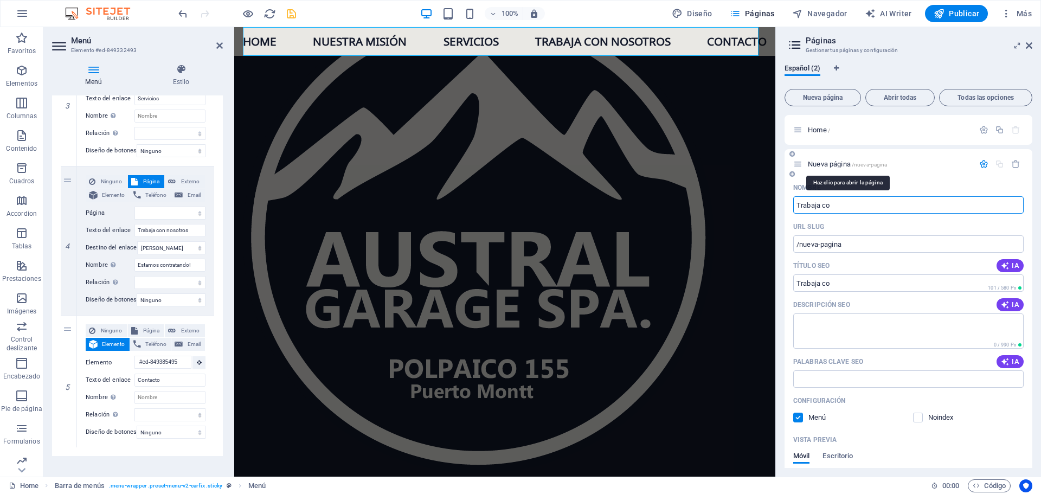
type input "Trabaja co"
type input "/trabaja-co"
select select
type input "Trabaja con noso"
type input "/trabaja-con-noso"
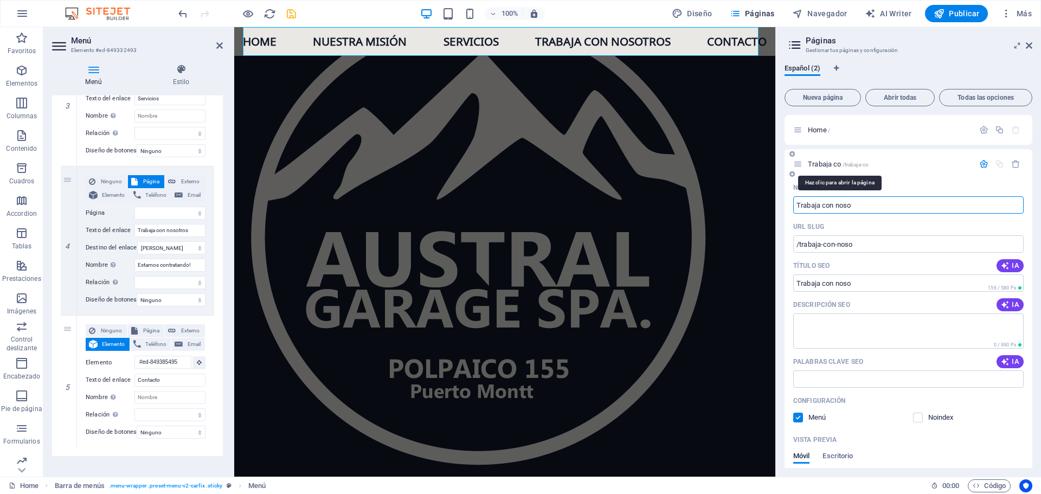
select select
type input "Trabaja con nosotros"
type input "/trabaja-con-nosotr"
select select
type input "Trabaja con nosotros"
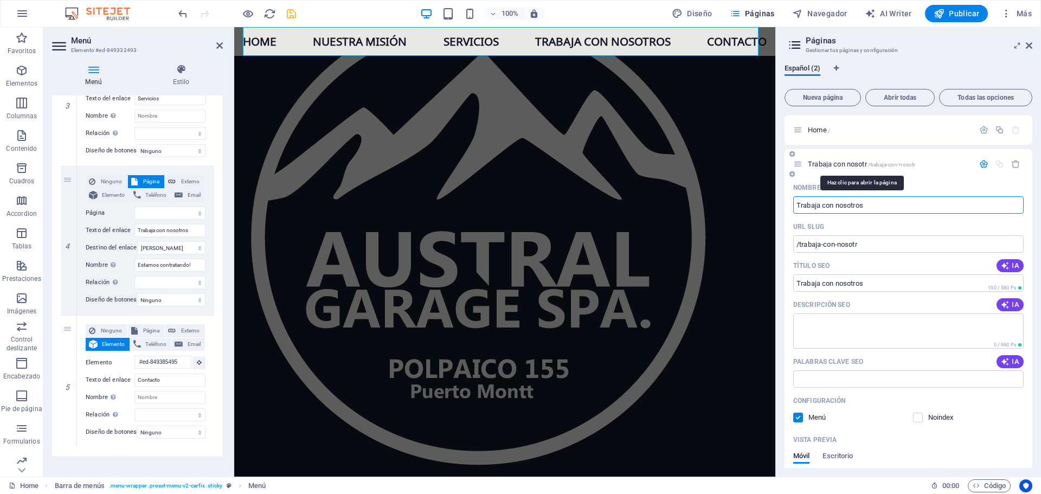
type input "/trabaja-con-nosotros"
select select
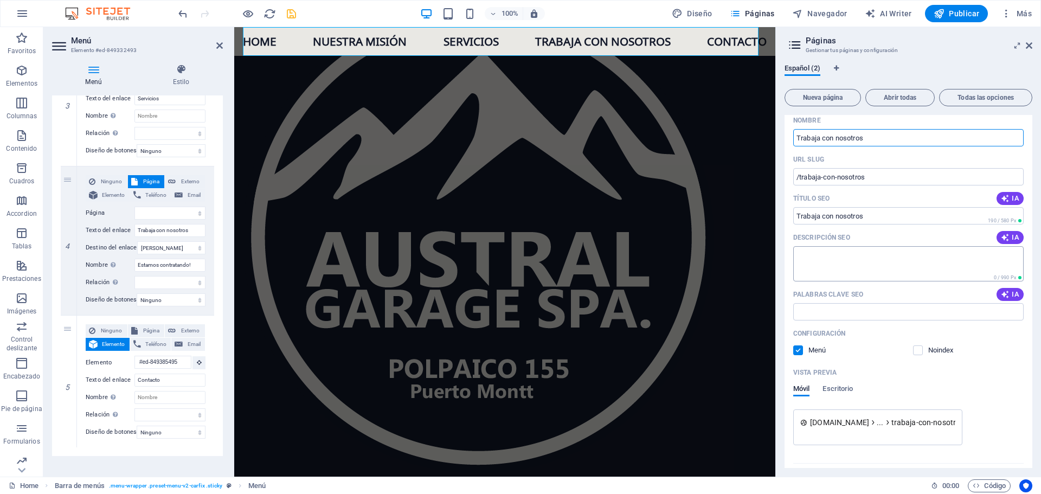
scroll to position [93, 0]
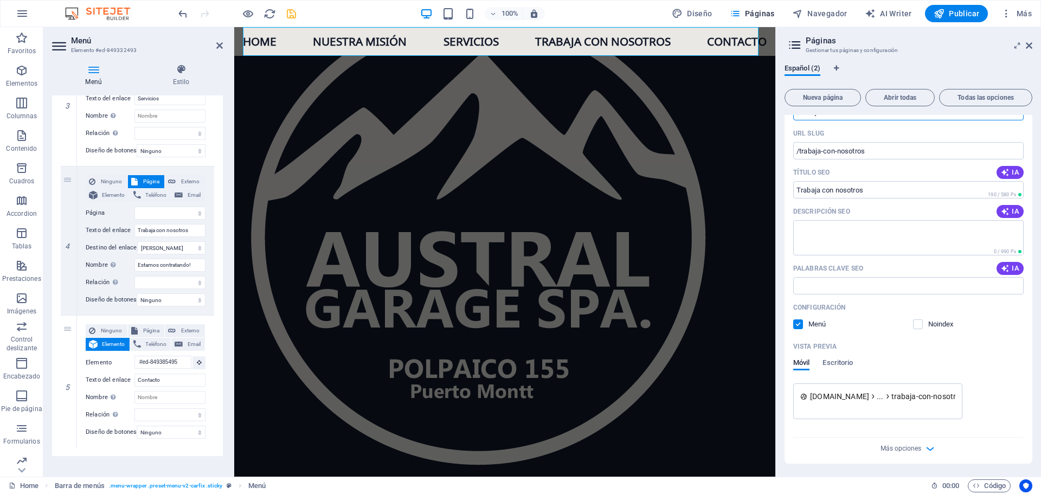
type input "Trabaja con nosotros"
click at [866, 398] on span "www.example.com" at bounding box center [839, 396] width 59 height 11
click at [910, 448] on span "Más opciones" at bounding box center [901, 449] width 41 height 8
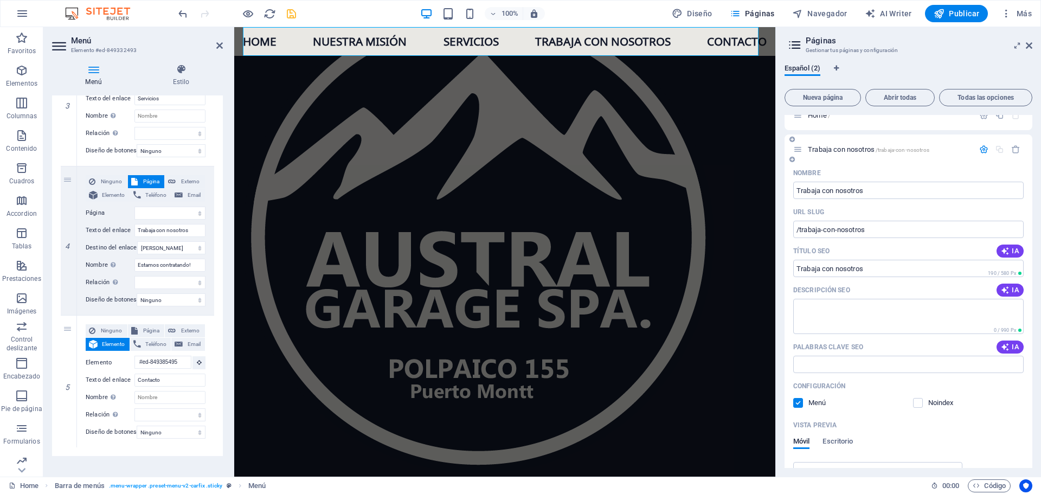
scroll to position [0, 0]
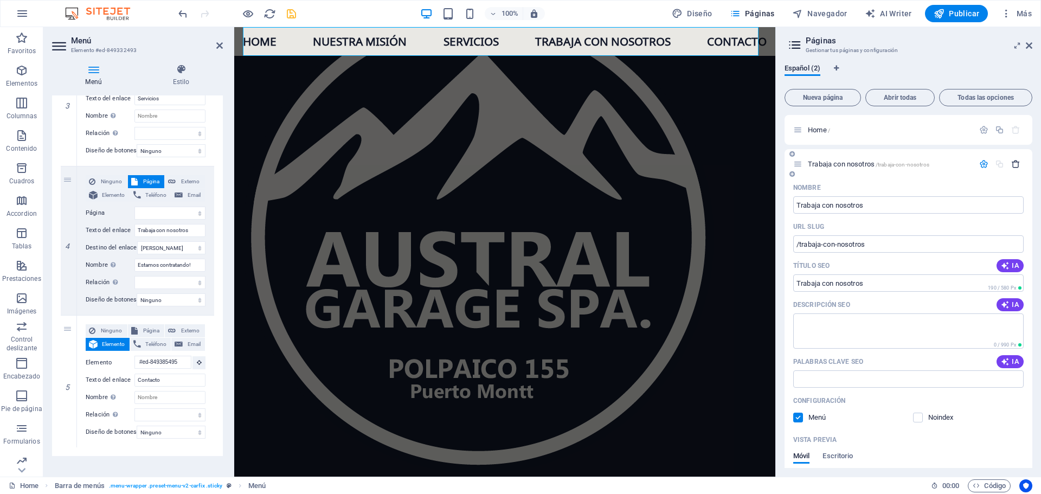
click at [1016, 163] on icon "button" at bounding box center [1016, 163] width 9 height 9
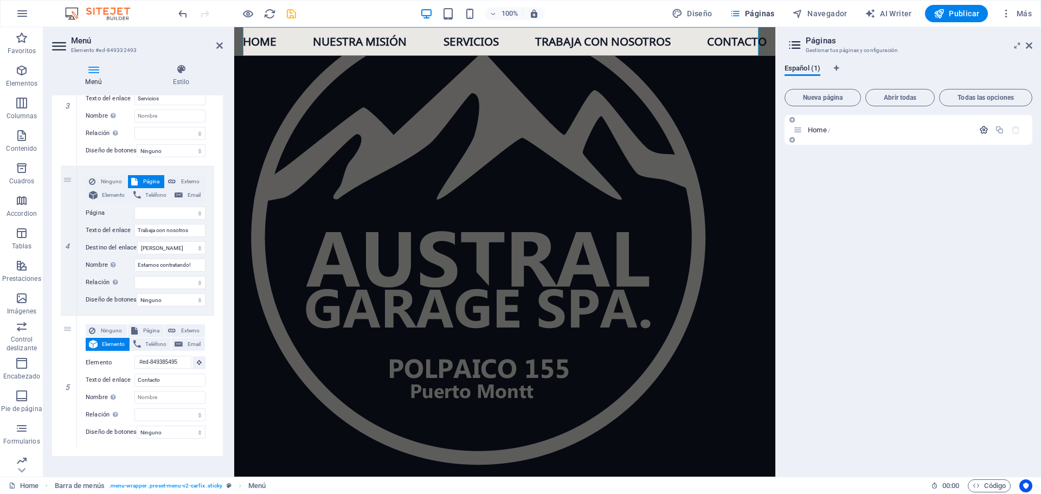
click at [982, 130] on icon "button" at bounding box center [984, 129] width 9 height 9
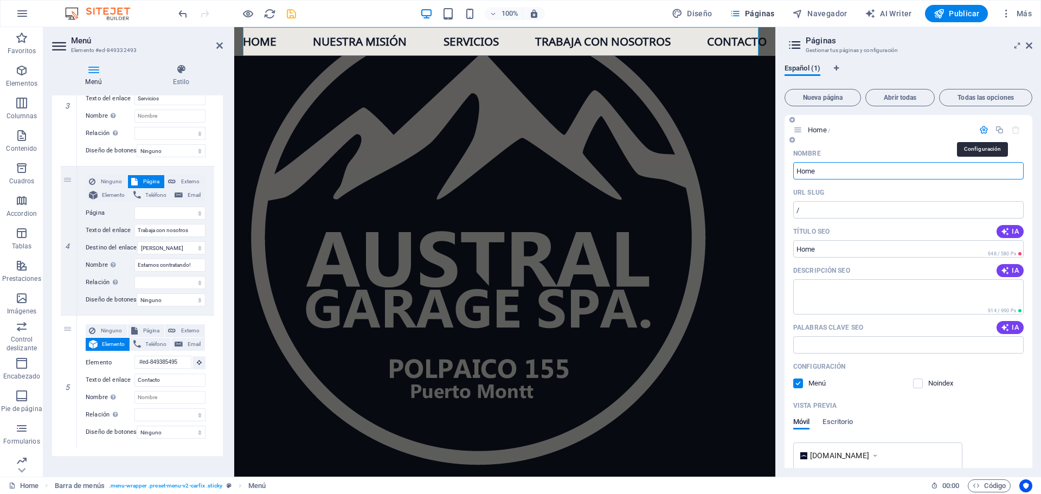
click at [982, 130] on icon "button" at bounding box center [984, 129] width 9 height 9
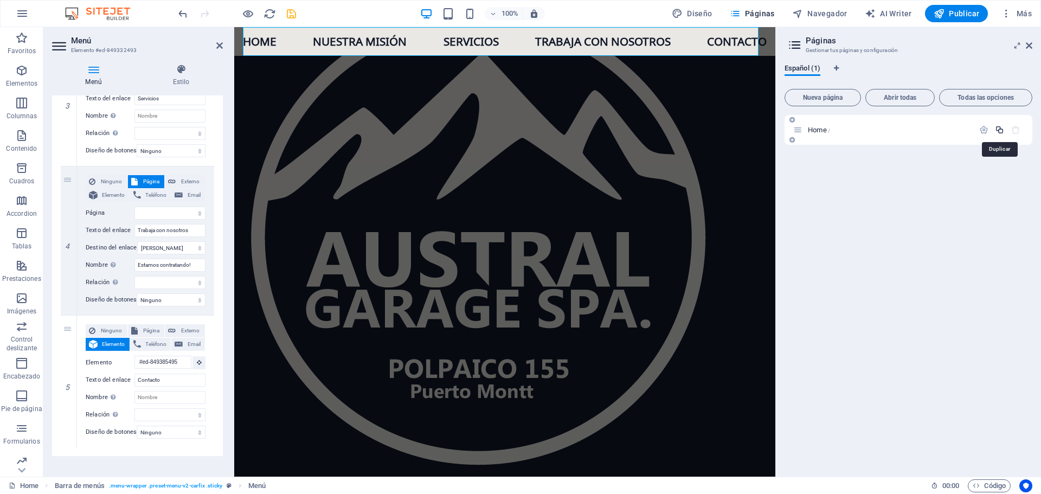
click at [1000, 129] on icon "button" at bounding box center [999, 129] width 9 height 9
select select
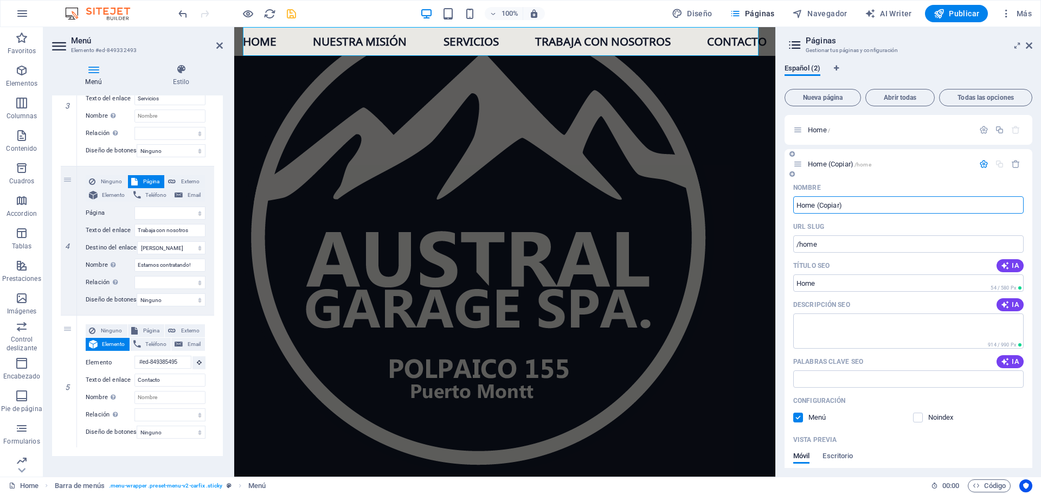
click at [839, 160] on div "Home (Copiar) /home" at bounding box center [884, 164] width 181 height 12
click at [828, 206] on input "Home (Copiar)" at bounding box center [909, 204] width 231 height 17
type input "Trabaja"
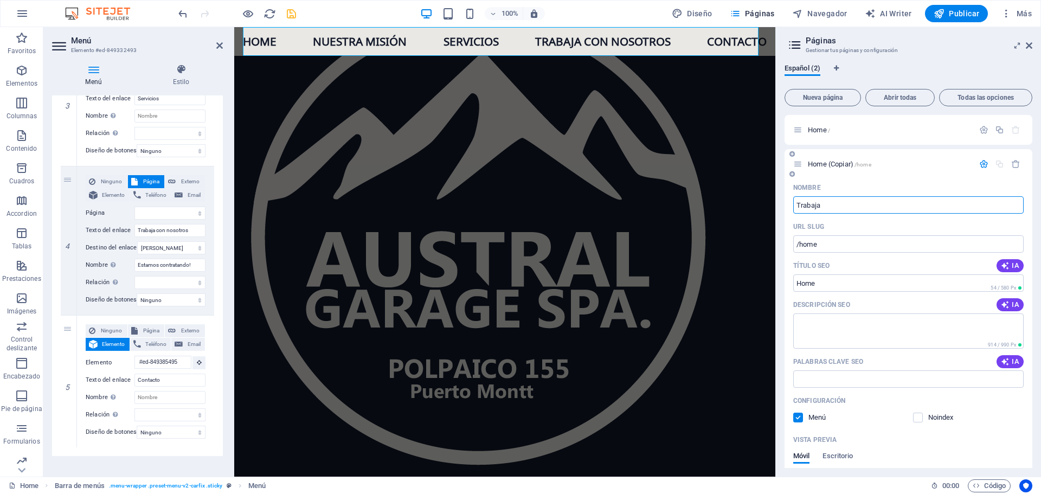
select select
type input "Trabaja con nosotros"
select select
type input "Trabaja con nosotros"
click at [809, 245] on input "/home" at bounding box center [909, 243] width 231 height 17
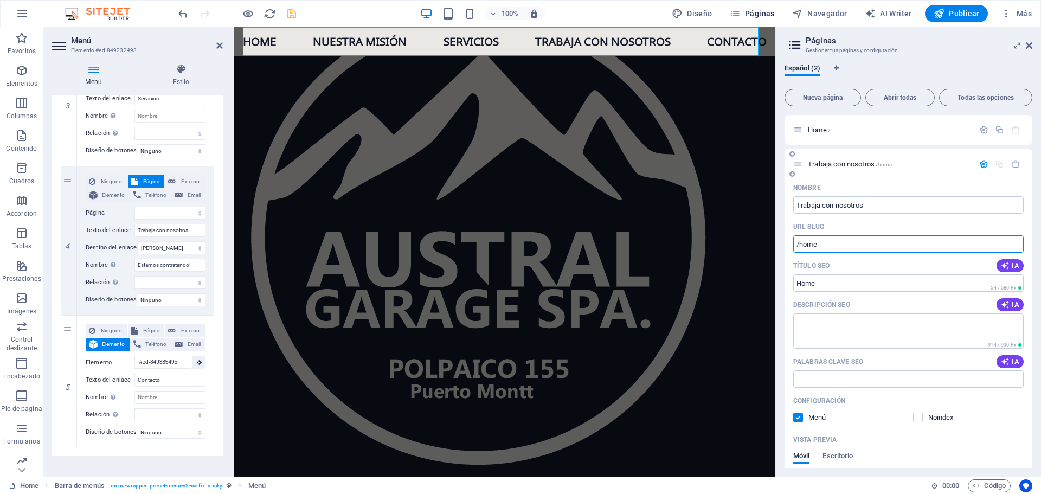
click at [809, 245] on input "/home" at bounding box center [909, 243] width 231 height 17
type input "/tra"
select select
type input "/trabaja"
select select
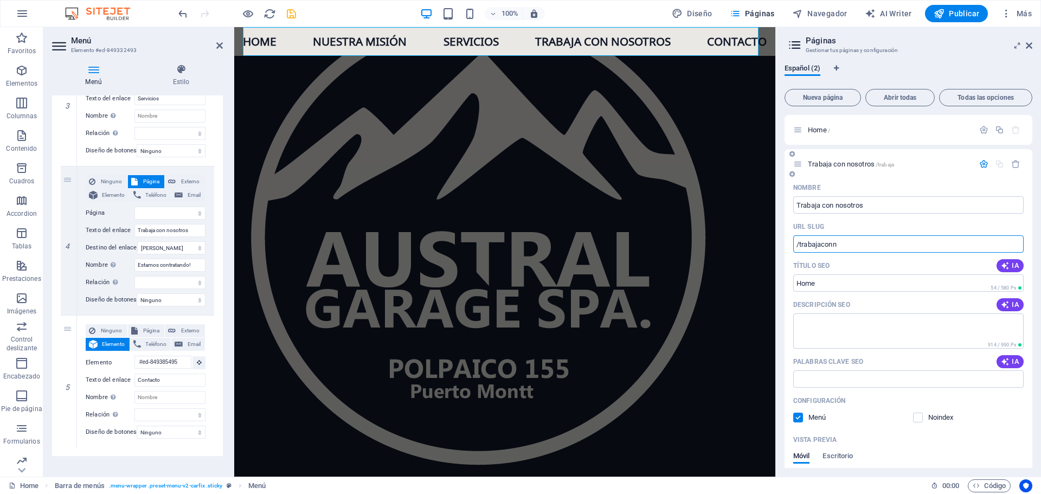
type input "/trabajaconno"
select select
type input "/trabajaconnosotros"
select select
drag, startPoint x: 800, startPoint y: 245, endPoint x: 897, endPoint y: 247, distance: 97.7
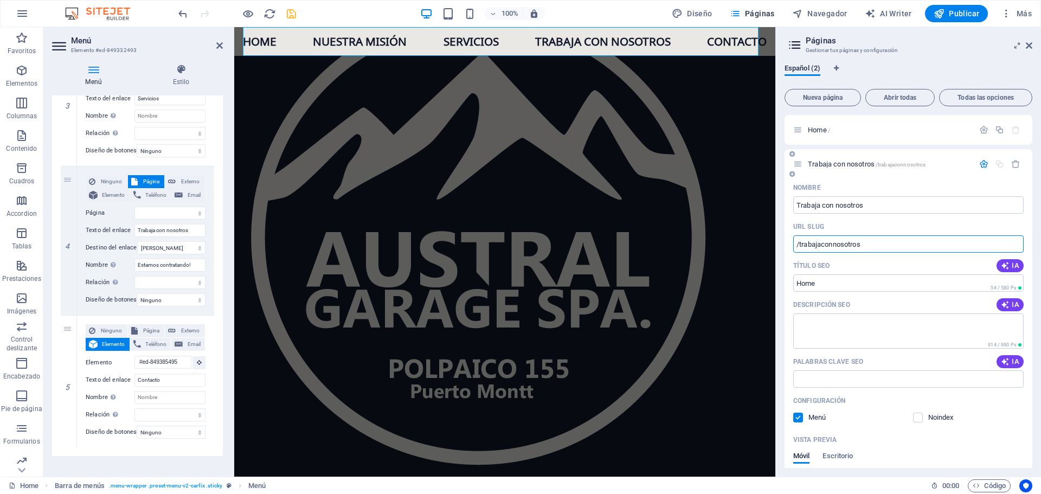
click at [897, 247] on input "/trabajaconnosotros" at bounding box center [909, 243] width 231 height 17
type input "/empleos"
select select
type input "/empleos"
click at [825, 134] on div "Home /" at bounding box center [884, 130] width 181 height 12
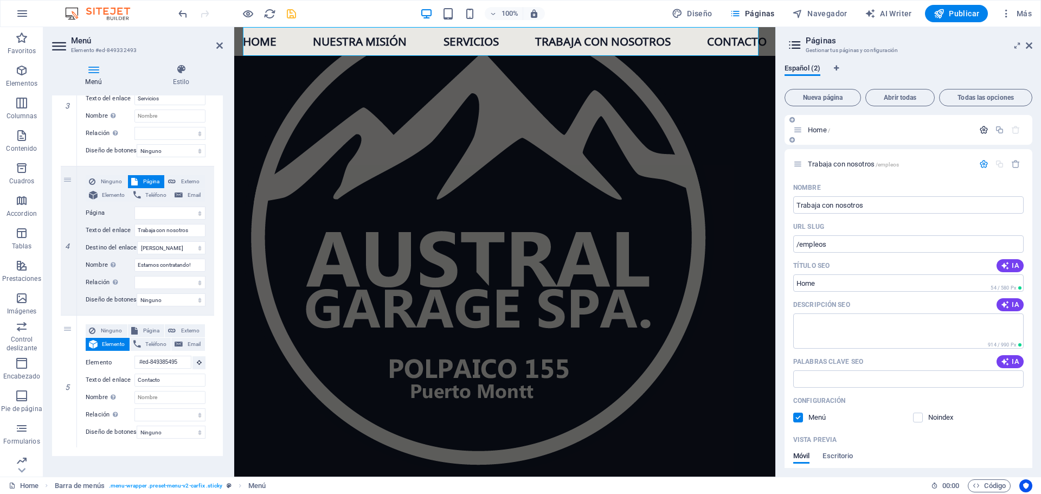
click at [982, 132] on icon "button" at bounding box center [984, 129] width 9 height 9
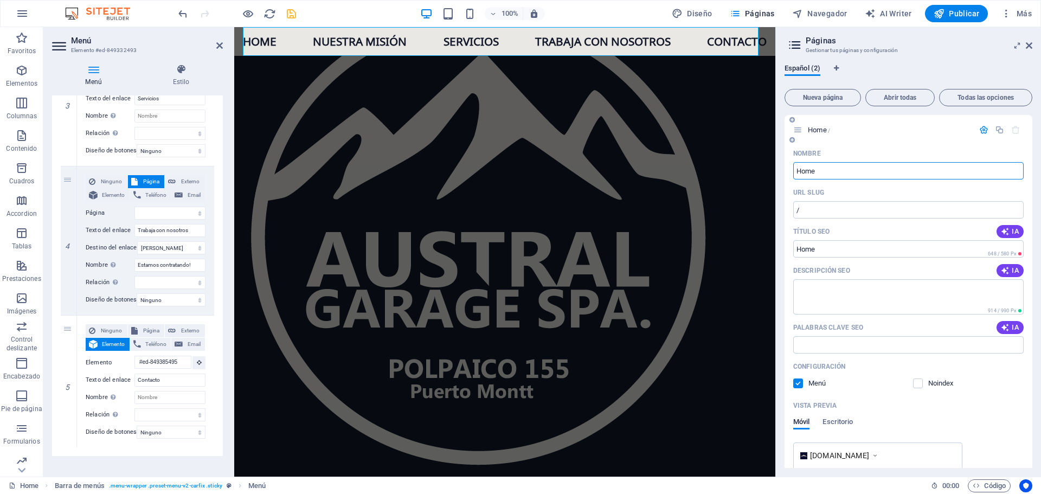
click at [813, 173] on input "Home" at bounding box center [909, 170] width 231 height 17
click at [814, 129] on span "Home /" at bounding box center [819, 130] width 22 height 8
click at [980, 127] on icon "button" at bounding box center [984, 129] width 9 height 9
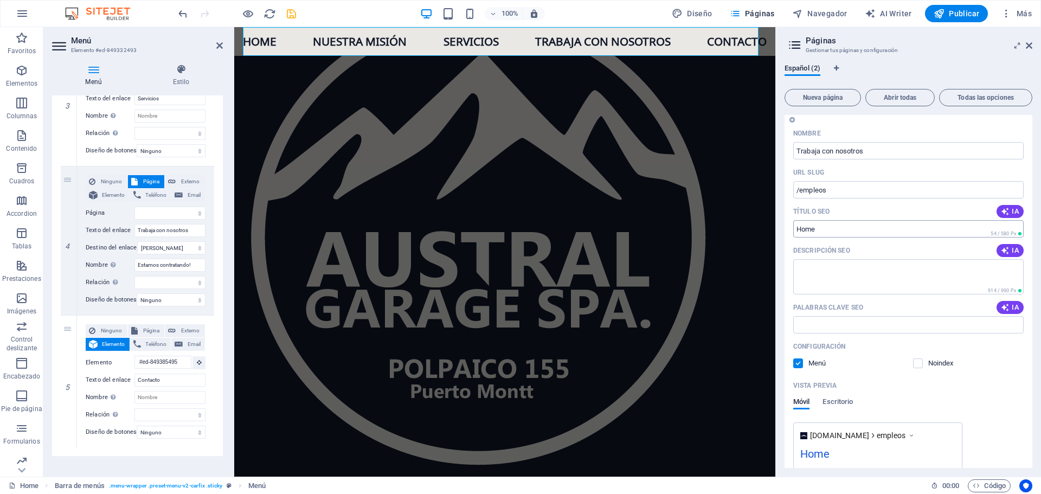
click at [859, 233] on input "Home" at bounding box center [909, 228] width 231 height 17
type input "Empleos Austral"
select select
type input "Empleos Austral Garage"
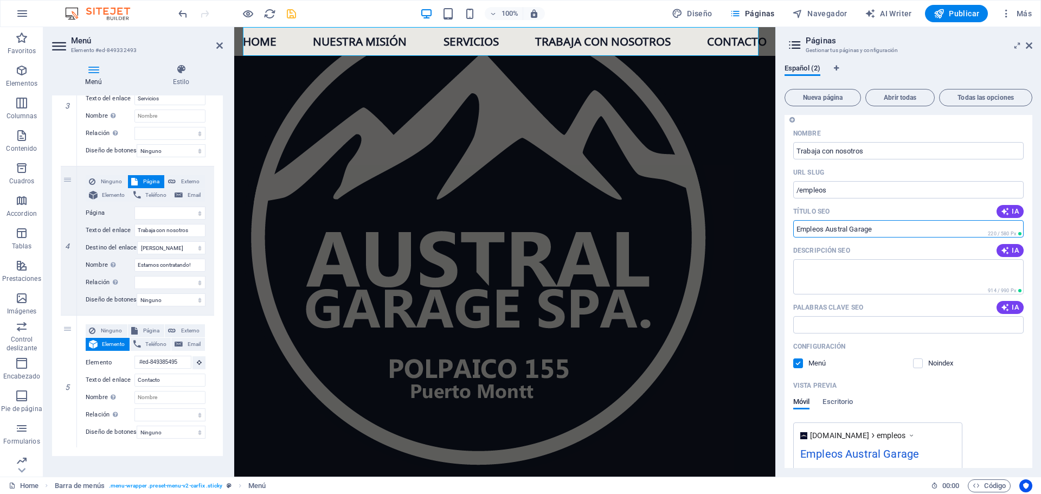
select select
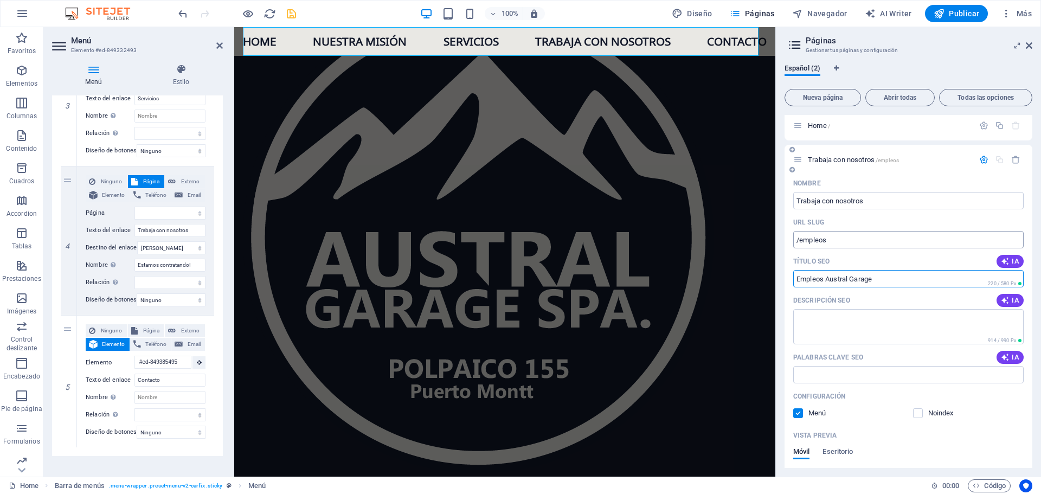
scroll to position [0, 0]
click at [800, 165] on icon at bounding box center [798, 163] width 9 height 9
type input "Empleos Austral Garage"
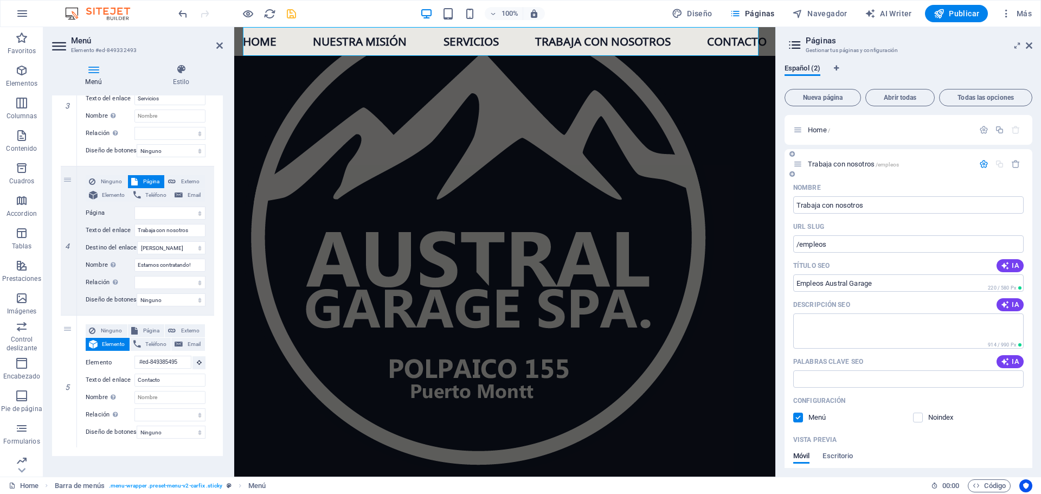
click at [981, 161] on icon "button" at bounding box center [984, 163] width 9 height 9
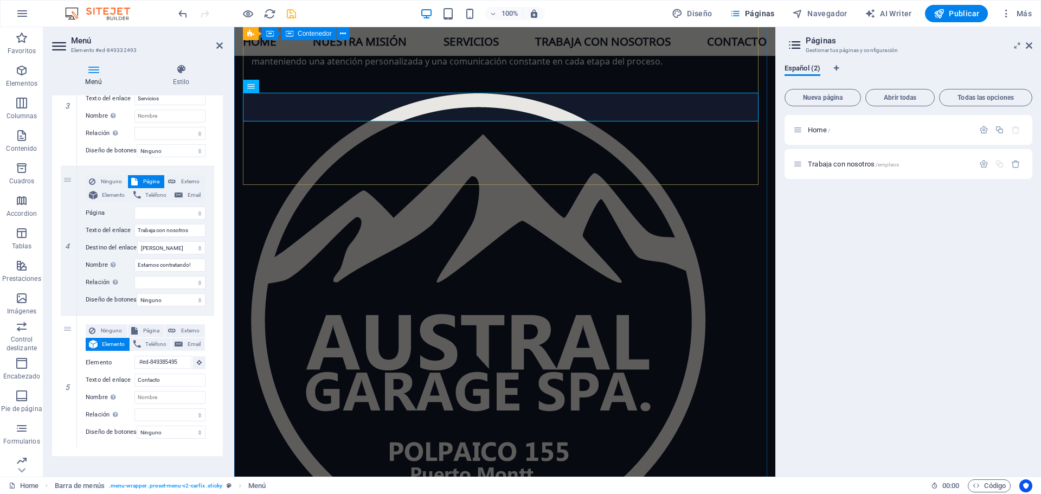
scroll to position [1414, 0]
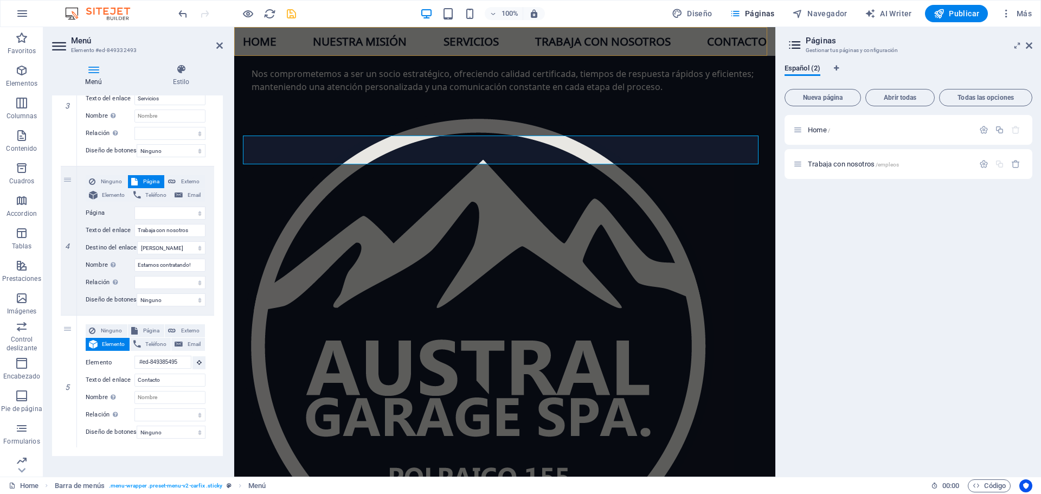
click at [585, 41] on nav "Home Nuestra misión Servicios Trabaja con nosotros Contacto" at bounding box center [505, 41] width 524 height 29
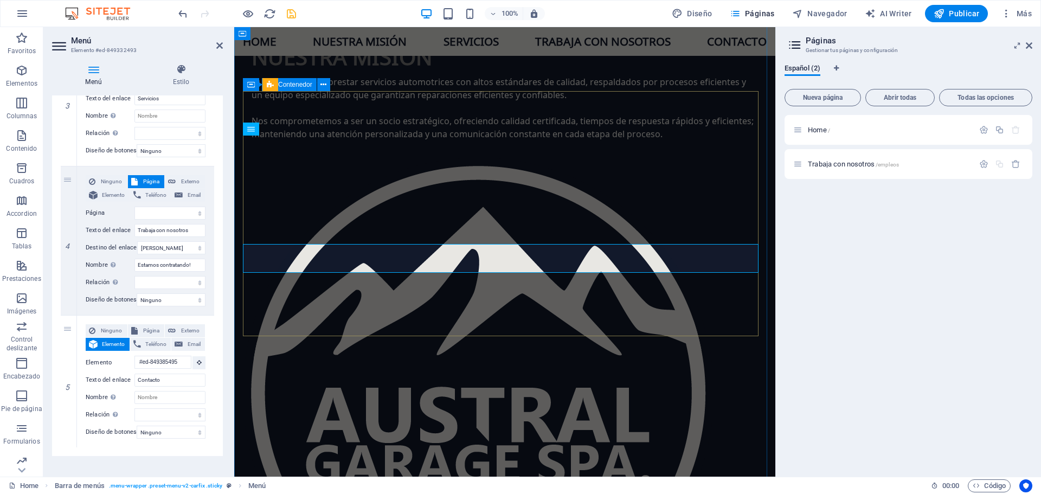
scroll to position [1306, 0]
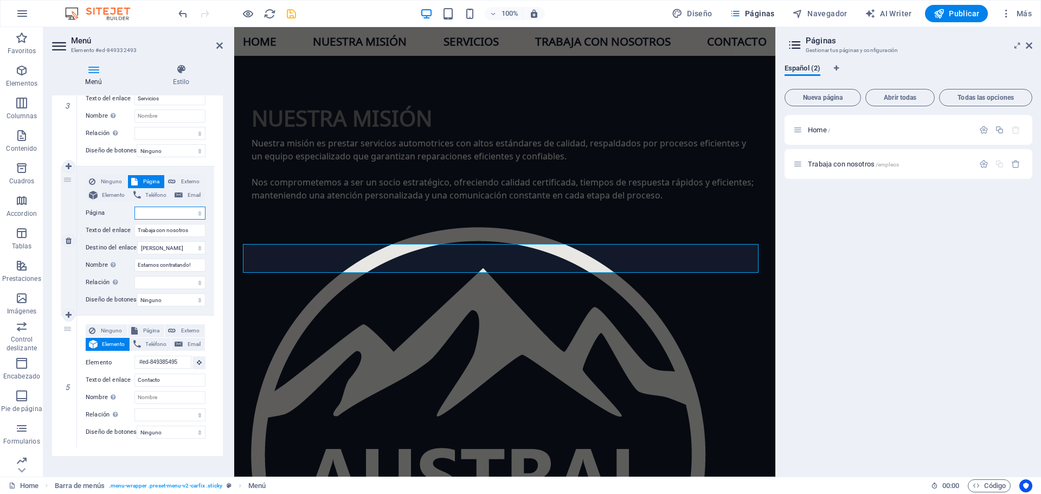
click at [184, 213] on select "Home Trabaja con nosotros" at bounding box center [170, 213] width 71 height 13
select select "1"
click at [135, 207] on select "Home Trabaja con nosotros" at bounding box center [170, 213] width 71 height 13
select select
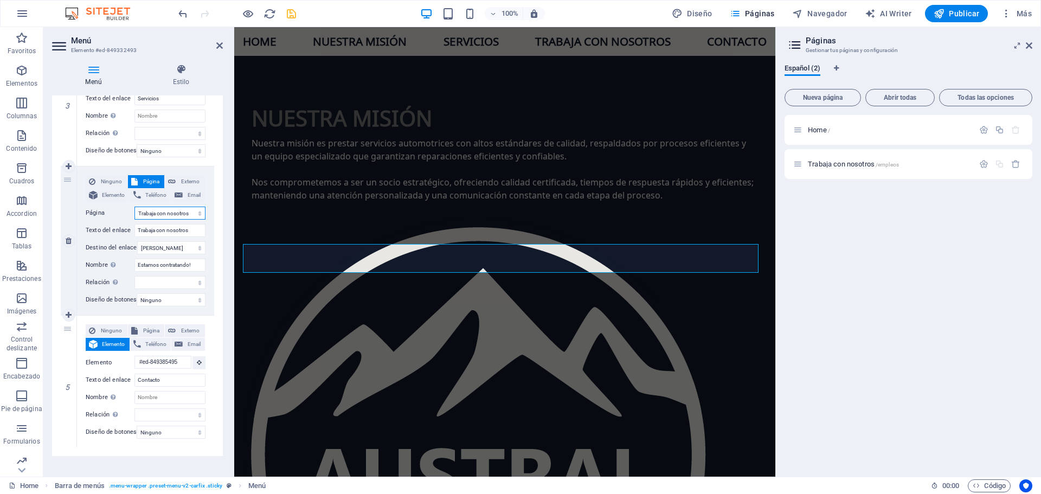
select select
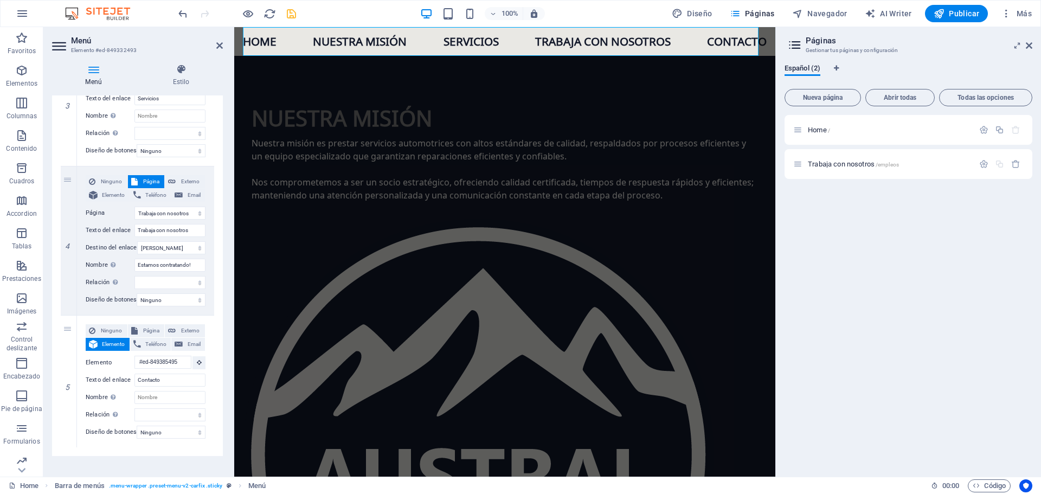
click at [291, 15] on icon "save" at bounding box center [291, 14] width 12 height 12
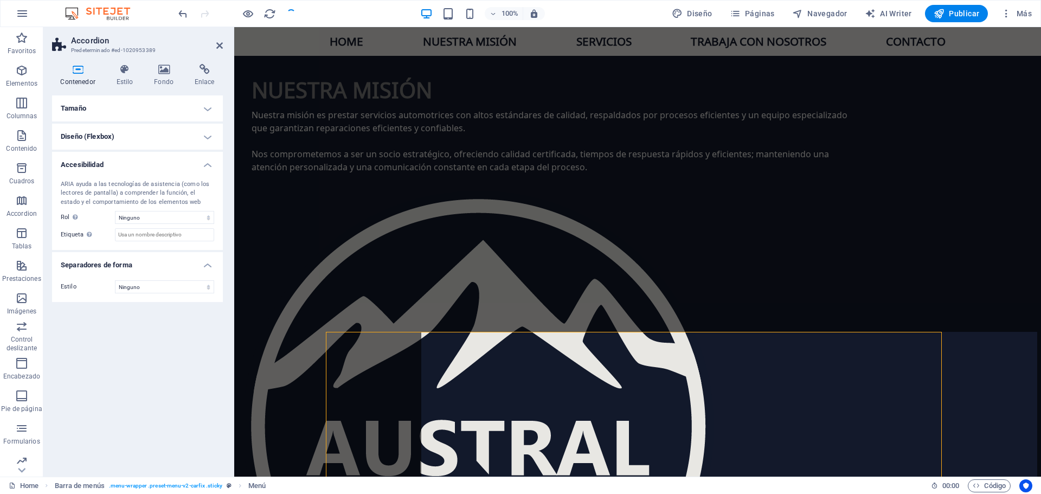
scroll to position [1385, 0]
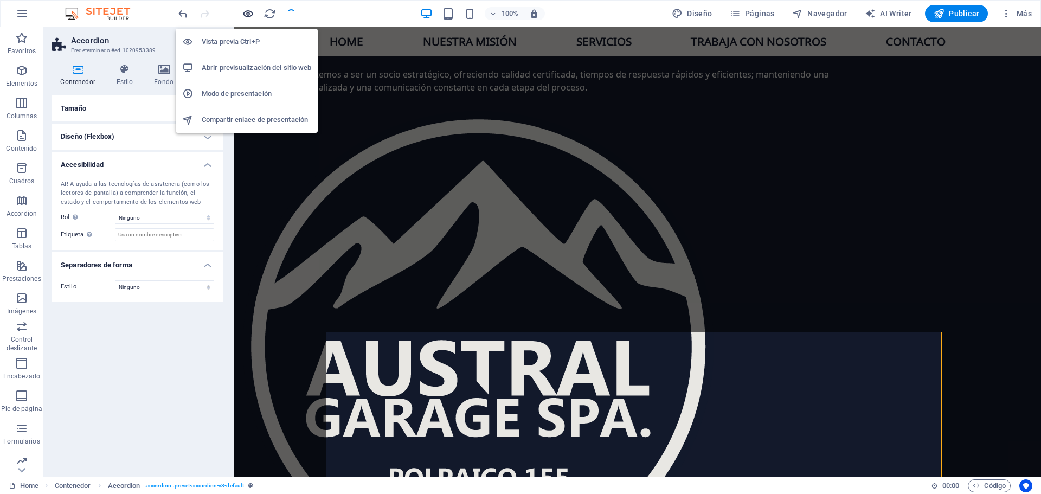
click at [249, 15] on icon "button" at bounding box center [248, 14] width 12 height 12
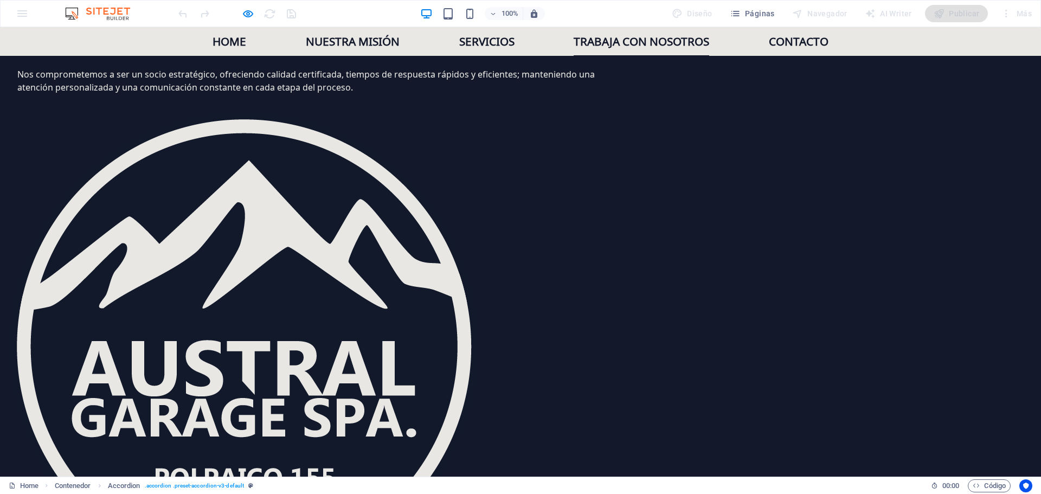
click at [621, 35] on link "Trabaja con nosotros" at bounding box center [642, 41] width 136 height 29
click at [237, 42] on link "Home" at bounding box center [230, 41] width 34 height 29
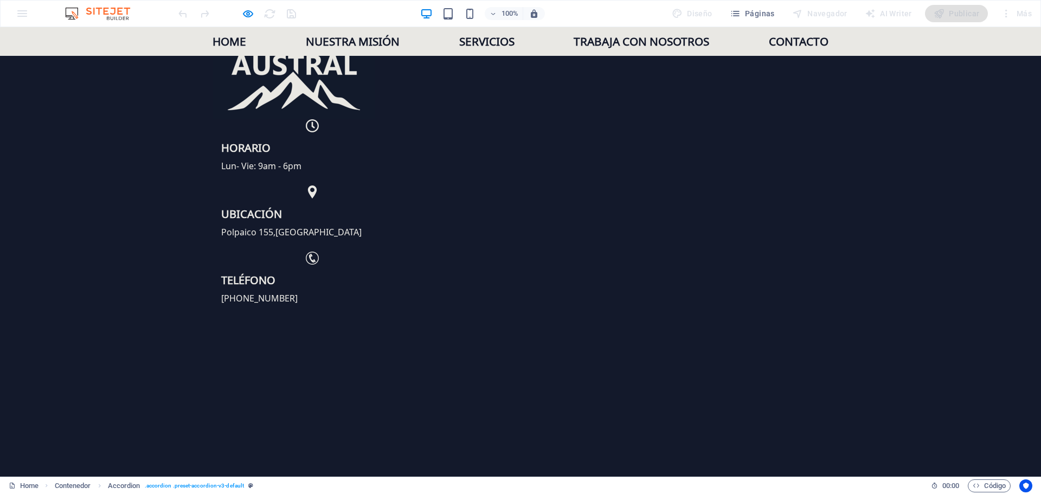
scroll to position [0, 0]
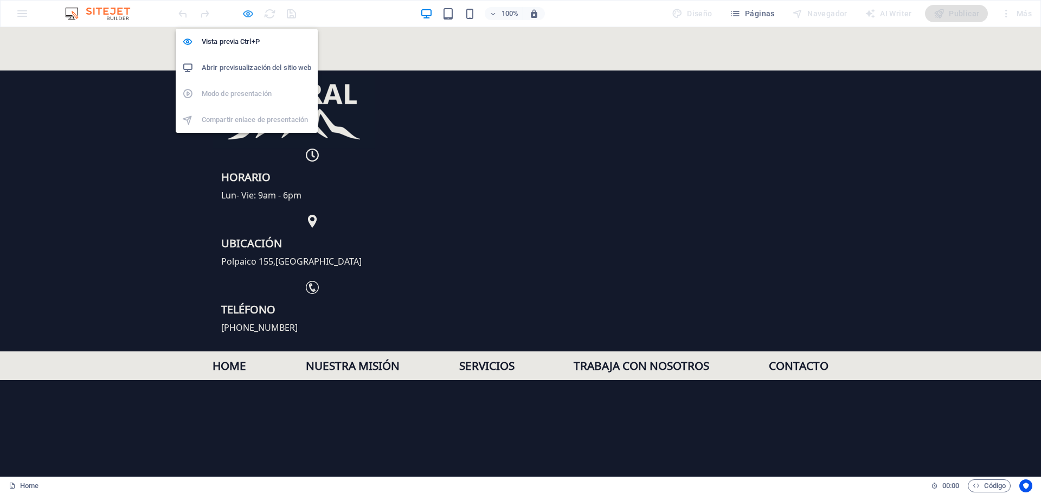
click at [248, 16] on icon "button" at bounding box center [248, 14] width 12 height 12
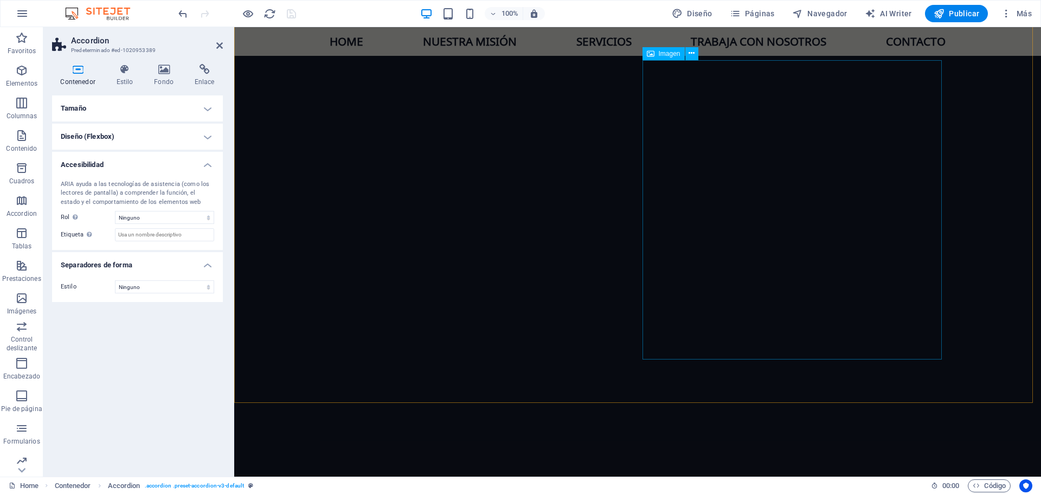
scroll to position [814, 0]
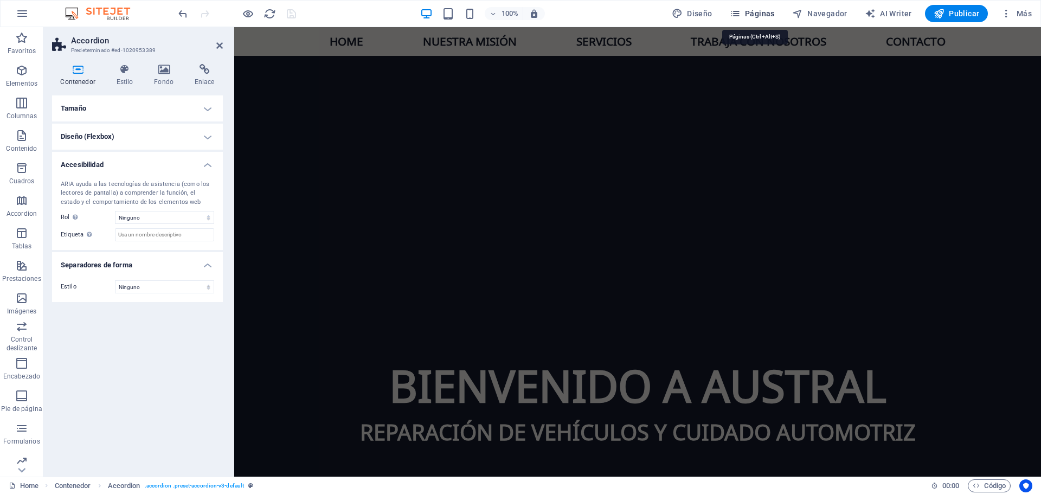
click at [756, 8] on span "Páginas" at bounding box center [752, 13] width 45 height 11
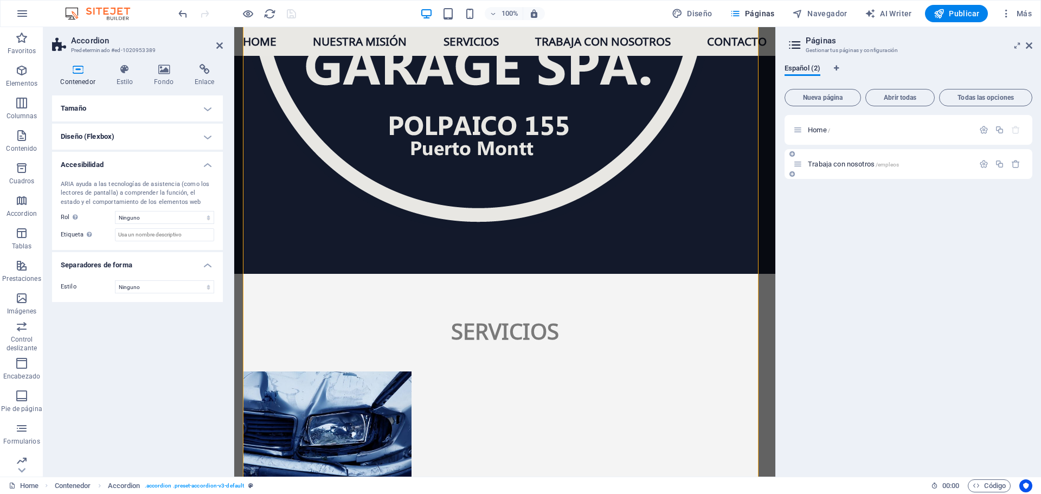
click at [836, 164] on span "Trabaja con nosotros /empleos" at bounding box center [853, 164] width 91 height 8
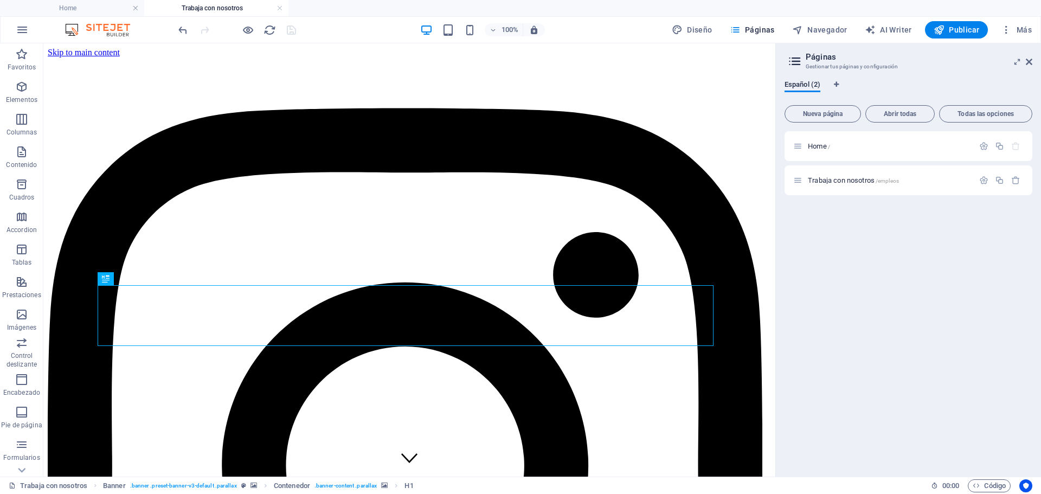
scroll to position [0, 0]
click at [833, 182] on span "Trabaja con nosotros /empleos" at bounding box center [853, 180] width 91 height 8
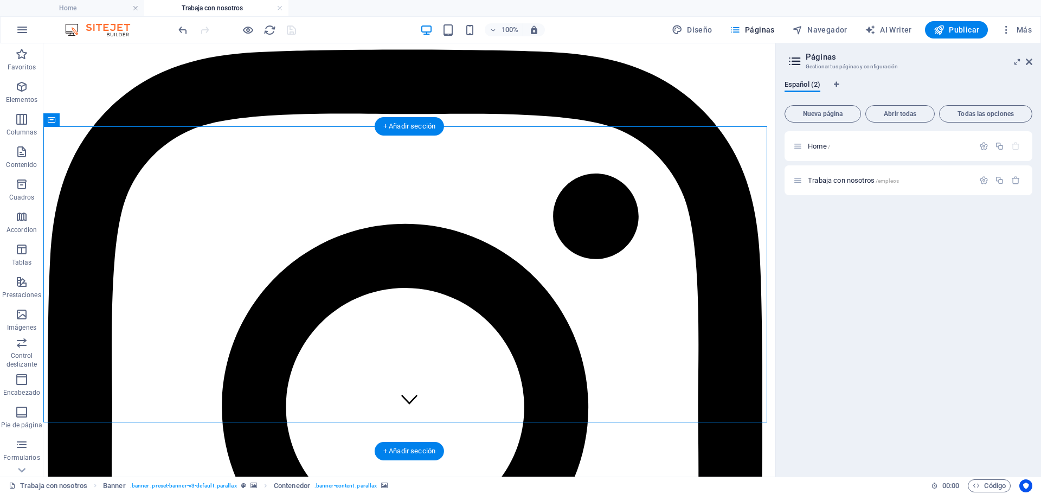
scroll to position [54, 0]
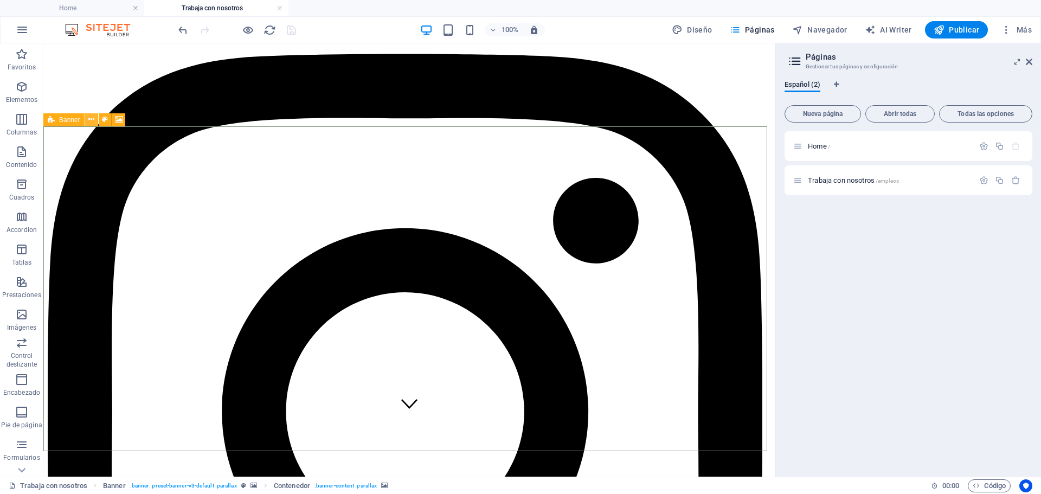
click at [91, 120] on icon at bounding box center [91, 119] width 6 height 11
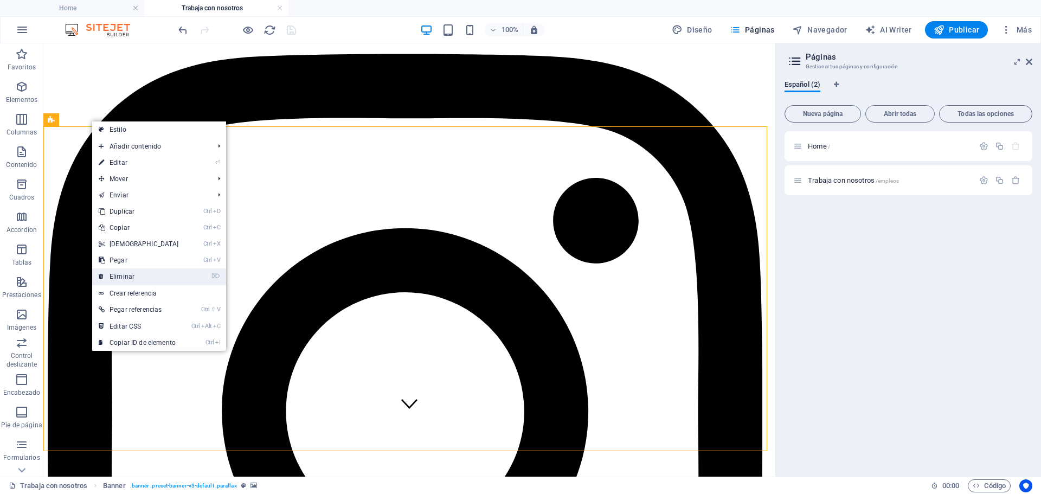
click at [143, 273] on link "⌦ Eliminar" at bounding box center [138, 276] width 93 height 16
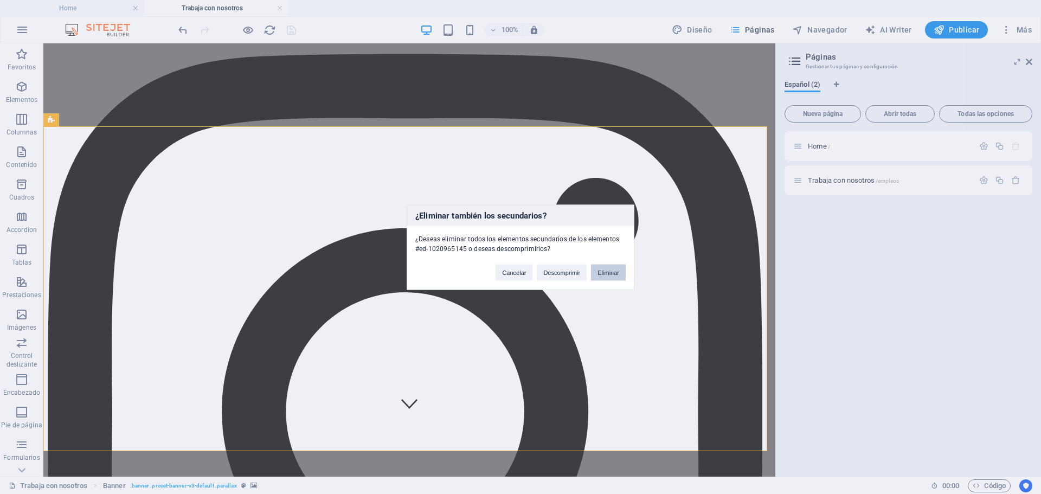
click at [604, 272] on button "Eliminar" at bounding box center [608, 272] width 35 height 16
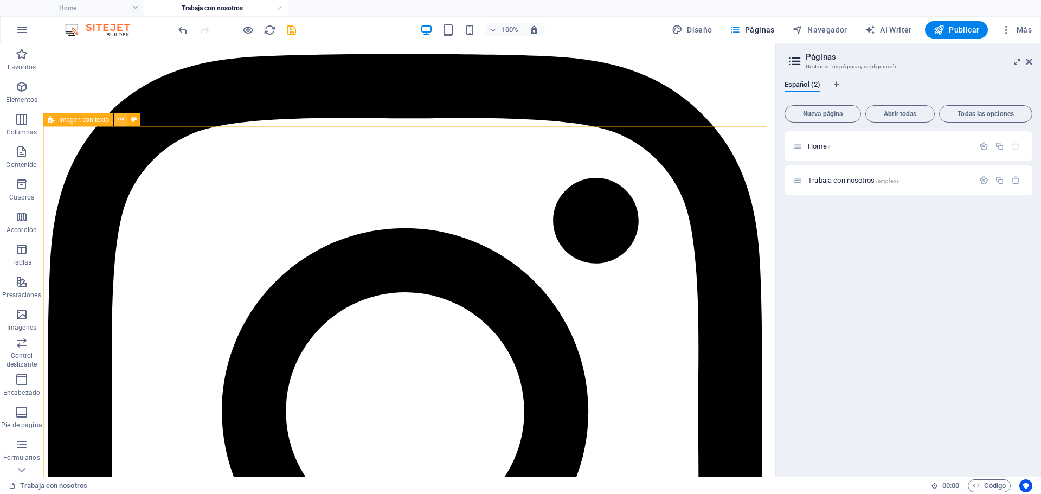
click at [119, 121] on icon at bounding box center [121, 119] width 6 height 11
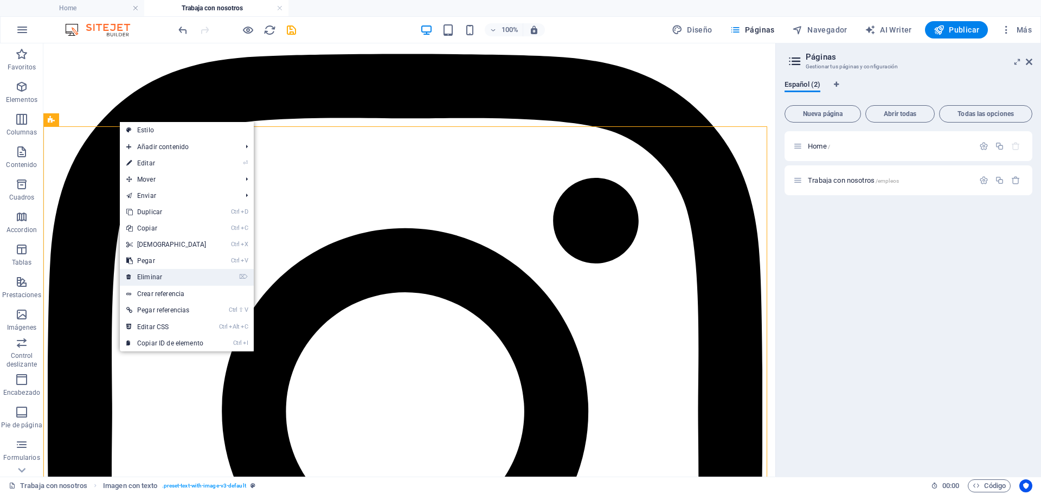
click at [174, 273] on link "⌦ Eliminar" at bounding box center [166, 277] width 93 height 16
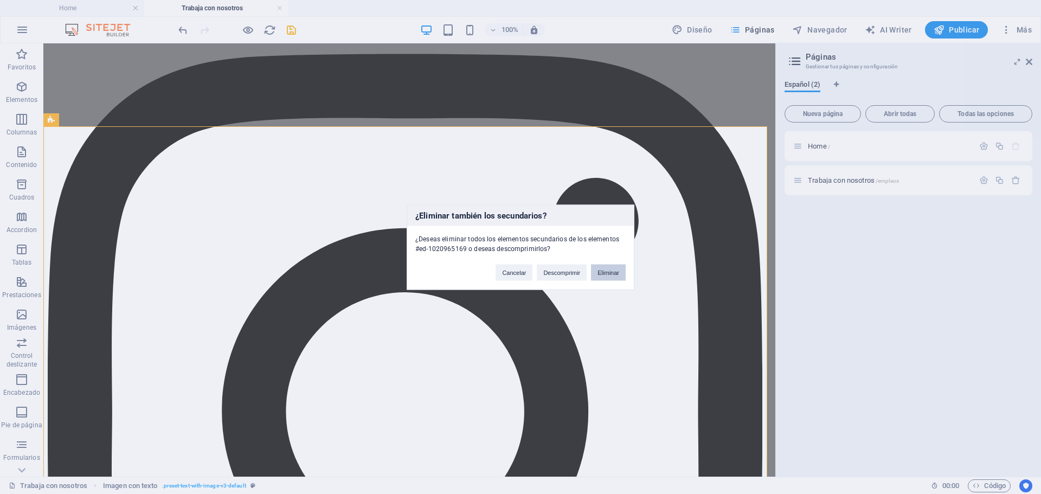
click at [623, 274] on button "Eliminar" at bounding box center [608, 272] width 35 height 16
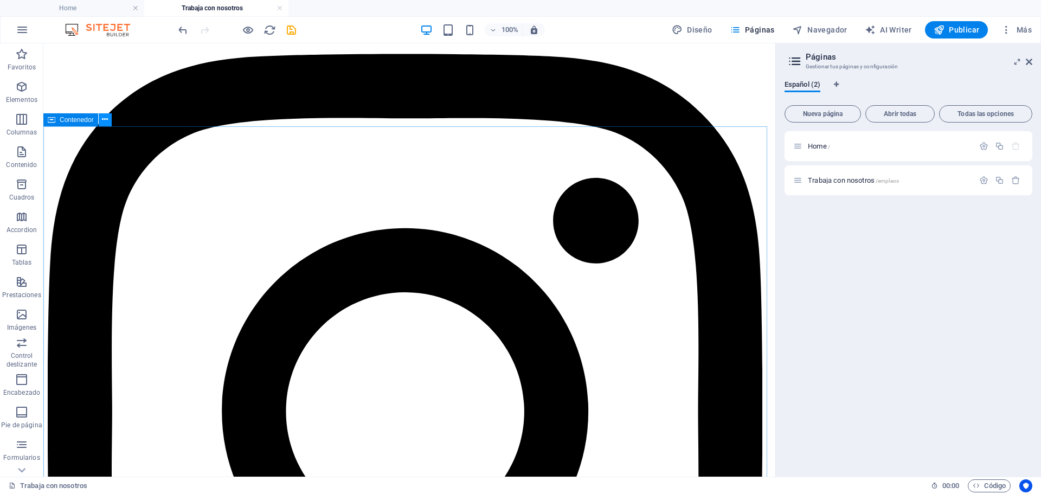
click at [107, 120] on icon at bounding box center [105, 119] width 6 height 11
click at [106, 121] on icon at bounding box center [105, 119] width 6 height 11
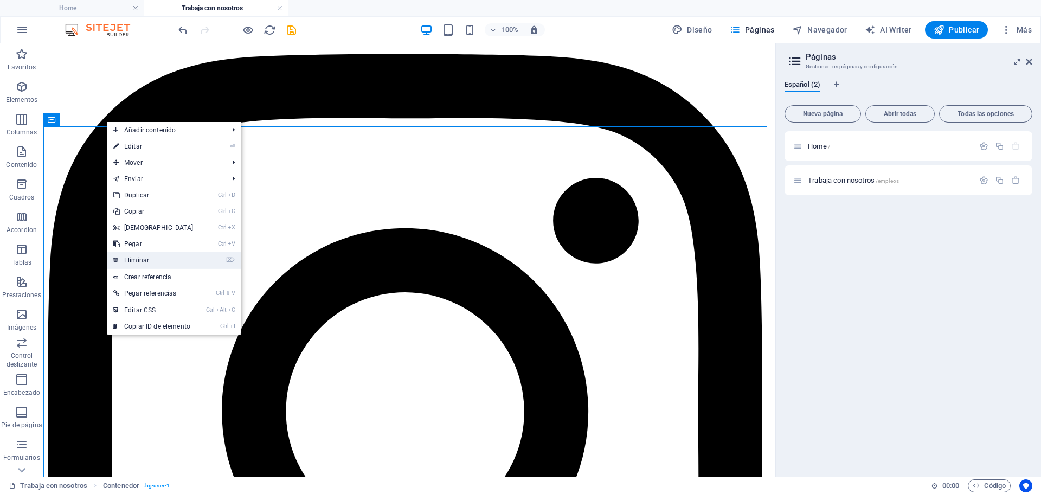
click at [165, 258] on link "⌦ Eliminar" at bounding box center [153, 260] width 93 height 16
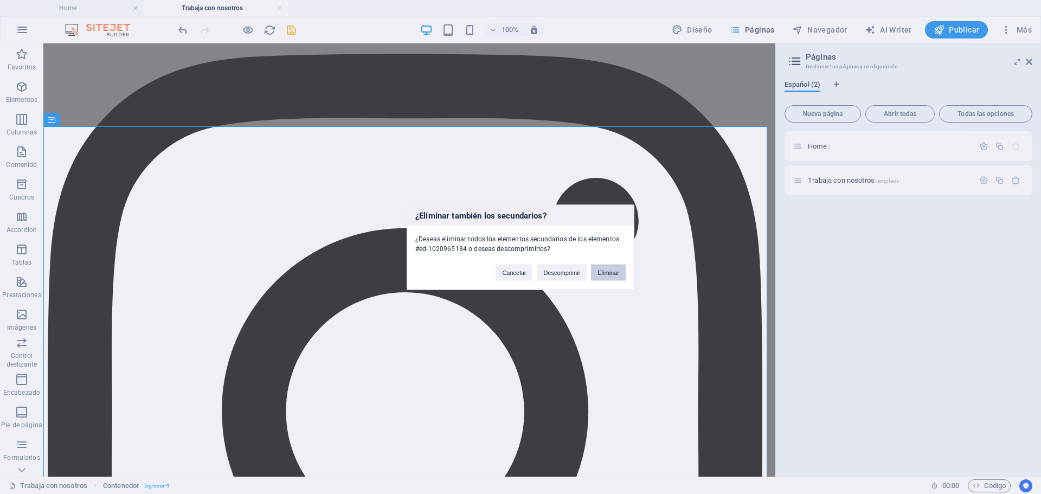
click at [608, 271] on button "Eliminar" at bounding box center [608, 272] width 35 height 16
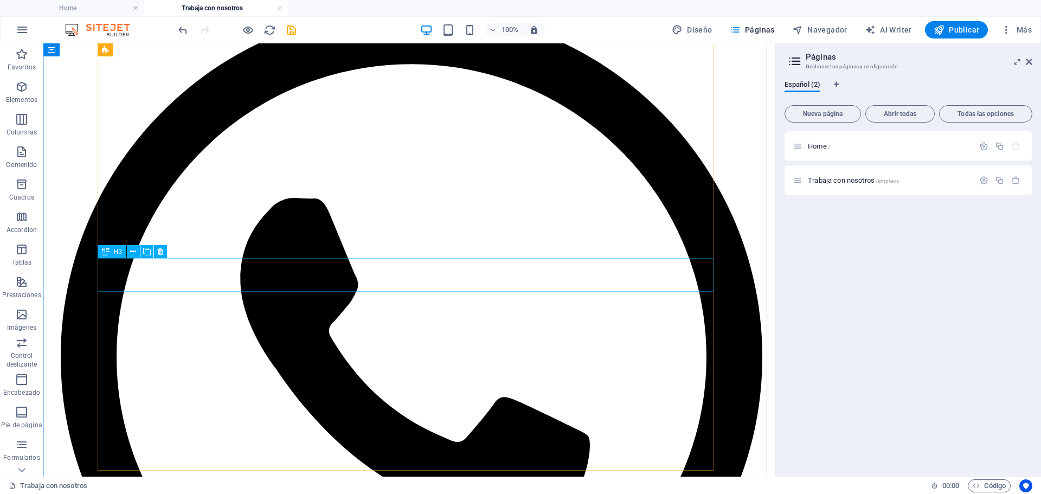
scroll to position [1091, 0]
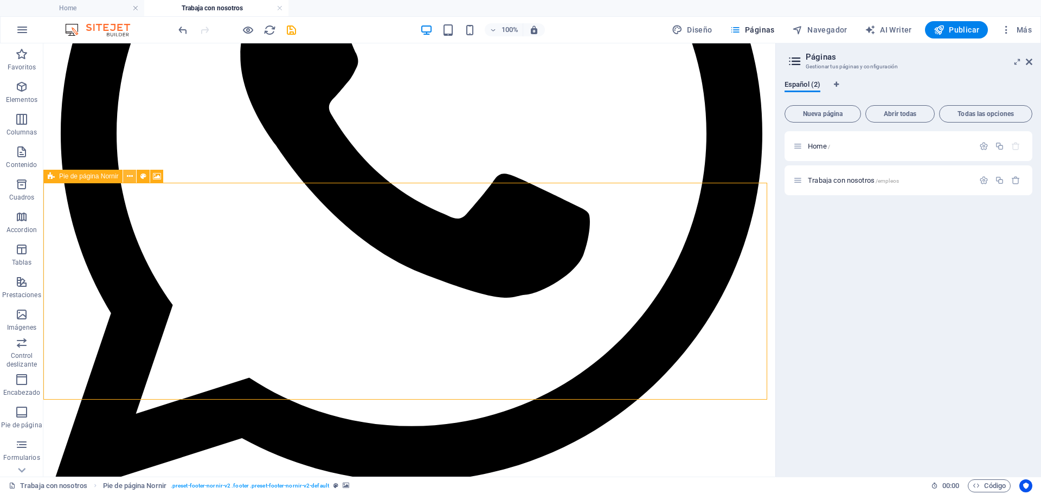
click at [129, 175] on icon at bounding box center [130, 176] width 6 height 11
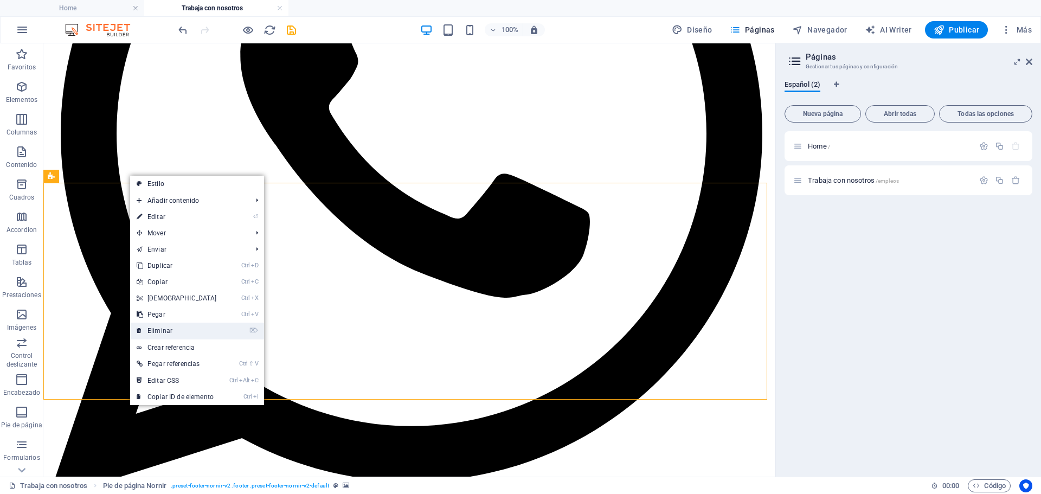
click at [192, 333] on link "⌦ Eliminar" at bounding box center [176, 331] width 93 height 16
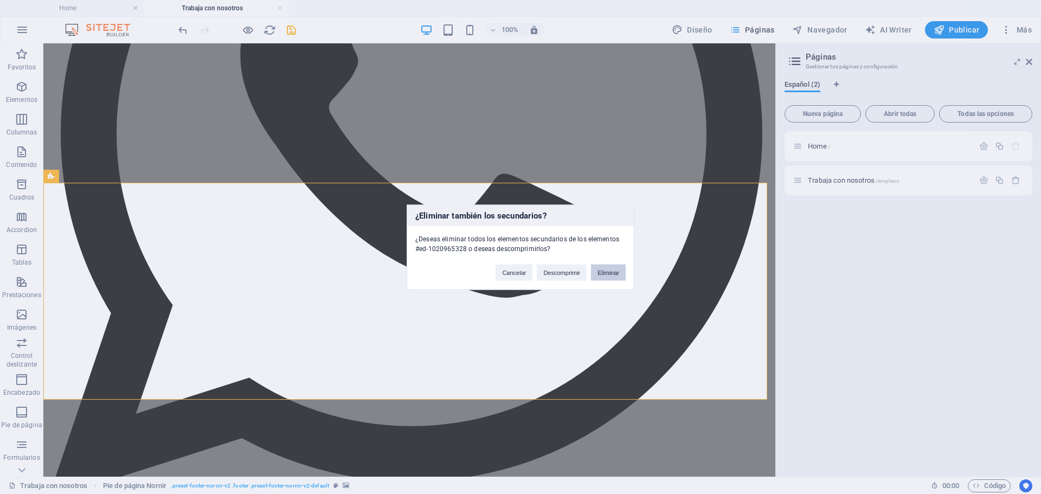
click at [606, 276] on button "Eliminar" at bounding box center [608, 272] width 35 height 16
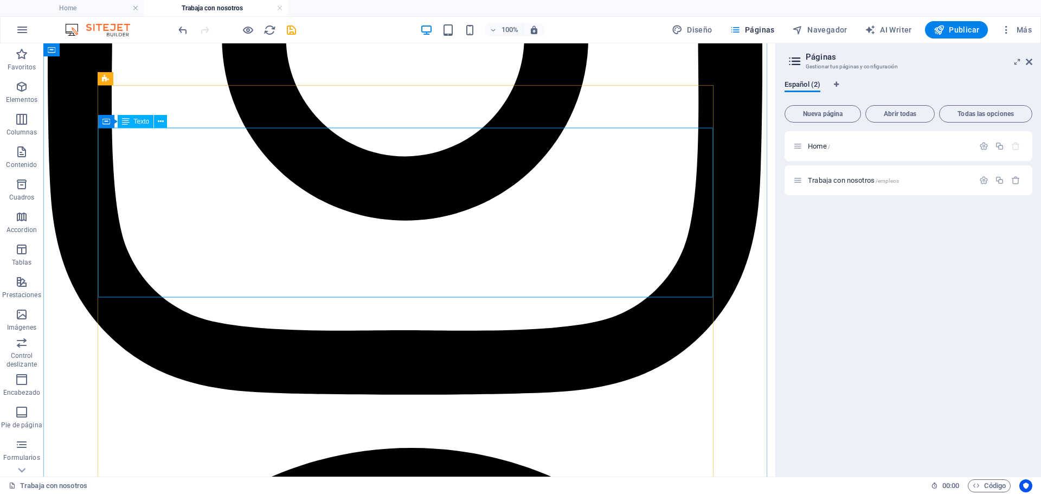
scroll to position [434, 0]
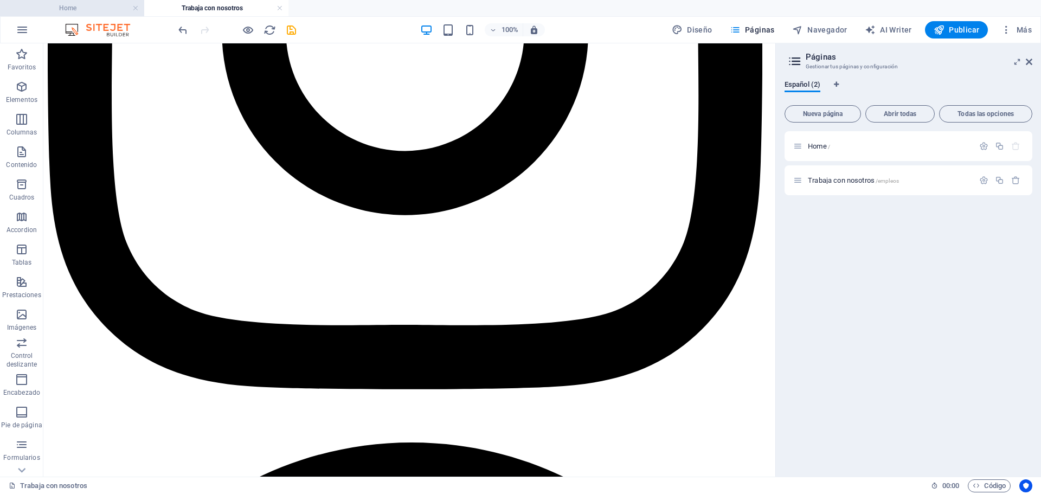
click at [98, 9] on h4 "Home" at bounding box center [72, 8] width 144 height 12
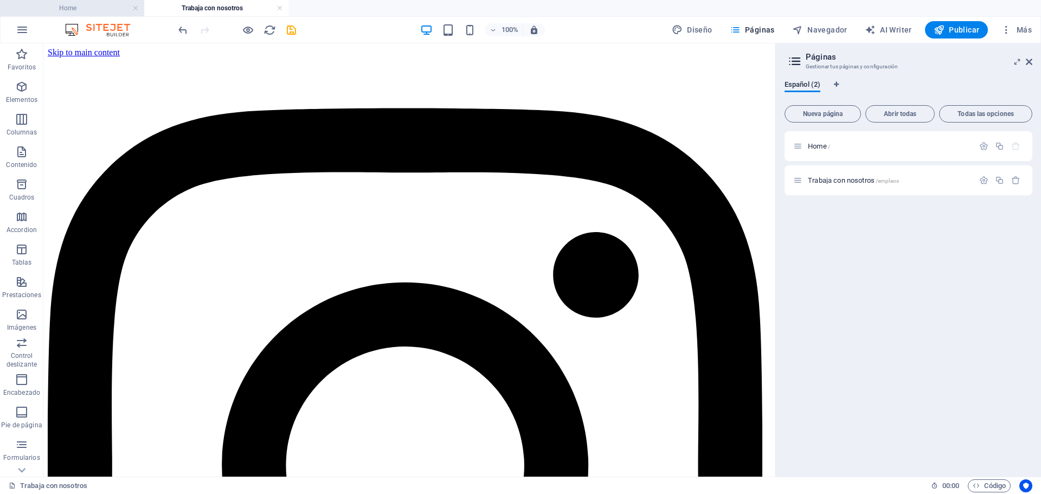
scroll to position [1787, 0]
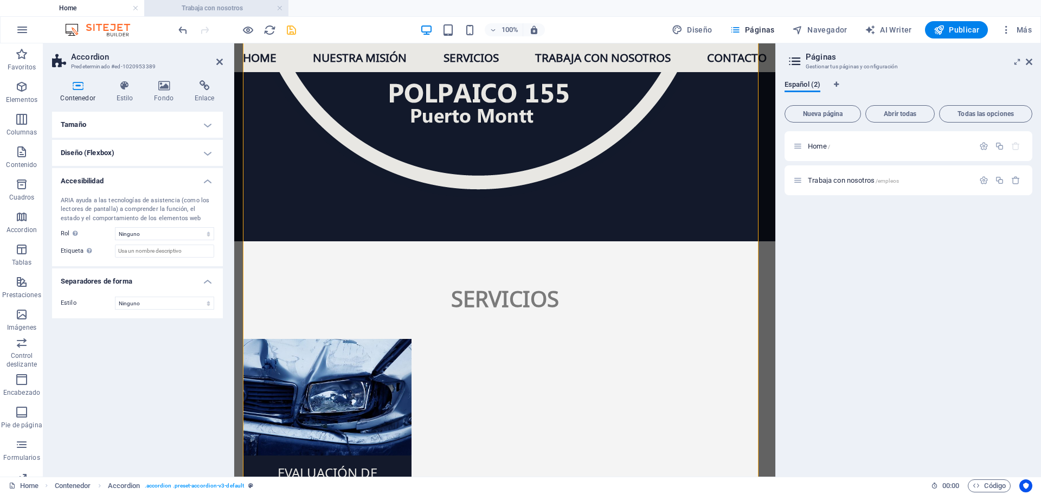
click at [233, 7] on h4 "Trabaja con nosotros" at bounding box center [216, 8] width 144 height 12
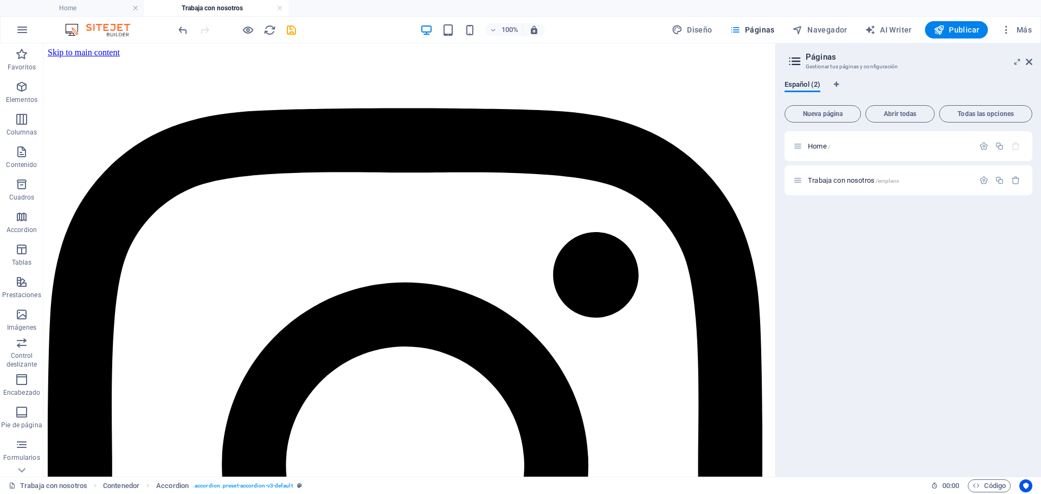
scroll to position [0, 0]
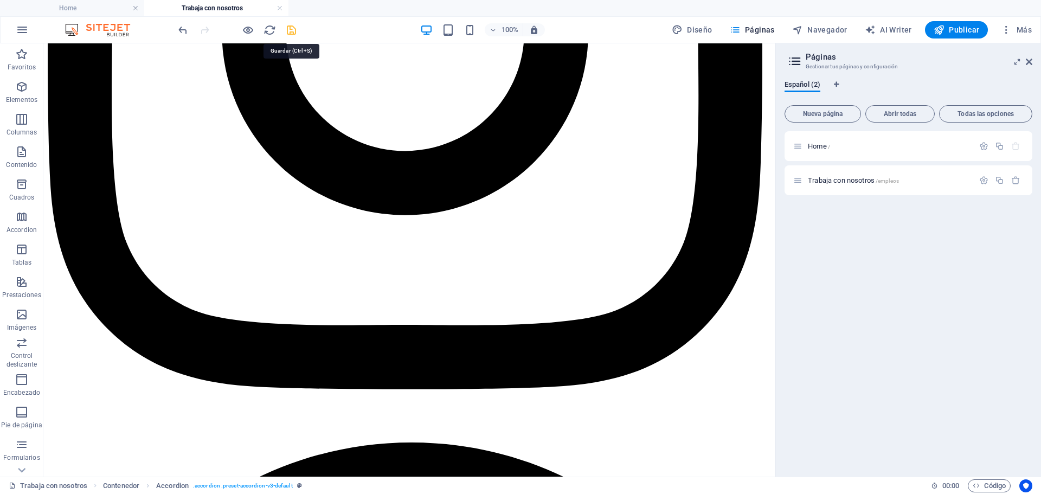
click at [294, 29] on icon "save" at bounding box center [291, 30] width 12 height 12
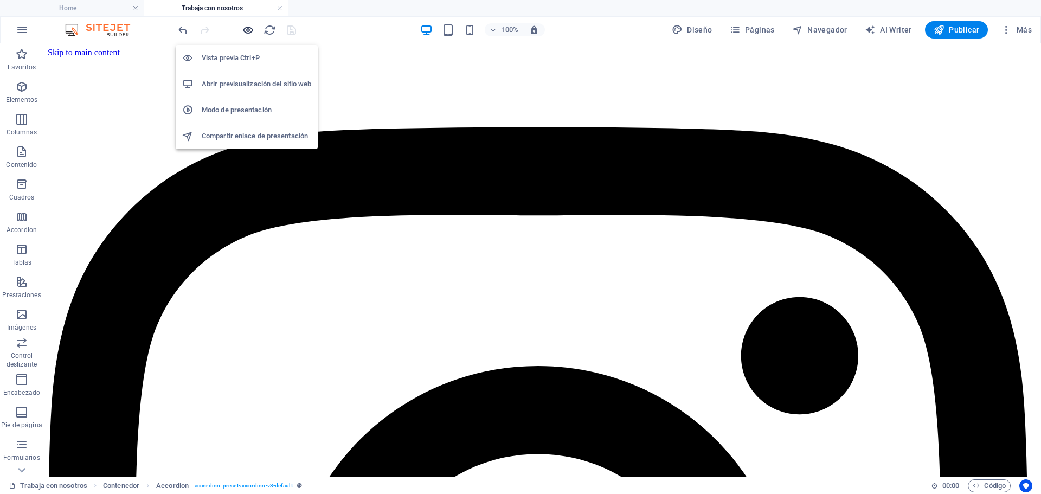
click at [250, 31] on icon "button" at bounding box center [248, 30] width 12 height 12
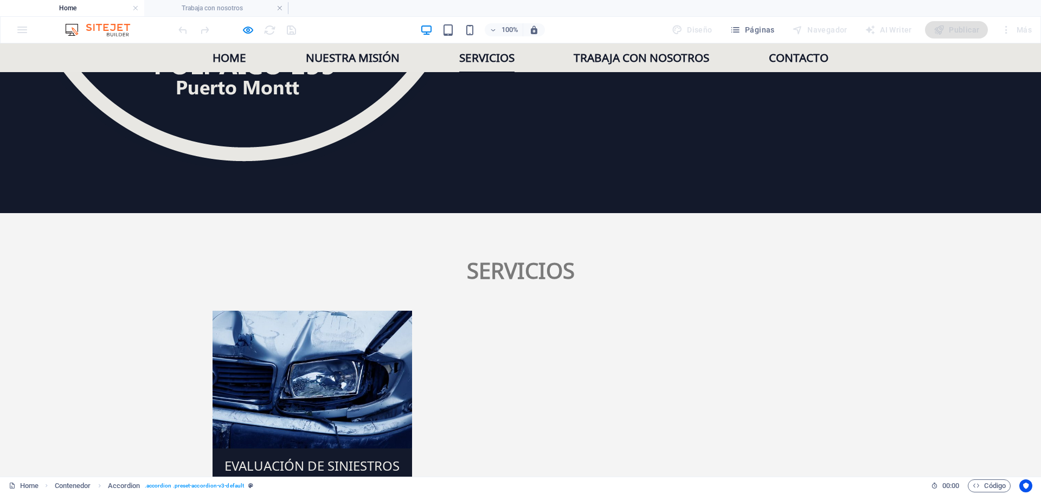
click at [487, 56] on link "Servicios" at bounding box center [486, 57] width 55 height 29
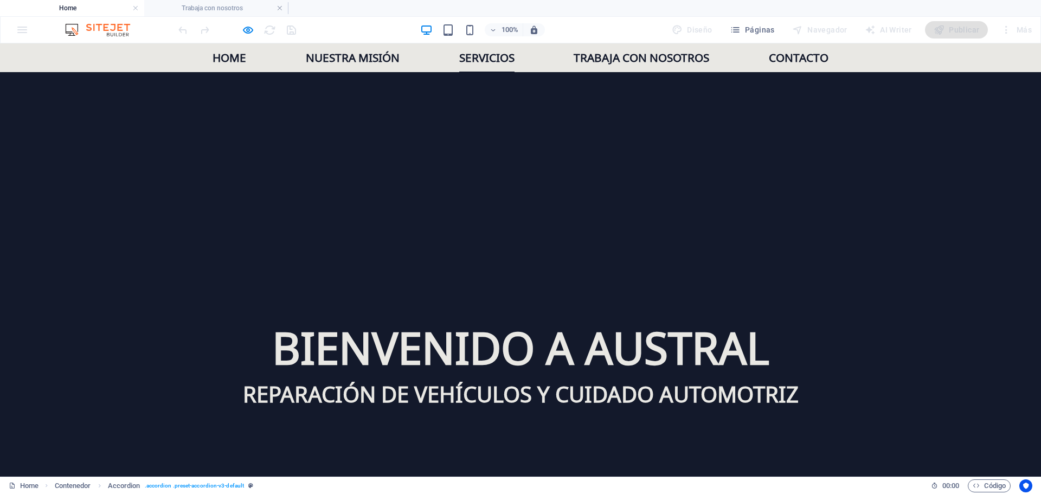
scroll to position [834, 0]
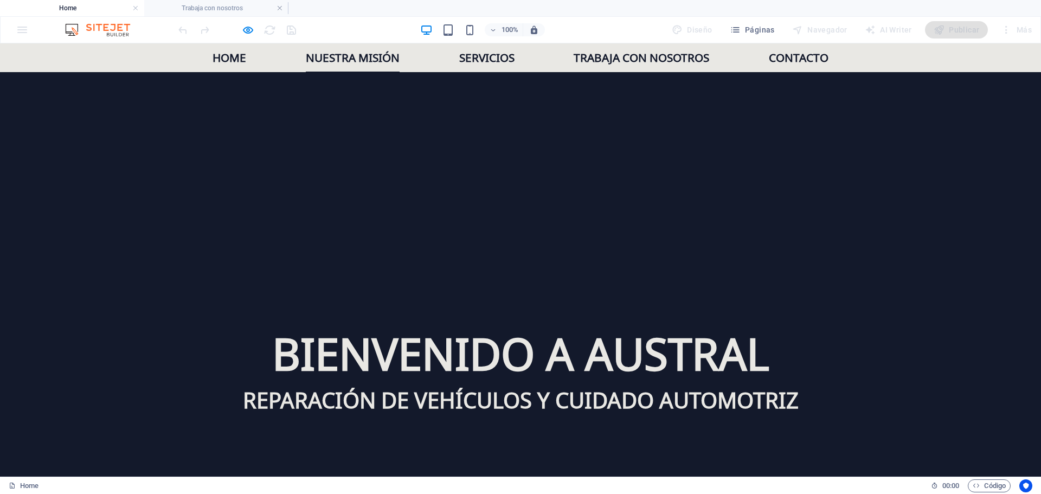
click at [361, 58] on link "Nuestra misión" at bounding box center [353, 57] width 94 height 29
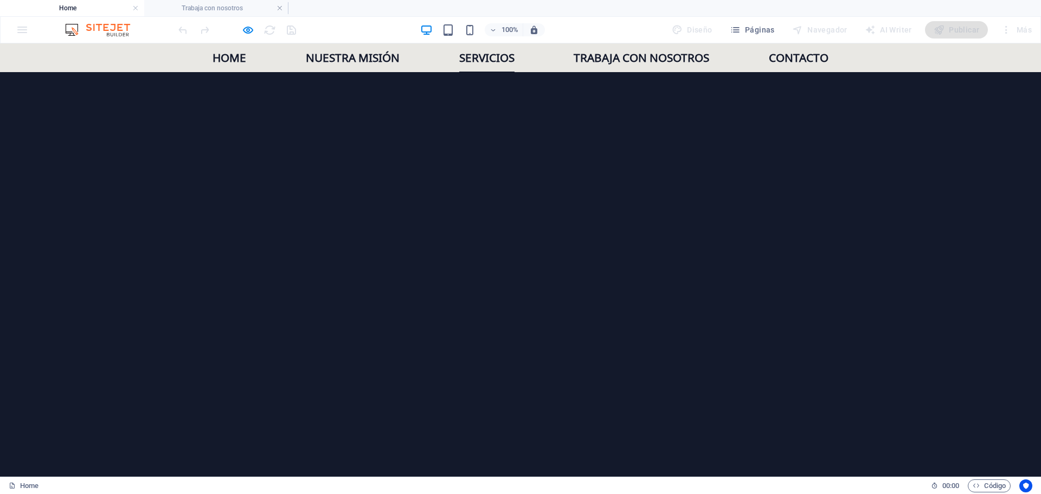
click at [481, 59] on link "Servicios" at bounding box center [486, 57] width 55 height 29
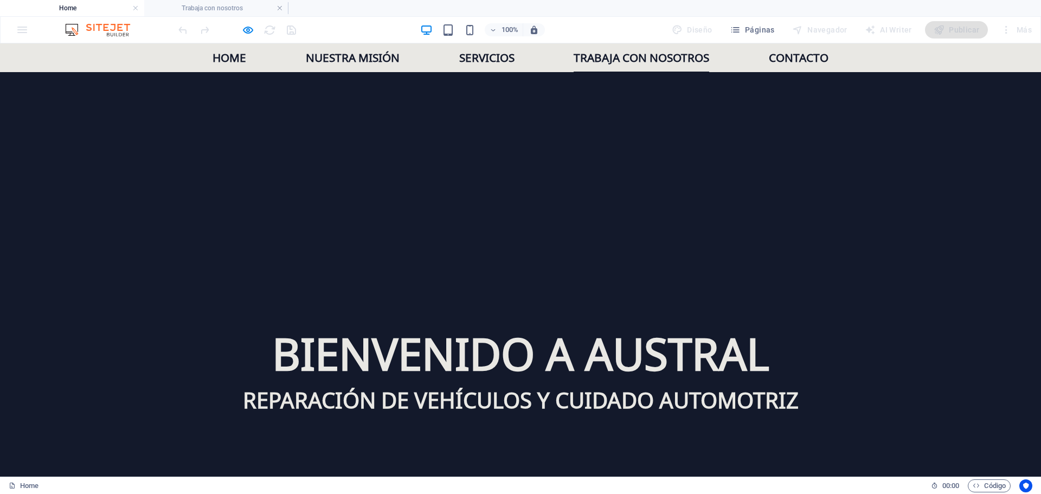
click at [590, 56] on link "Trabaja con nosotros" at bounding box center [642, 57] width 136 height 29
click at [803, 60] on link "Contacto" at bounding box center [799, 57] width 60 height 29
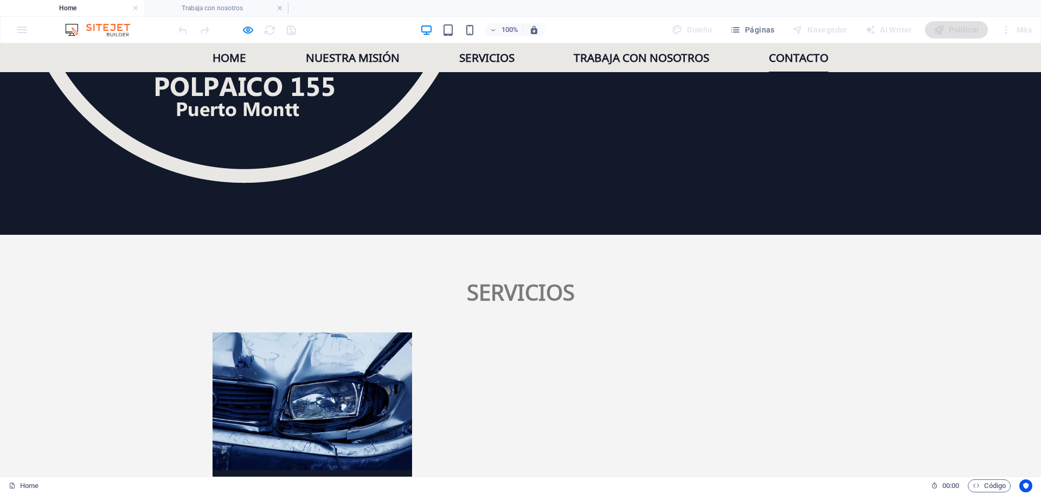
scroll to position [1815, 0]
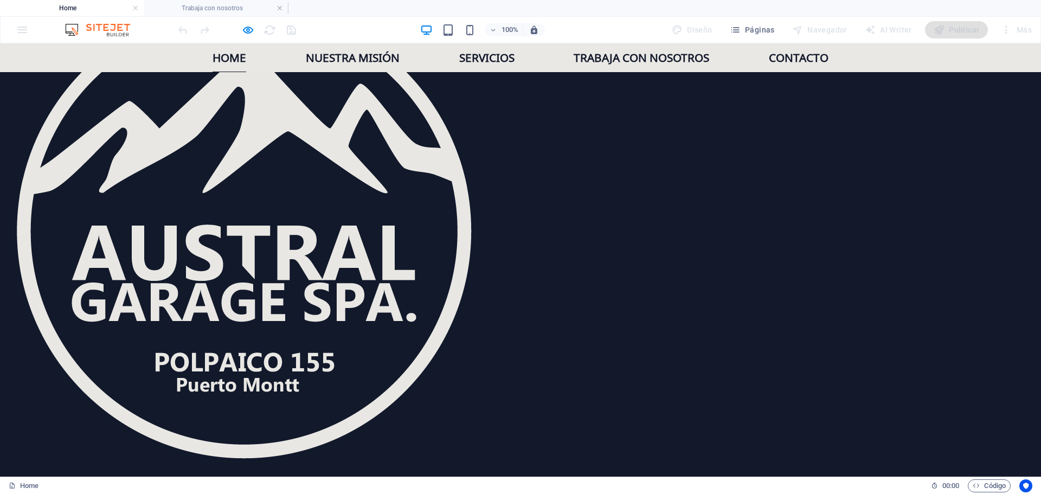
click at [218, 60] on link "Home" at bounding box center [230, 57] width 34 height 29
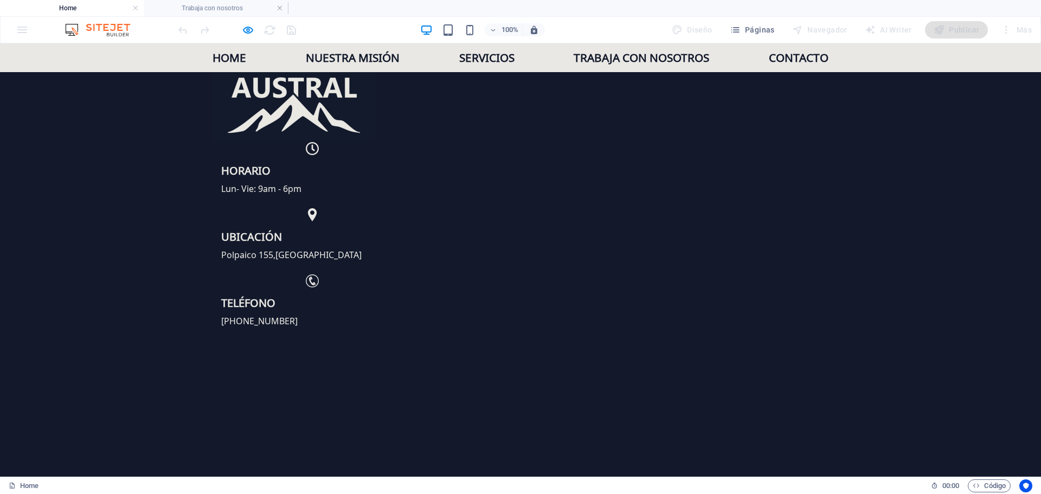
scroll to position [0, 0]
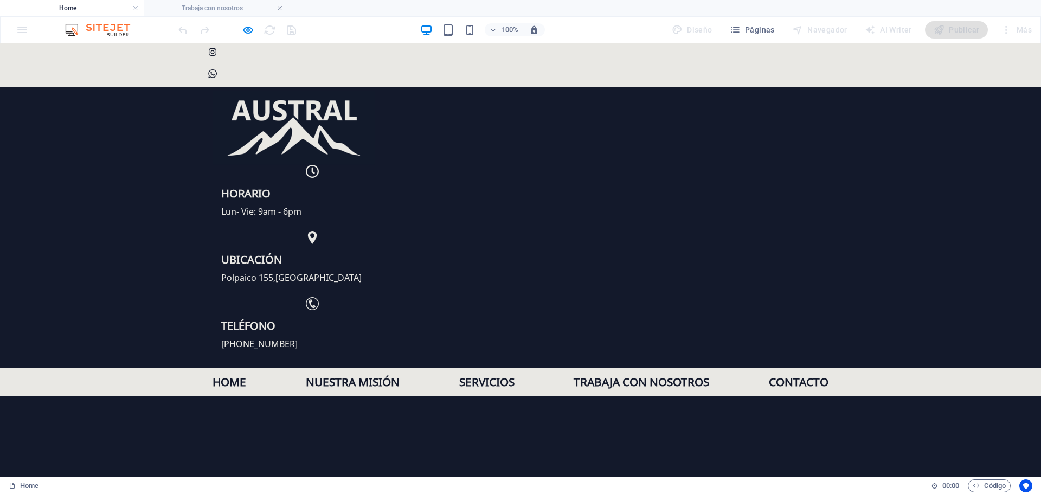
click at [75, 7] on h4 "Home" at bounding box center [72, 8] width 144 height 12
click at [210, 7] on h4 "Trabaja con nosotros" at bounding box center [216, 8] width 144 height 12
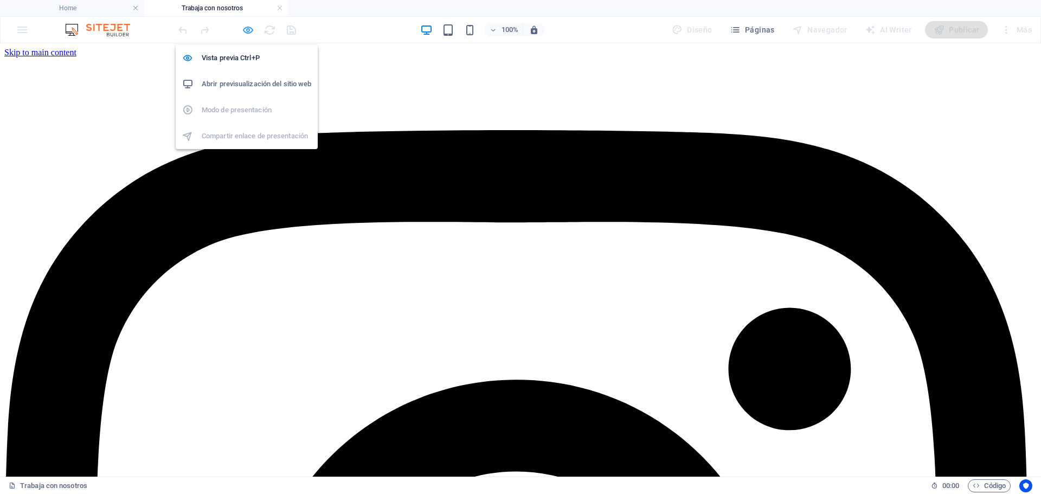
click at [245, 29] on icon "button" at bounding box center [248, 30] width 12 height 12
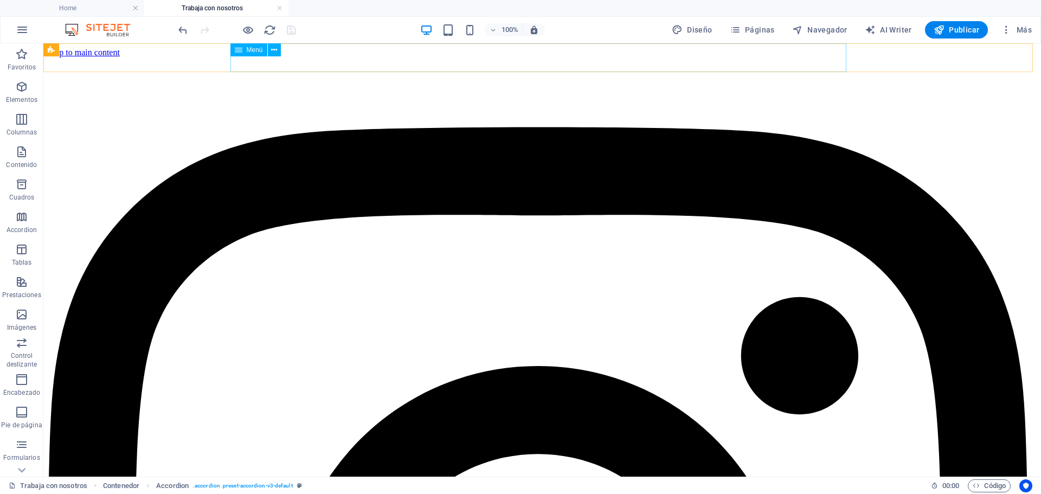
select select
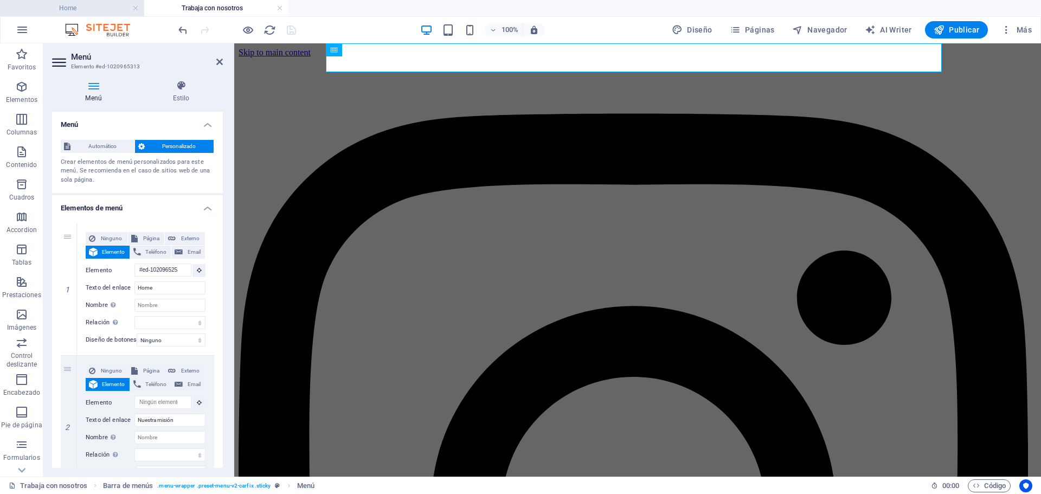
click at [104, 7] on h4 "Home" at bounding box center [72, 8] width 144 height 12
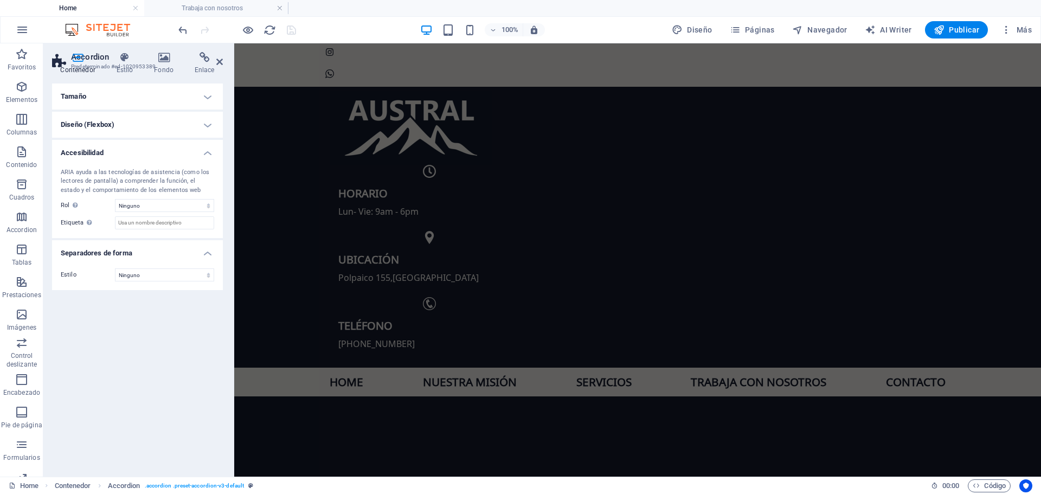
scroll to position [1837, 0]
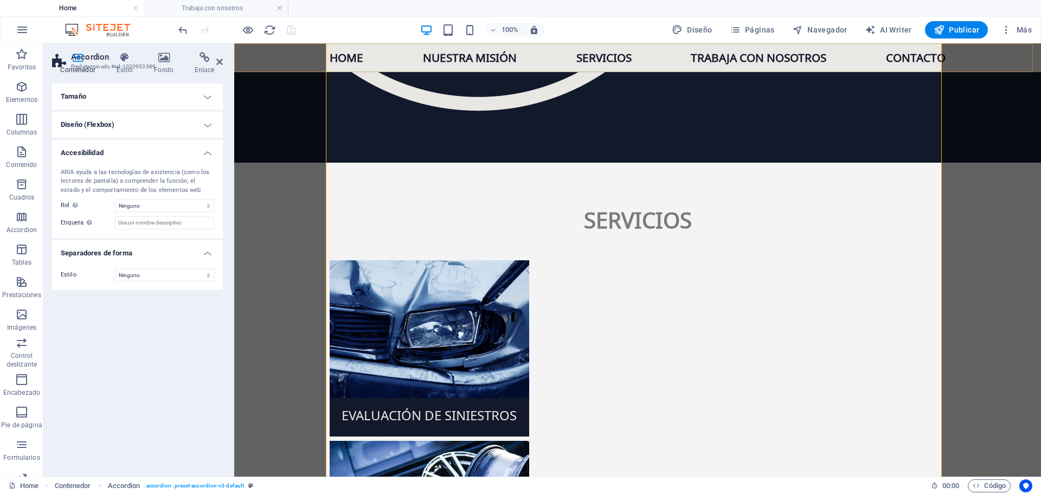
click at [725, 57] on nav "Home Nuestra misión Servicios Trabaja con nosotros Contacto" at bounding box center [638, 57] width 616 height 29
select select "1"
select select
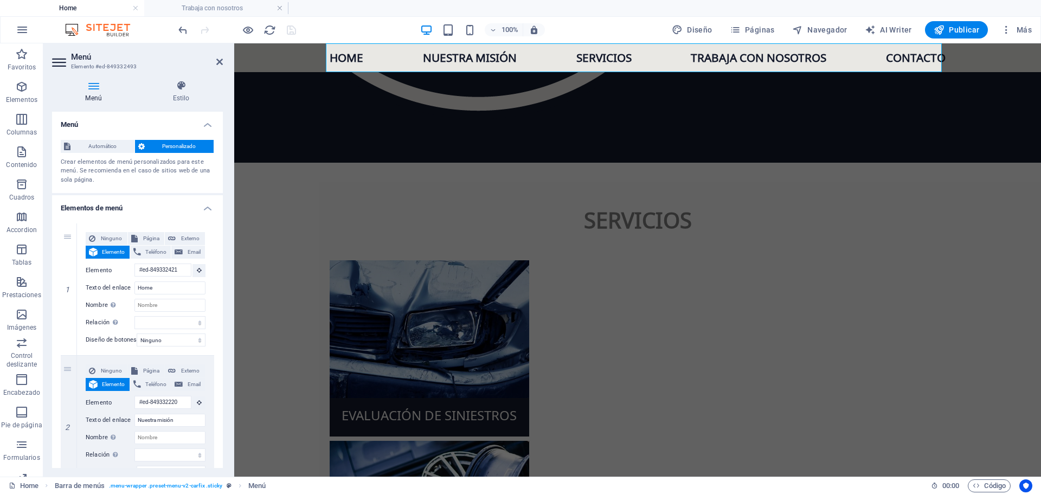
click at [725, 59] on nav "Home Nuestra misión Servicios Trabaja con nosotros Contacto" at bounding box center [638, 57] width 616 height 29
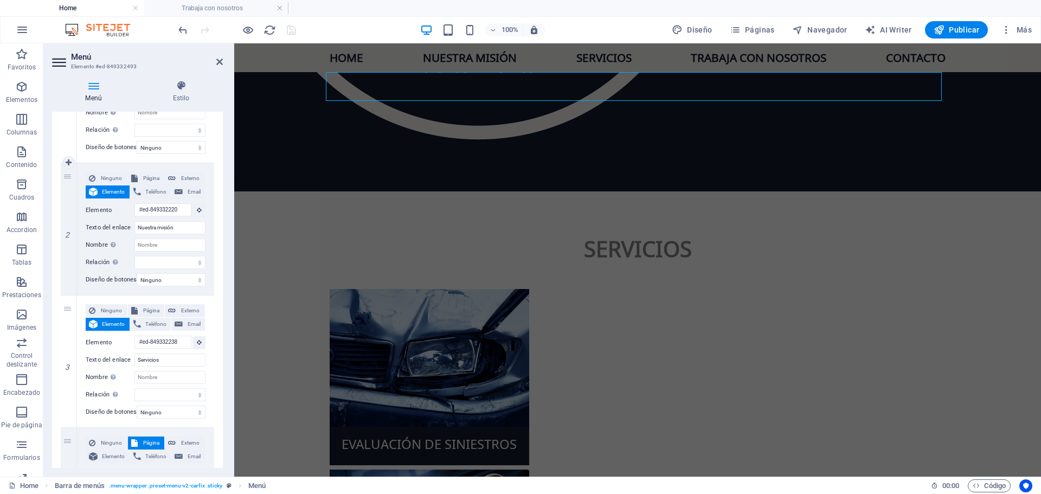
scroll to position [271, 0]
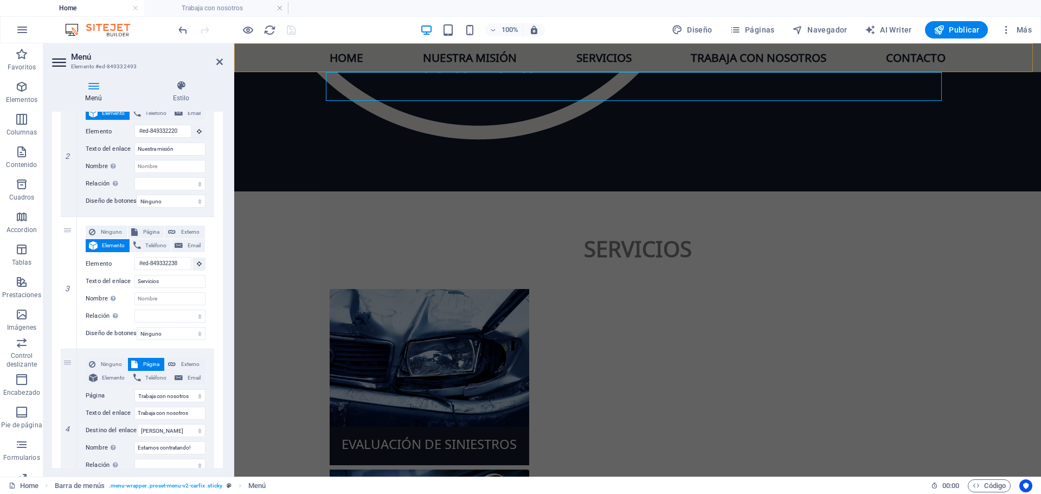
click at [728, 57] on nav "Home Nuestra misión Servicios Trabaja con nosotros Contacto" at bounding box center [638, 57] width 616 height 29
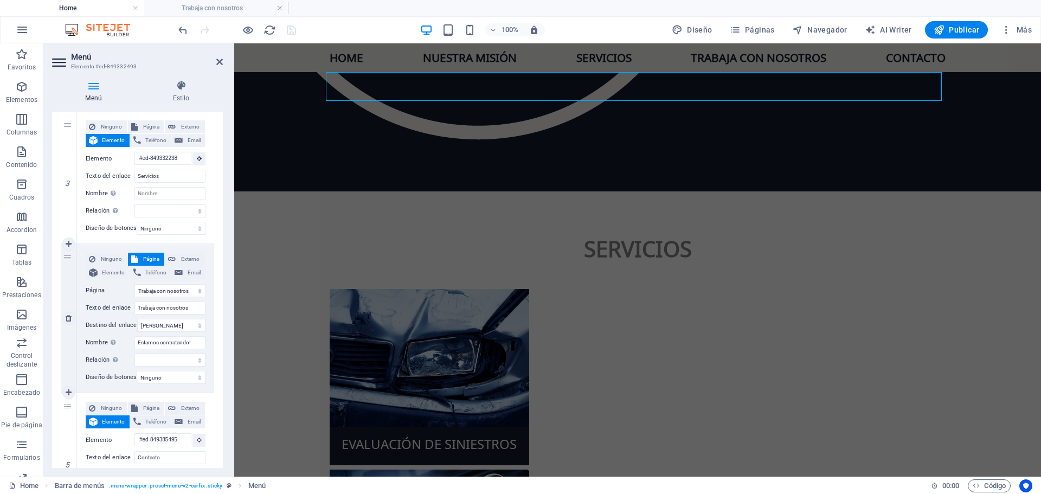
scroll to position [380, 0]
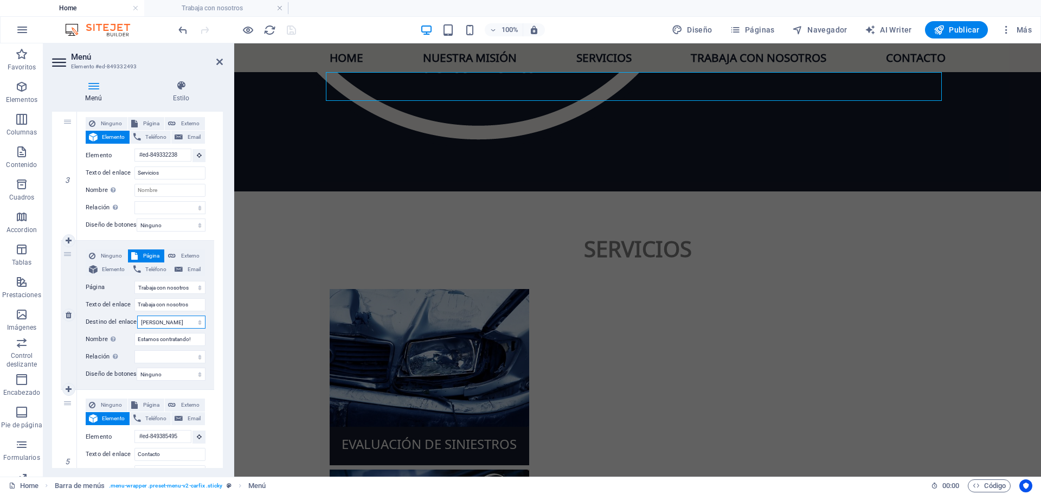
click at [174, 322] on select "Nueva pestaña Misma pestaña Superposición" at bounding box center [171, 322] width 68 height 13
click at [218, 316] on div "1 Ninguno Página Externo Elemento Teléfono Email Página Home Trabaja con nosotr…" at bounding box center [137, 182] width 171 height 695
click at [164, 357] on select "alternativo autor marcador externo ayuda licencia siguiente nofollow noreferrer…" at bounding box center [170, 356] width 71 height 13
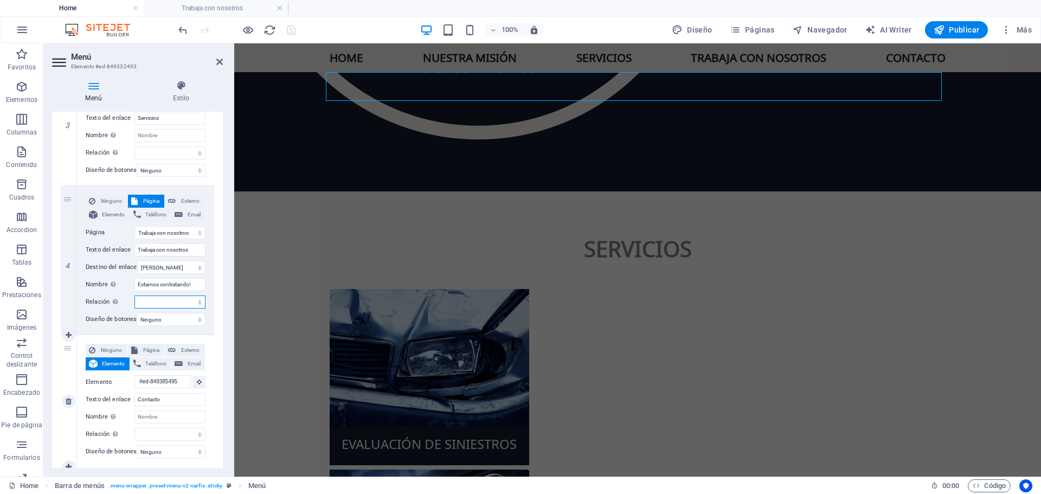
scroll to position [417, 0]
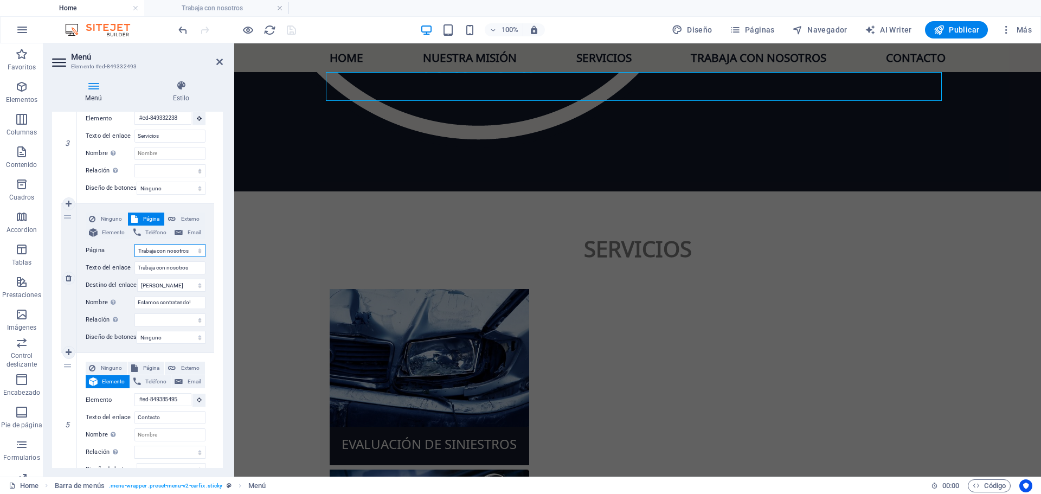
click at [176, 250] on select "Home Trabaja con nosotros" at bounding box center [170, 250] width 71 height 13
click at [135, 244] on select "Home Trabaja con nosotros" at bounding box center [170, 250] width 71 height 13
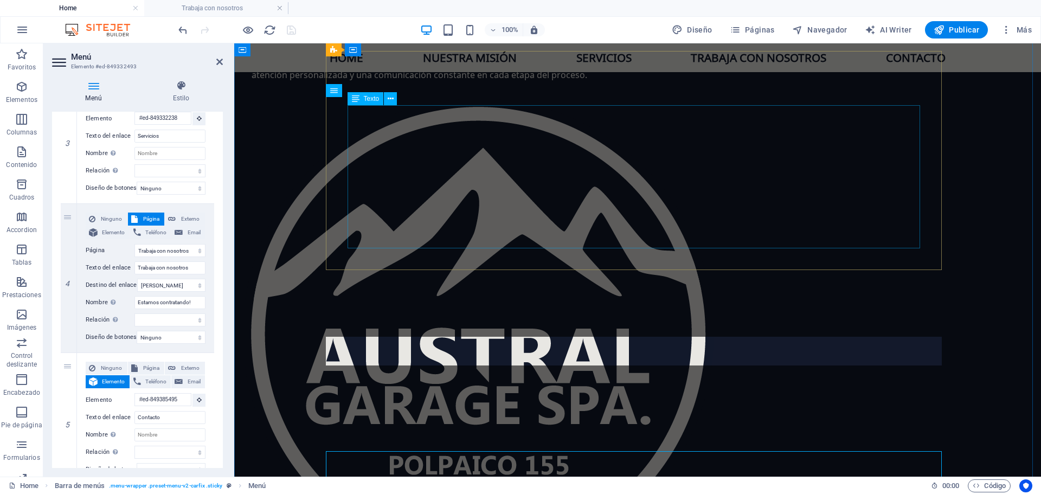
scroll to position [1374, 0]
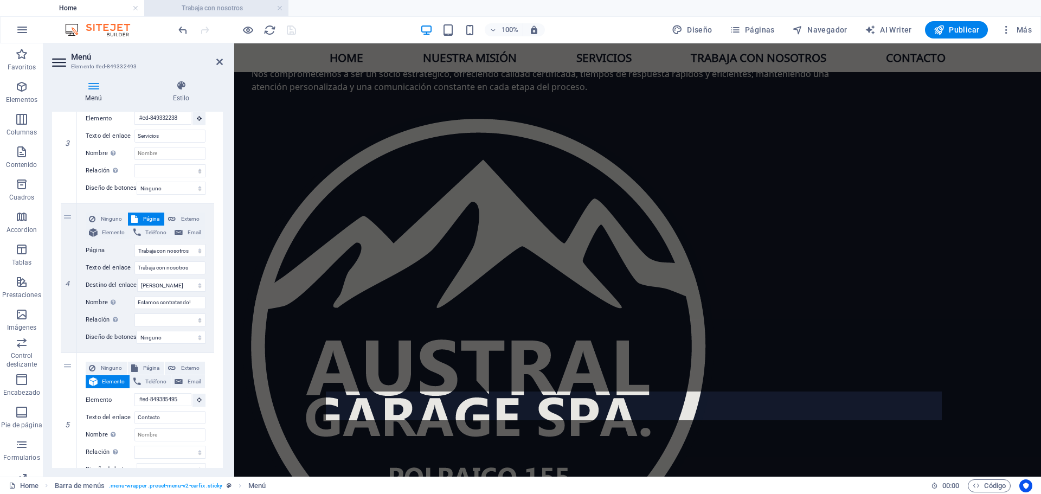
click at [198, 8] on h4 "Trabaja con nosotros" at bounding box center [216, 8] width 144 height 12
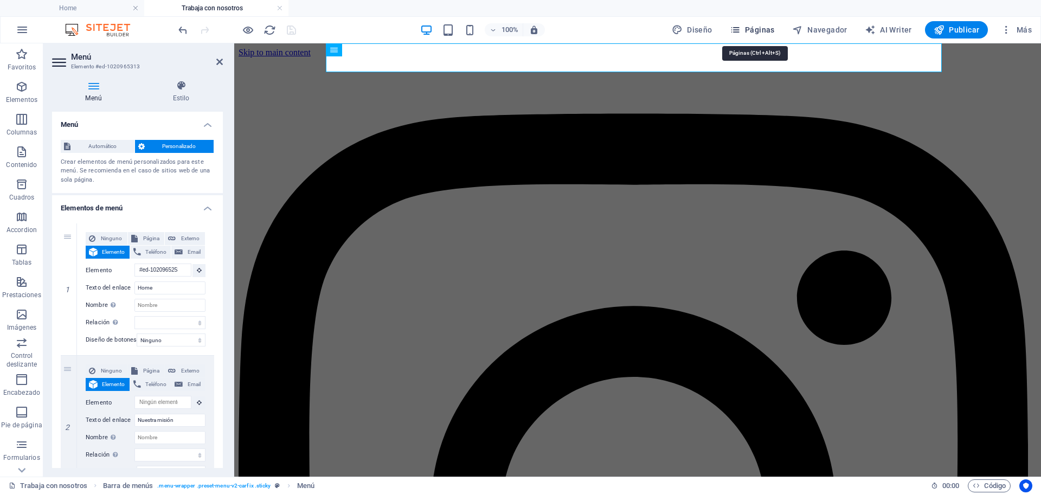
click at [770, 27] on span "Páginas" at bounding box center [752, 29] width 45 height 11
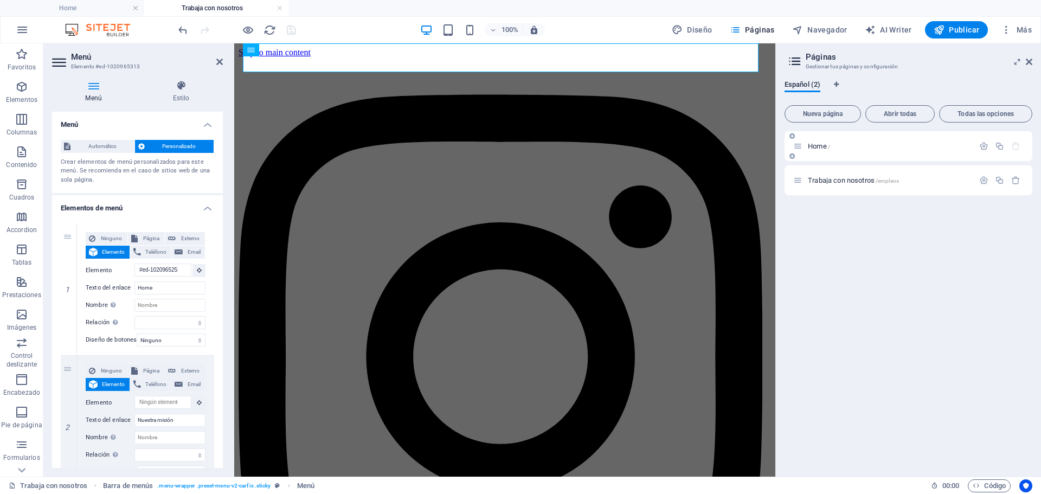
click at [845, 145] on p "Home /" at bounding box center [889, 146] width 163 height 7
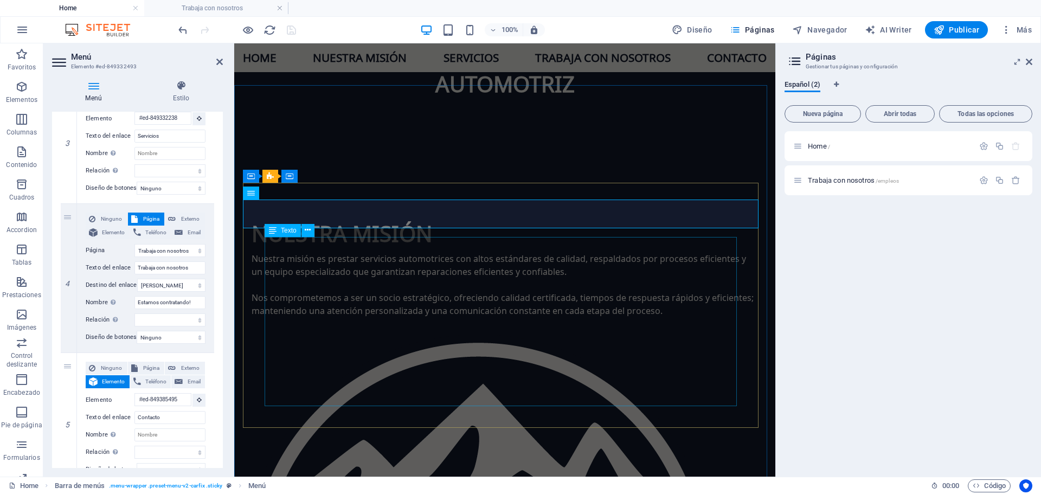
scroll to position [1158, 0]
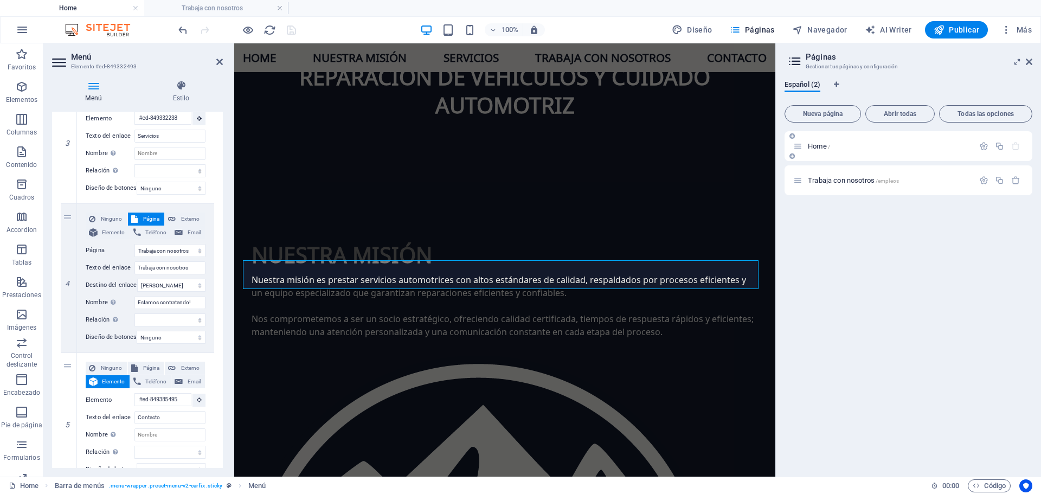
click at [833, 151] on div "Home /" at bounding box center [884, 146] width 181 height 12
click at [819, 146] on span "Home /" at bounding box center [819, 146] width 22 height 8
click at [835, 178] on span "Trabaja con nosotros /empleos" at bounding box center [853, 180] width 91 height 8
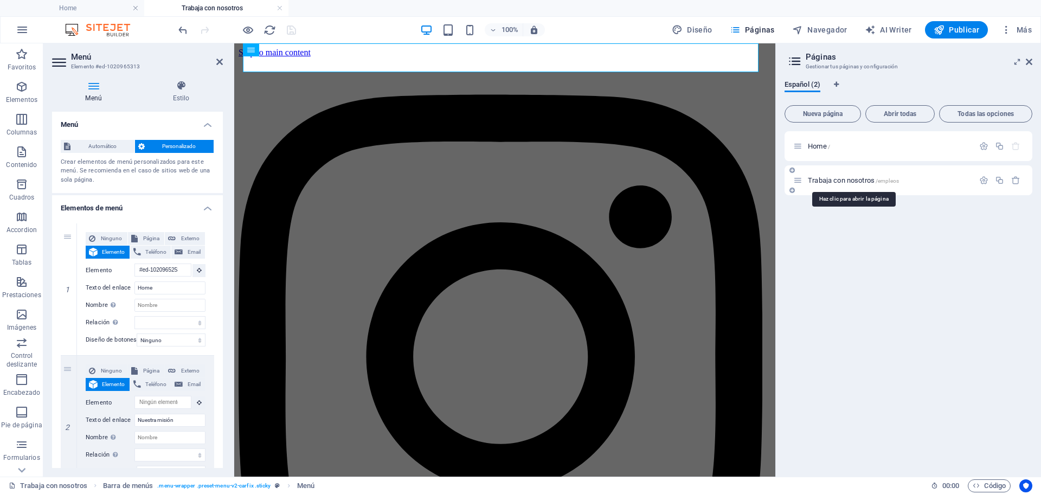
scroll to position [0, 0]
click at [813, 148] on span "Home /" at bounding box center [819, 146] width 22 height 8
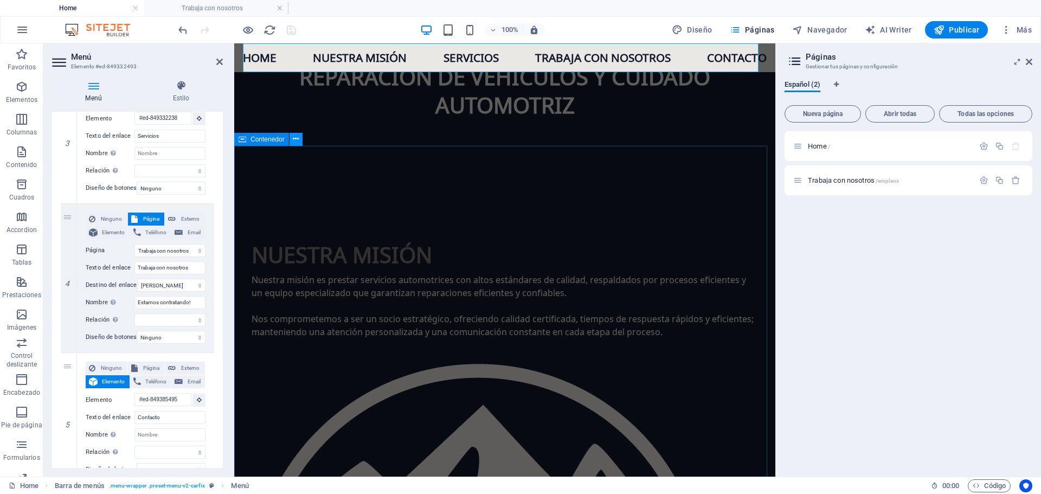
click at [295, 140] on icon at bounding box center [296, 138] width 6 height 11
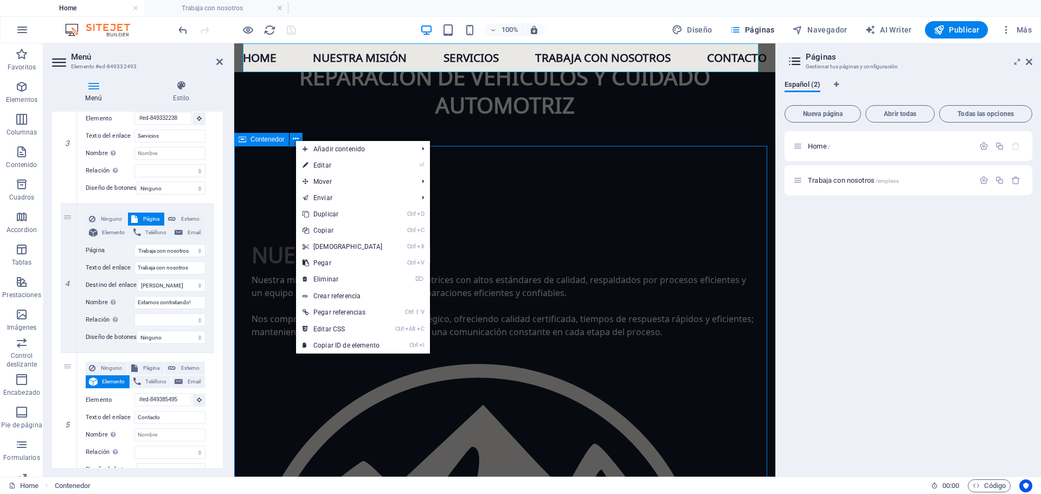
scroll to position [1231, 0]
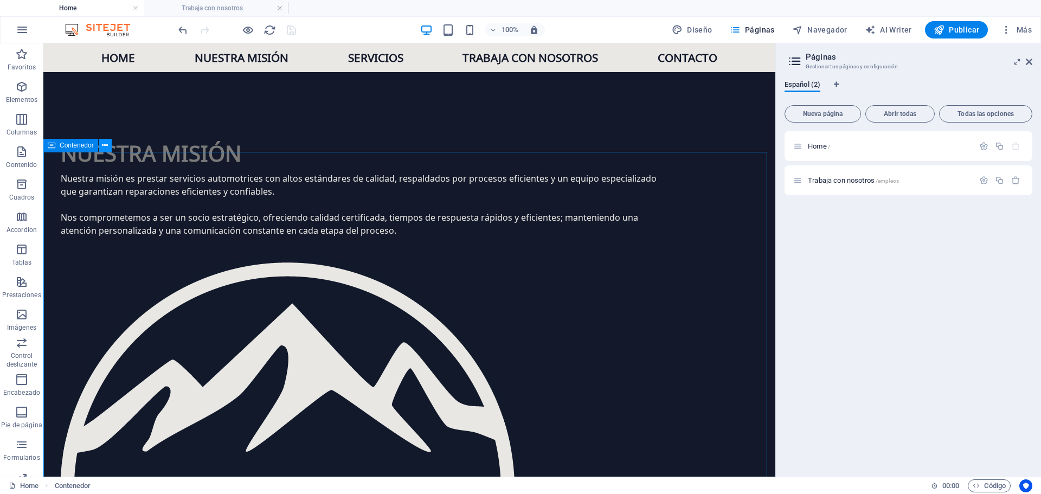
click at [106, 140] on icon at bounding box center [105, 145] width 6 height 11
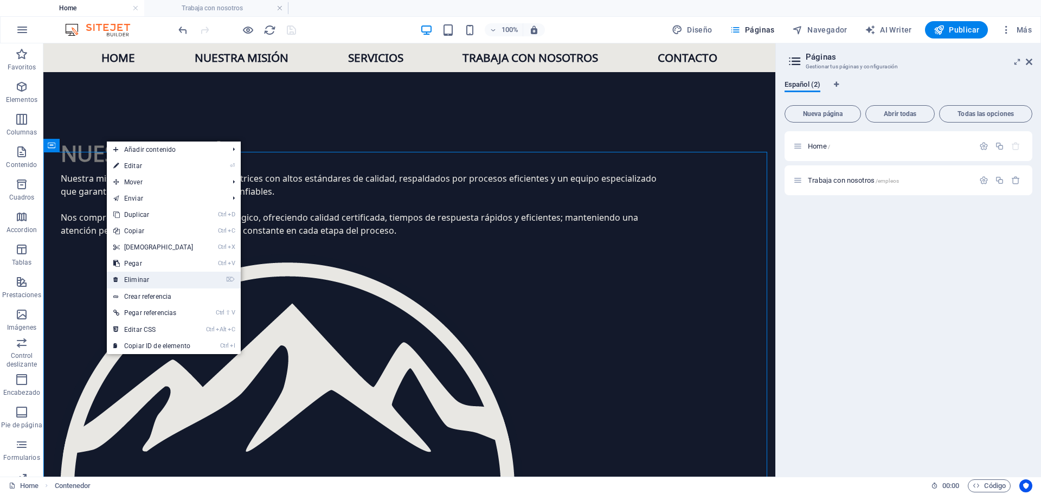
click at [151, 276] on link "⌦ Eliminar" at bounding box center [153, 280] width 93 height 16
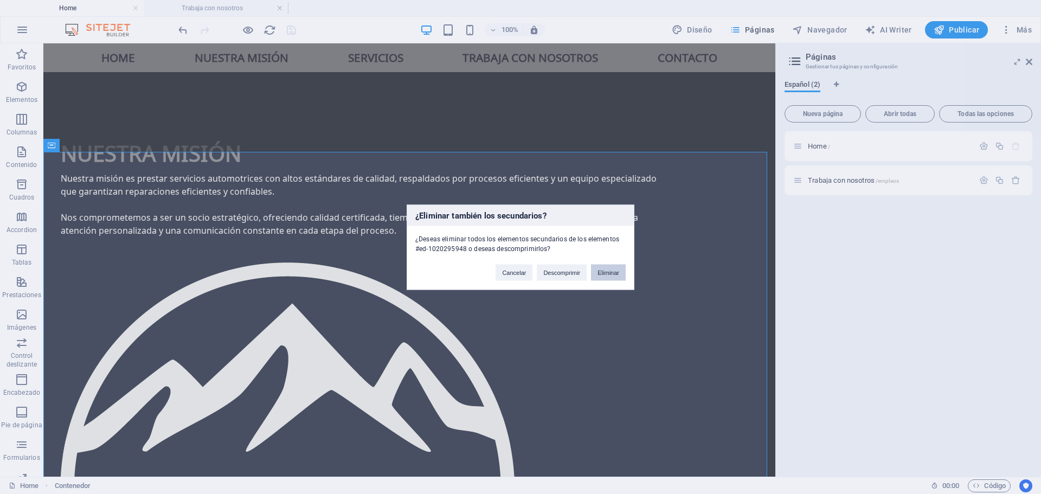
drag, startPoint x: 612, startPoint y: 268, endPoint x: 566, endPoint y: 221, distance: 65.6
click at [612, 268] on button "Eliminar" at bounding box center [608, 272] width 35 height 16
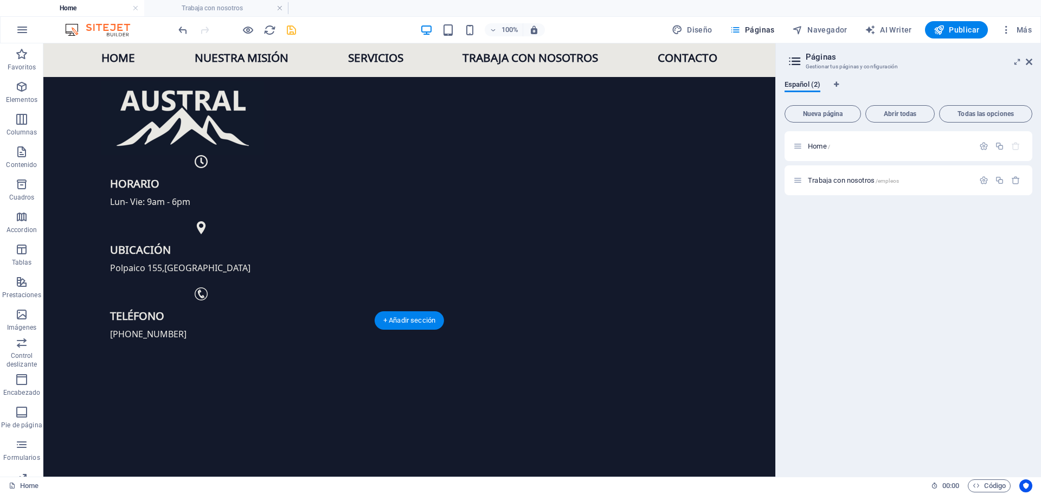
scroll to position [0, 0]
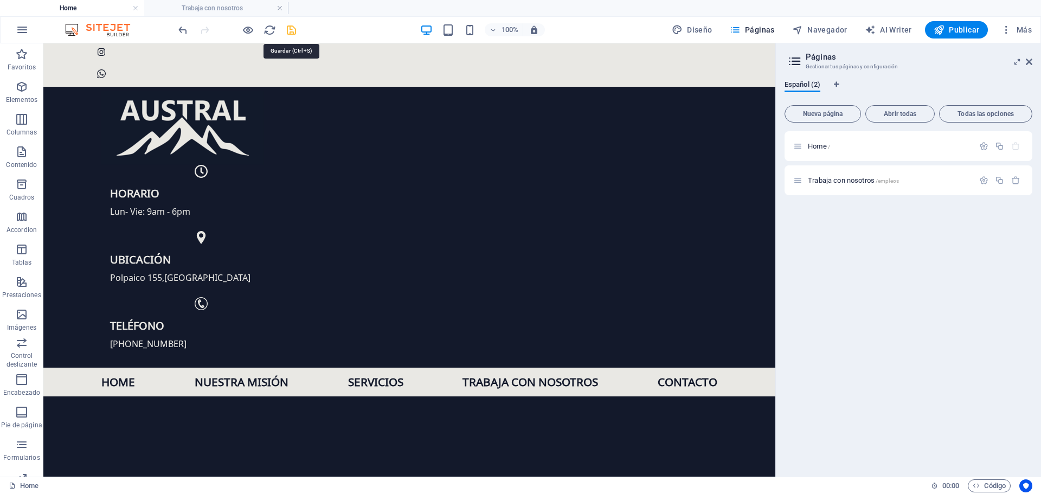
click at [293, 28] on icon "save" at bounding box center [291, 30] width 12 height 12
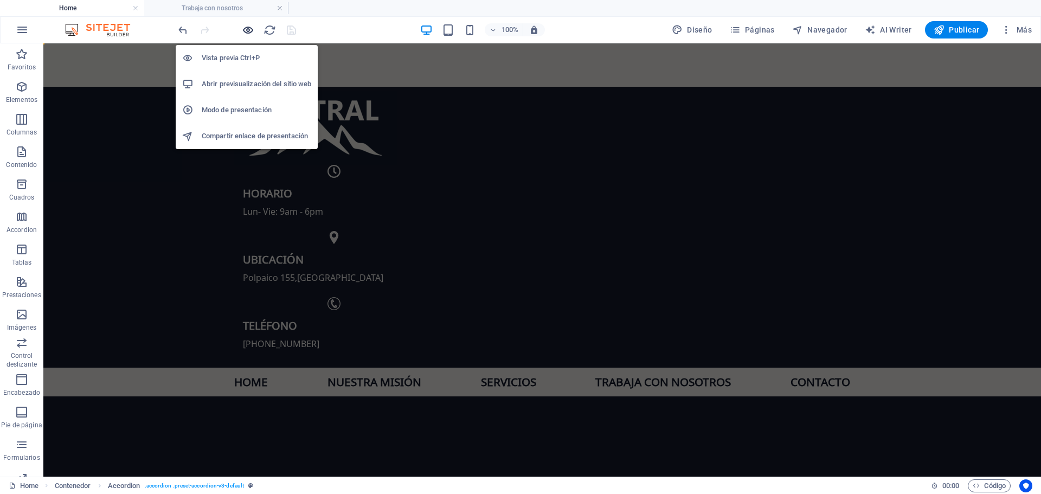
click at [242, 32] on icon "button" at bounding box center [248, 30] width 12 height 12
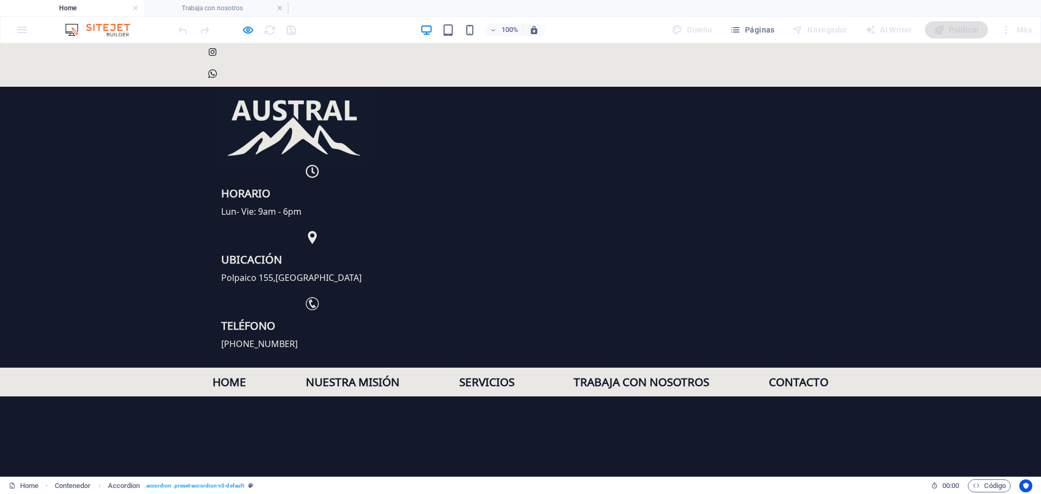
click at [319, 93] on img at bounding box center [294, 128] width 163 height 74
click at [223, 368] on link "Home" at bounding box center [230, 382] width 34 height 29
click at [357, 368] on link "Nuestra misión" at bounding box center [353, 382] width 94 height 29
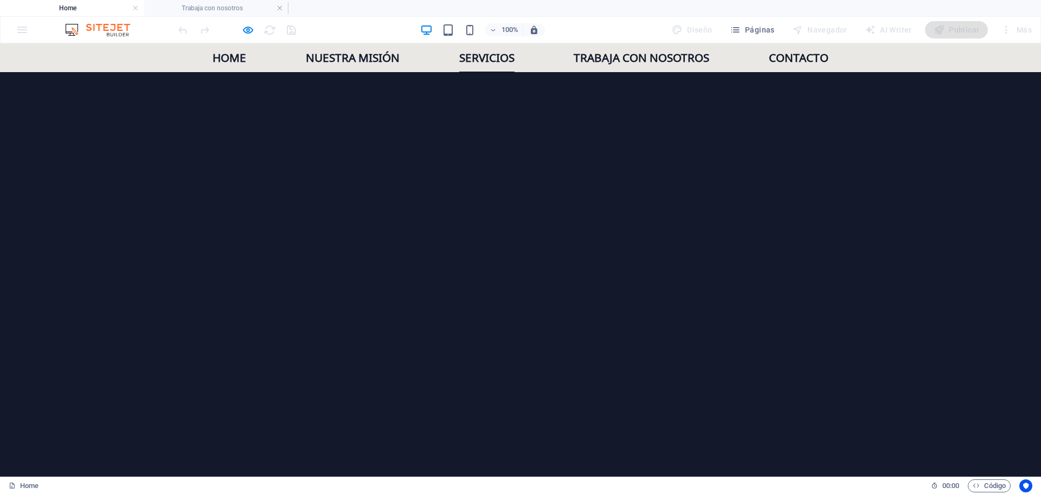
click at [479, 63] on link "Servicios" at bounding box center [486, 57] width 55 height 29
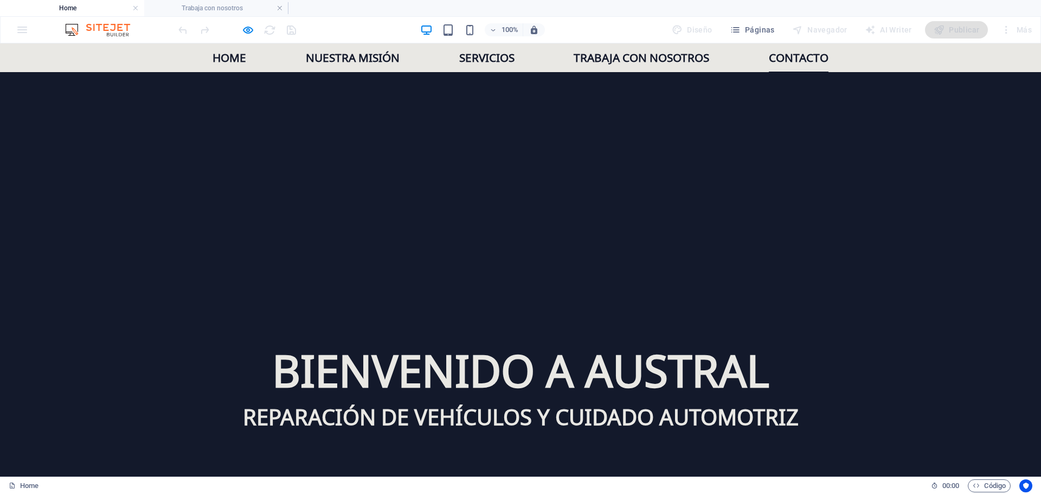
click at [786, 59] on link "Contacto" at bounding box center [799, 57] width 60 height 29
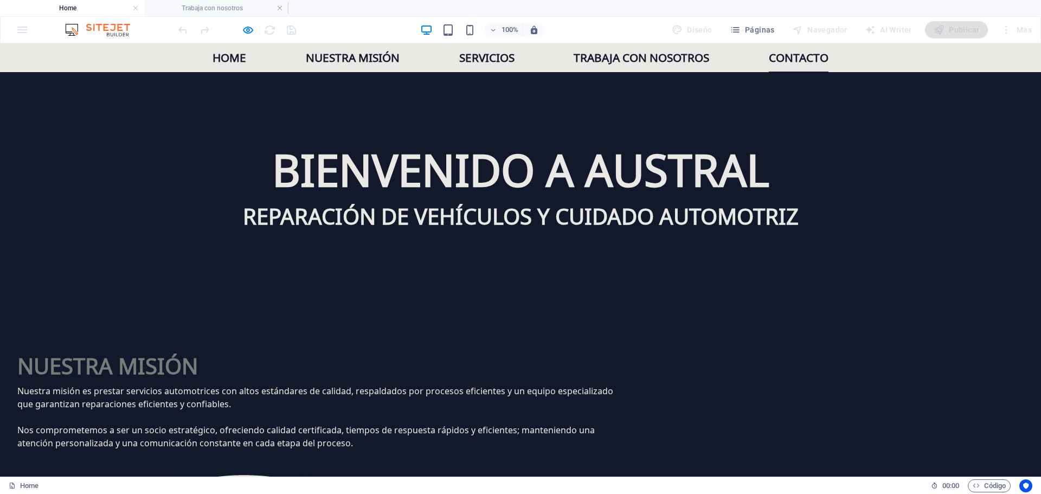
scroll to position [1140, 0]
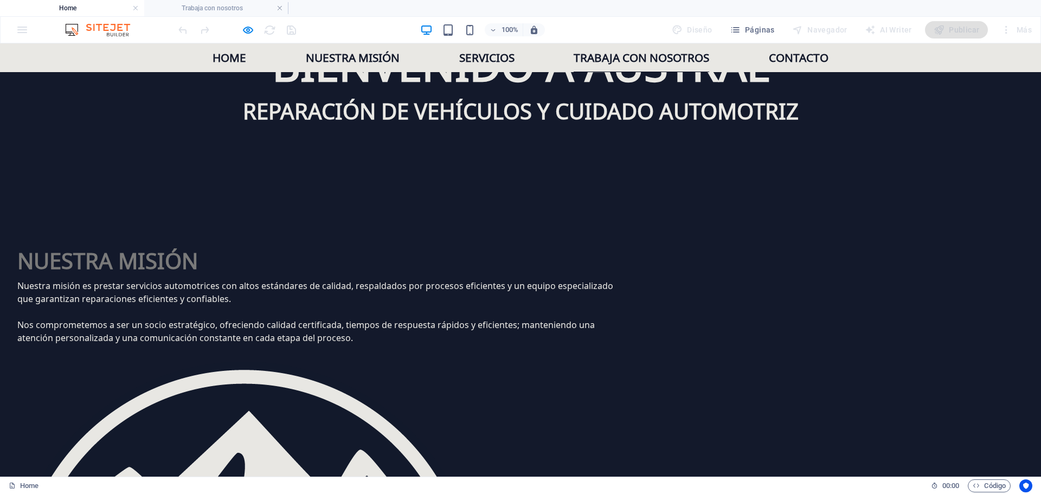
click at [670, 54] on link "Trabaja con nosotros" at bounding box center [642, 57] width 136 height 29
click at [208, 7] on h4 "Trabaja con nosotros" at bounding box center [216, 8] width 144 height 12
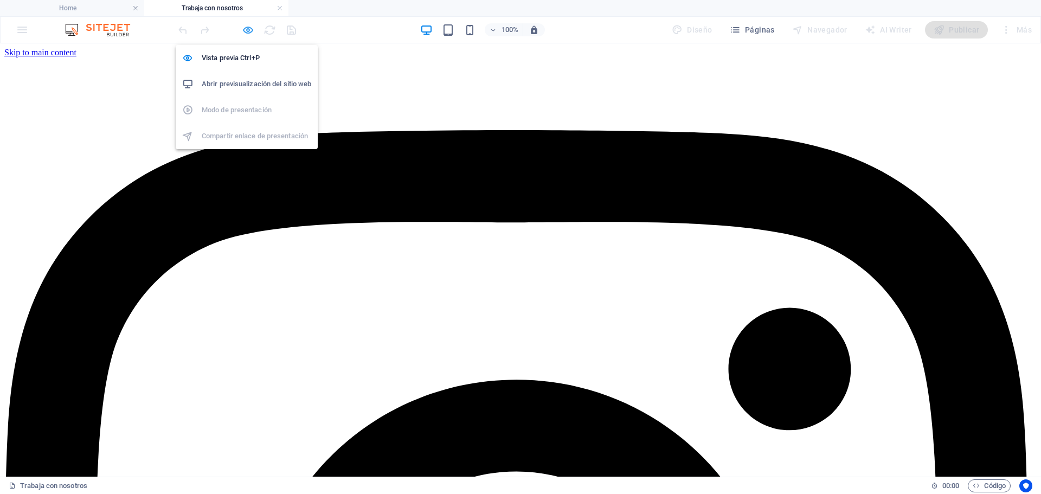
click at [248, 28] on icon "button" at bounding box center [248, 30] width 12 height 12
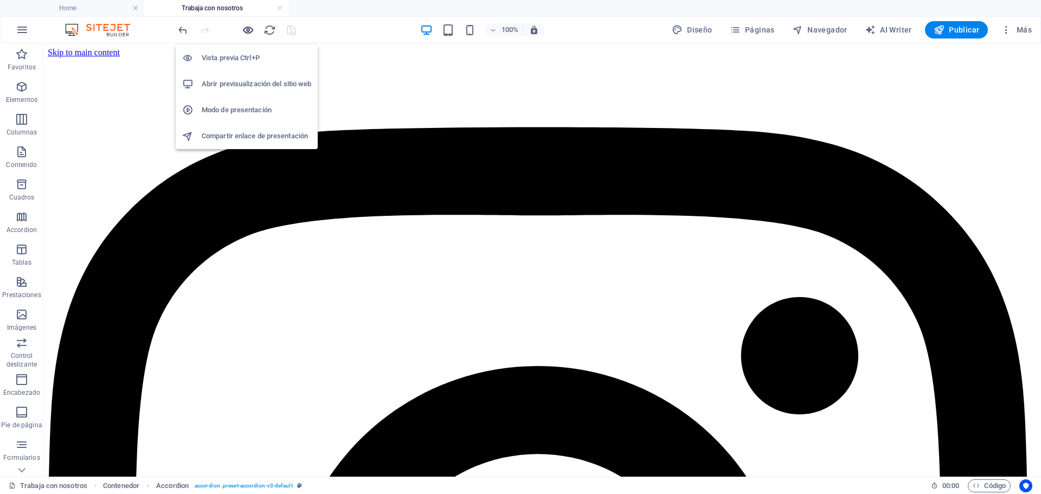
click at [248, 29] on icon "button" at bounding box center [248, 30] width 12 height 12
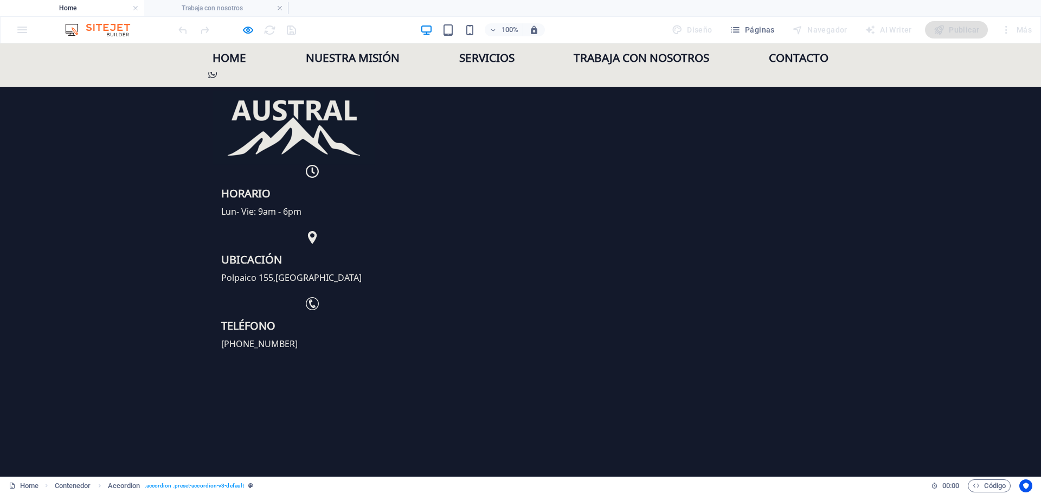
scroll to position [1140, 0]
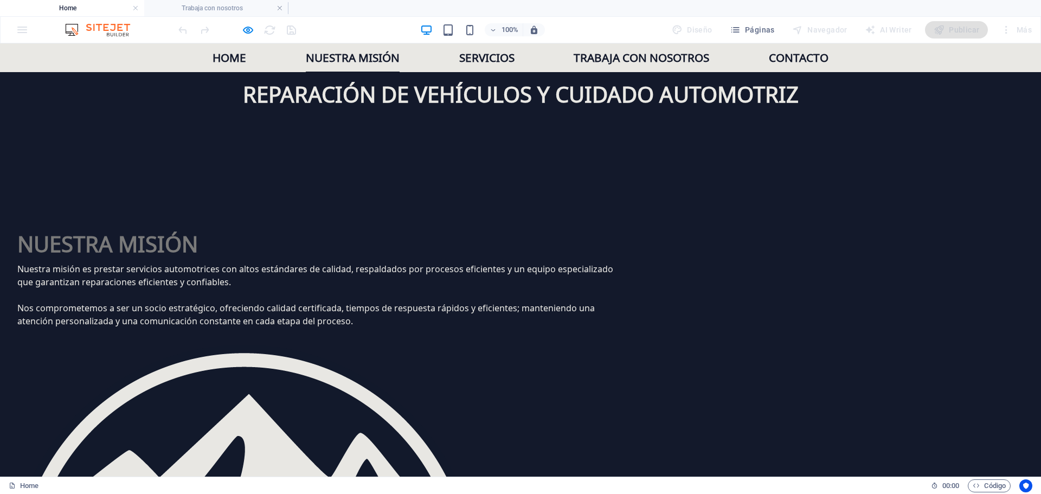
click at [352, 55] on link "Nuestra misión" at bounding box center [353, 57] width 94 height 29
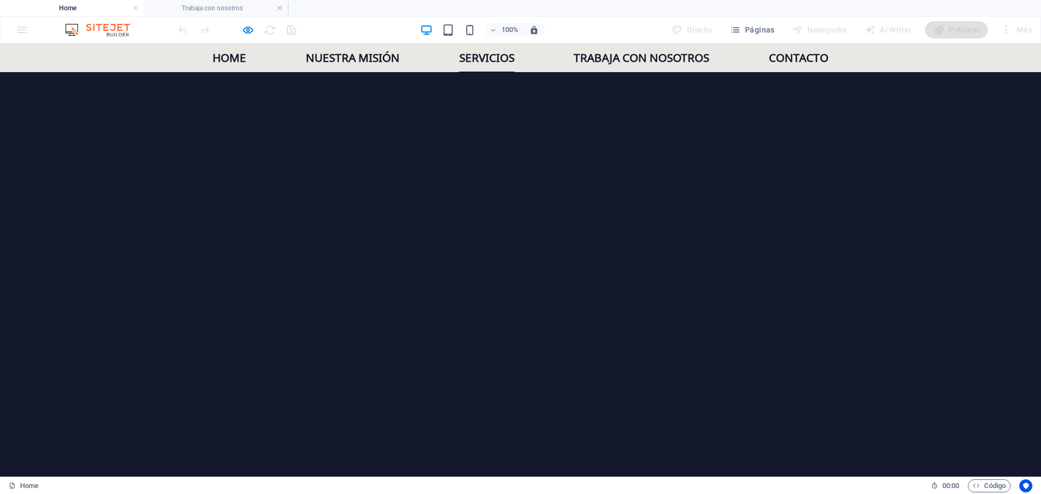
click at [481, 56] on link "Servicios" at bounding box center [486, 57] width 55 height 29
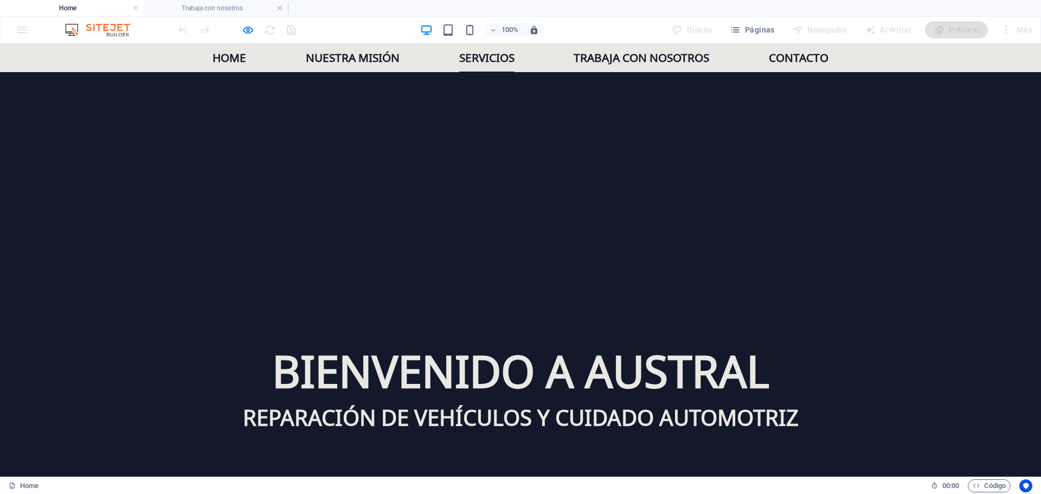
scroll to position [834, 0]
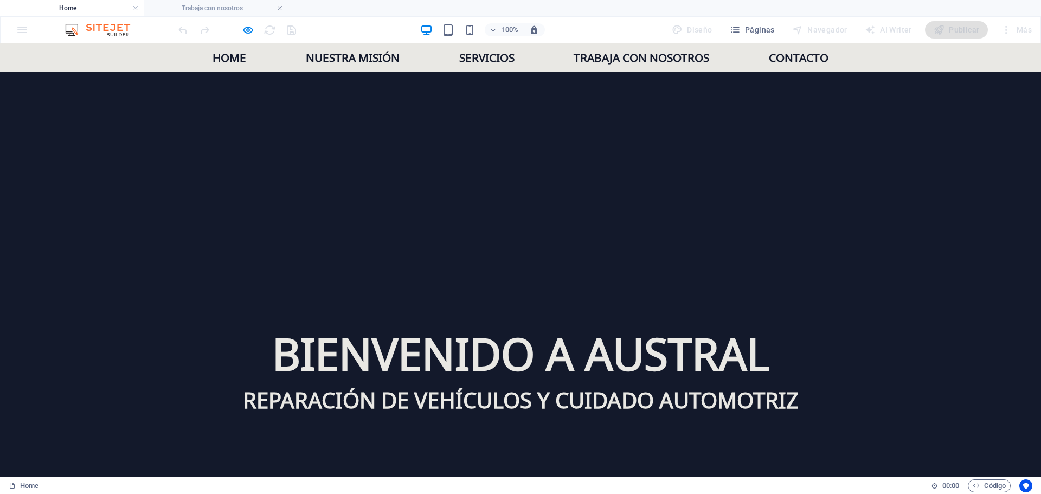
click at [602, 53] on link "Trabaja con nosotros" at bounding box center [642, 57] width 136 height 29
click at [791, 56] on link "Contacto" at bounding box center [799, 57] width 60 height 29
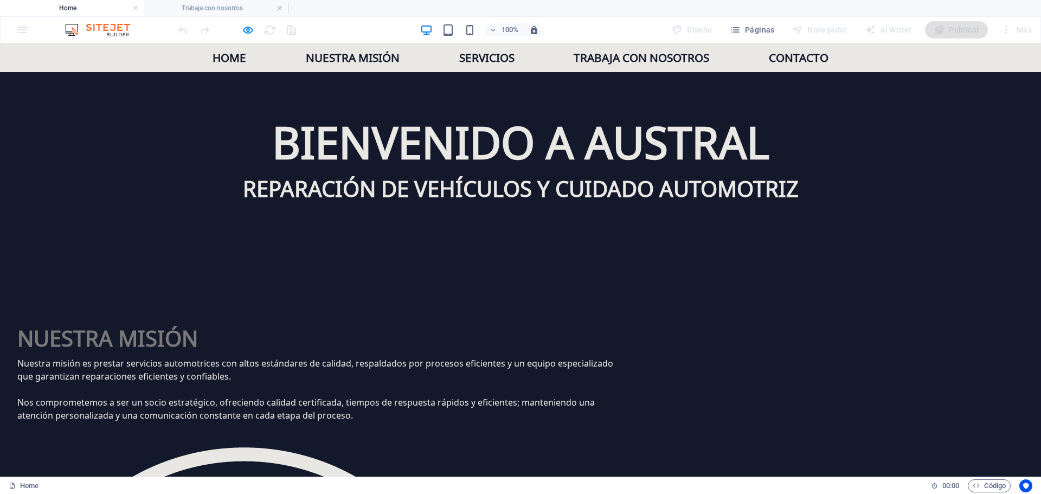
scroll to position [1140, 0]
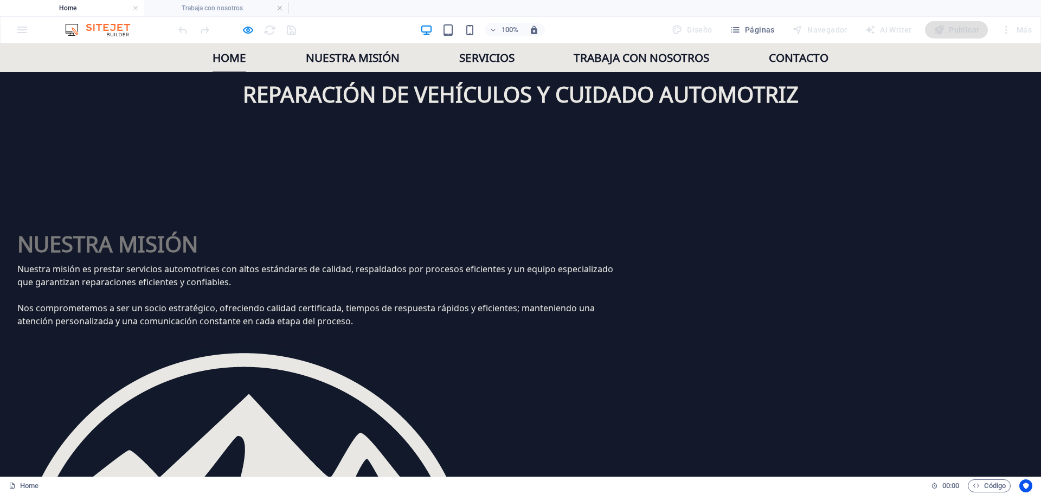
click at [226, 59] on link "Home" at bounding box center [230, 57] width 34 height 29
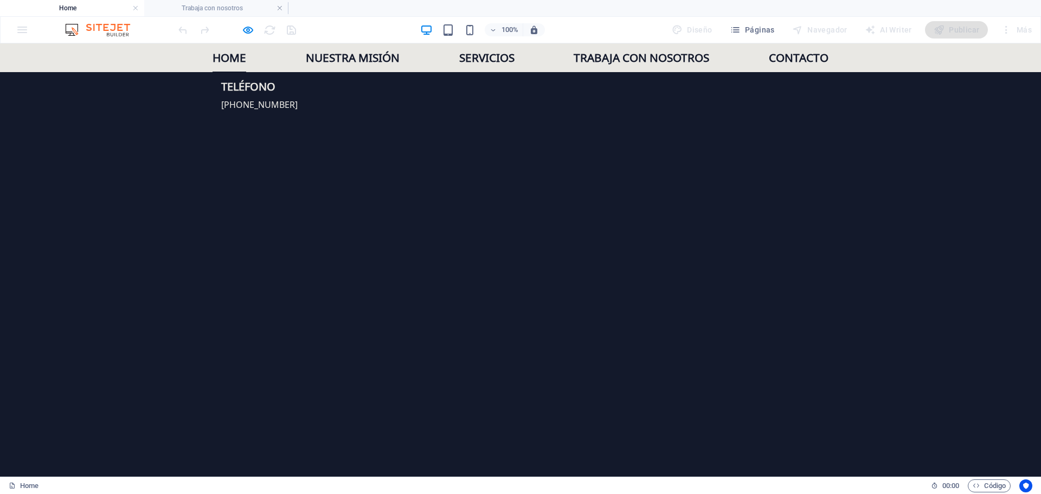
scroll to position [0, 0]
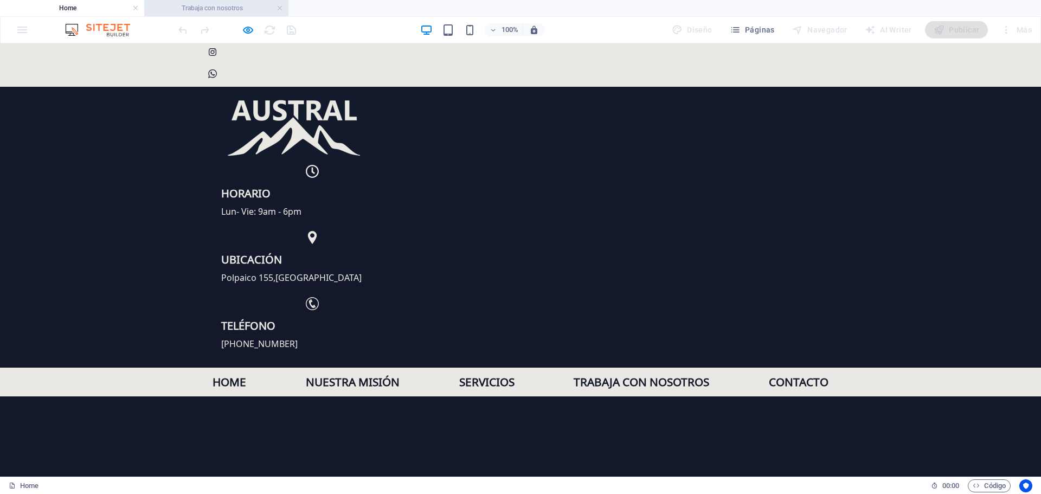
click at [215, 8] on h4 "Trabaja con nosotros" at bounding box center [216, 8] width 144 height 12
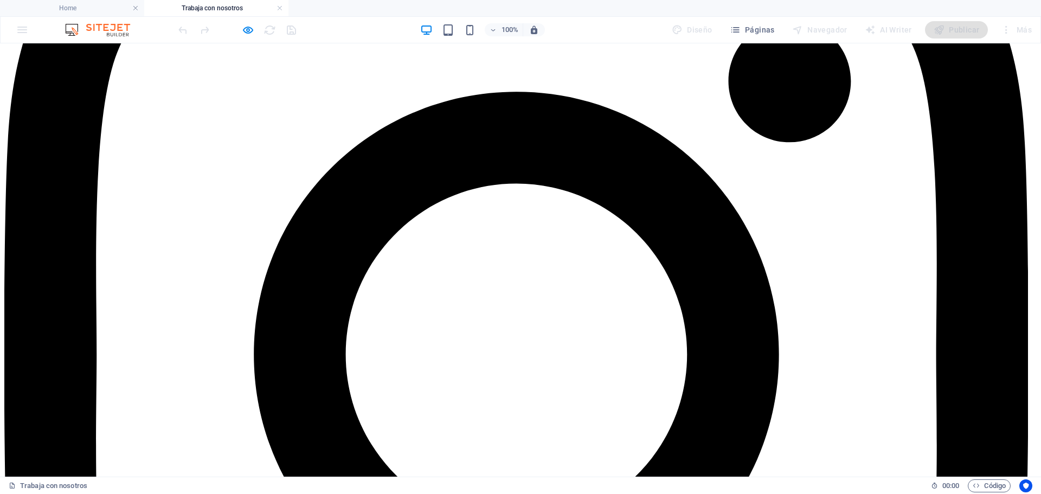
scroll to position [325, 0]
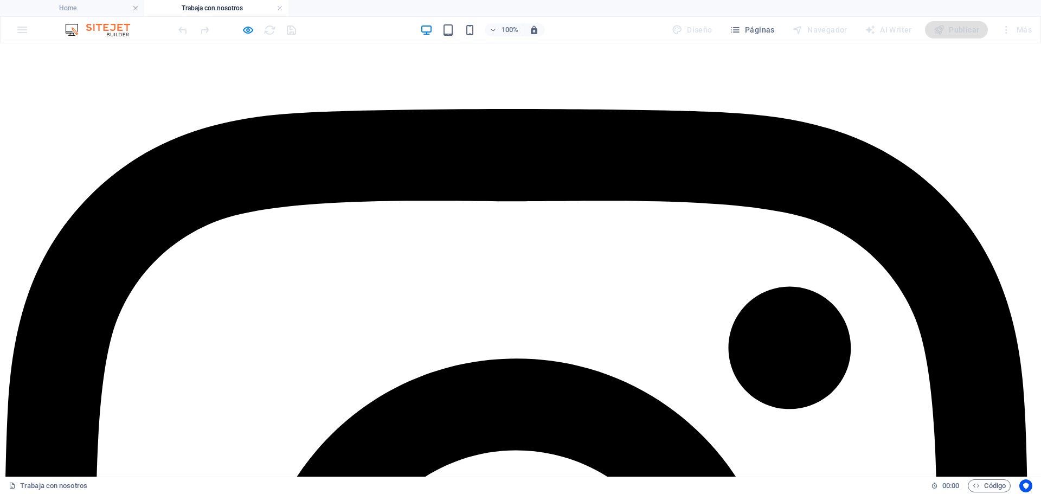
scroll to position [0, 0]
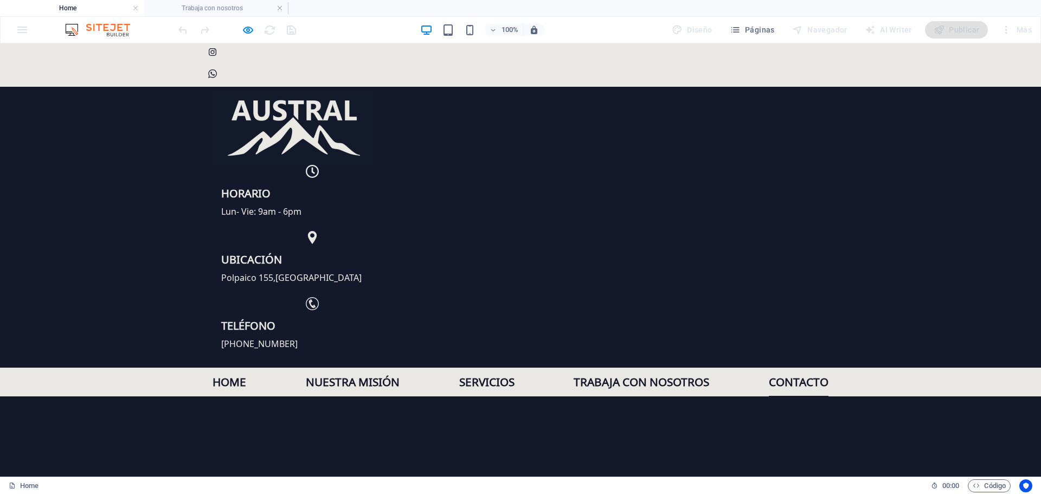
click at [796, 368] on link "Contacto" at bounding box center [799, 382] width 60 height 29
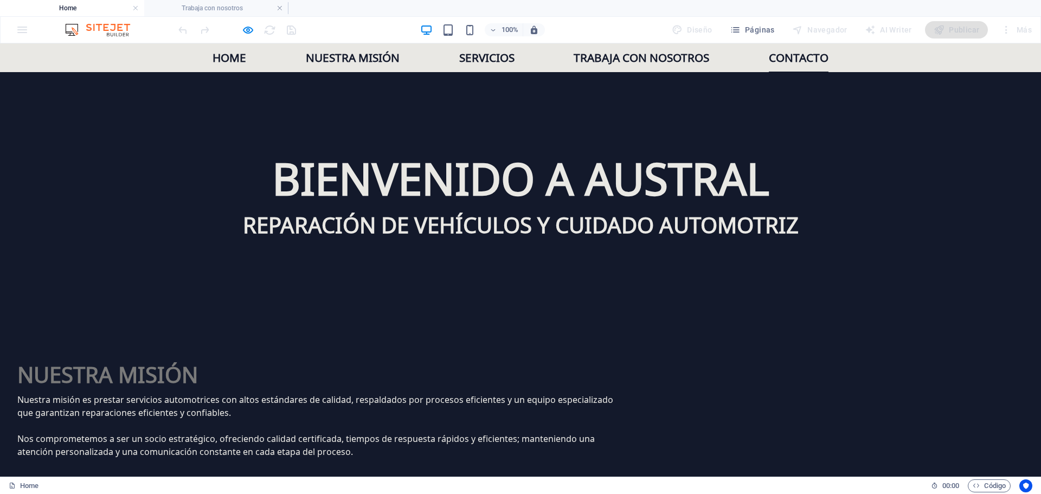
scroll to position [1140, 0]
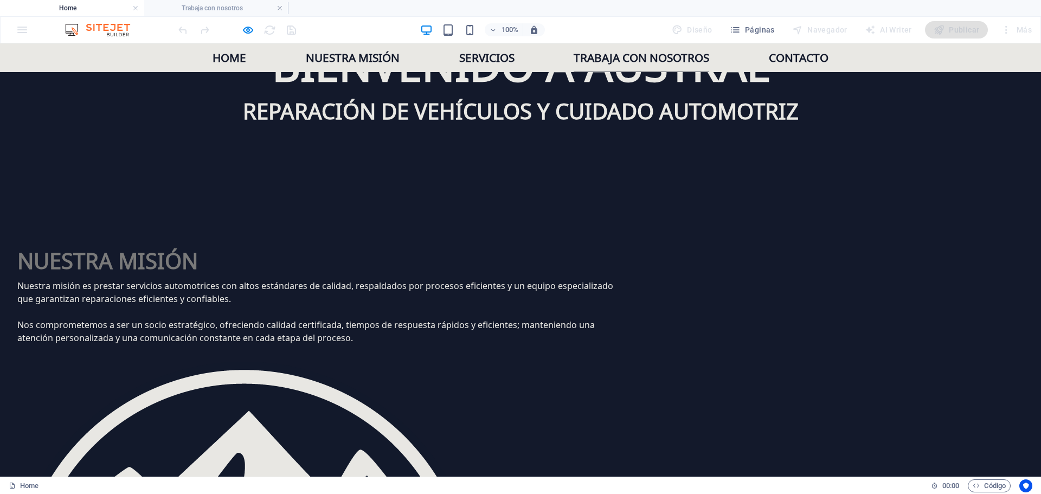
click at [646, 55] on link "Trabaja con nosotros" at bounding box center [642, 57] width 136 height 29
click at [241, 27] on div at bounding box center [237, 29] width 122 height 17
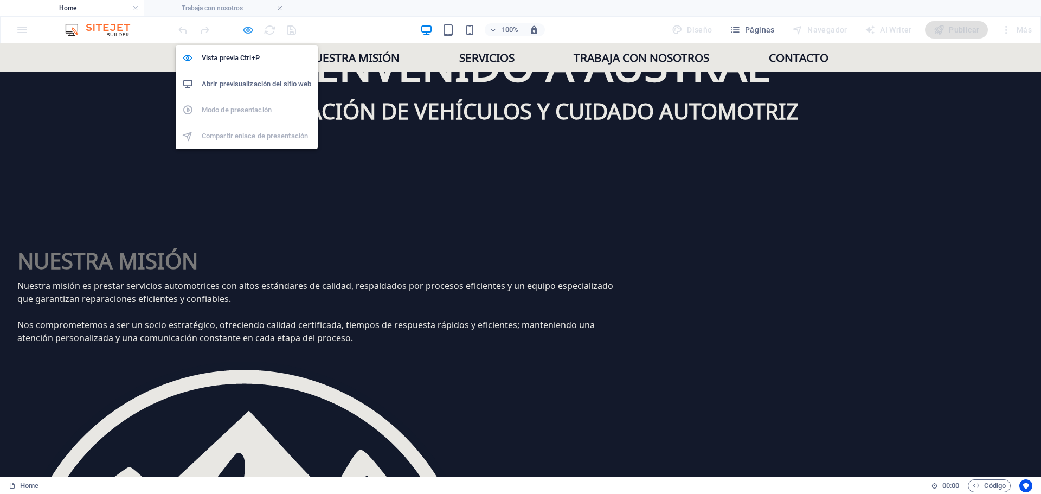
click at [246, 33] on icon "button" at bounding box center [248, 30] width 12 height 12
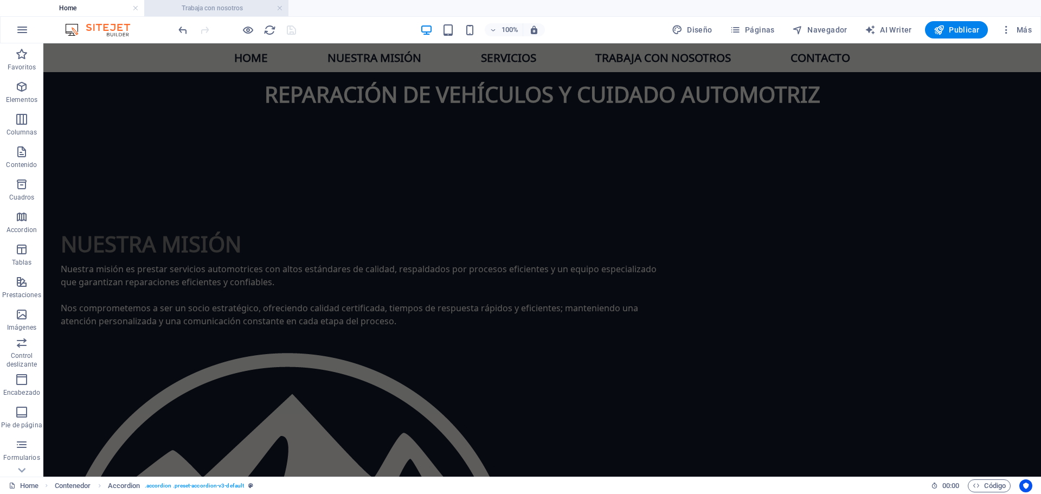
click at [218, 8] on h4 "Trabaja con nosotros" at bounding box center [216, 8] width 144 height 12
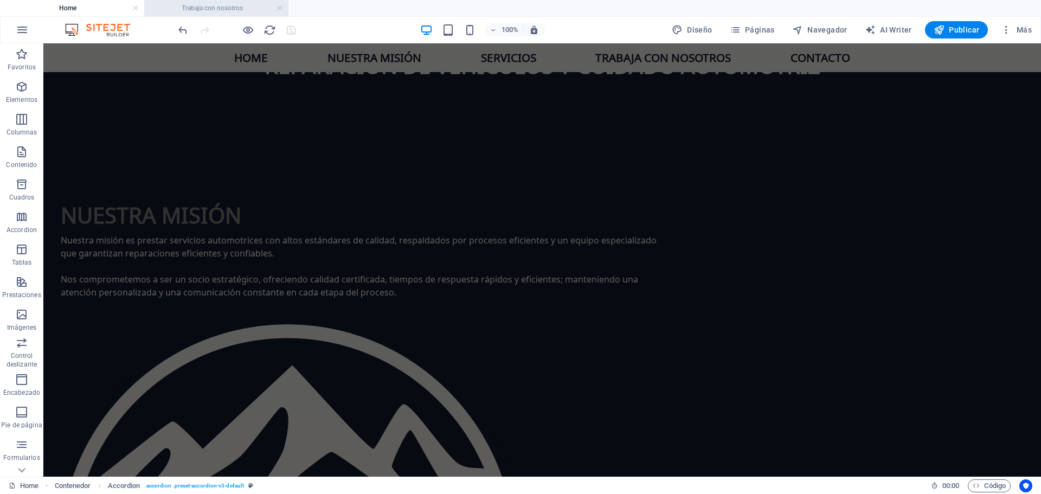
scroll to position [0, 0]
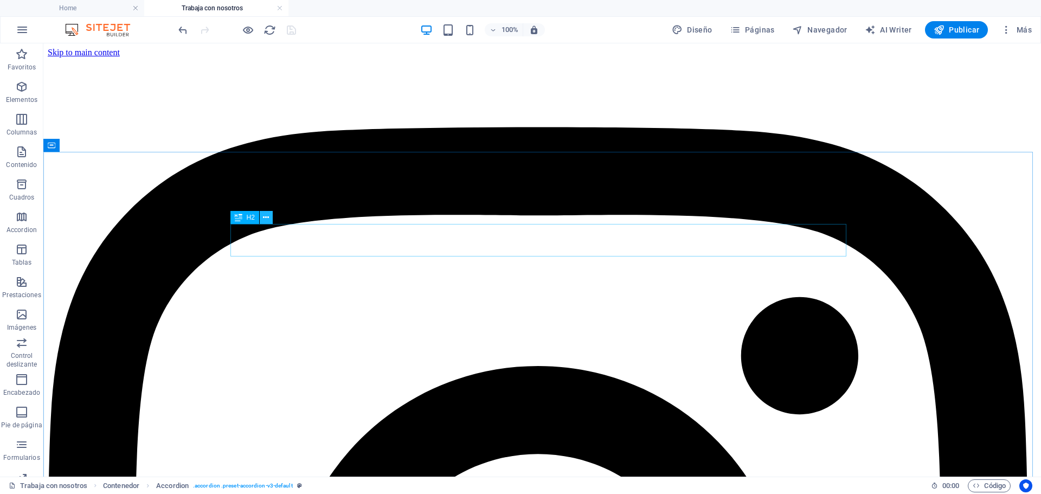
click at [269, 216] on icon at bounding box center [266, 217] width 6 height 11
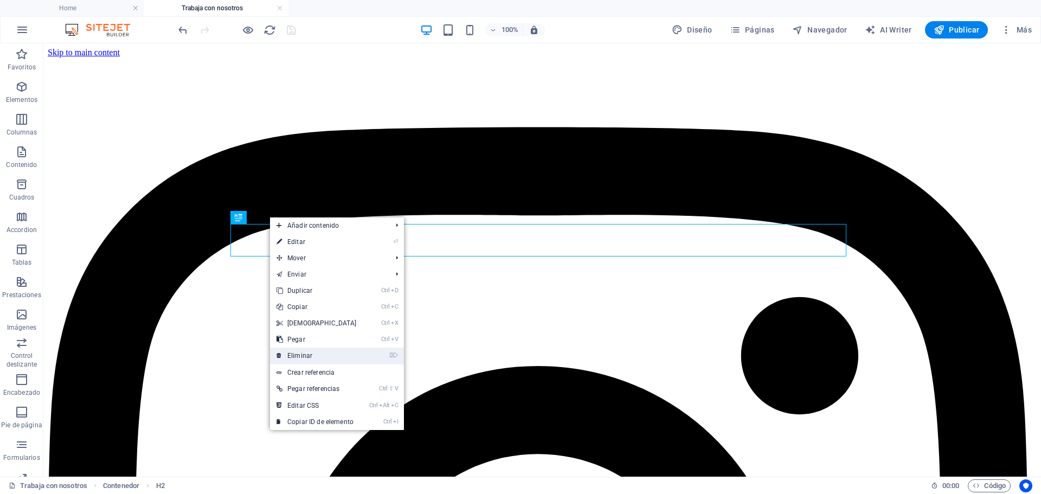
click at [323, 356] on link "⌦ Eliminar" at bounding box center [316, 356] width 93 height 16
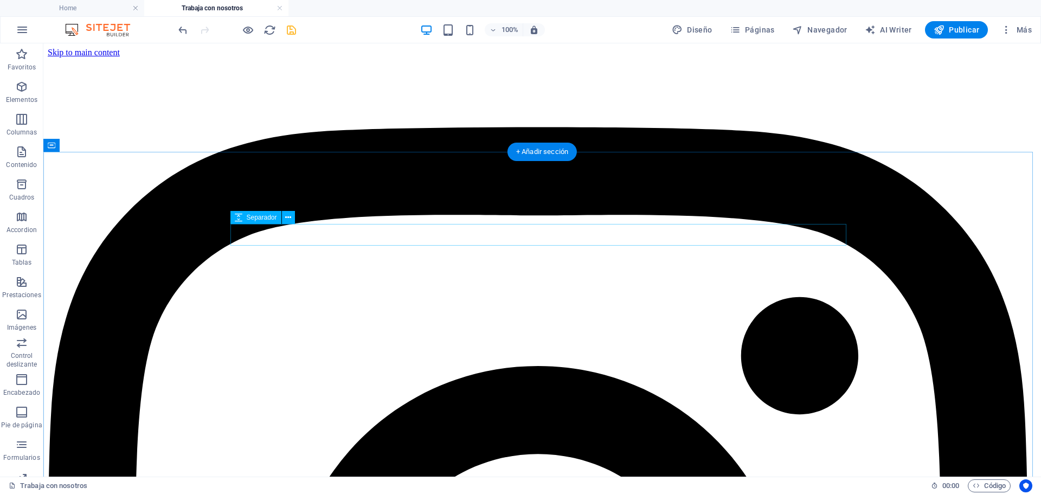
click at [287, 216] on icon at bounding box center [288, 217] width 6 height 11
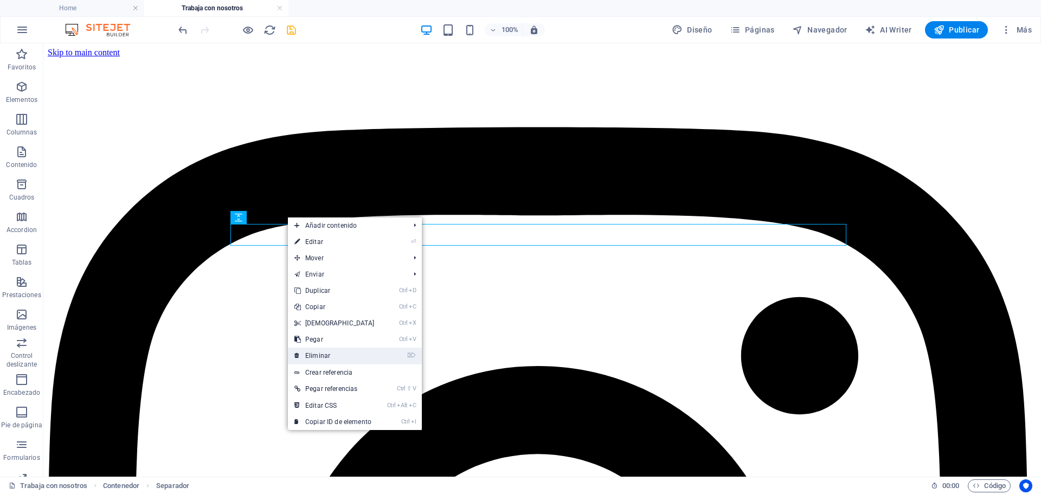
click at [337, 353] on link "⌦ Eliminar" at bounding box center [334, 356] width 93 height 16
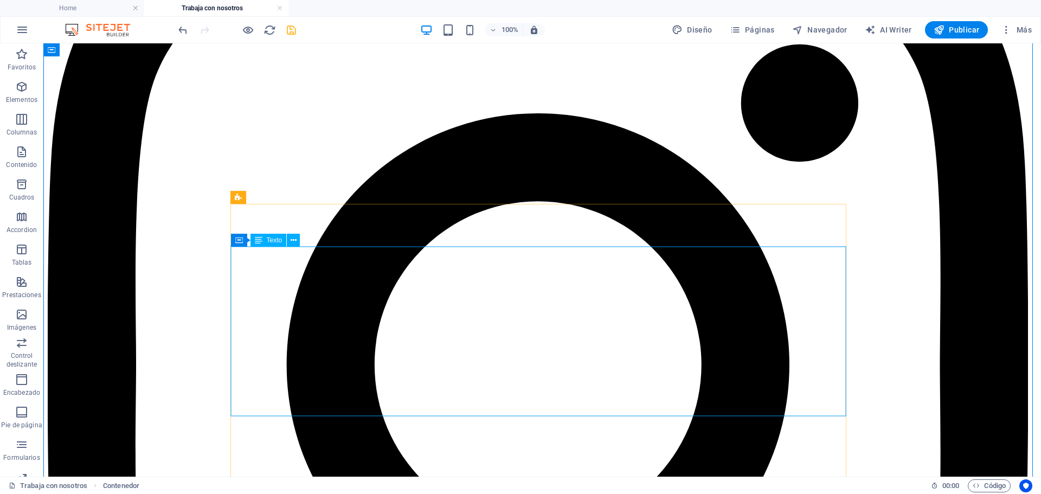
scroll to position [271, 0]
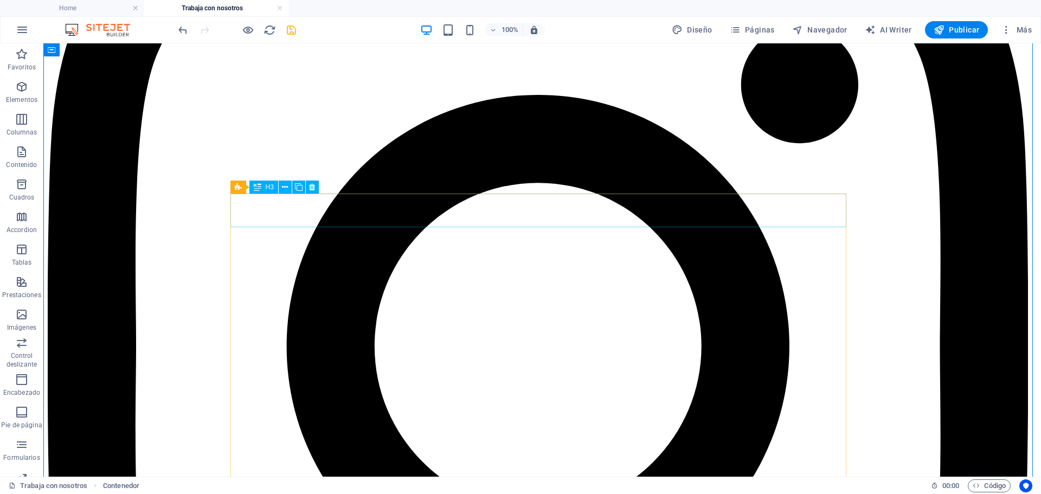
click at [285, 189] on icon at bounding box center [285, 187] width 6 height 11
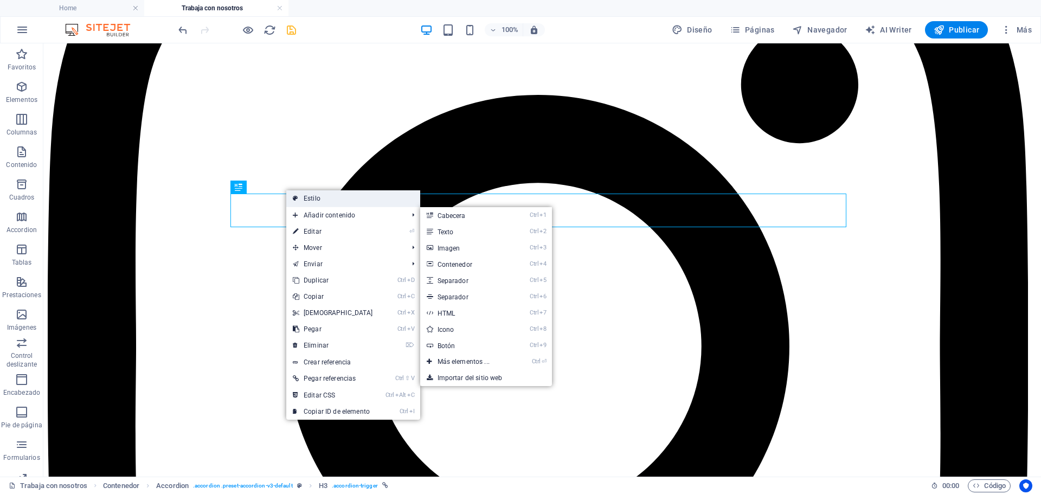
click at [360, 199] on link "Estilo" at bounding box center [353, 198] width 134 height 16
select select "rem"
select select "preset-accordion-v3-default"
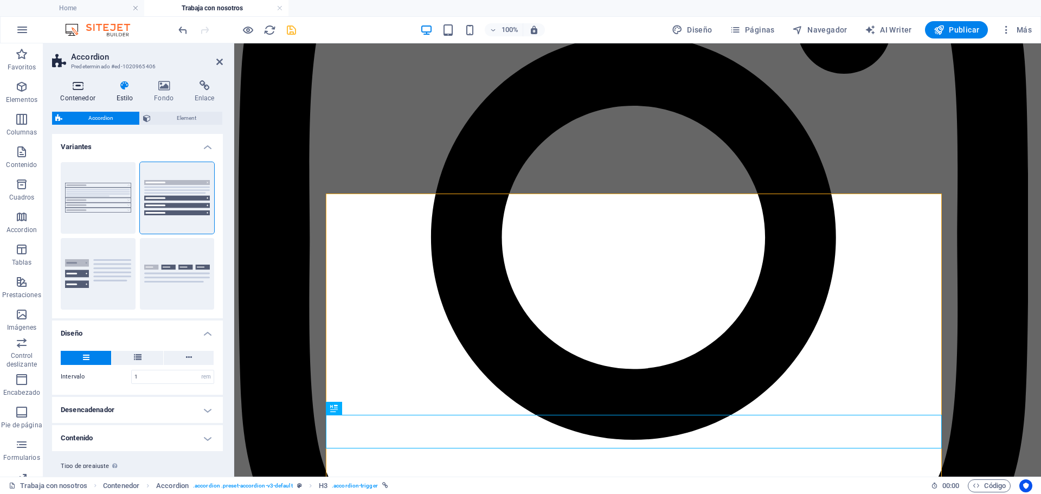
click at [88, 92] on h4 "Contenedor" at bounding box center [80, 91] width 56 height 23
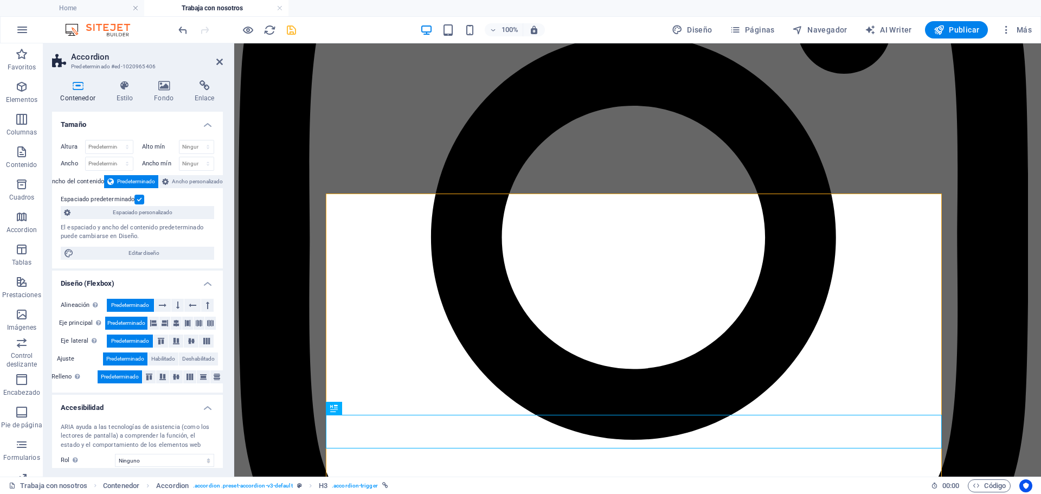
click at [129, 122] on h4 "Tamaño" at bounding box center [137, 122] width 171 height 20
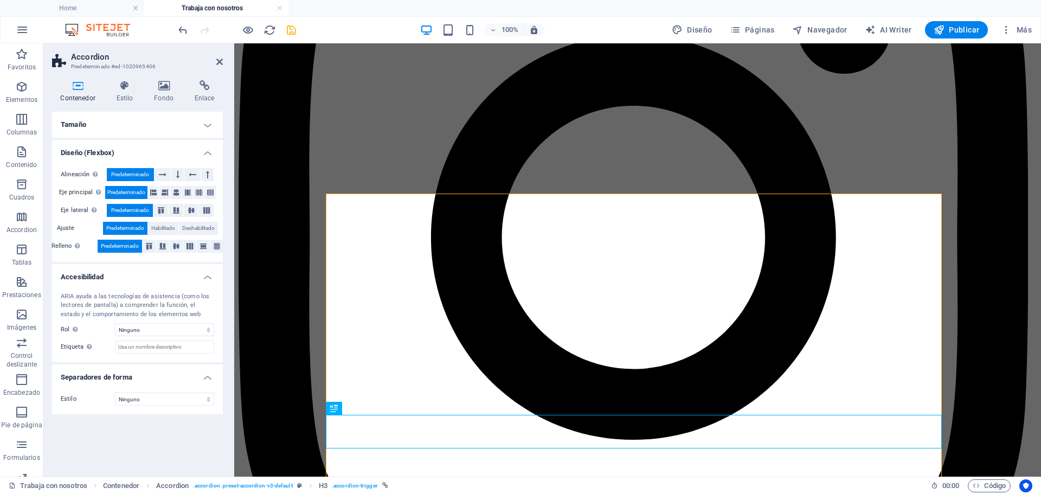
click at [130, 150] on h4 "Diseño (Flexbox)" at bounding box center [137, 150] width 171 height 20
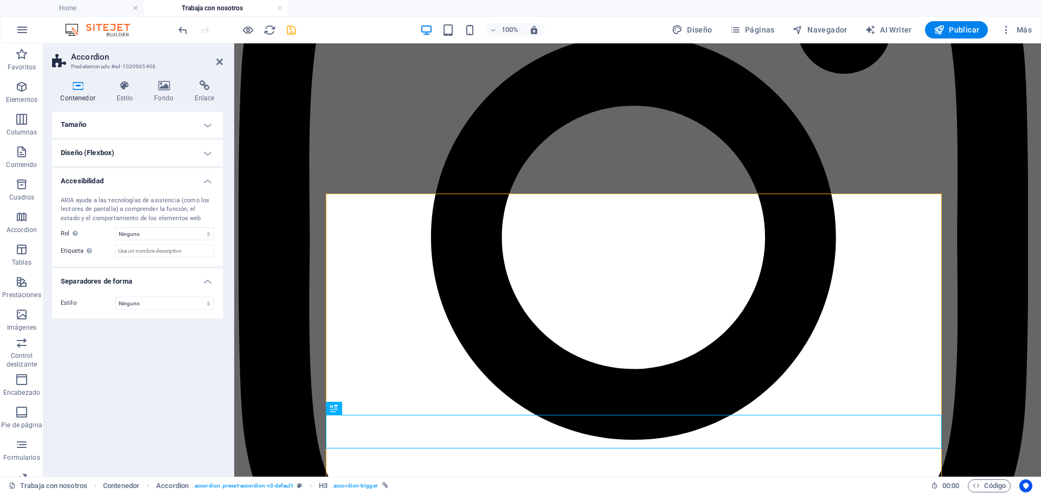
click at [120, 177] on h4 "Accesibilidad" at bounding box center [137, 178] width 171 height 20
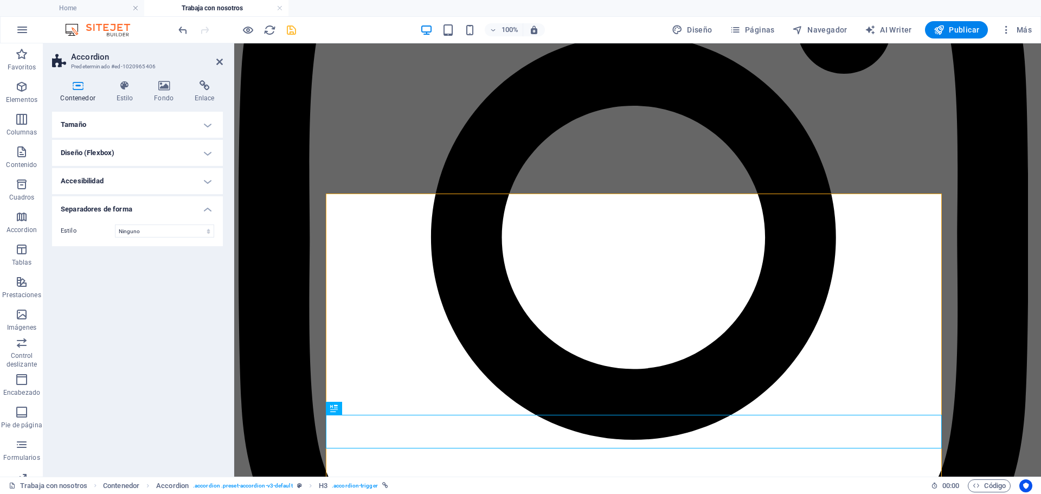
click at [137, 206] on h4 "Separadores de forma" at bounding box center [137, 206] width 171 height 20
click at [139, 151] on h4 "Diseño (Flexbox)" at bounding box center [137, 153] width 171 height 26
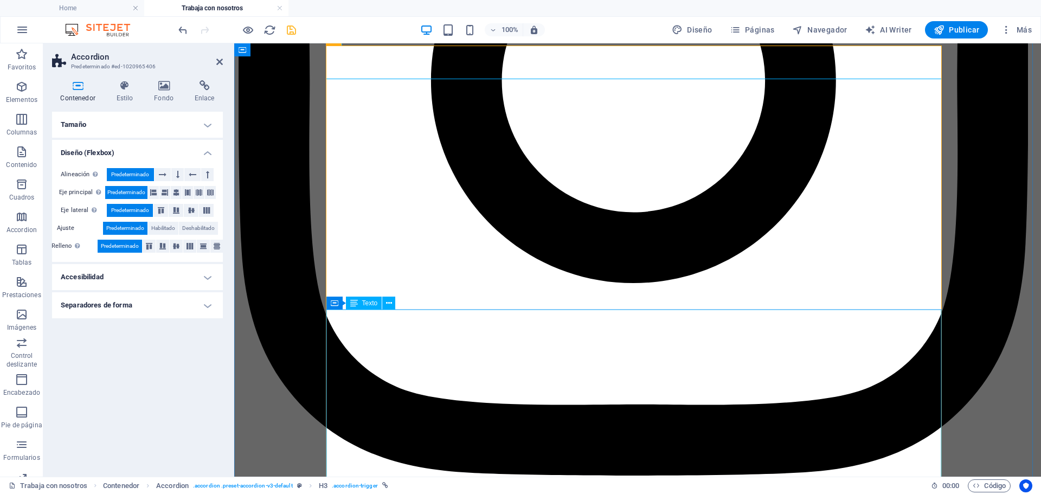
scroll to position [434, 0]
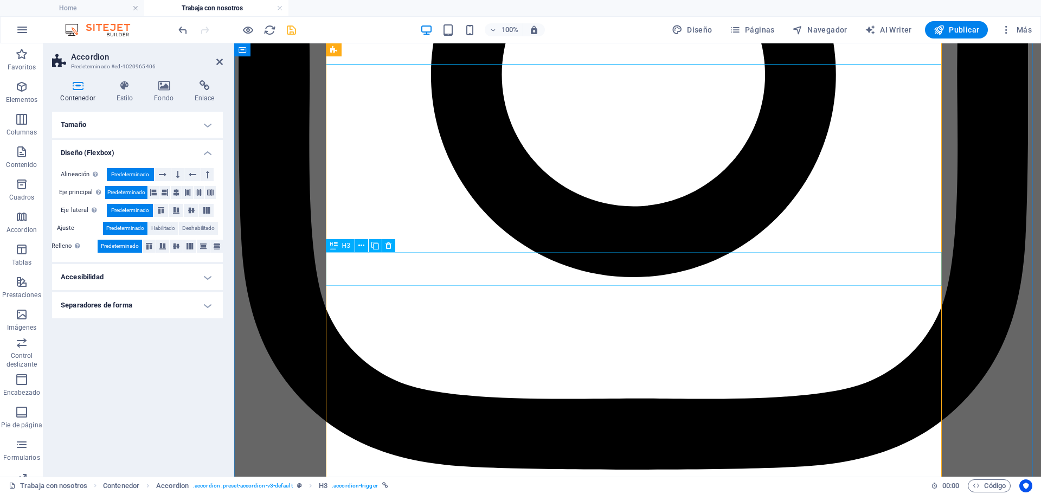
click at [67, 226] on label "Ajuste" at bounding box center [80, 228] width 46 height 13
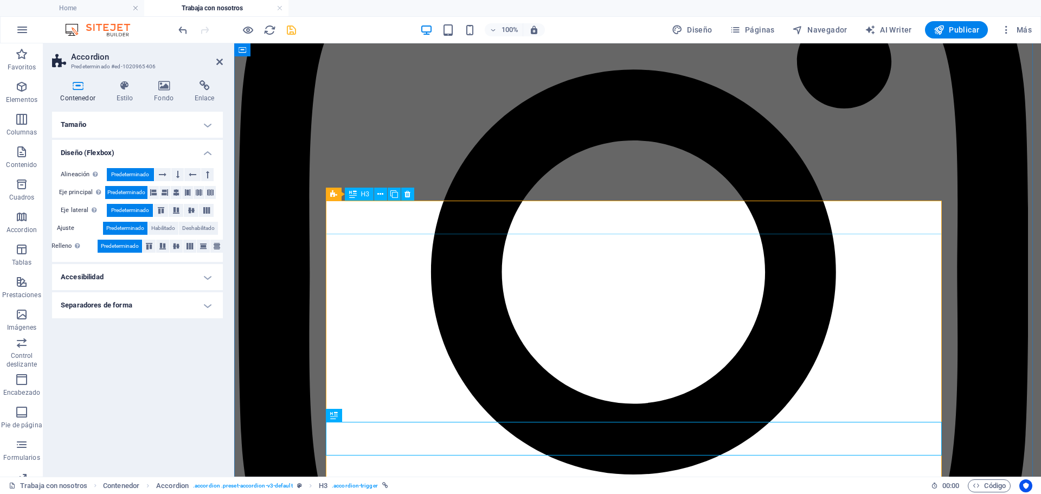
scroll to position [217, 0]
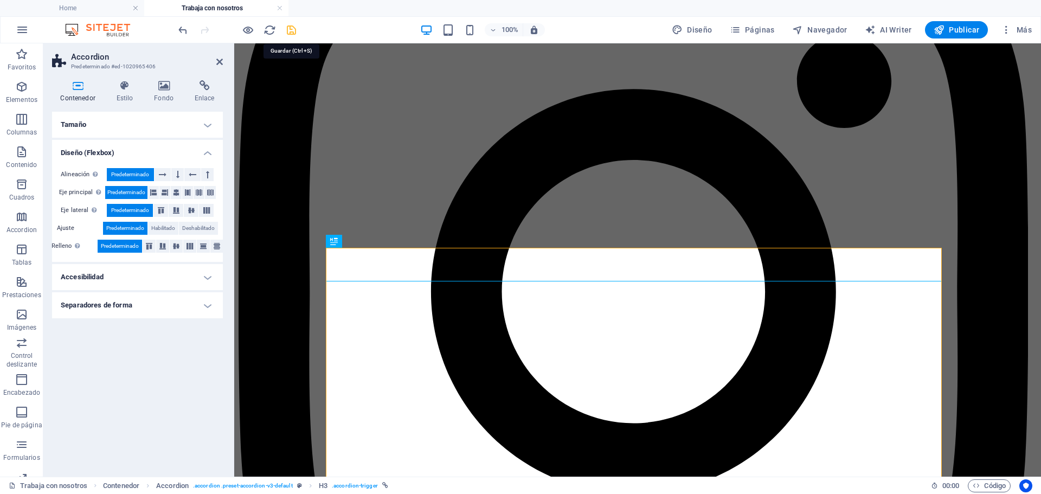
click at [292, 31] on icon "save" at bounding box center [291, 30] width 12 height 12
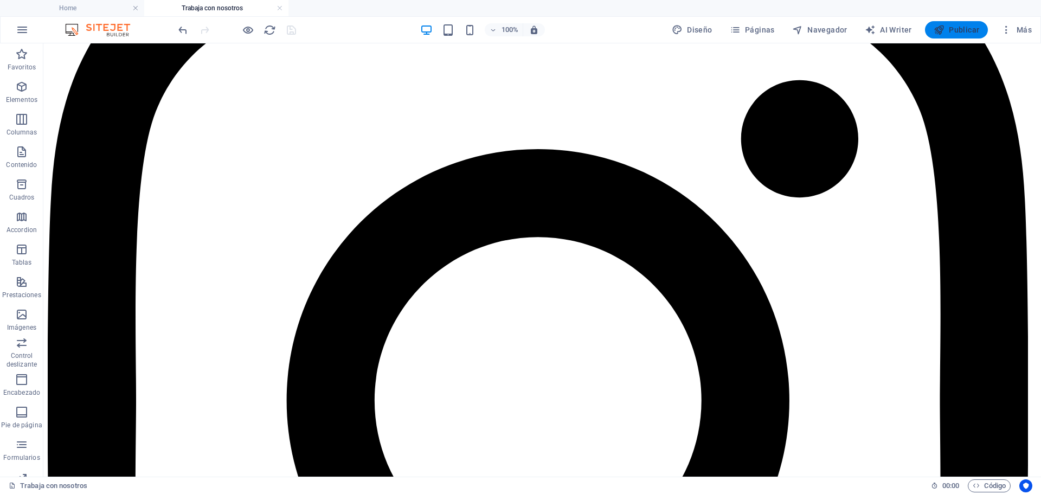
click at [954, 31] on span "Publicar" at bounding box center [957, 29] width 46 height 11
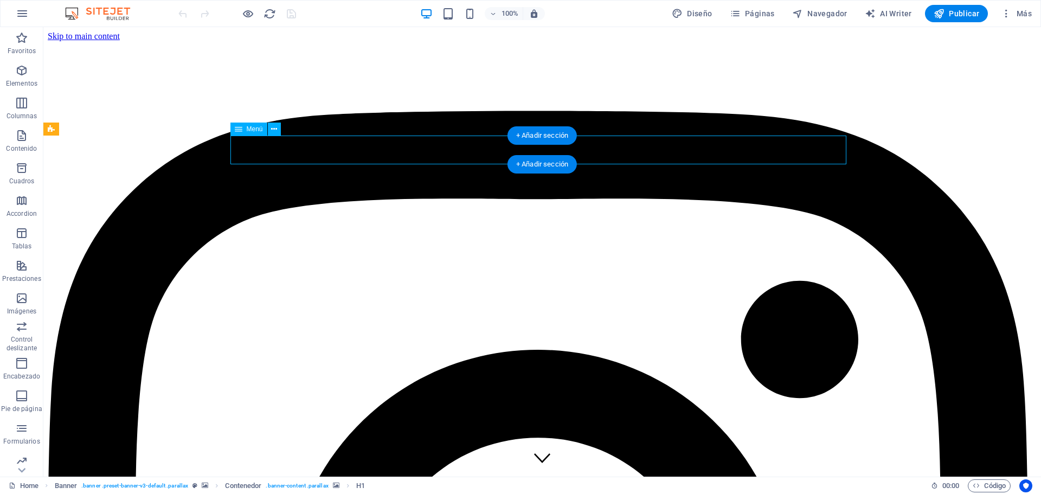
select select
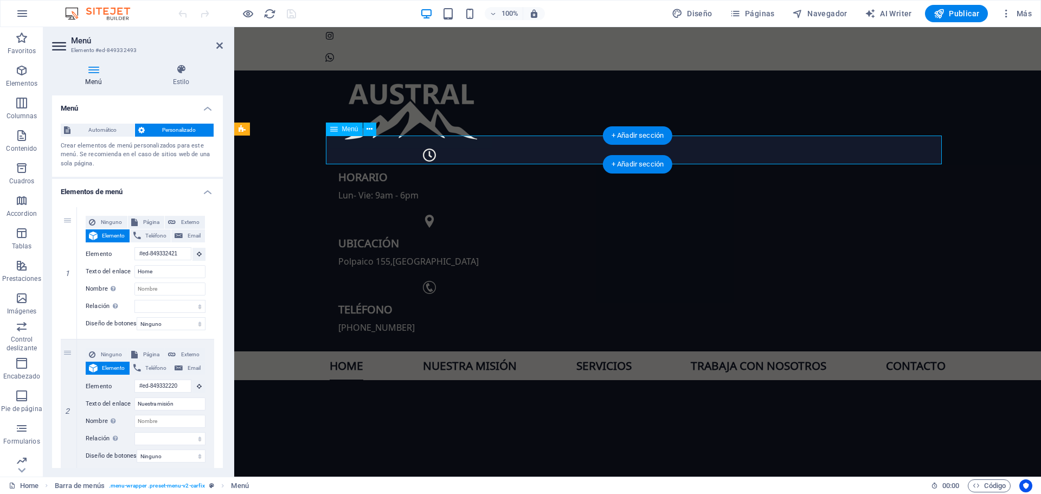
click at [737, 351] on nav "Home Nuestra misión Servicios Trabaja con nosotros Contacto" at bounding box center [638, 365] width 616 height 29
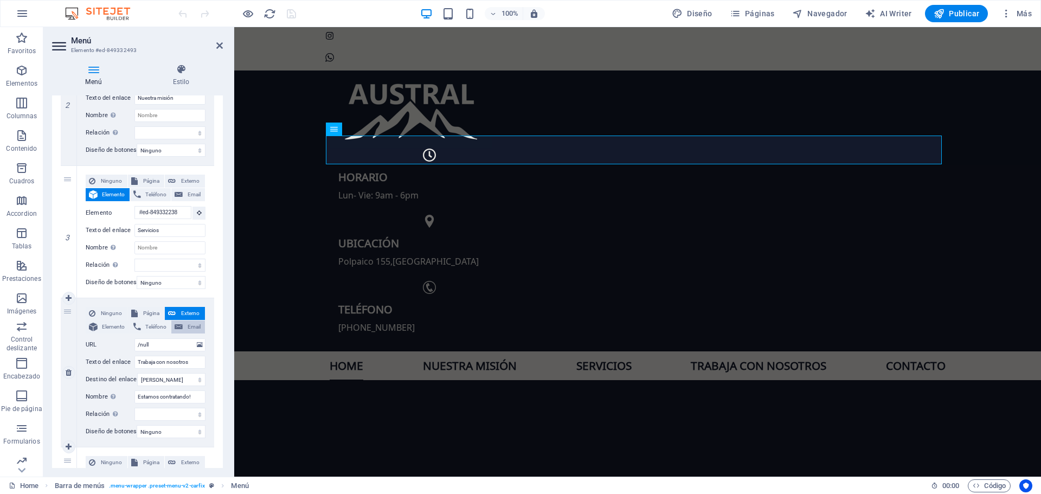
scroll to position [325, 0]
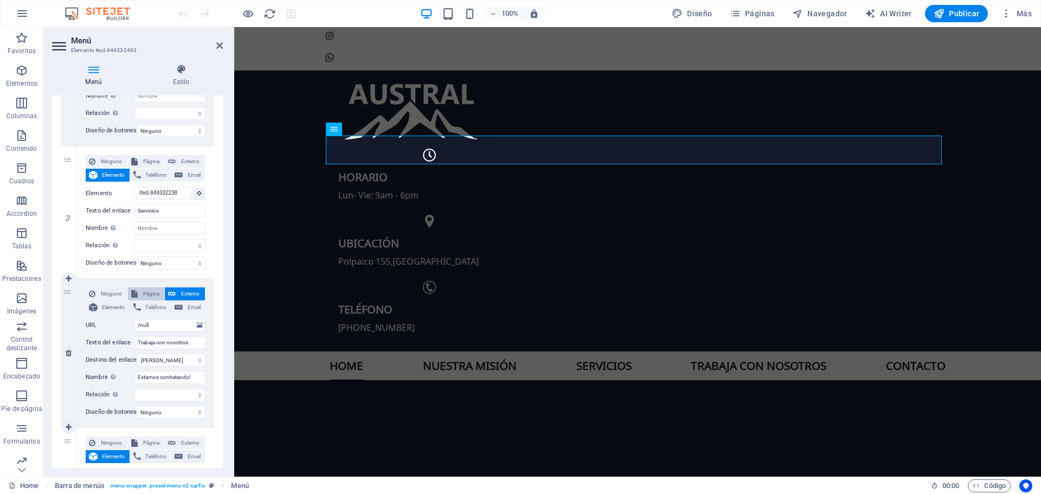
click at [144, 294] on span "Página" at bounding box center [151, 293] width 21 height 13
select select
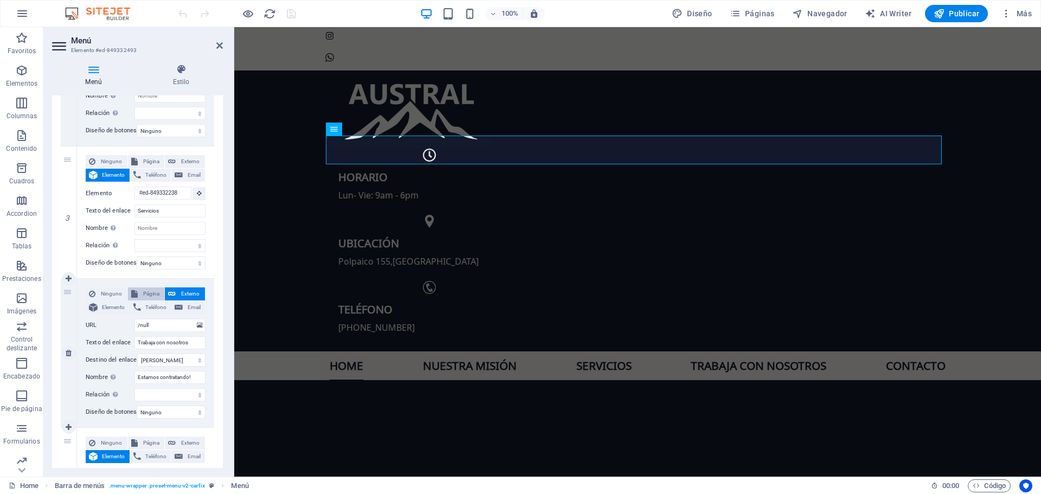
select select
click at [158, 327] on select "Home Trabaja con nosotros" at bounding box center [170, 325] width 71 height 13
select select "1"
click at [135, 319] on select "Home Trabaja con nosotros" at bounding box center [170, 325] width 71 height 13
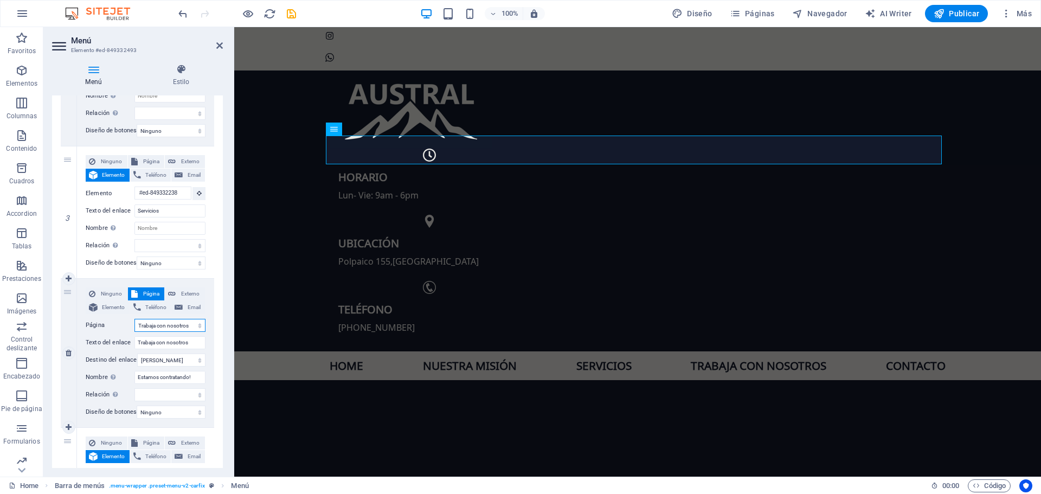
select select
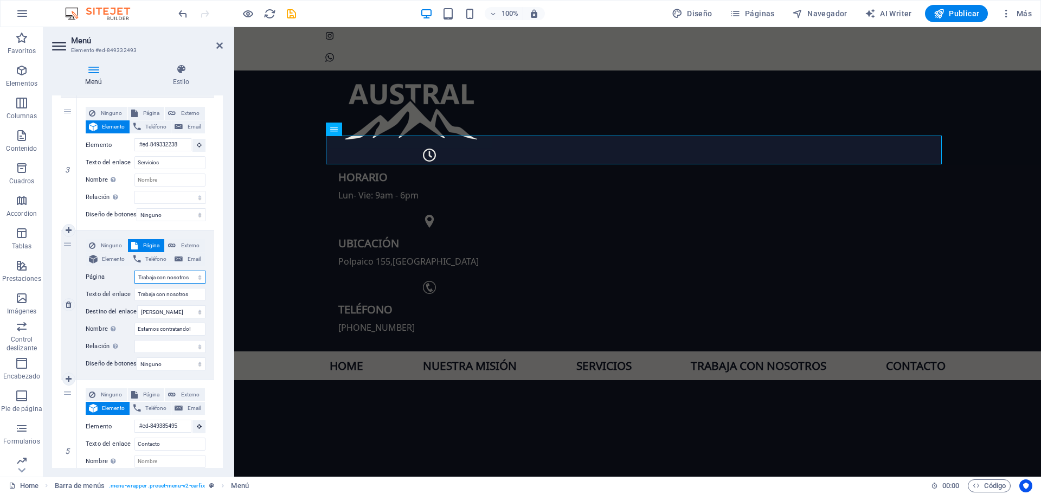
scroll to position [346, 0]
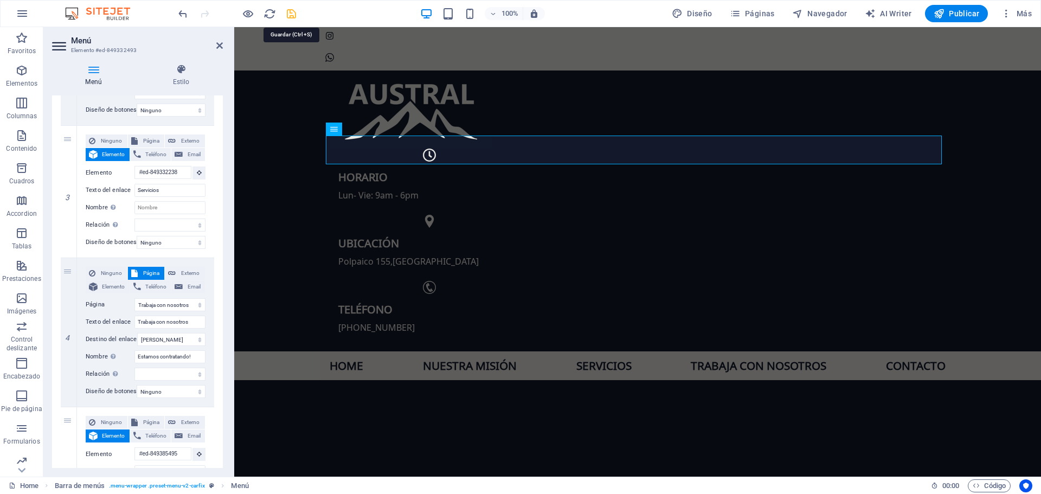
click at [289, 16] on icon "save" at bounding box center [291, 14] width 12 height 12
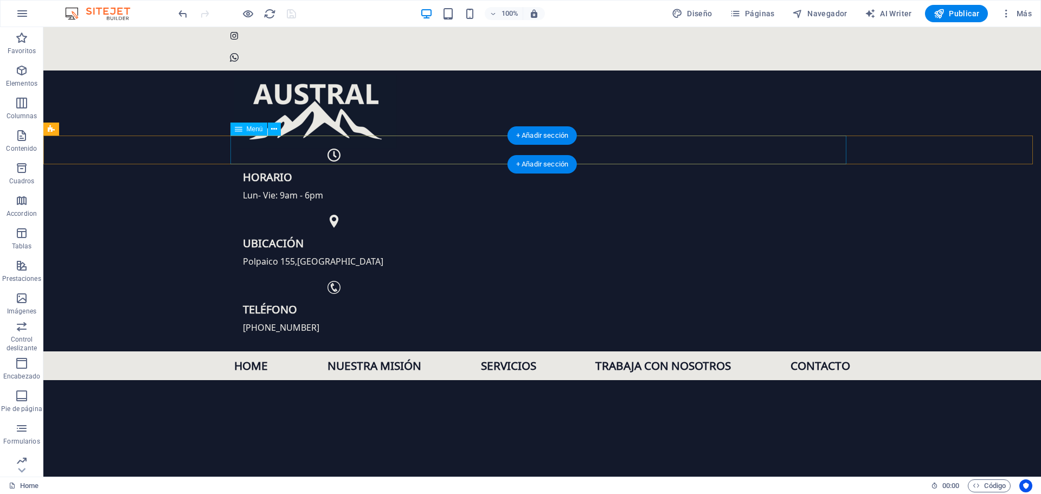
click at [660, 351] on nav "Home Nuestra misión Servicios Trabaja con nosotros Contacto" at bounding box center [542, 365] width 616 height 29
select select "1"
select select
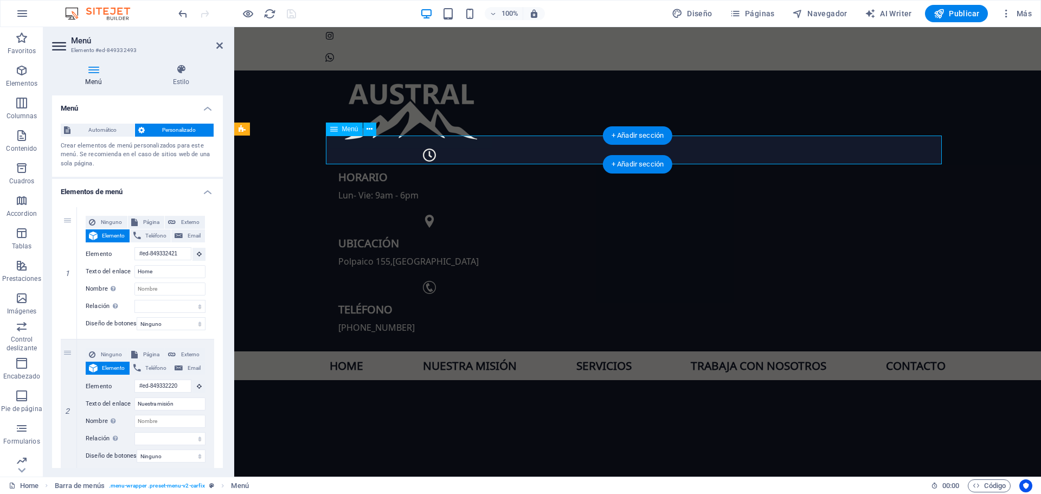
drag, startPoint x: 729, startPoint y: 150, endPoint x: 879, endPoint y: 199, distance: 157.5
click at [729, 351] on nav "Home Nuestra misión Servicios Trabaja con nosotros Contacto" at bounding box center [638, 365] width 616 height 29
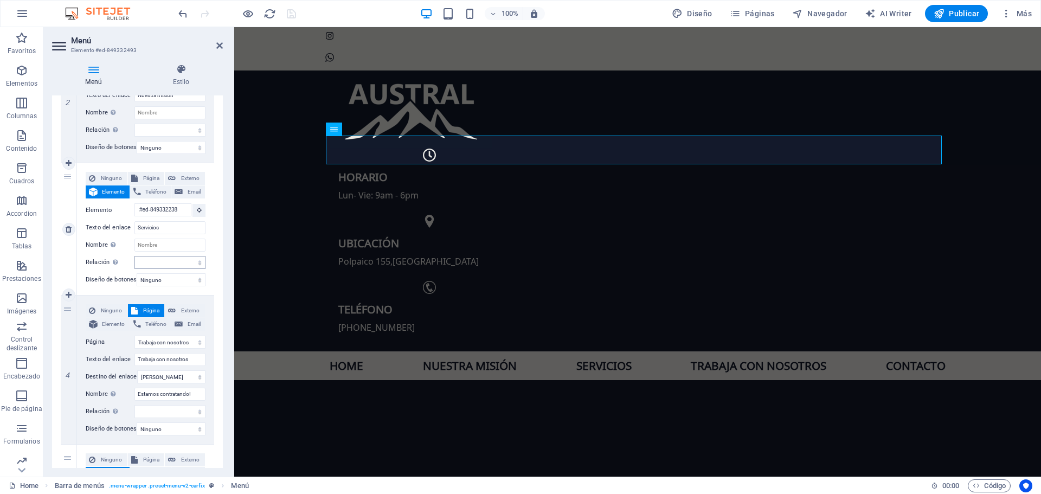
scroll to position [380, 0]
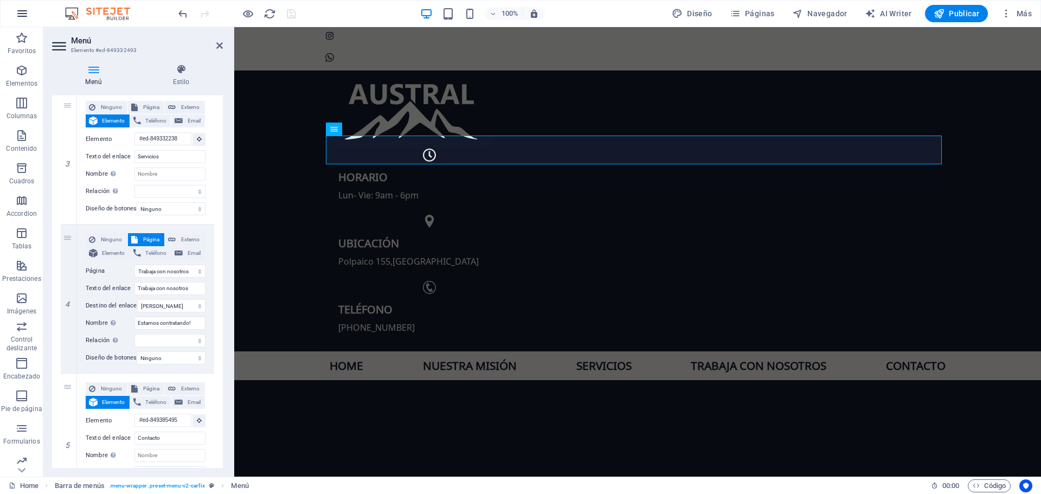
click at [24, 13] on icon "button" at bounding box center [22, 13] width 13 height 13
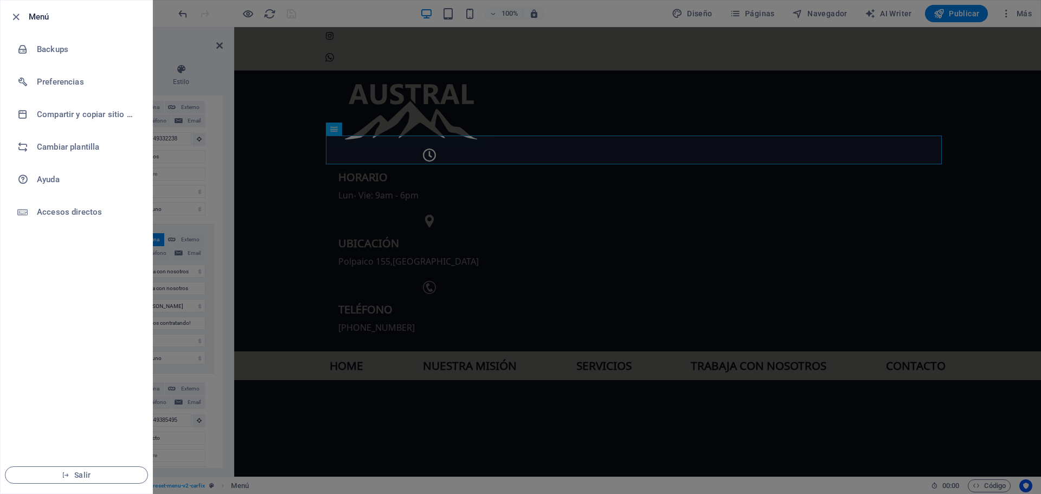
click at [42, 14] on h6 "Menú" at bounding box center [86, 16] width 115 height 13
click at [54, 56] on li "Backups" at bounding box center [77, 49] width 152 height 33
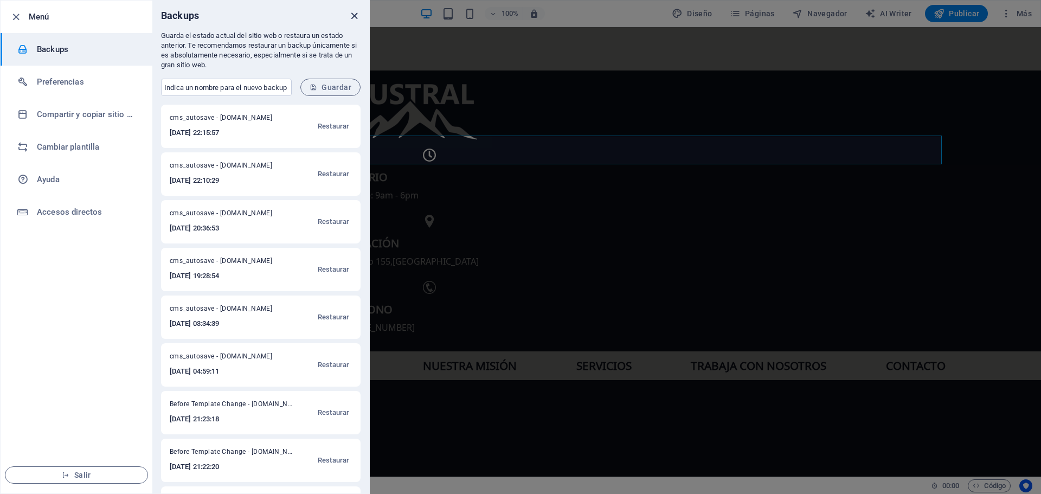
click at [354, 14] on icon "close" at bounding box center [354, 16] width 12 height 12
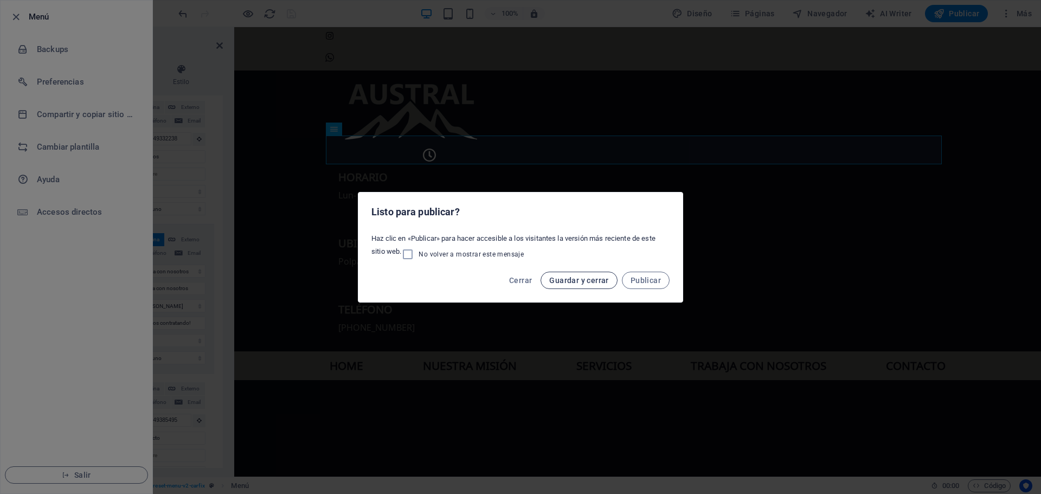
click at [582, 281] on span "Guardar y cerrar" at bounding box center [578, 280] width 59 height 9
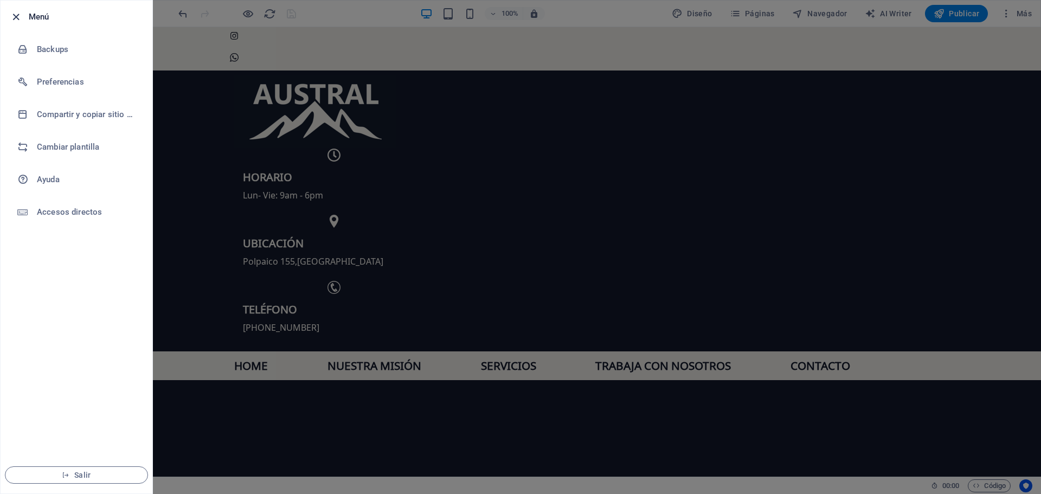
click at [21, 18] on div at bounding box center [19, 16] width 20 height 13
click at [13, 17] on icon "button" at bounding box center [16, 17] width 12 height 12
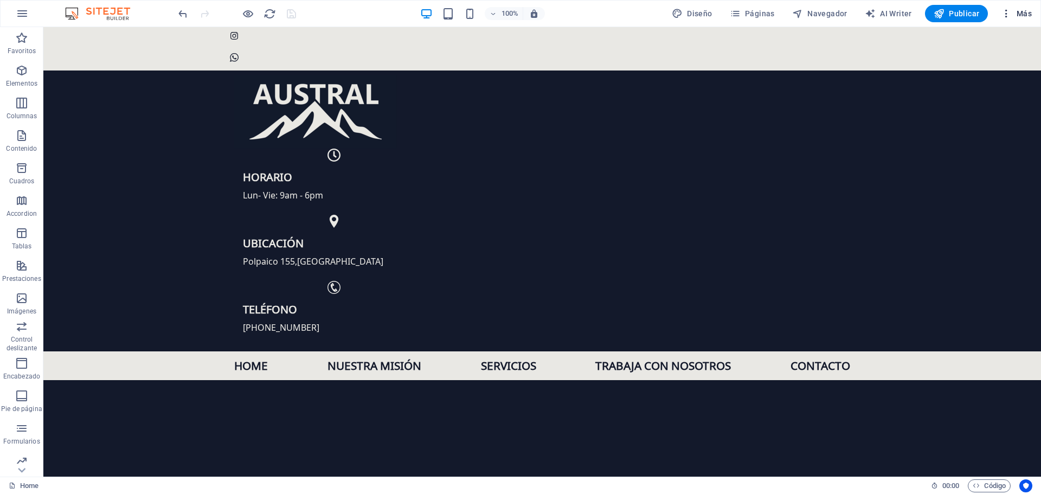
click at [1008, 14] on icon "button" at bounding box center [1006, 13] width 11 height 11
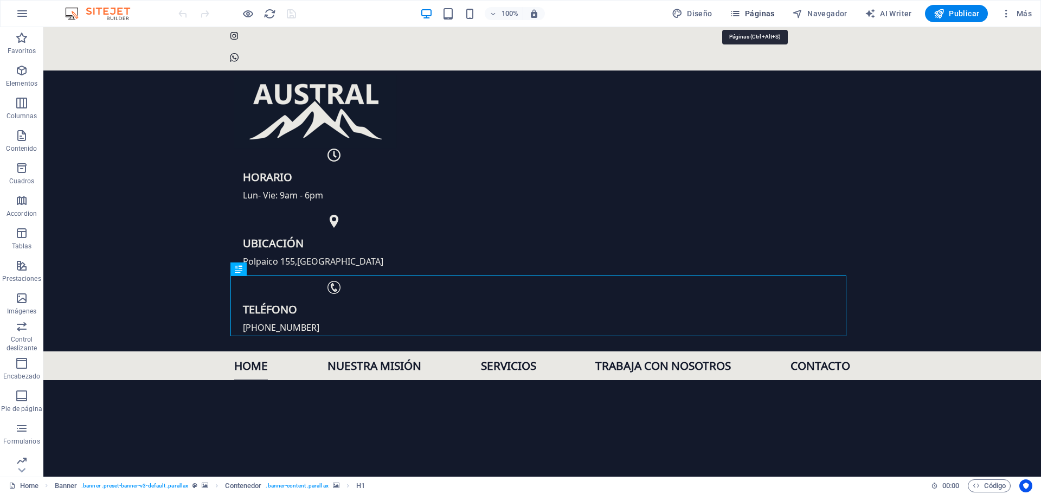
click at [745, 14] on span "Páginas" at bounding box center [752, 13] width 45 height 11
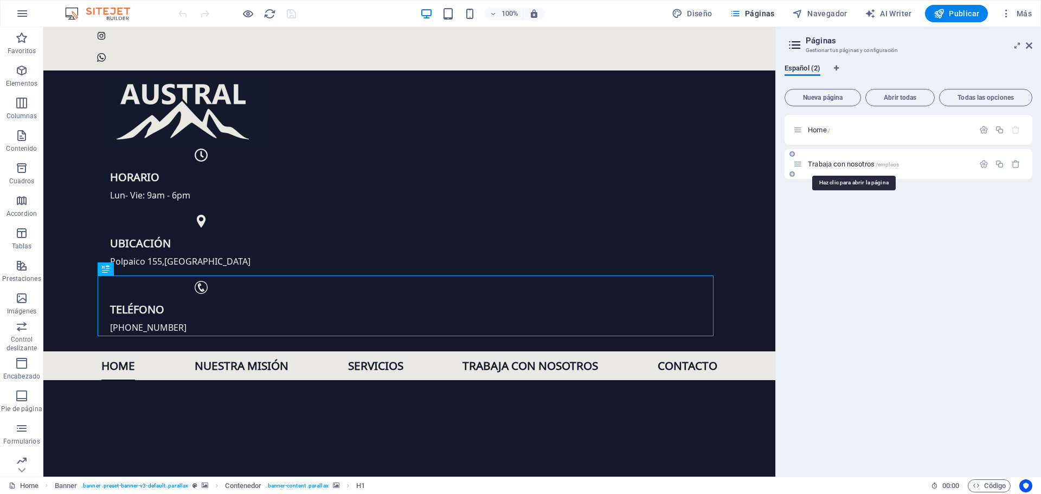
click at [819, 161] on span "Trabaja con nosotros /empleos" at bounding box center [853, 164] width 91 height 8
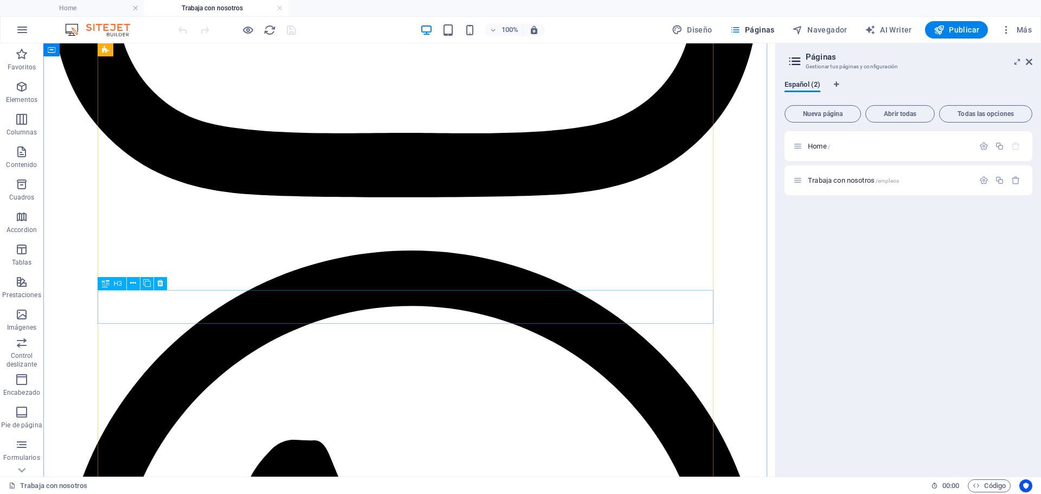
scroll to position [705, 0]
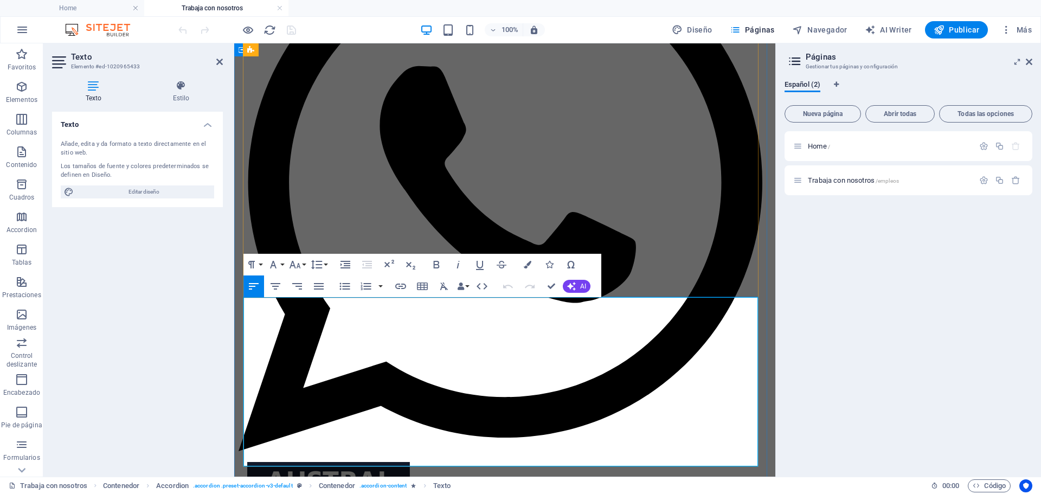
click at [438, 266] on icon "button" at bounding box center [436, 264] width 13 height 13
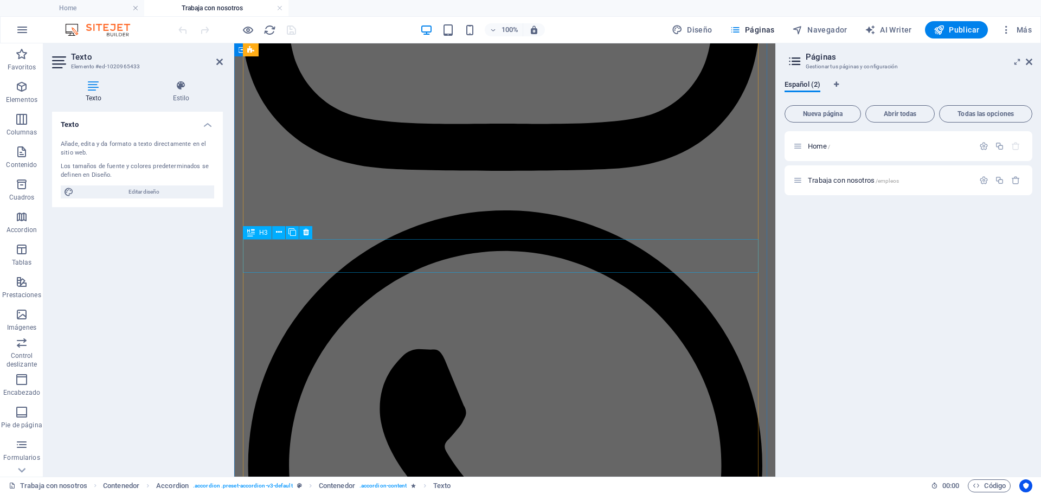
scroll to position [568, 0]
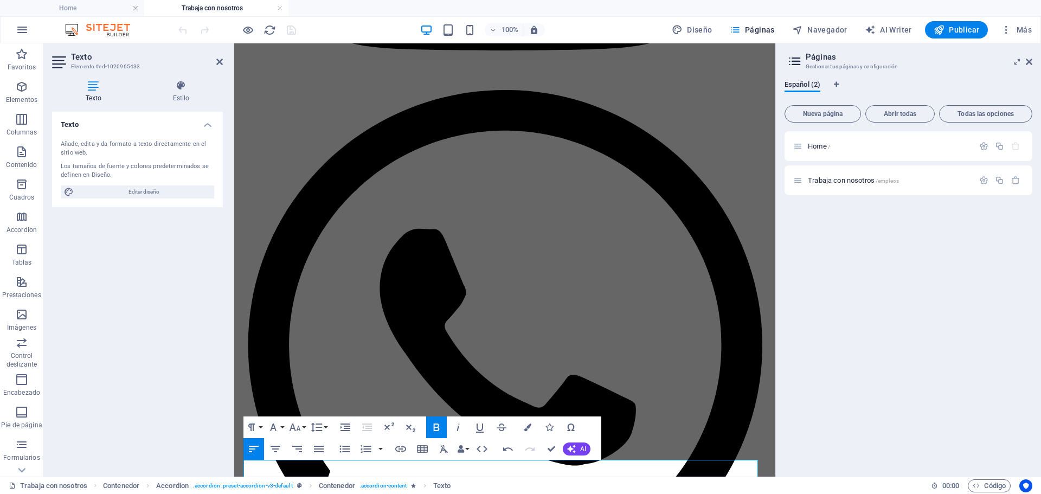
click at [145, 264] on div "Texto Añade, edita y da formato a texto directamente en el sitio web. Los tamañ…" at bounding box center [137, 290] width 171 height 356
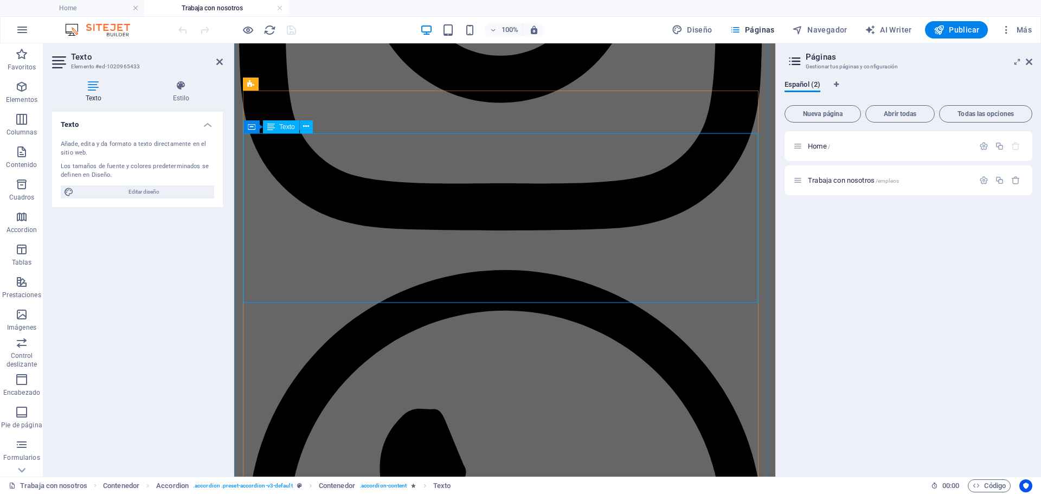
scroll to position [406, 0]
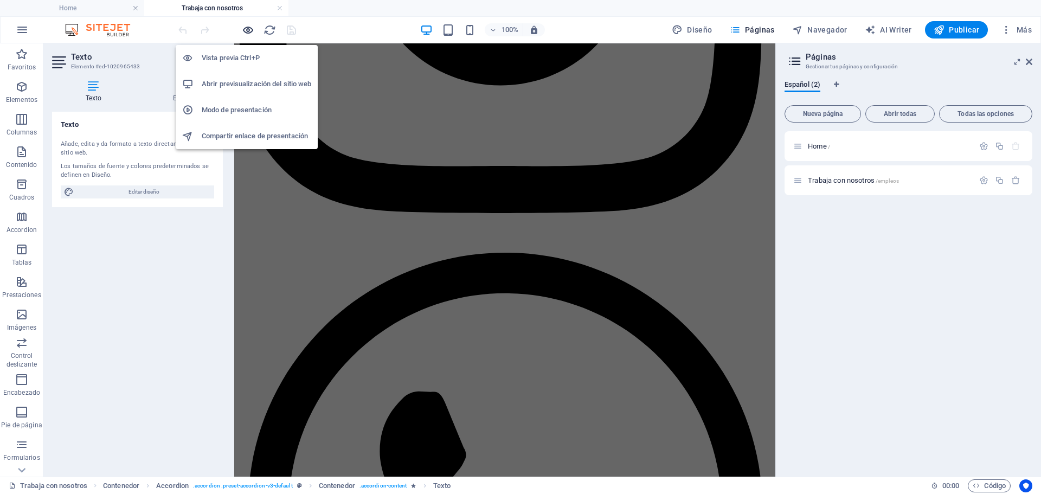
click at [248, 29] on icon "button" at bounding box center [248, 30] width 12 height 12
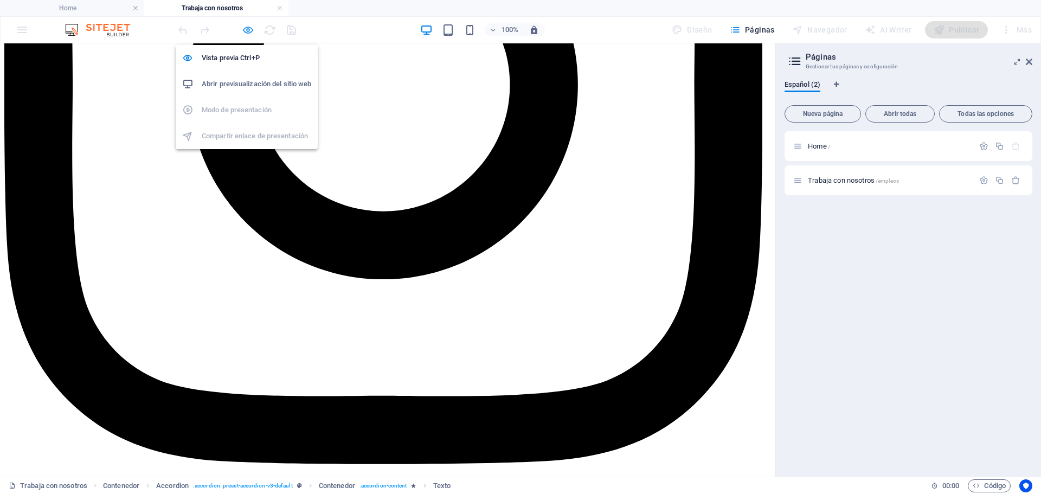
scroll to position [342, 0]
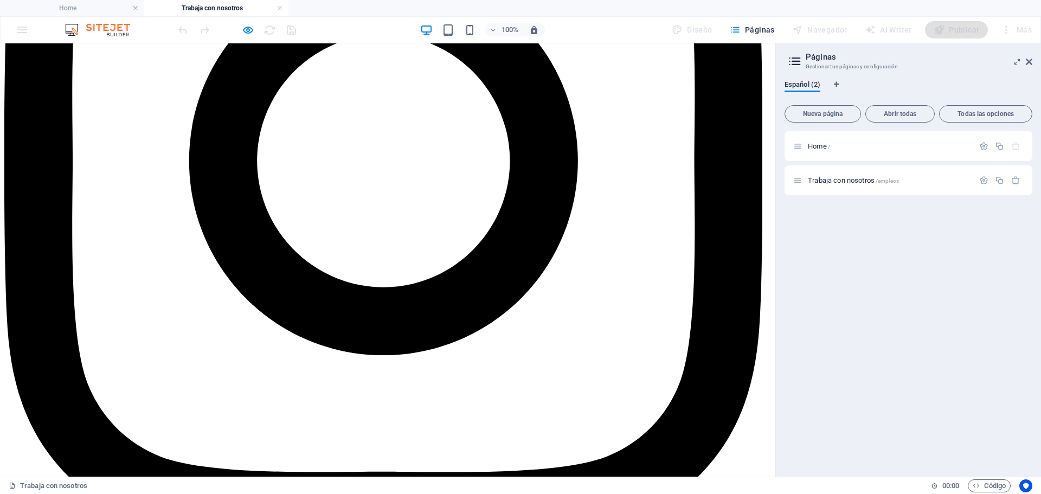
scroll to position [329, 0]
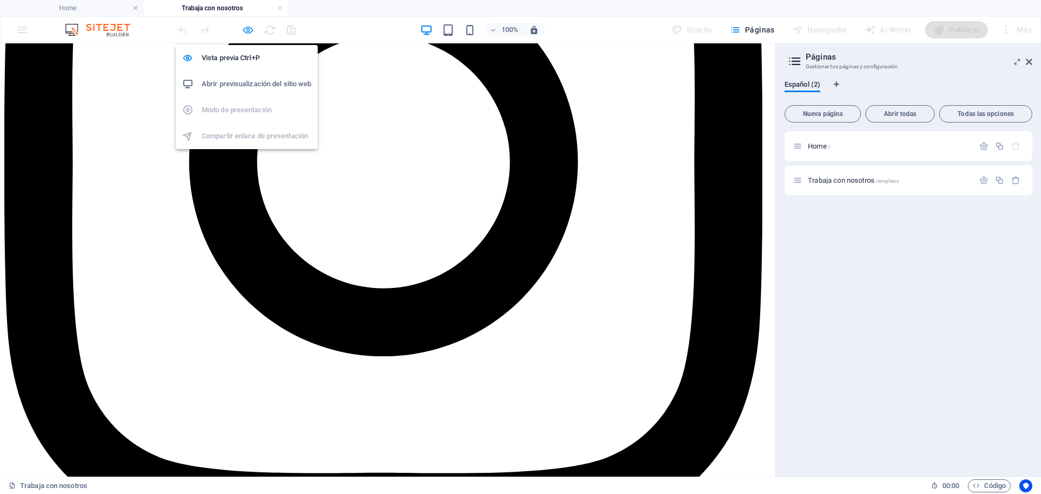
click at [246, 28] on icon "button" at bounding box center [248, 30] width 12 height 12
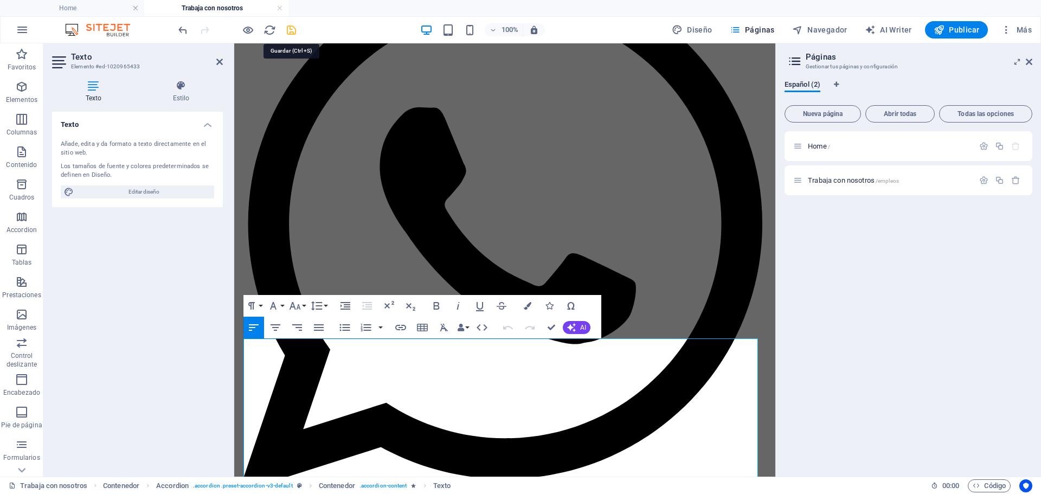
click at [291, 29] on icon "save" at bounding box center [291, 30] width 12 height 12
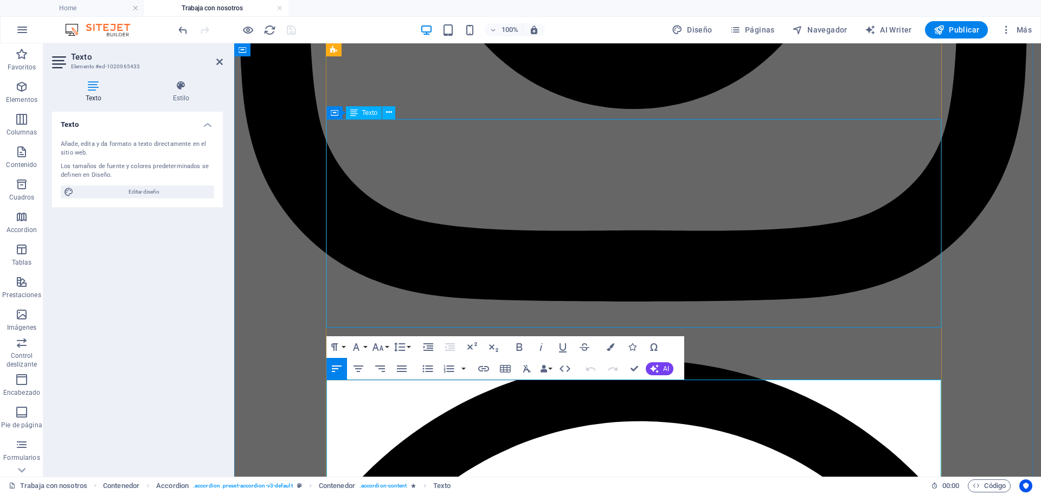
scroll to position [610, 0]
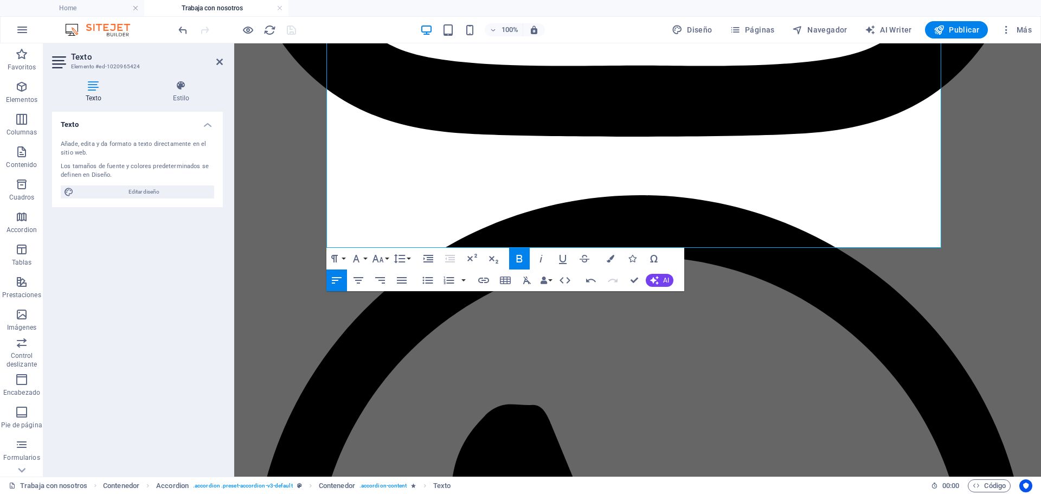
scroll to position [772, 0]
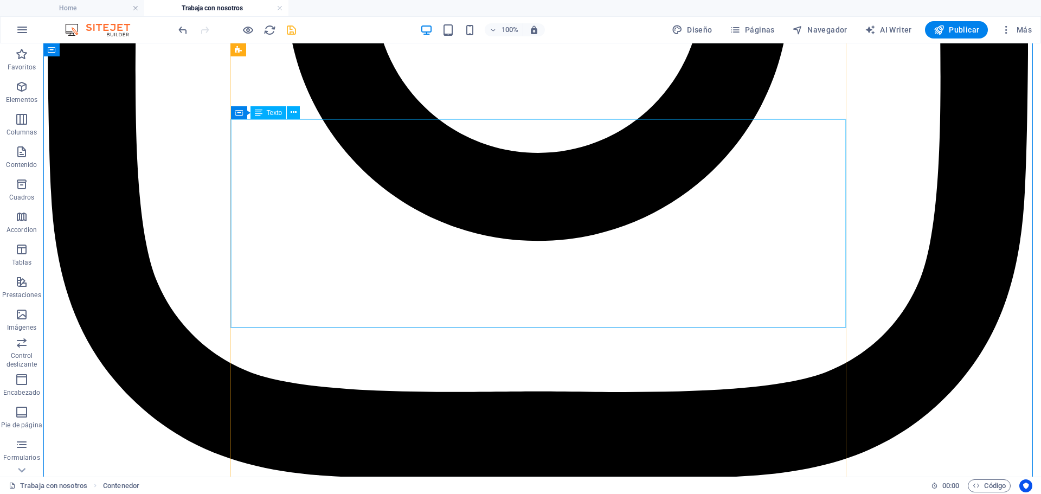
scroll to position [610, 0]
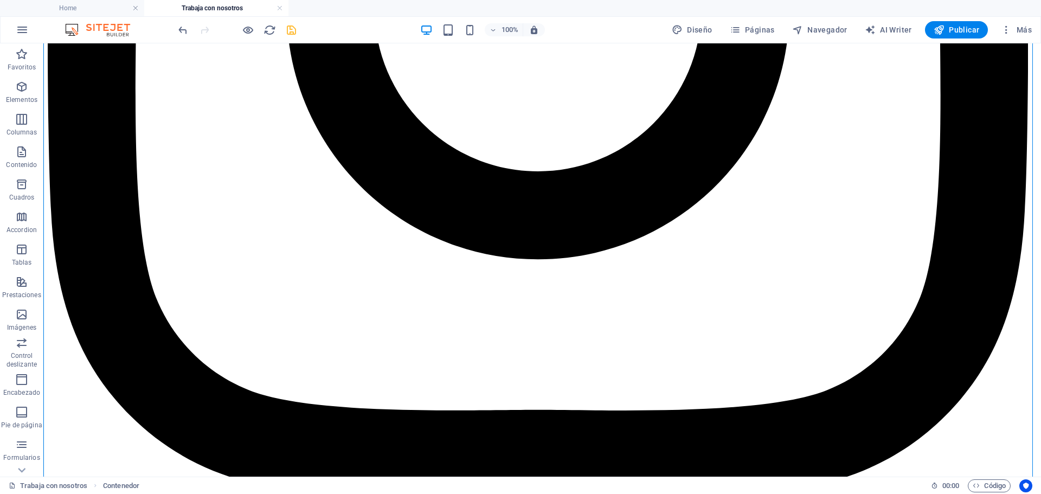
click at [295, 30] on icon "save" at bounding box center [291, 30] width 12 height 12
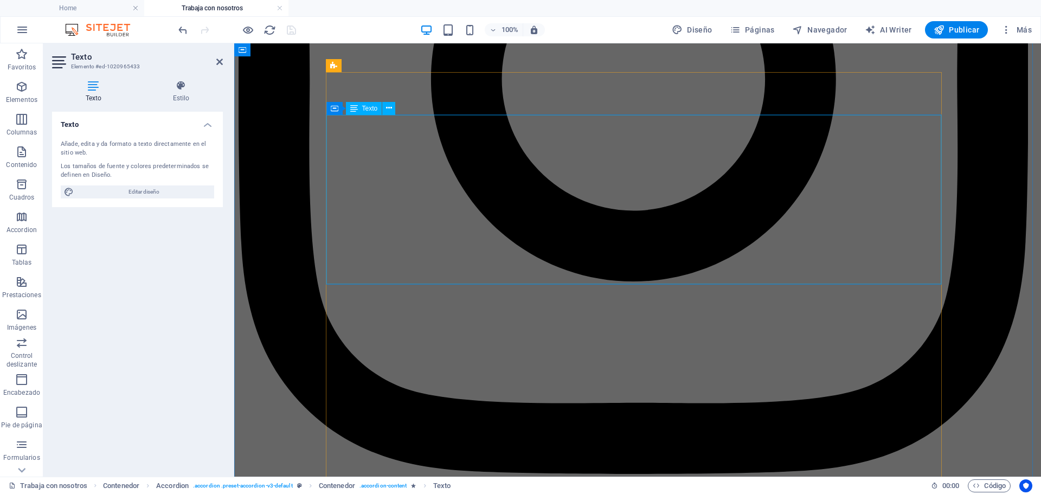
scroll to position [447, 0]
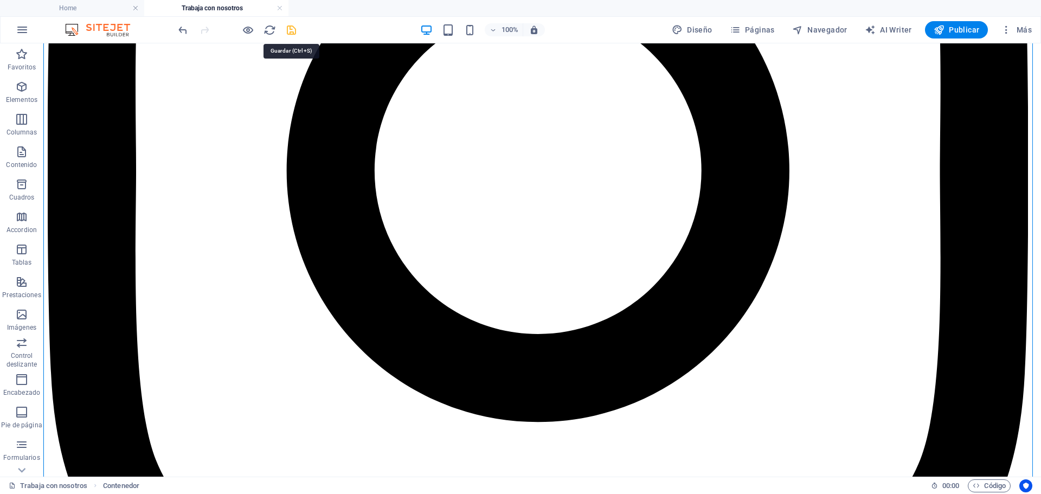
click at [290, 29] on icon "save" at bounding box center [291, 30] width 12 height 12
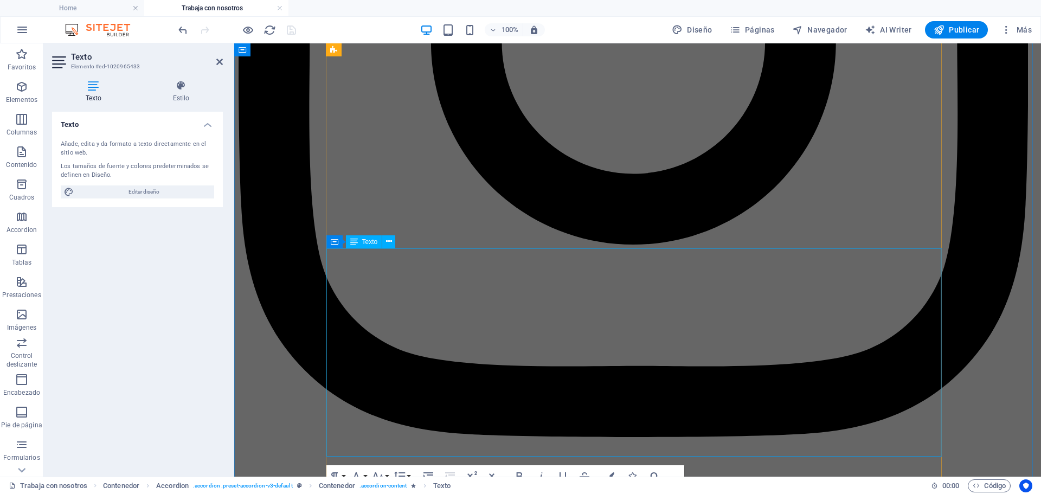
scroll to position [482, 0]
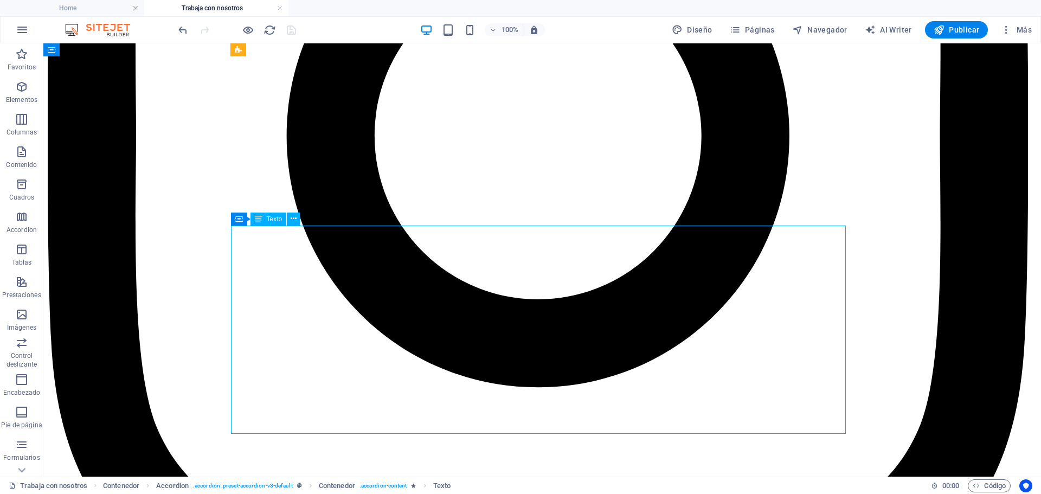
scroll to position [536, 0]
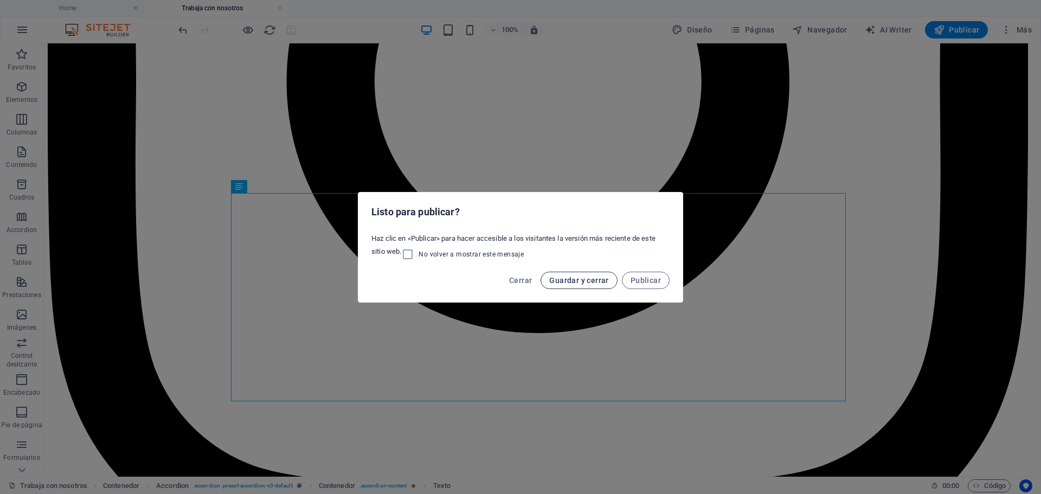
click at [571, 278] on span "Guardar y cerrar" at bounding box center [578, 280] width 59 height 9
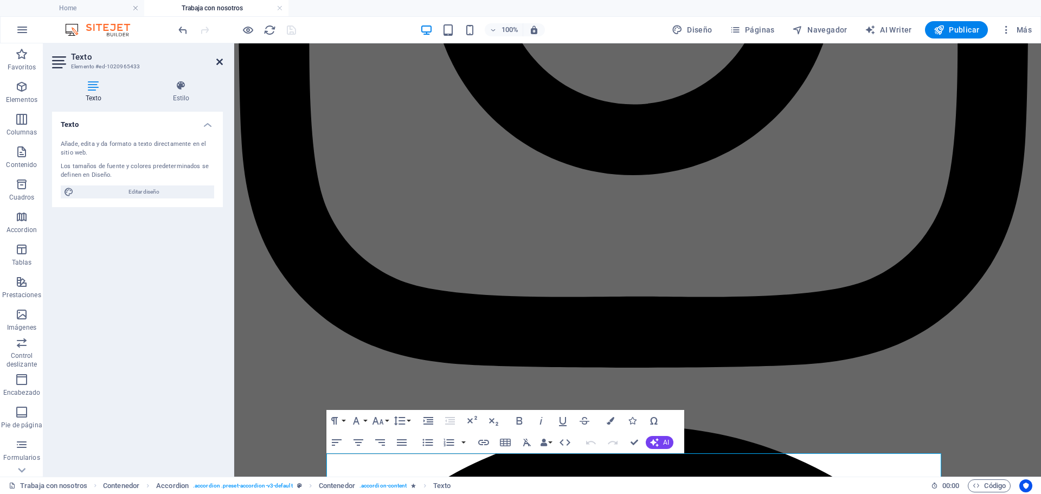
click at [219, 62] on icon at bounding box center [219, 61] width 7 height 9
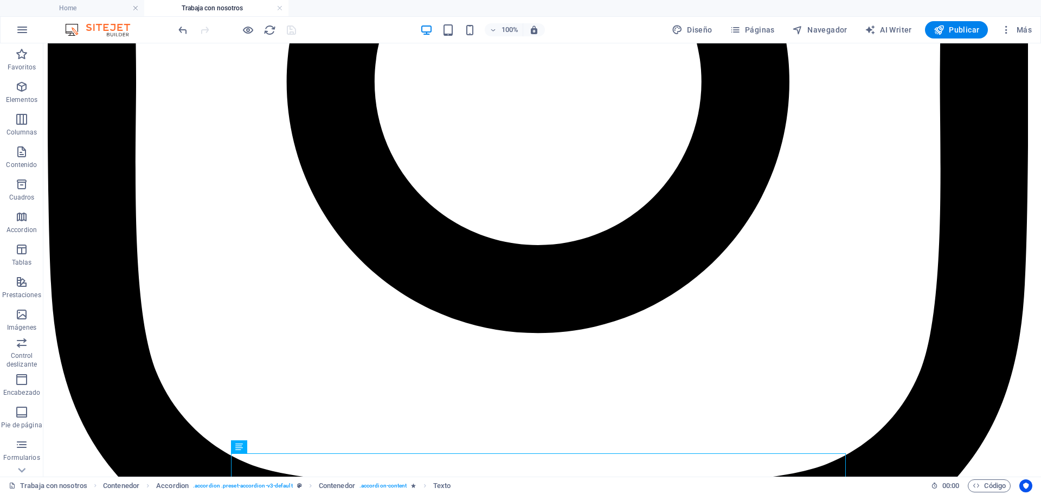
click at [215, 8] on h4 "Trabaja con nosotros" at bounding box center [216, 8] width 144 height 12
click at [282, 7] on link at bounding box center [280, 8] width 7 height 10
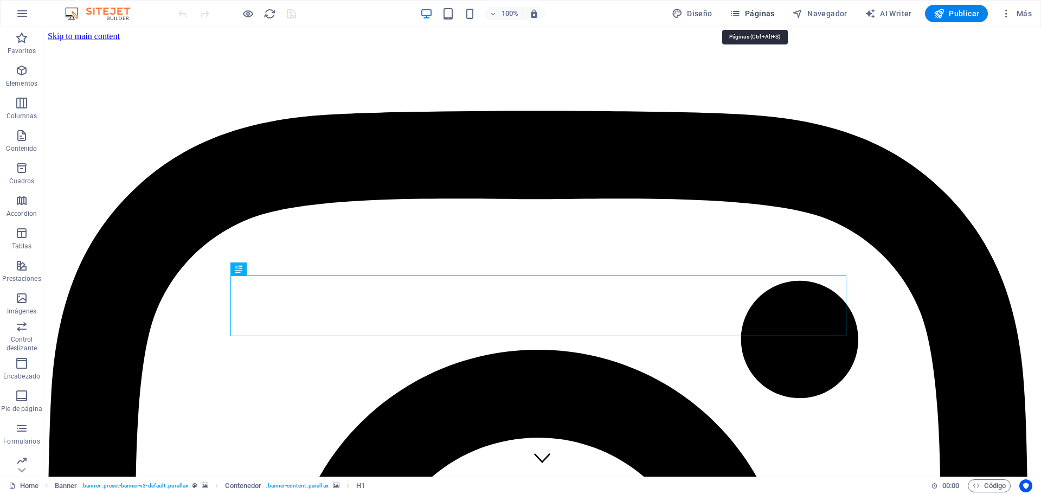
click at [758, 10] on span "Páginas" at bounding box center [752, 13] width 45 height 11
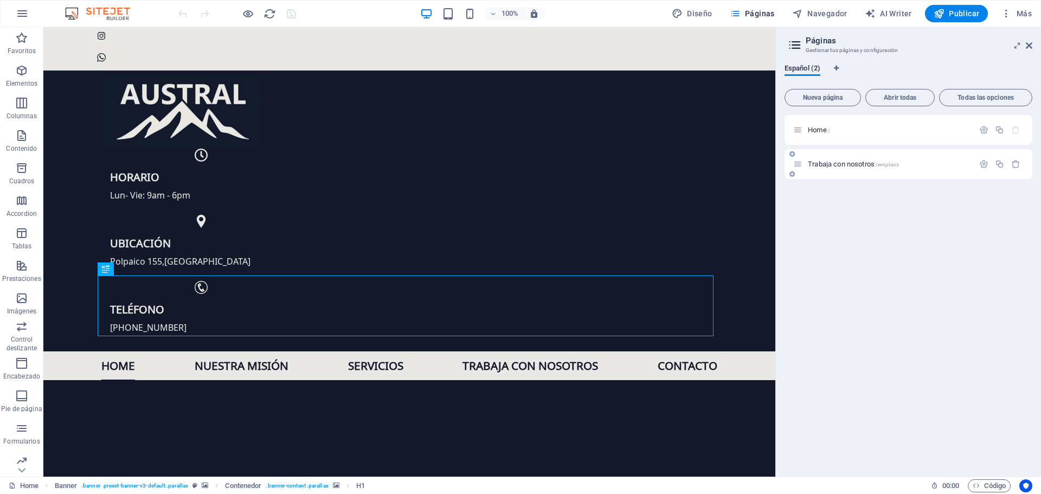
click at [836, 160] on div "Trabaja con nosotros /empleos" at bounding box center [884, 164] width 181 height 12
click at [823, 163] on span "Trabaja con nosotros /empleos" at bounding box center [853, 164] width 91 height 8
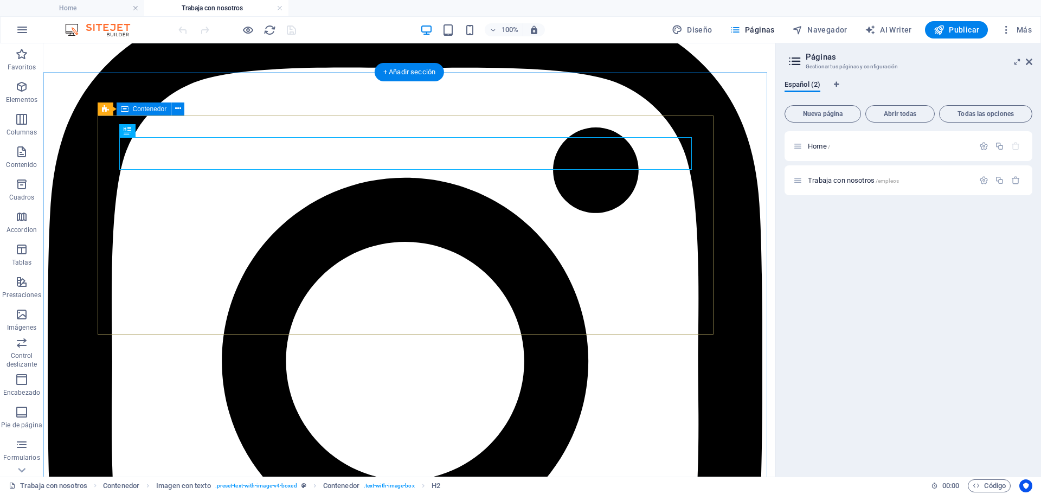
scroll to position [108, 0]
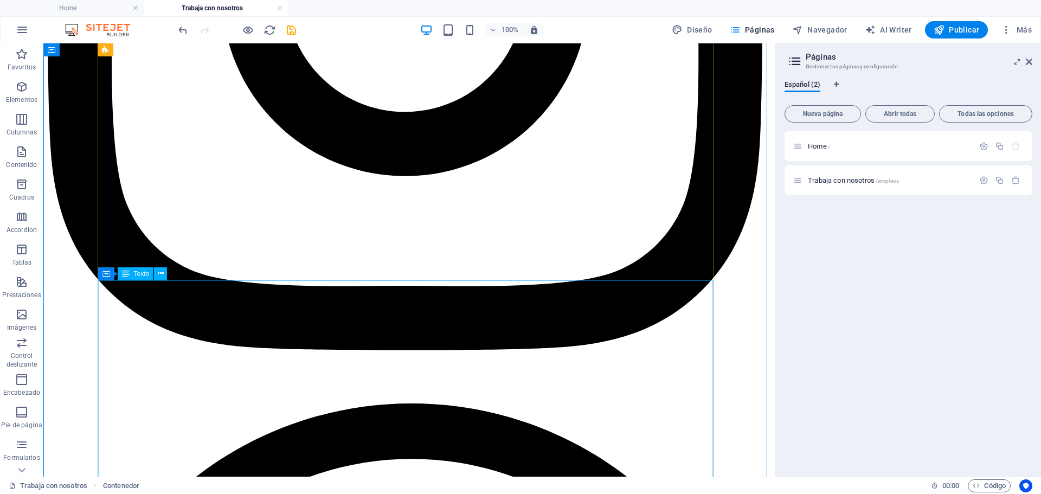
scroll to position [488, 0]
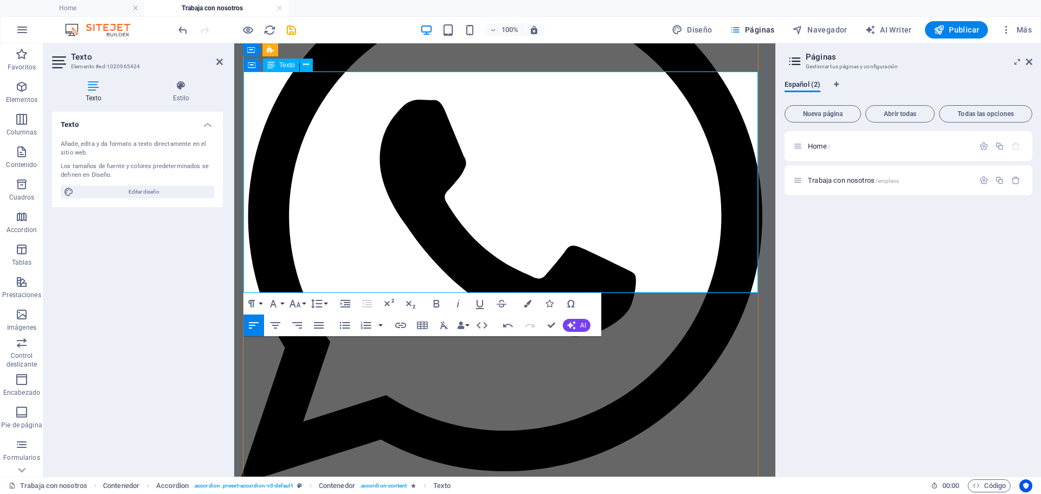
scroll to position [731, 0]
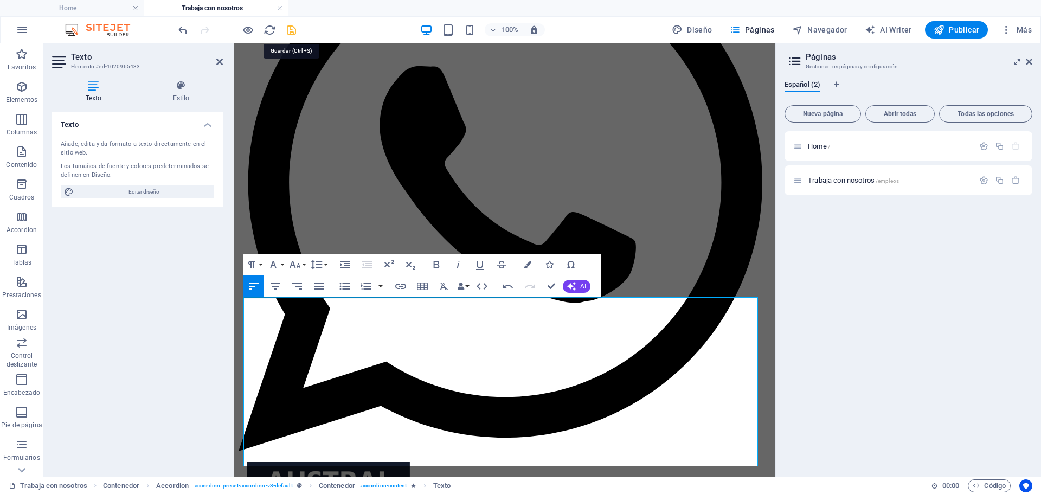
click at [290, 29] on icon "save" at bounding box center [291, 30] width 12 height 12
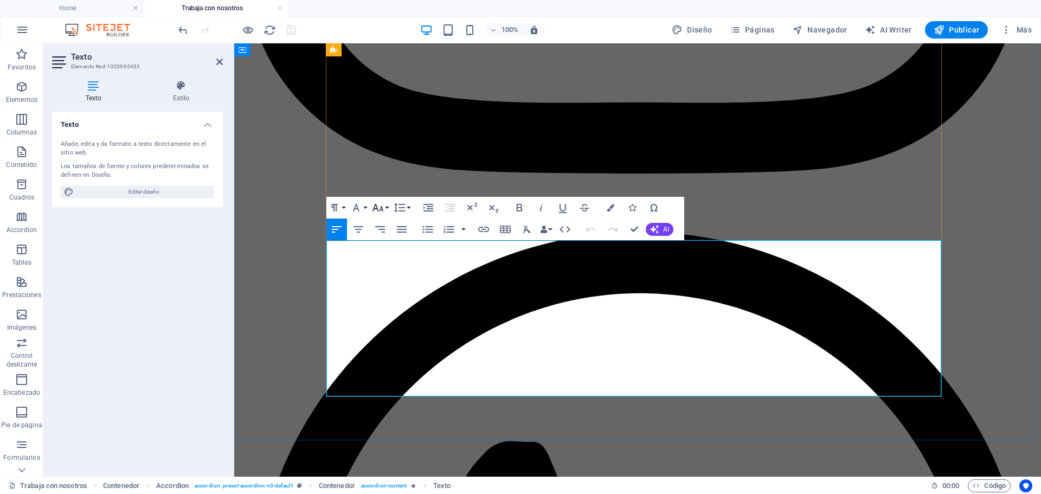
scroll to position [759, 0]
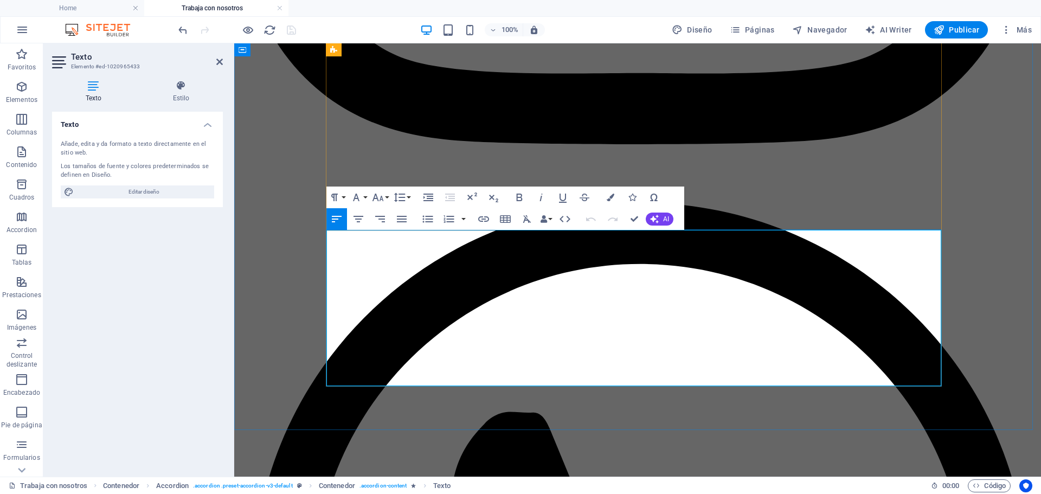
drag, startPoint x: 390, startPoint y: 240, endPoint x: 414, endPoint y: 240, distance: 24.4
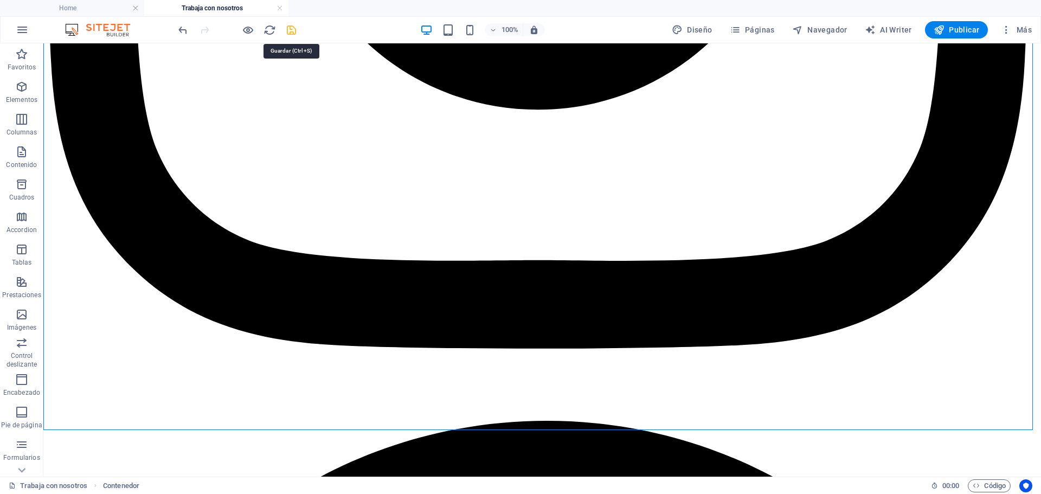
click at [289, 30] on icon "save" at bounding box center [291, 30] width 12 height 12
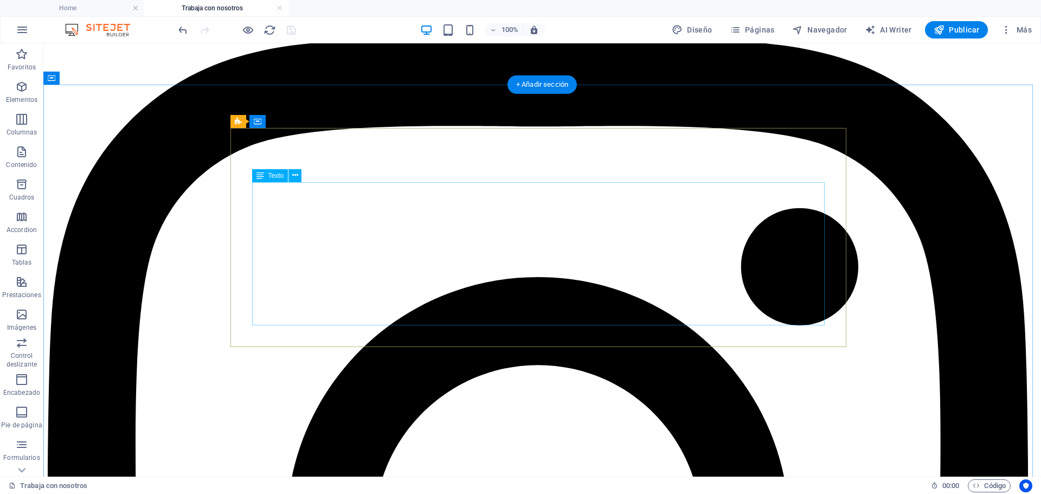
scroll to position [108, 0]
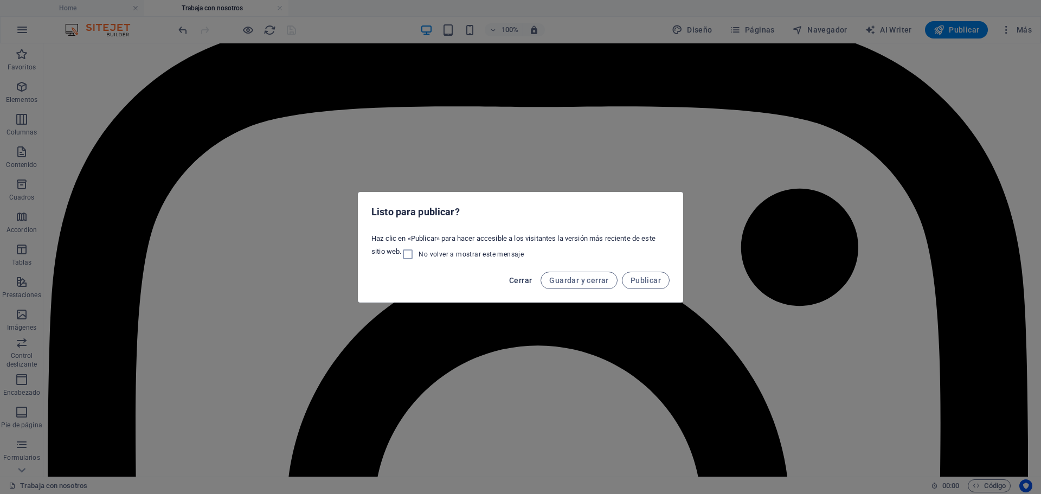
click at [521, 280] on span "Cerrar" at bounding box center [520, 280] width 23 height 9
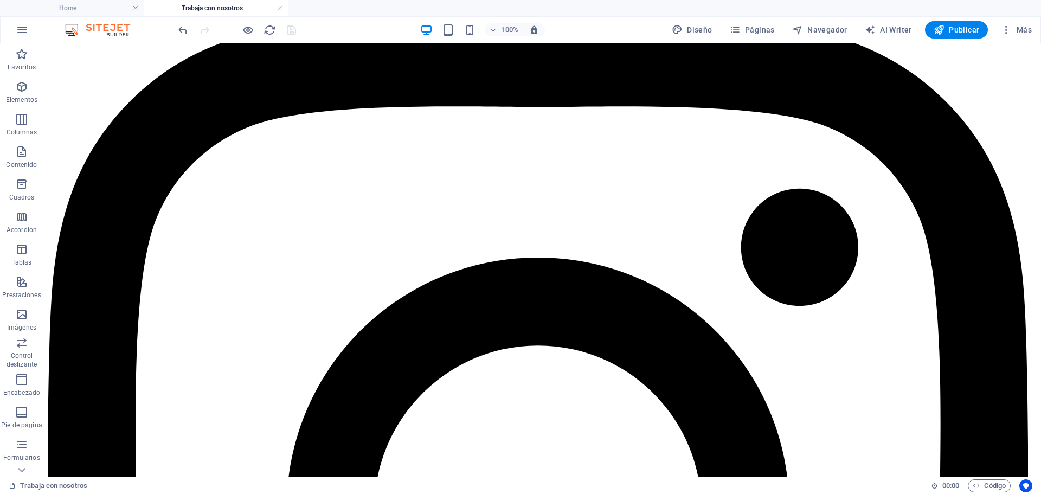
click at [110, 30] on img at bounding box center [102, 29] width 81 height 13
click at [280, 10] on link at bounding box center [280, 8] width 7 height 10
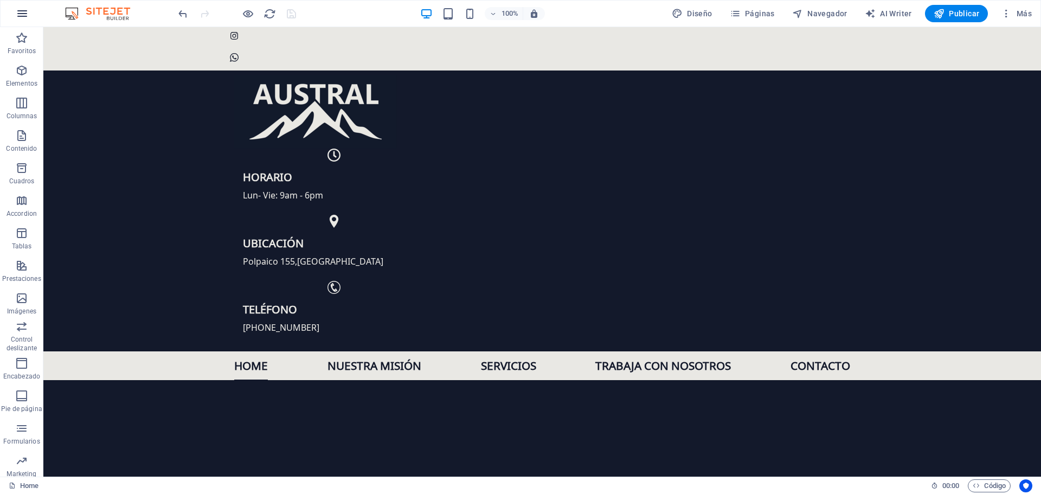
click at [22, 15] on icon "button" at bounding box center [22, 13] width 13 height 13
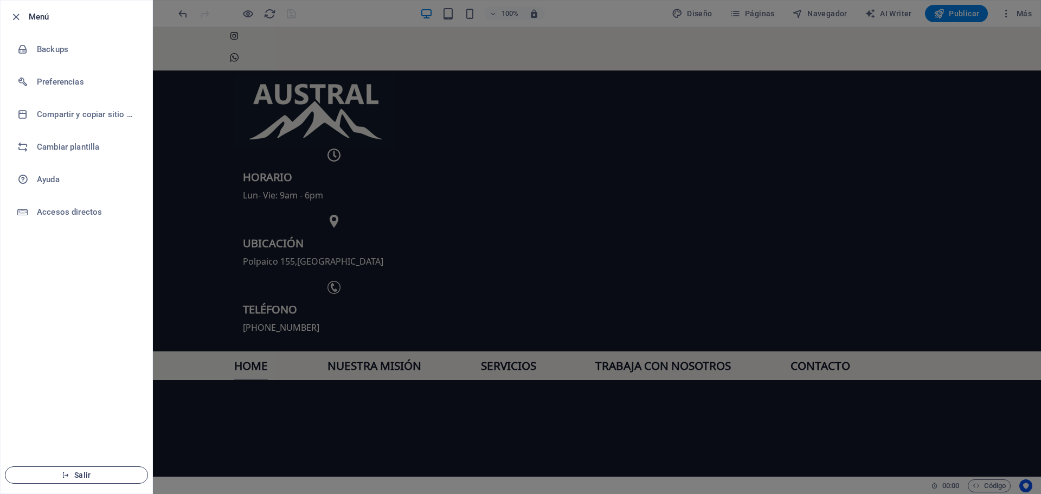
click at [78, 479] on span "Salir" at bounding box center [76, 475] width 125 height 9
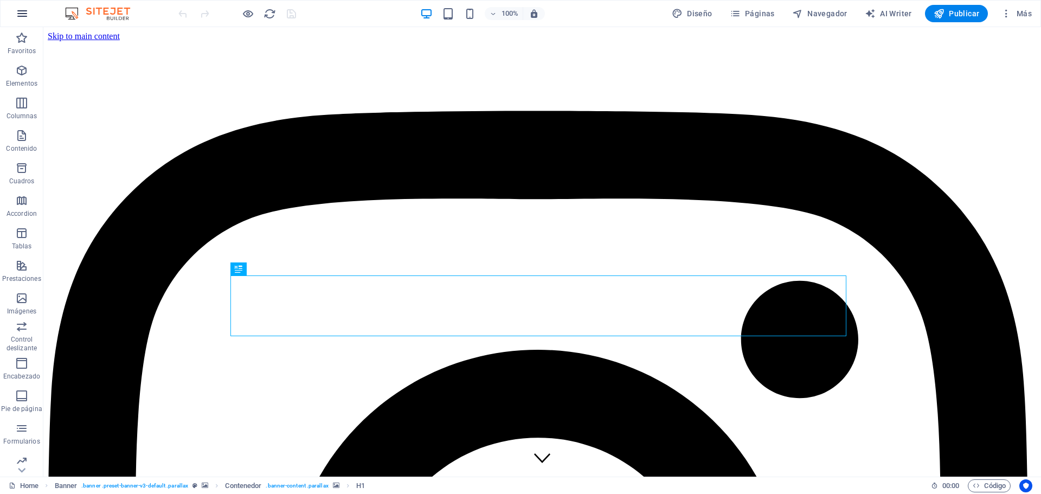
click at [22, 15] on icon "button" at bounding box center [22, 13] width 13 height 13
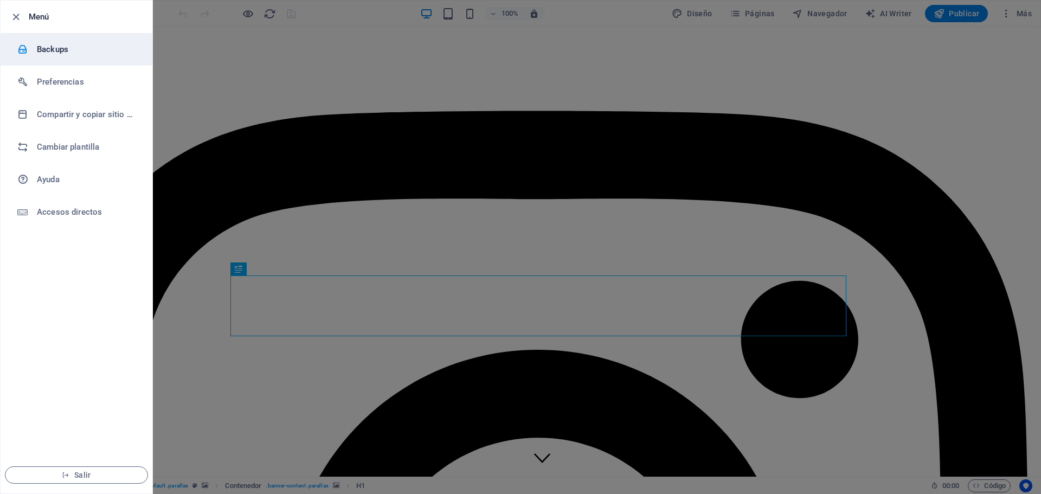
click at [64, 46] on h6 "Backups" at bounding box center [87, 49] width 100 height 13
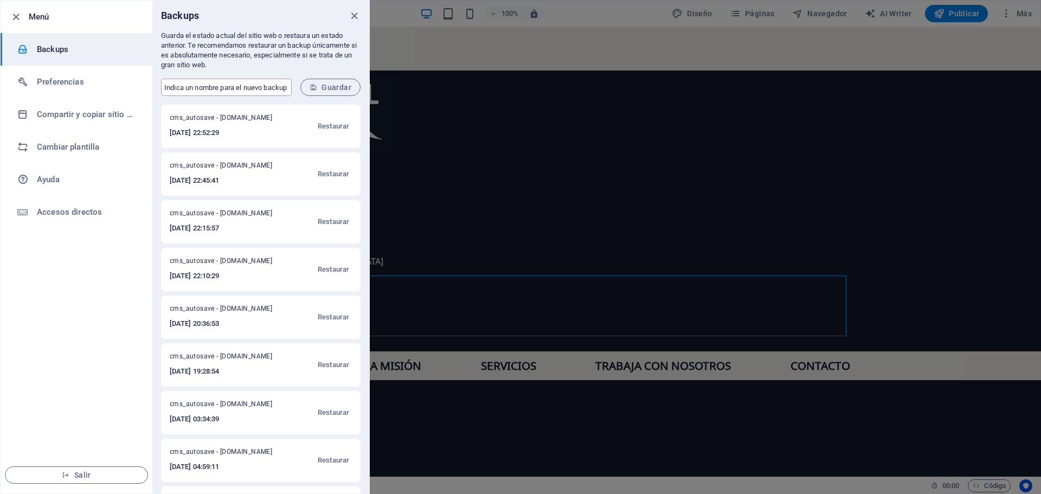
click at [245, 87] on input "text" at bounding box center [226, 87] width 131 height 17
type input "e"
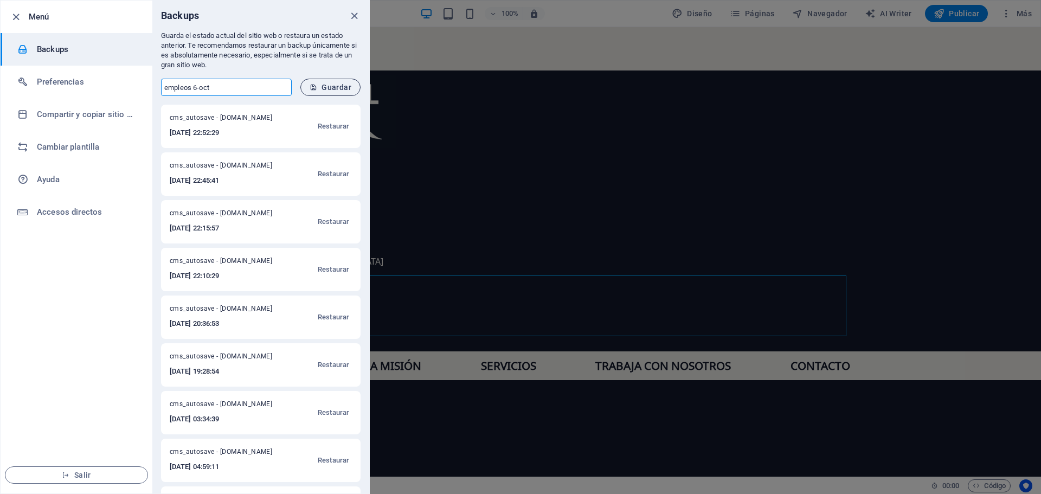
type input "empleos 6-oct"
click at [351, 87] on button "Guardar" at bounding box center [330, 87] width 60 height 17
